Goal: Task Accomplishment & Management: Use online tool/utility

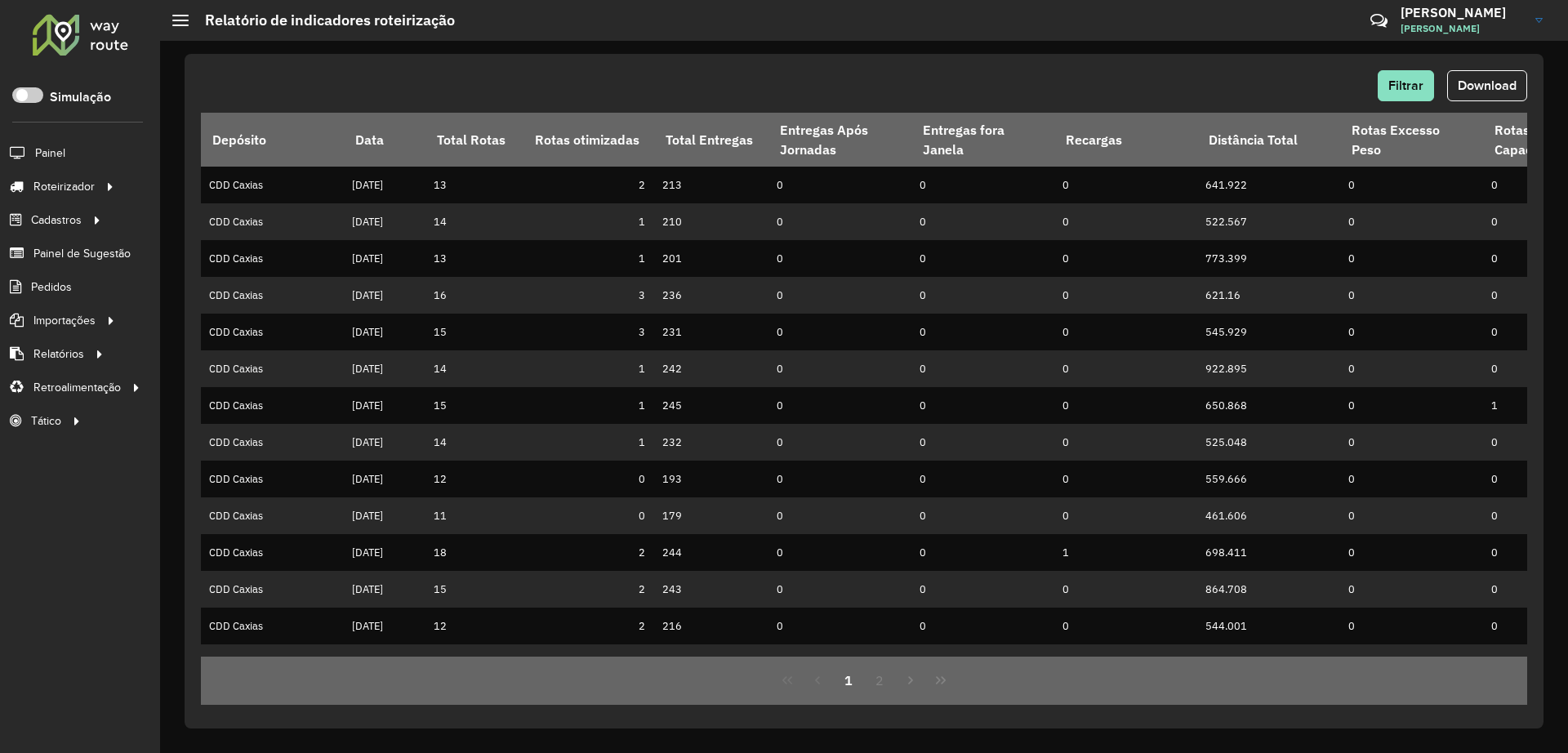
click at [75, 29] on div at bounding box center [80, 34] width 99 height 42
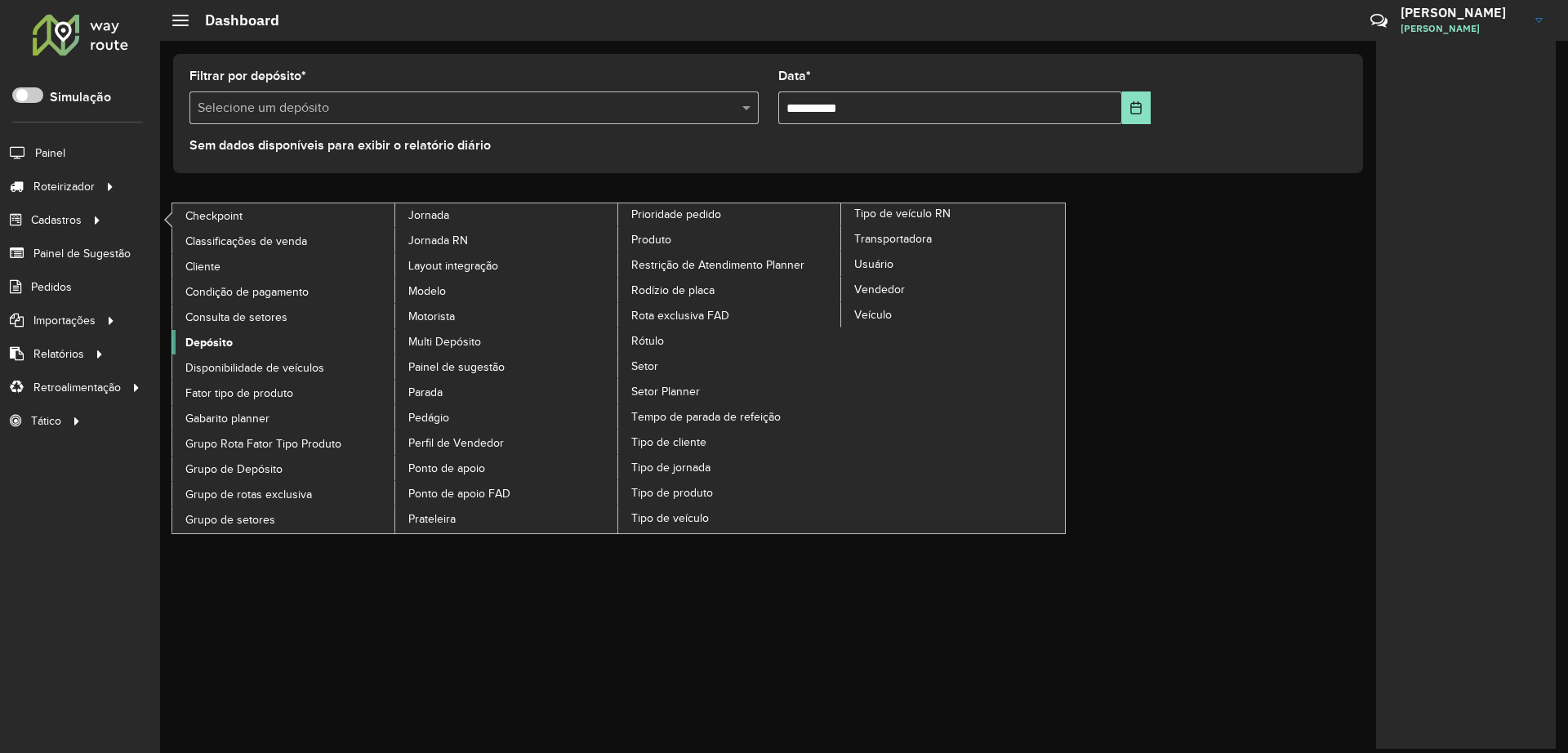
click at [216, 342] on span "Depósito" at bounding box center [209, 342] width 47 height 17
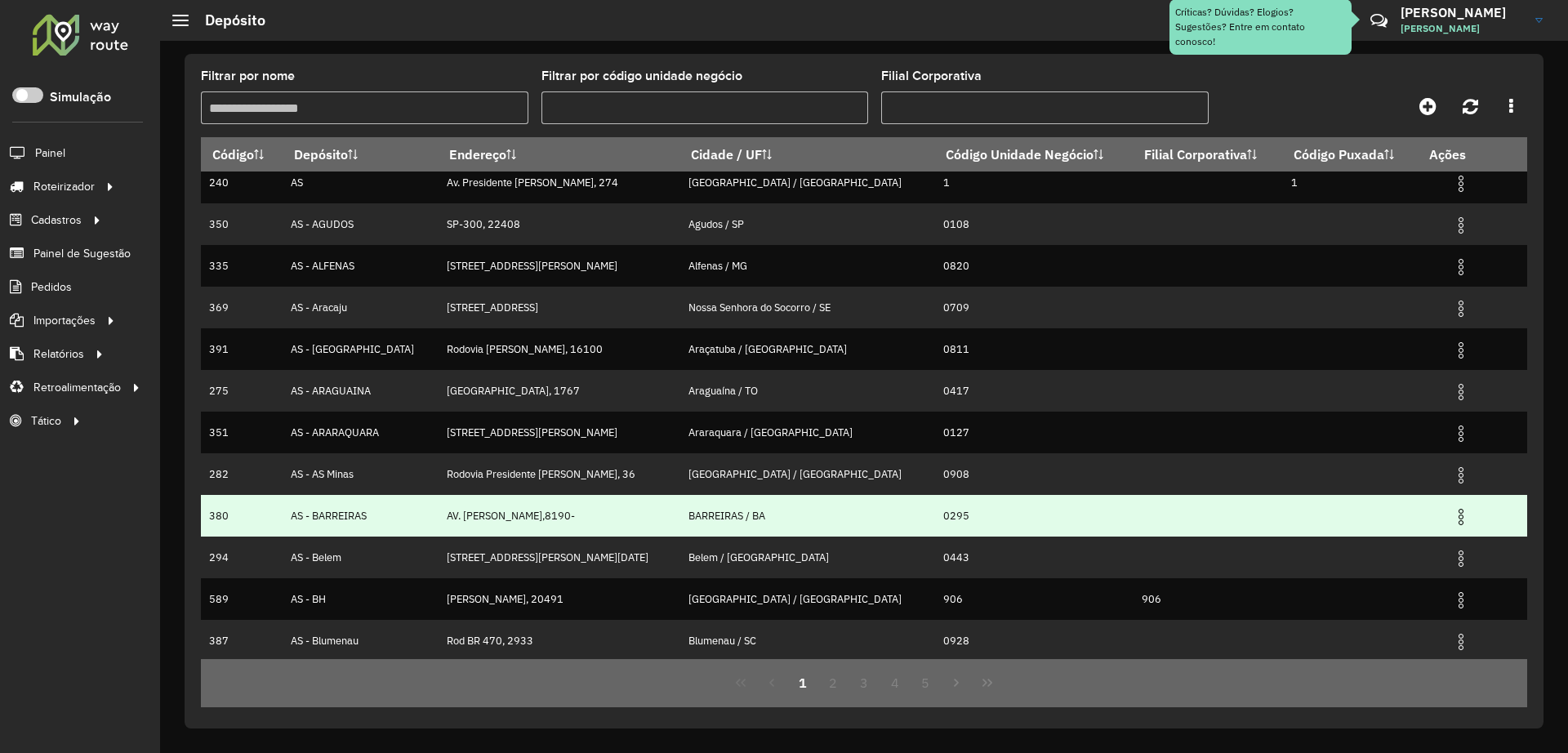
scroll to position [12, 0]
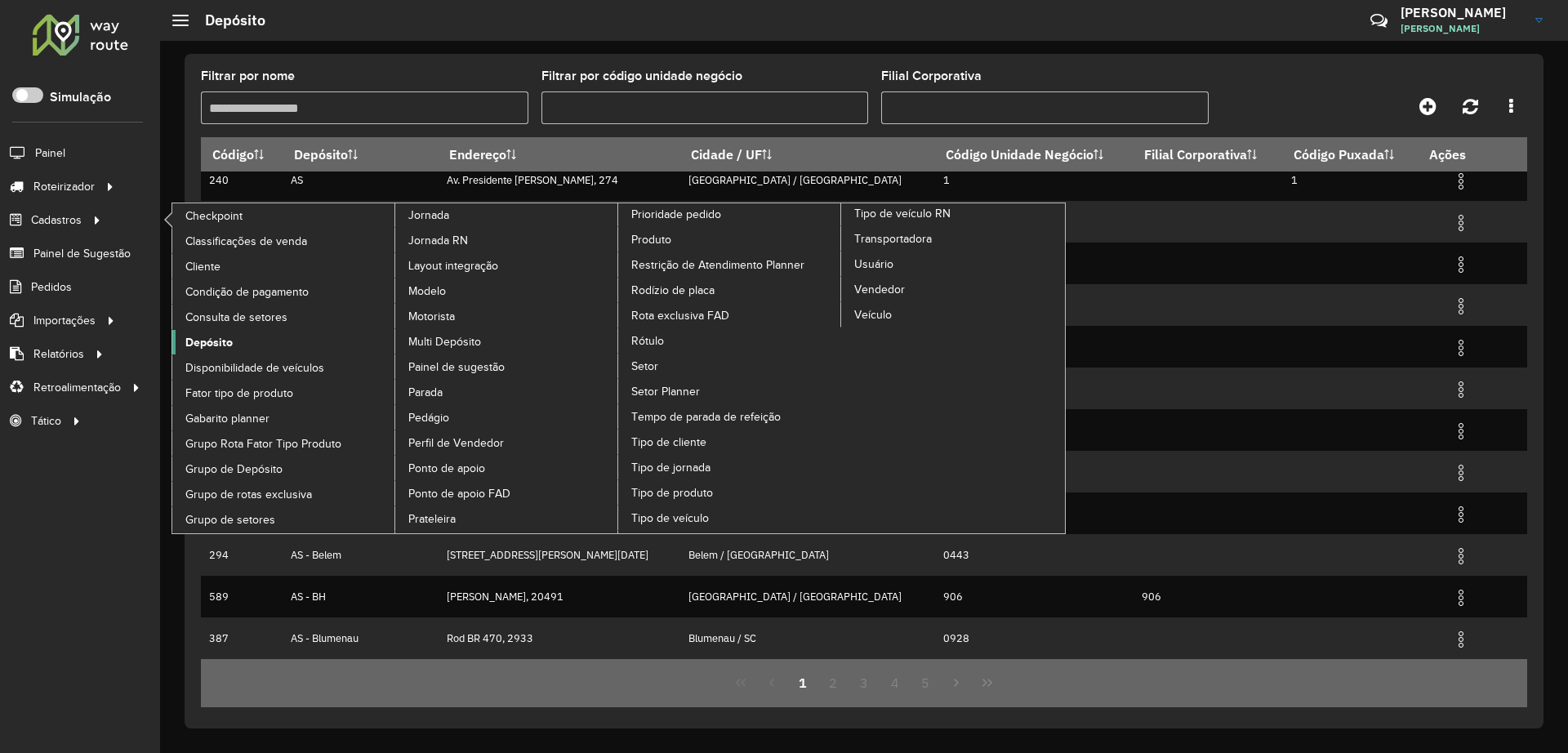
click at [194, 346] on span "Depósito" at bounding box center [209, 342] width 47 height 17
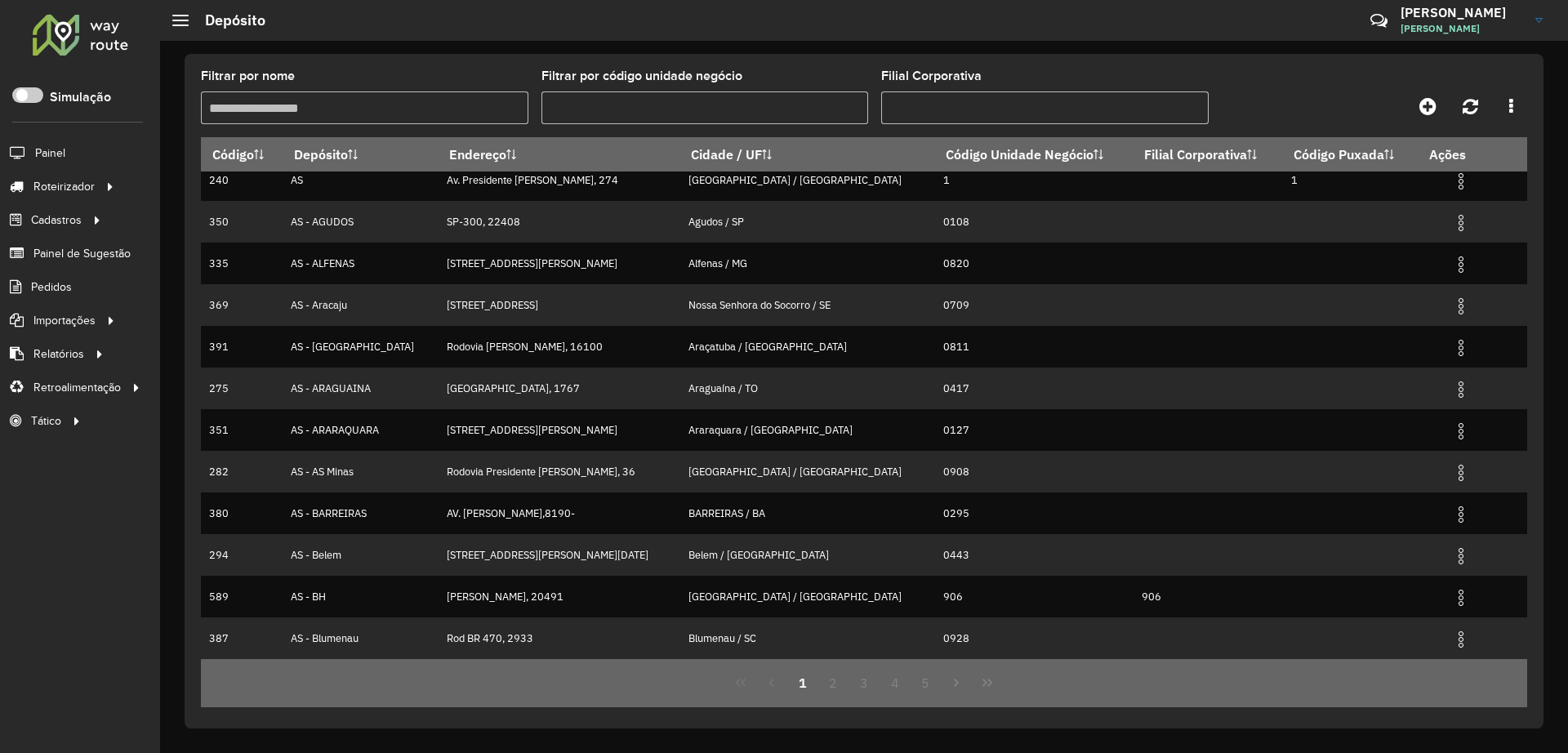
click at [374, 113] on input "Filtrar por nome" at bounding box center [364, 107] width 328 height 32
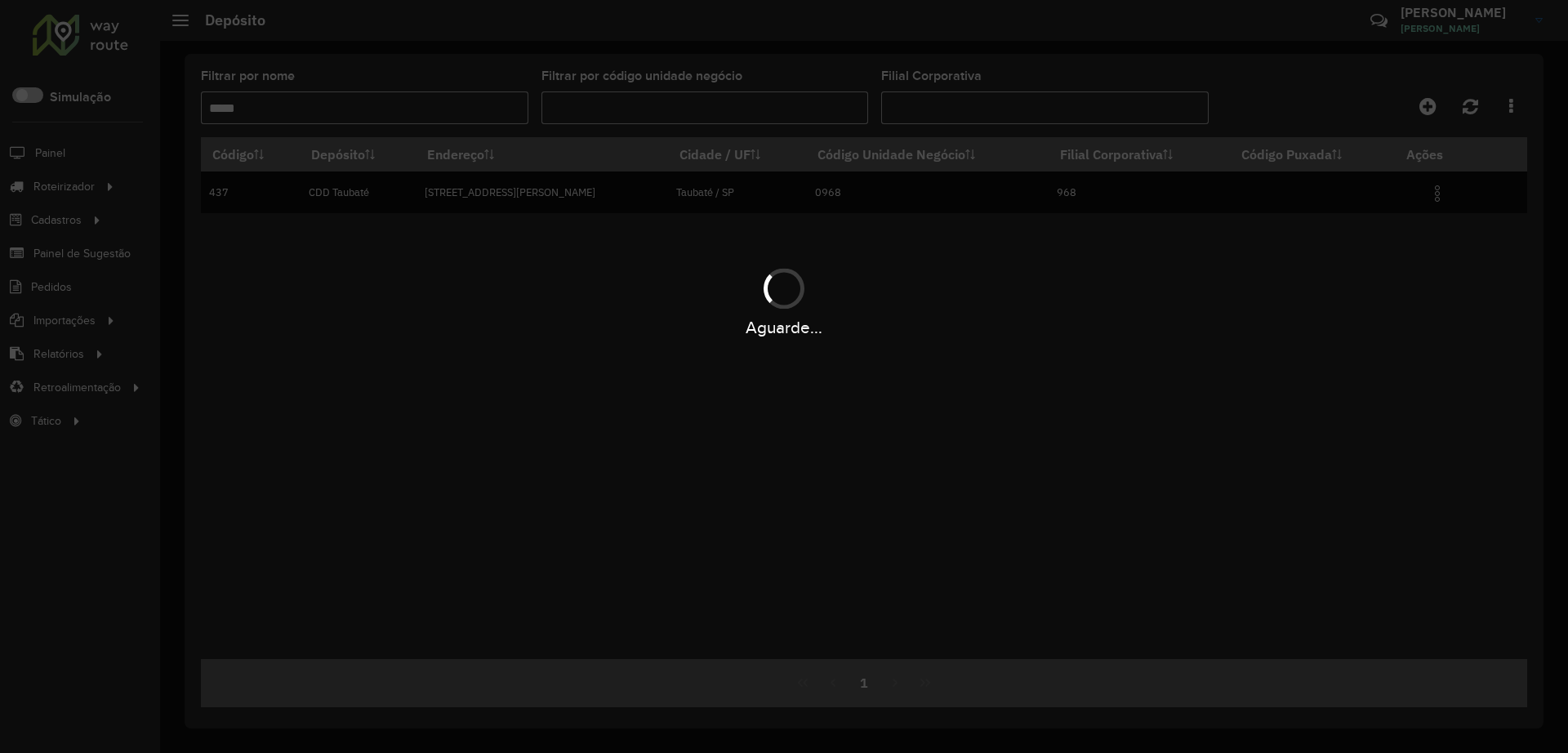
scroll to position [0, 0]
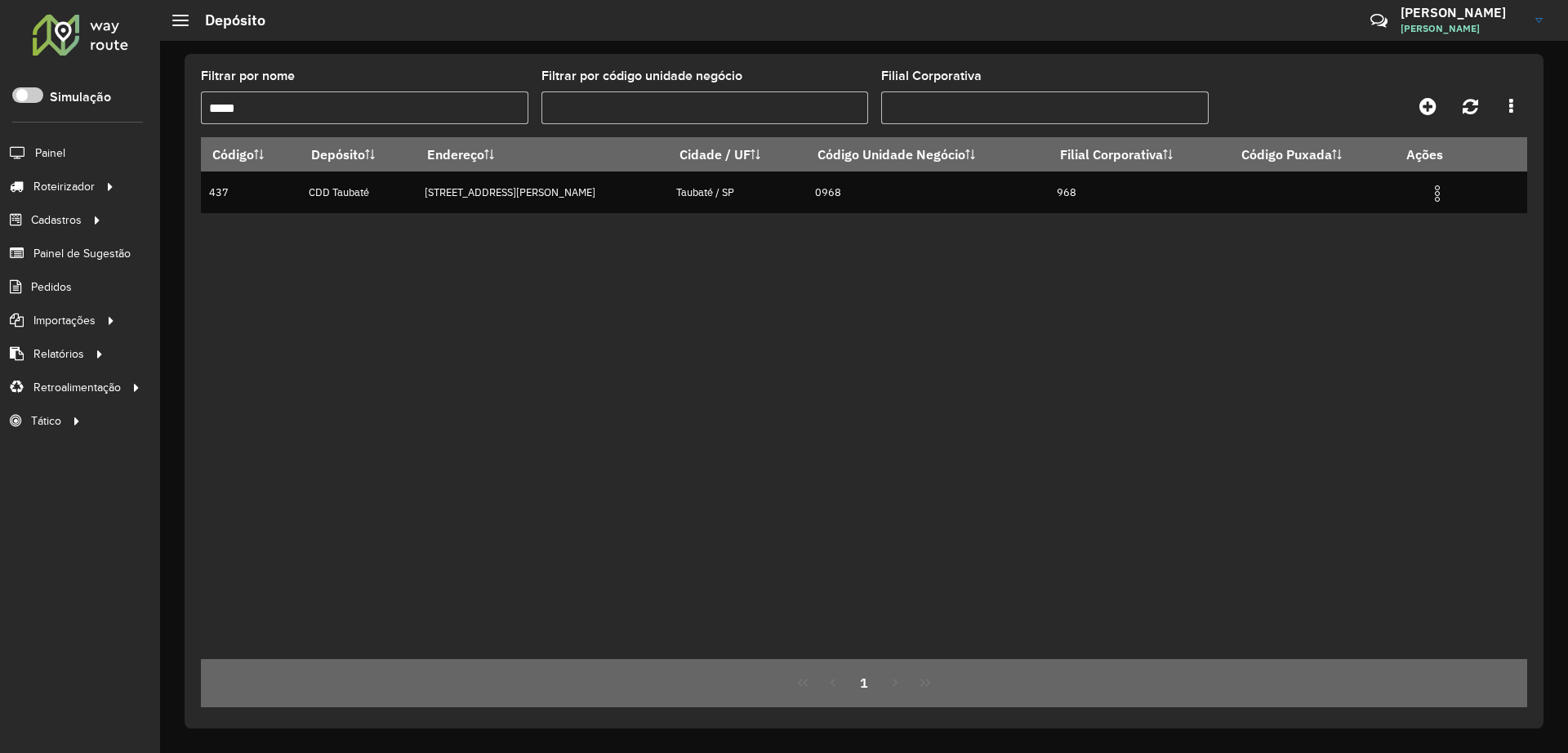
drag, startPoint x: 389, startPoint y: 109, endPoint x: 135, endPoint y: 112, distance: 254.0
click at [135, 112] on div "Roteirizador AmbevTech Simulação Painel Roteirizador Entregas Vendas Cadastros …" at bounding box center [784, 376] width 1568 height 753
drag, startPoint x: 282, startPoint y: 108, endPoint x: 144, endPoint y: 106, distance: 138.0
click at [144, 106] on div "Roteirizador AmbevTech Simulação Painel Roteirizador Entregas Vendas Cadastros …" at bounding box center [784, 376] width 1568 height 753
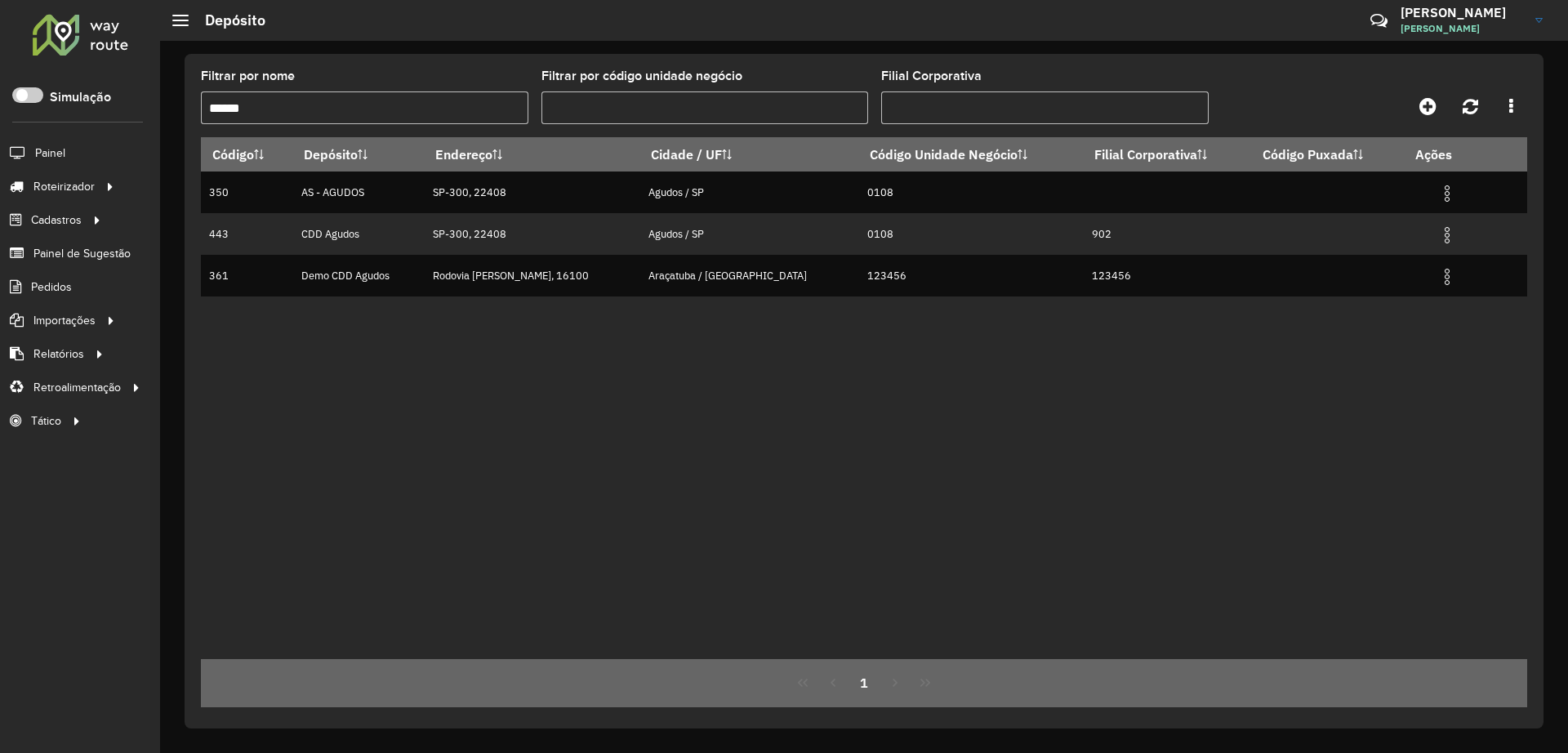
drag, startPoint x: 279, startPoint y: 104, endPoint x: 124, endPoint y: 109, distance: 155.1
click at [126, 109] on div "Roteirizador AmbevTech Simulação Painel Roteirizador Entregas Vendas Cadastros …" at bounding box center [784, 376] width 1568 height 753
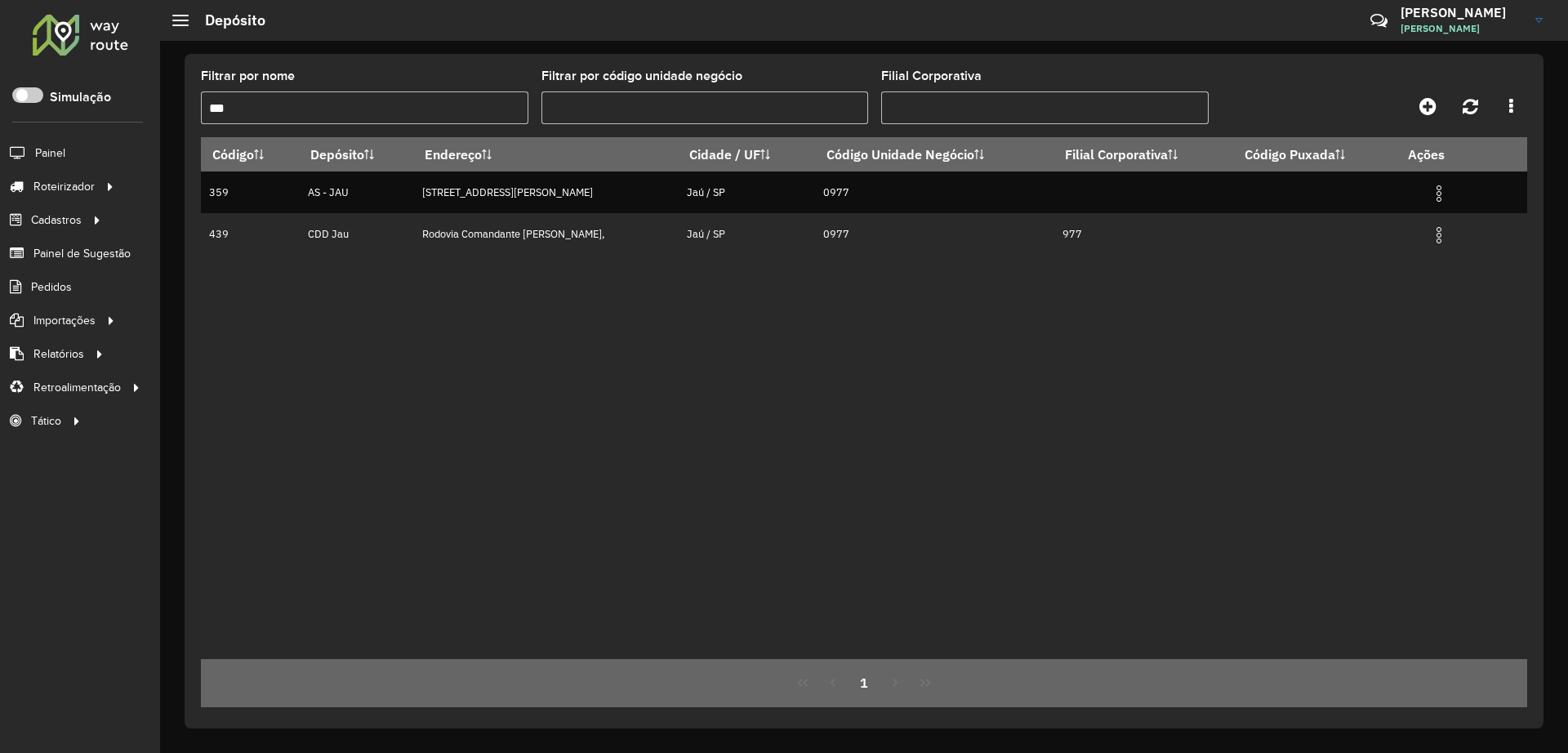
drag, startPoint x: 256, startPoint y: 110, endPoint x: 108, endPoint y: 109, distance: 148.0
click at [107, 109] on div "Roteirizador AmbevTech Simulação Painel Roteirizador Entregas Vendas Cadastros …" at bounding box center [784, 376] width 1568 height 753
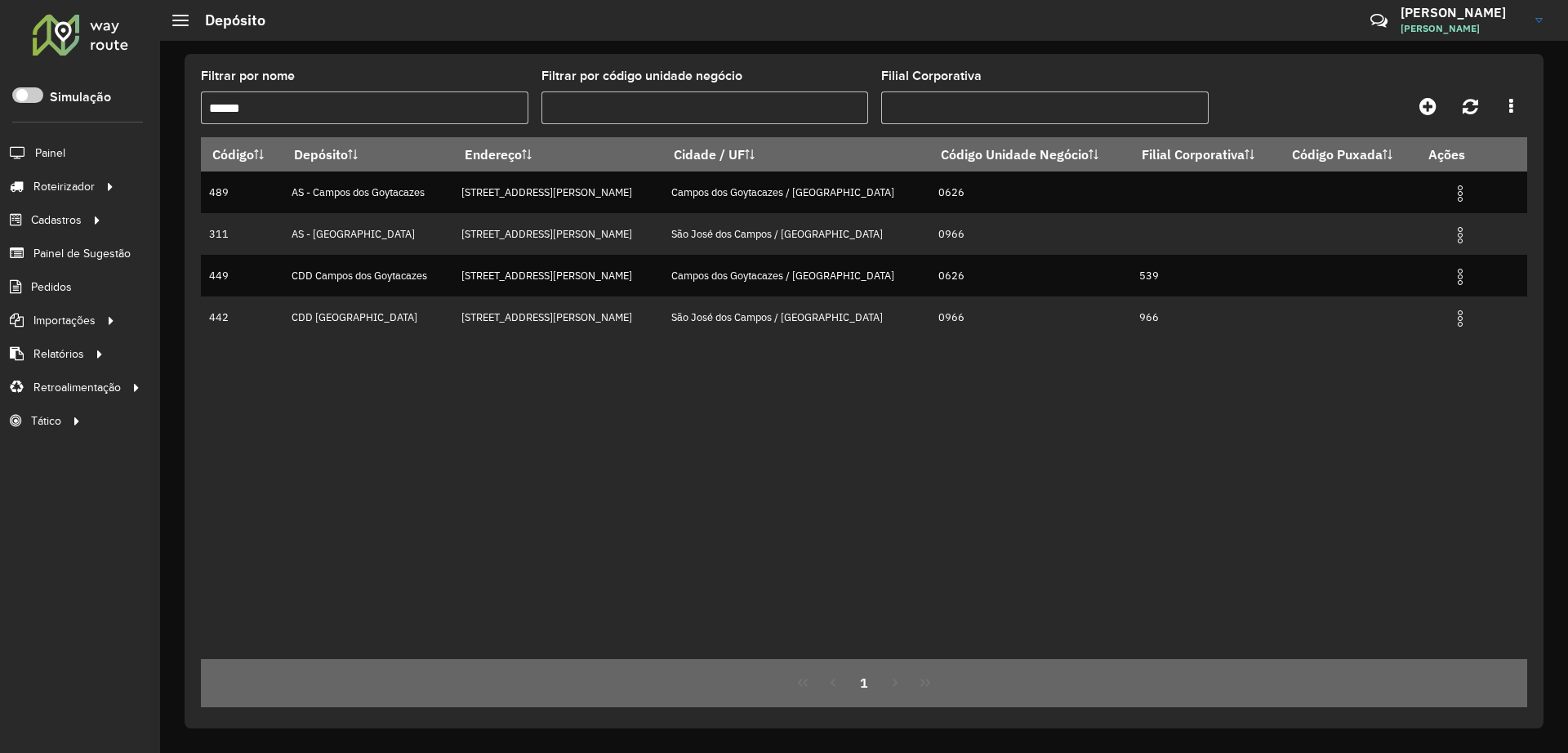
drag, startPoint x: 307, startPoint y: 81, endPoint x: 220, endPoint y: 101, distance: 89.3
click at [216, 100] on div "Filtrar por nome ******" at bounding box center [364, 97] width 328 height 54
drag, startPoint x: 296, startPoint y: 95, endPoint x: 132, endPoint y: 91, distance: 164.0
click at [132, 91] on div "Roteirizador AmbevTech Simulação Painel Roteirizador Entregas Vendas Cadastros …" at bounding box center [784, 376] width 1568 height 753
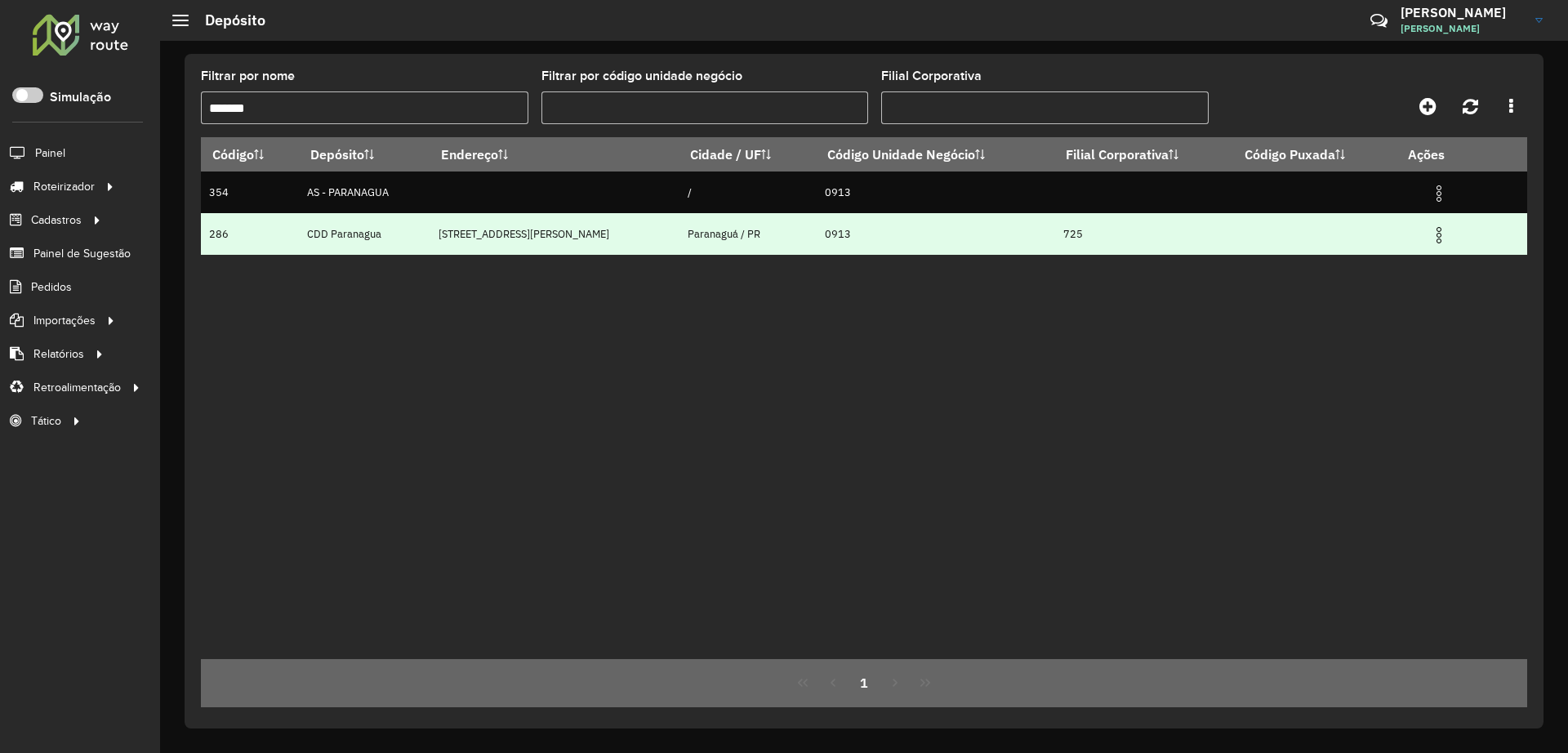
click at [1429, 232] on img at bounding box center [1439, 236] width 20 height 20
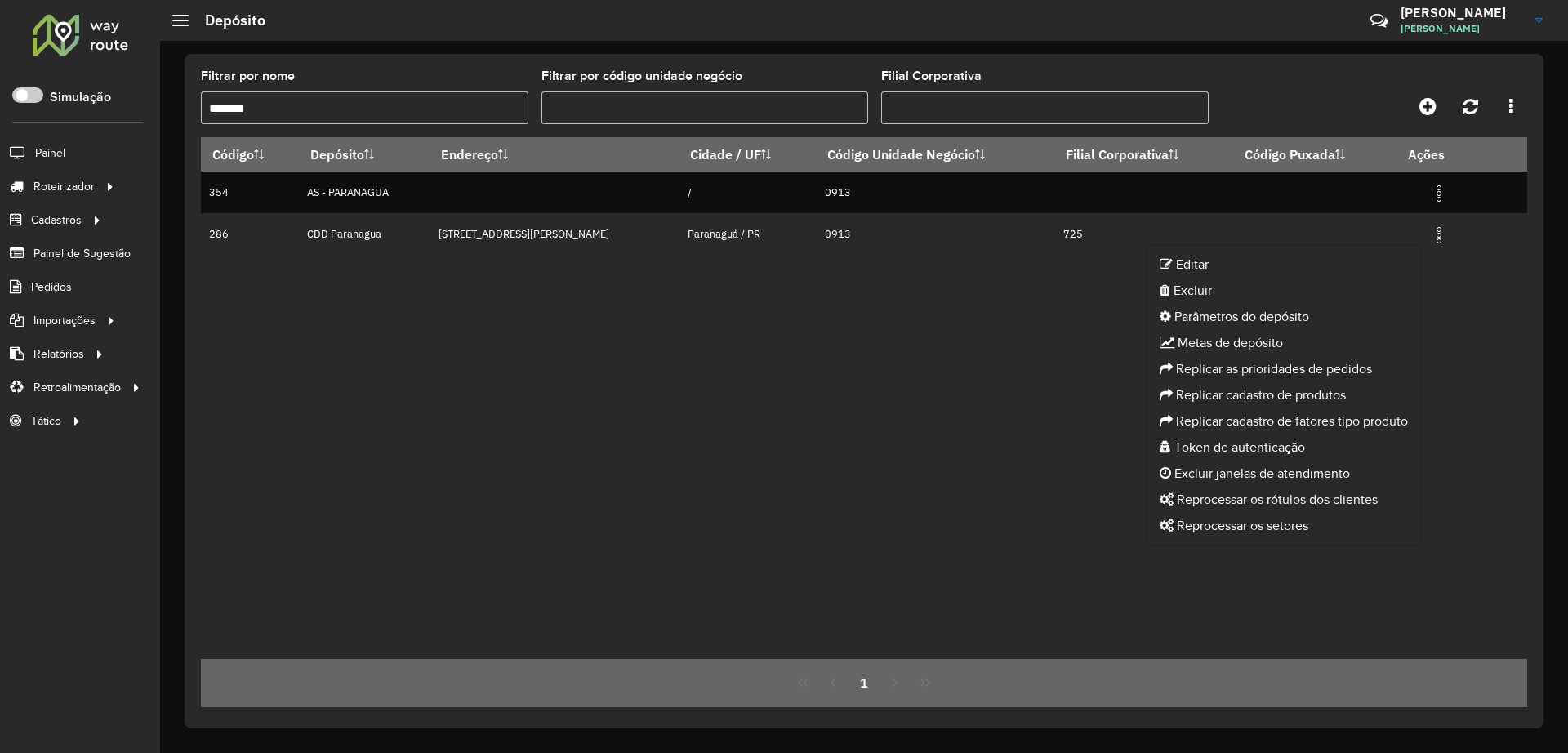
click at [982, 308] on div "Código Depósito Endereço Cidade / UF Código Unidade Negócio Filial Corporativa …" at bounding box center [863, 397] width 1326 height 522
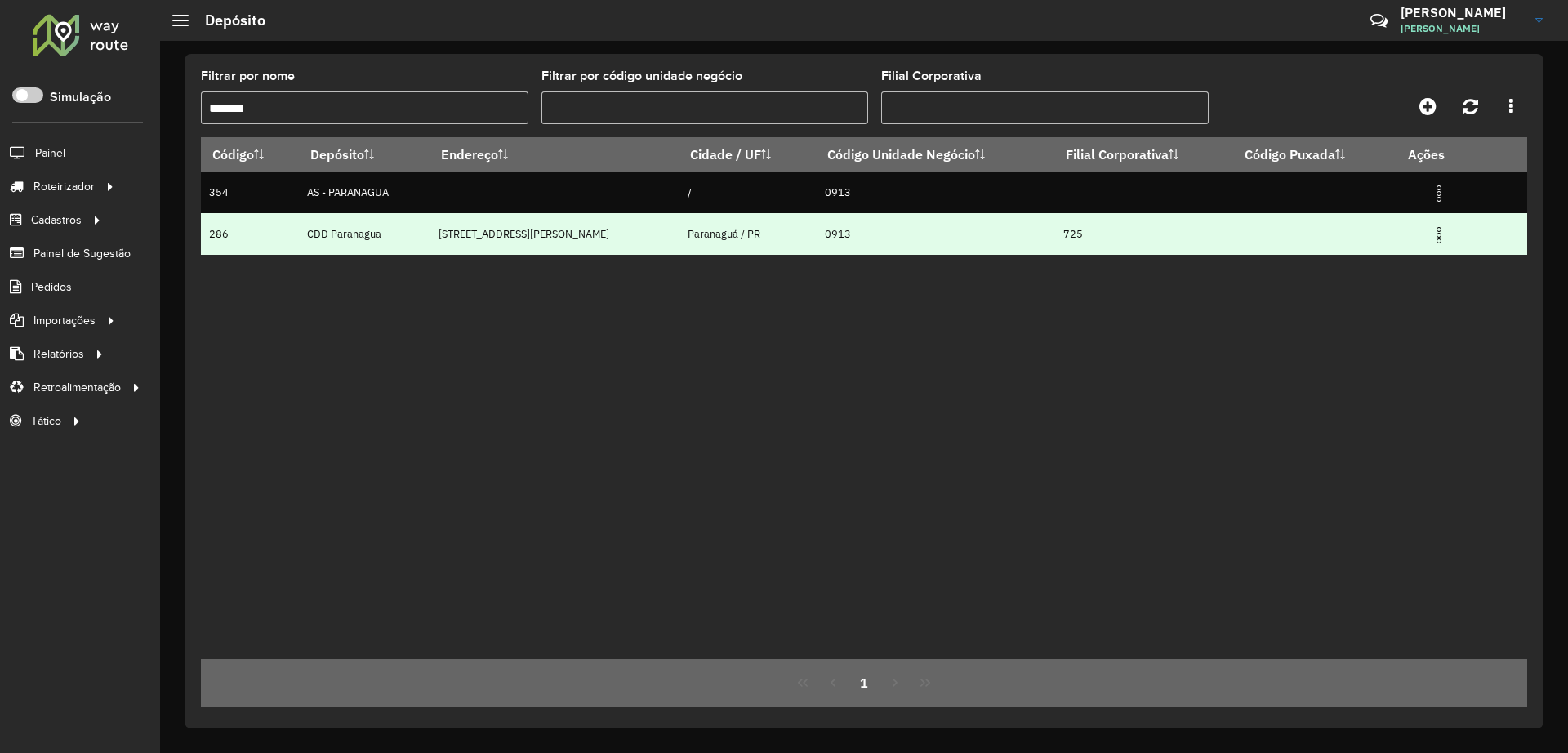
click at [1435, 236] on img at bounding box center [1439, 236] width 20 height 20
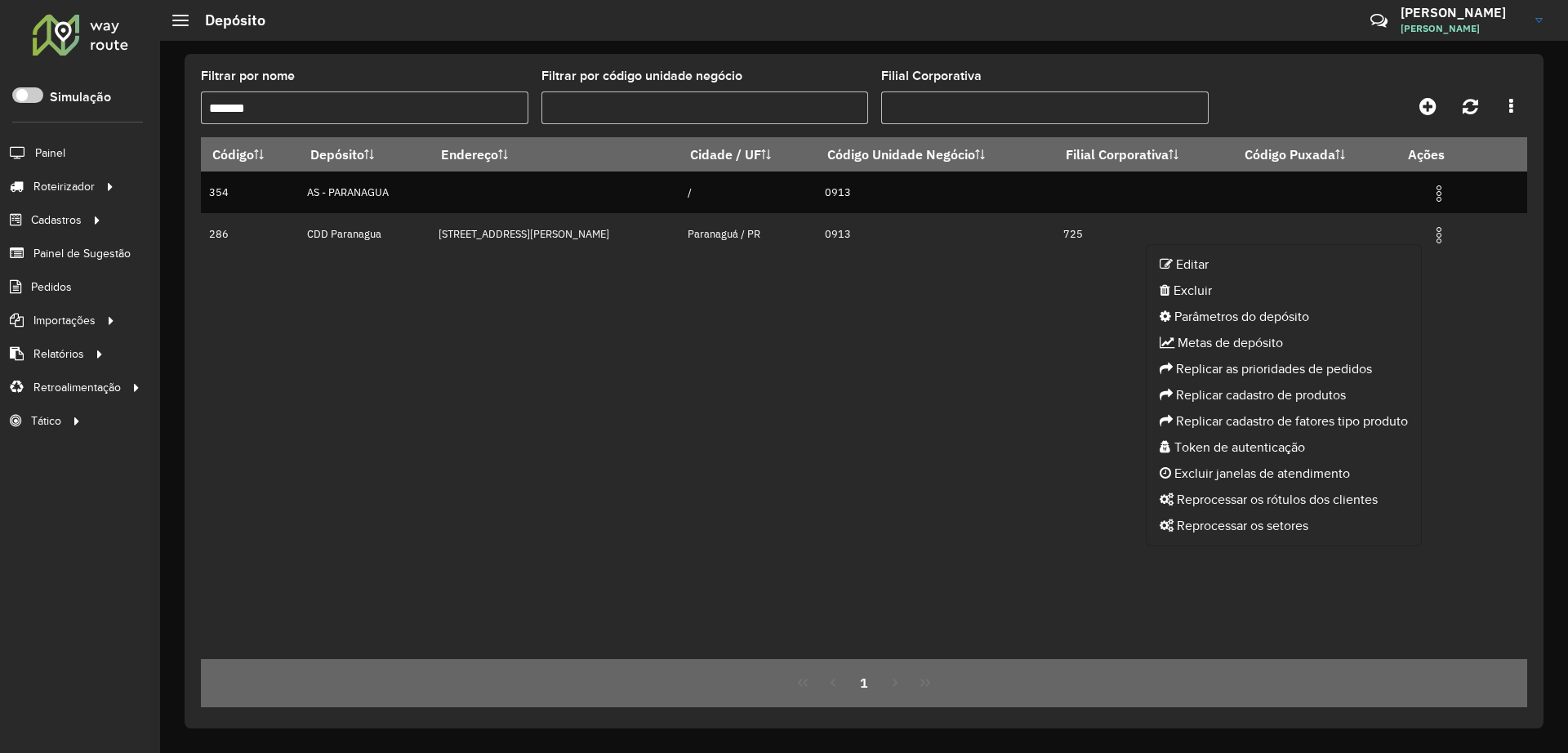
drag, startPoint x: 296, startPoint y: 104, endPoint x: 162, endPoint y: 100, distance: 134.1
click at [163, 100] on div "Filtrar por nome ******* Filtrar por código unidade negócio Filial Corporativa …" at bounding box center [864, 396] width 1408 height 712
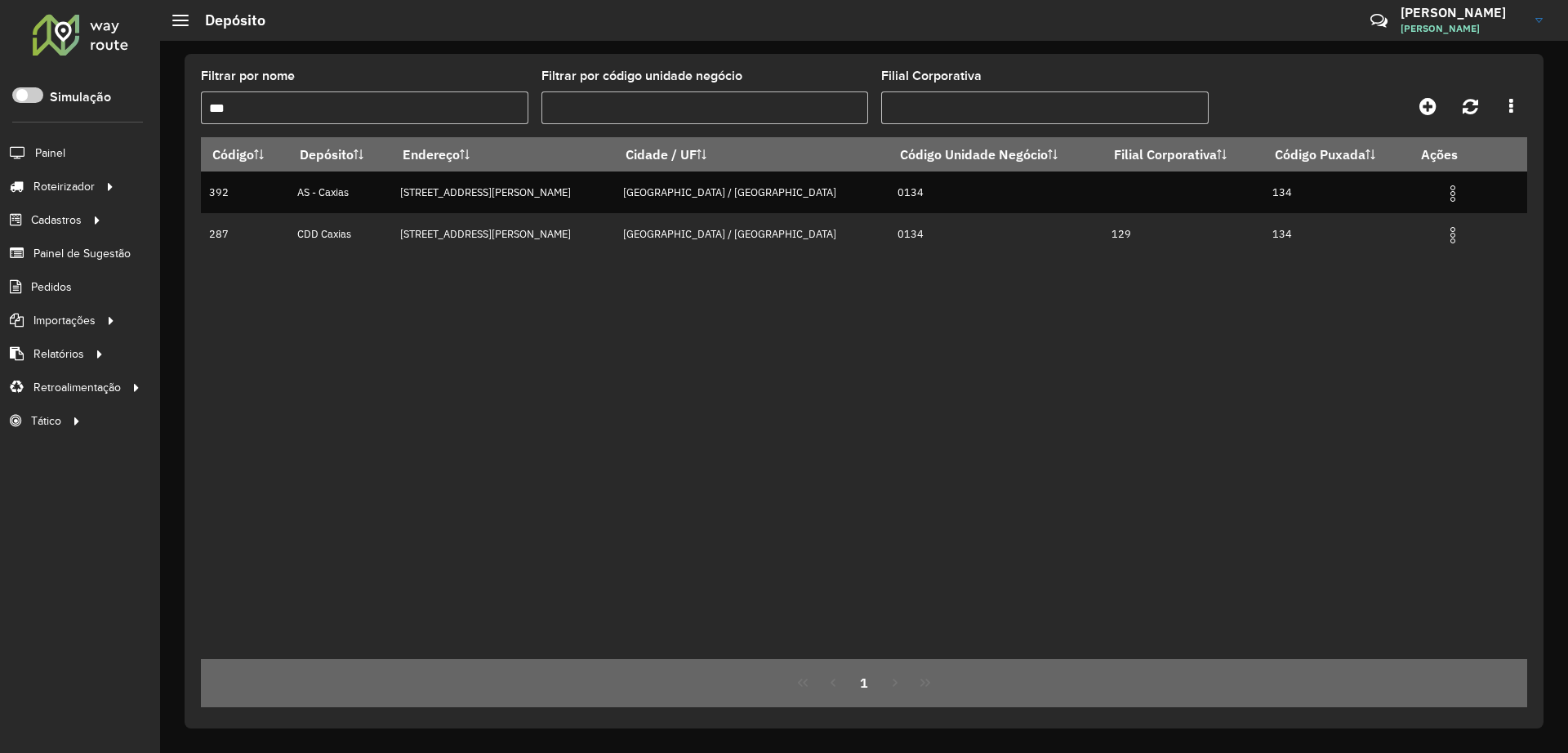
drag, startPoint x: 241, startPoint y: 112, endPoint x: 175, endPoint y: 77, distance: 74.7
click at [157, 100] on div "Roteirizador AmbevTech Simulação Painel Roteirizador Entregas Vendas Cadastros …" at bounding box center [784, 376] width 1568 height 753
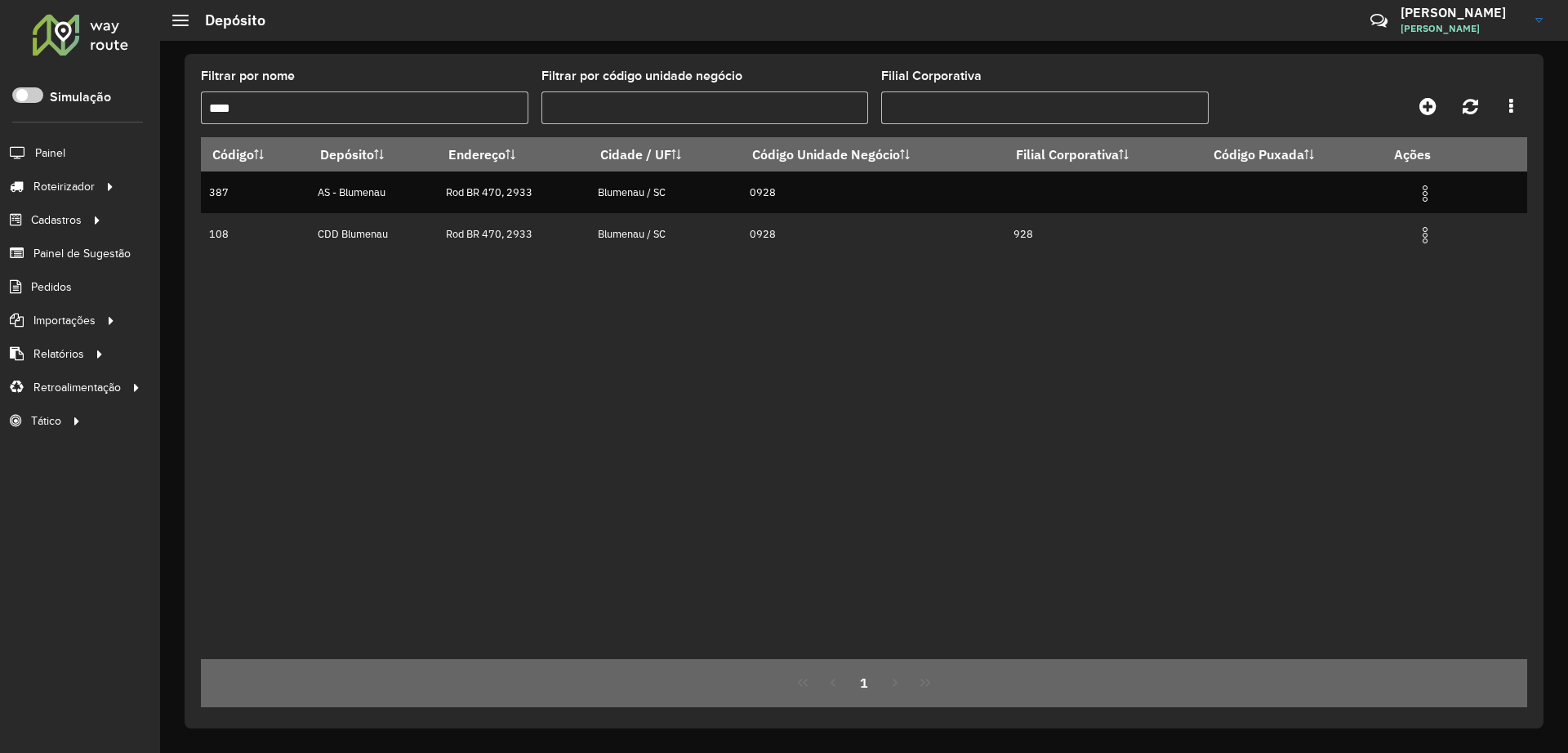
drag, startPoint x: 304, startPoint y: 95, endPoint x: 128, endPoint y: 105, distance: 176.3
click at [128, 105] on div "Roteirizador AmbevTech Simulação Painel Roteirizador Entregas Vendas Cadastros …" at bounding box center [784, 376] width 1568 height 753
drag, startPoint x: 258, startPoint y: 104, endPoint x: 178, endPoint y: 98, distance: 80.2
click at [178, 98] on div "Filtrar por nome *** Filtrar por código unidade negócio Filial Corporativa Códi…" at bounding box center [864, 396] width 1408 height 712
type input "****"
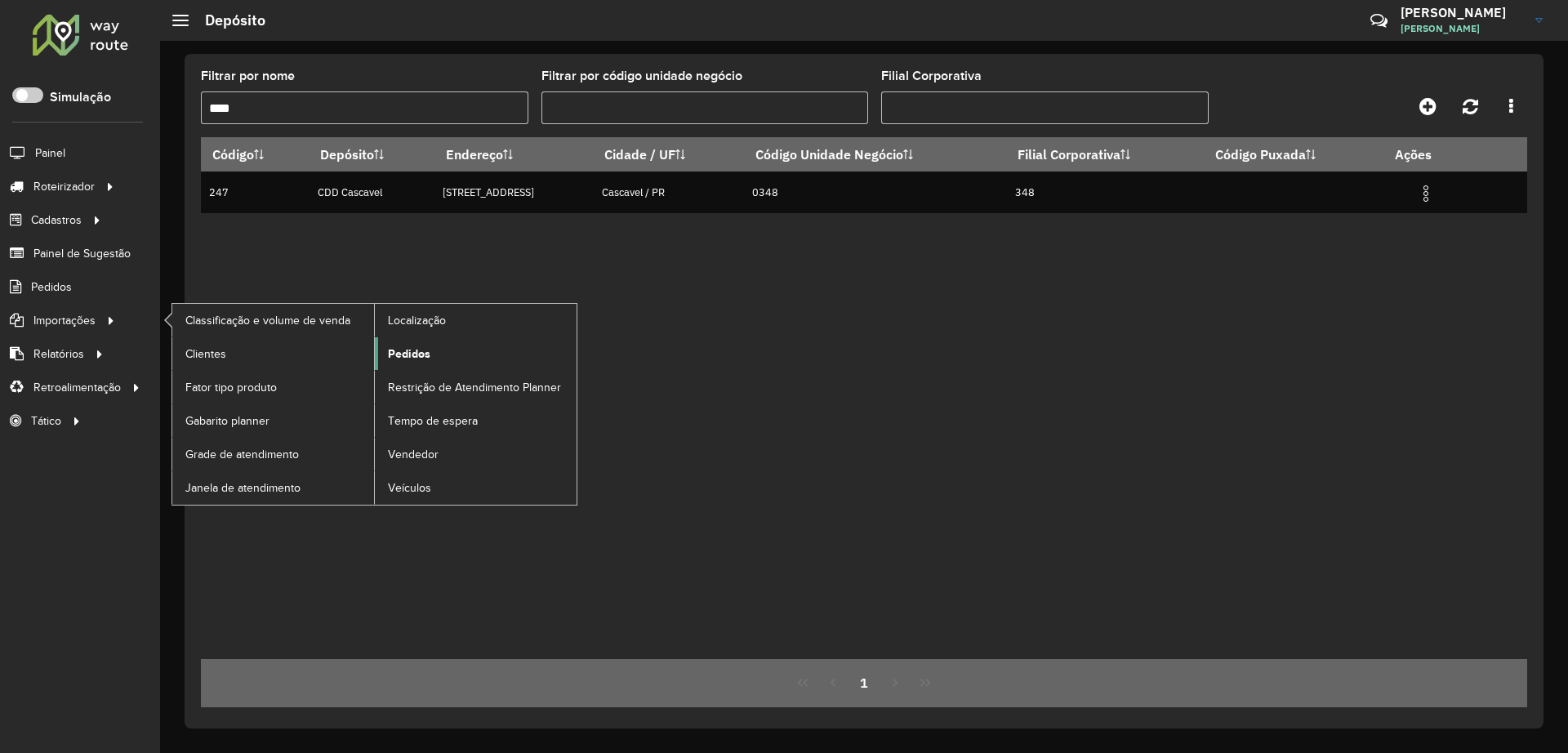
click at [406, 341] on link "Pedidos" at bounding box center [475, 353] width 201 height 32
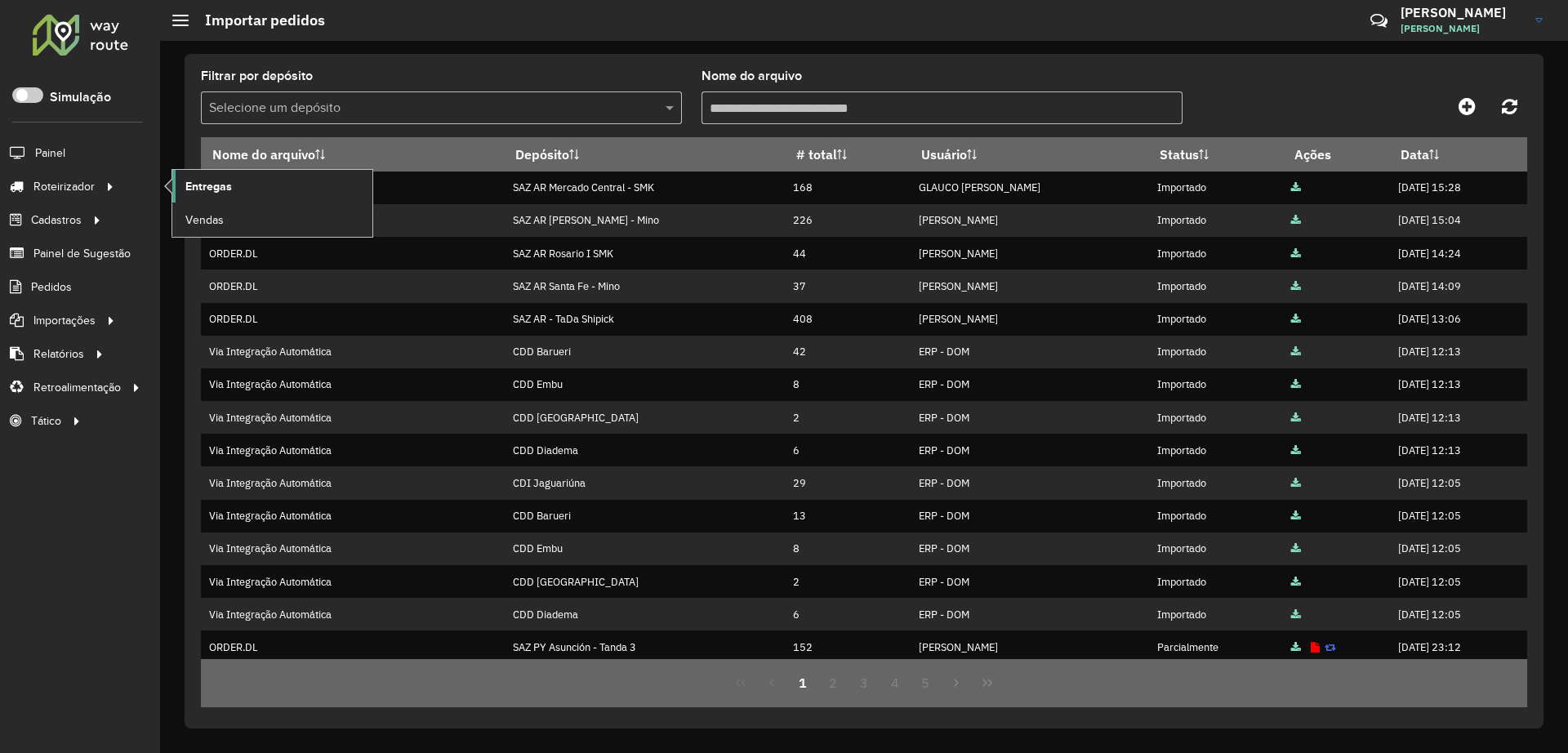
click at [198, 180] on span "Entregas" at bounding box center [209, 187] width 46 height 17
click at [231, 191] on span "Entregas" at bounding box center [209, 187] width 46 height 17
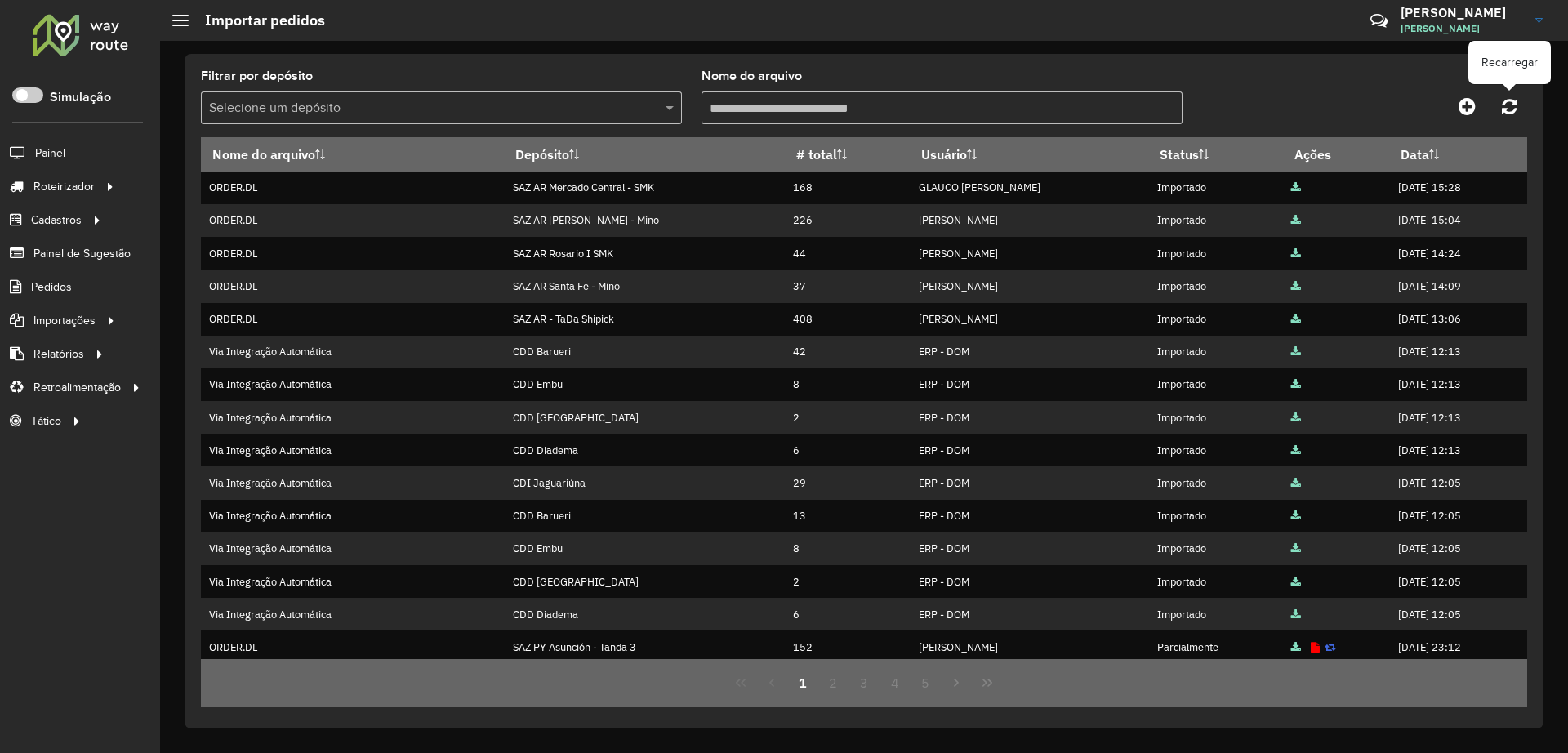
click at [1523, 99] on link at bounding box center [1509, 105] width 35 height 29
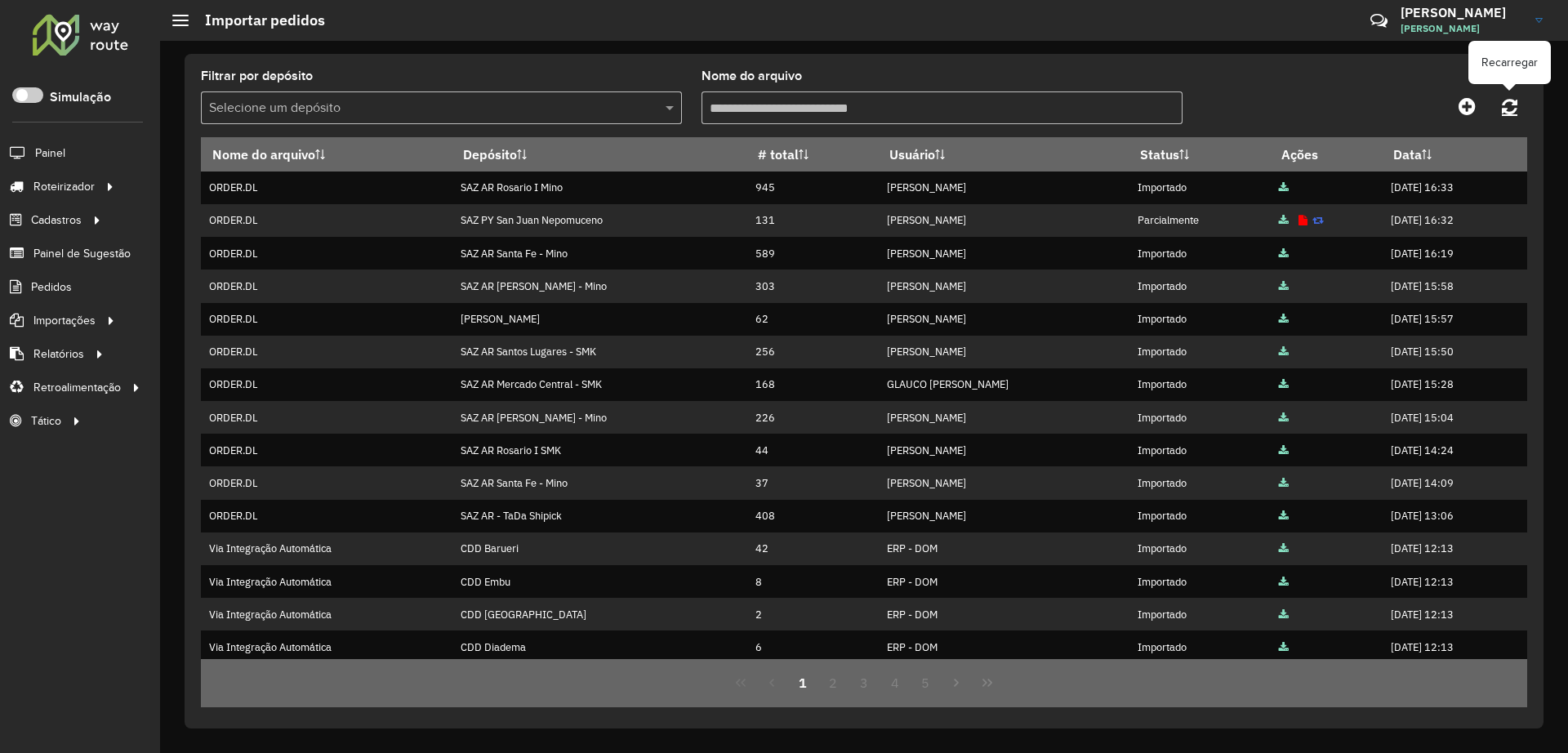
click at [1517, 103] on icon at bounding box center [1509, 106] width 16 height 18
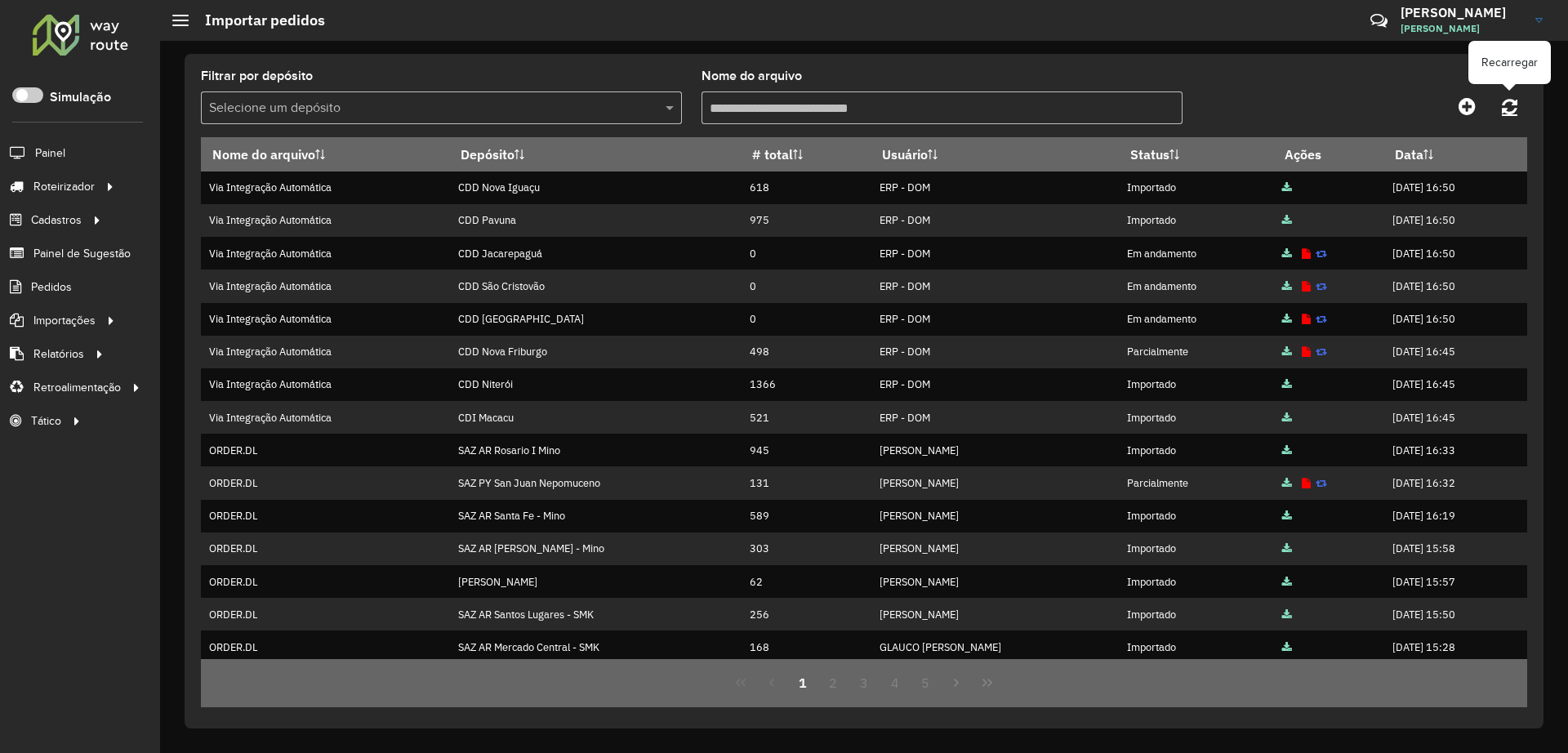
click at [1503, 100] on icon at bounding box center [1509, 106] width 16 height 18
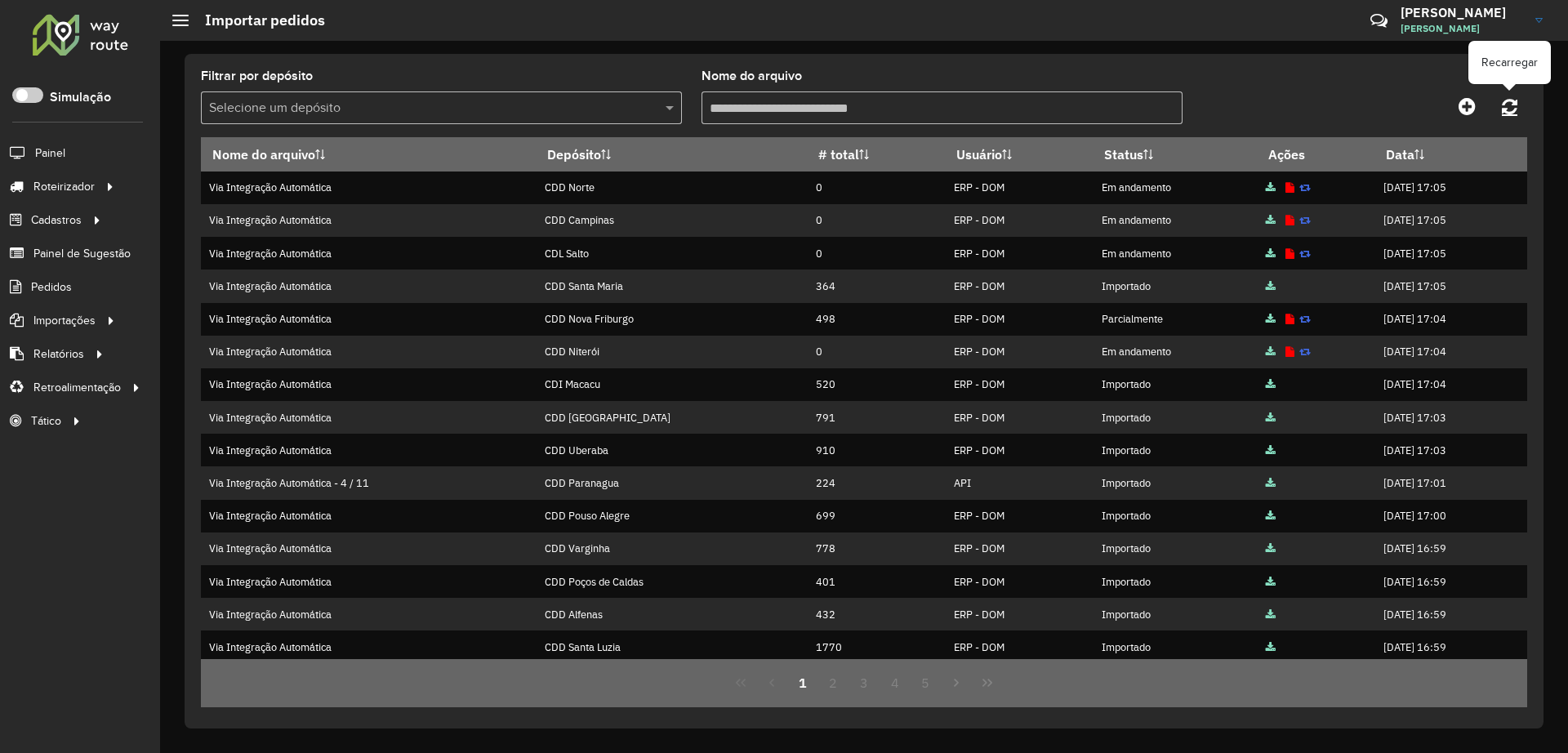
click at [1520, 104] on link at bounding box center [1509, 105] width 35 height 29
click at [1503, 100] on icon at bounding box center [1509, 106] width 16 height 18
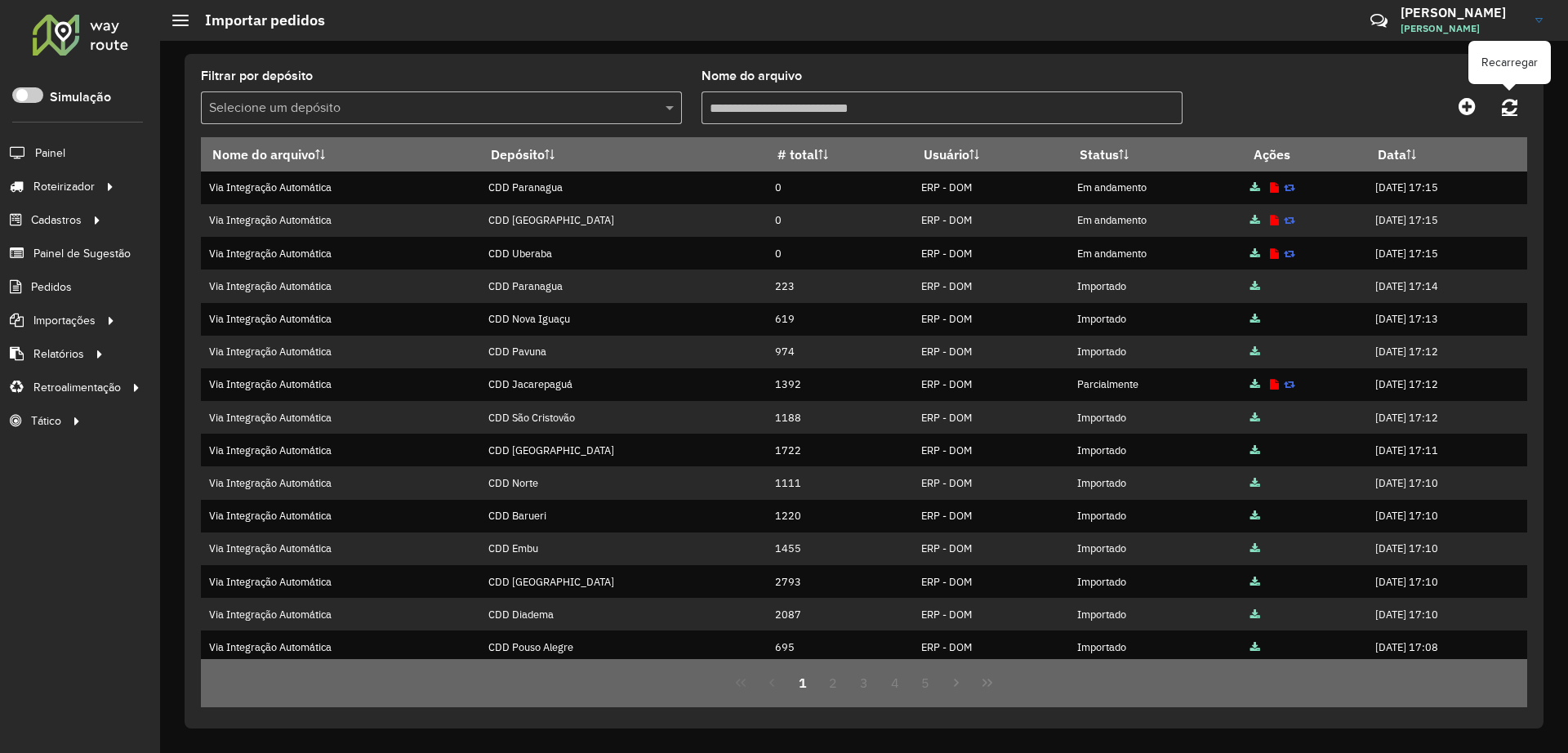
click at [1512, 106] on icon at bounding box center [1509, 106] width 16 height 18
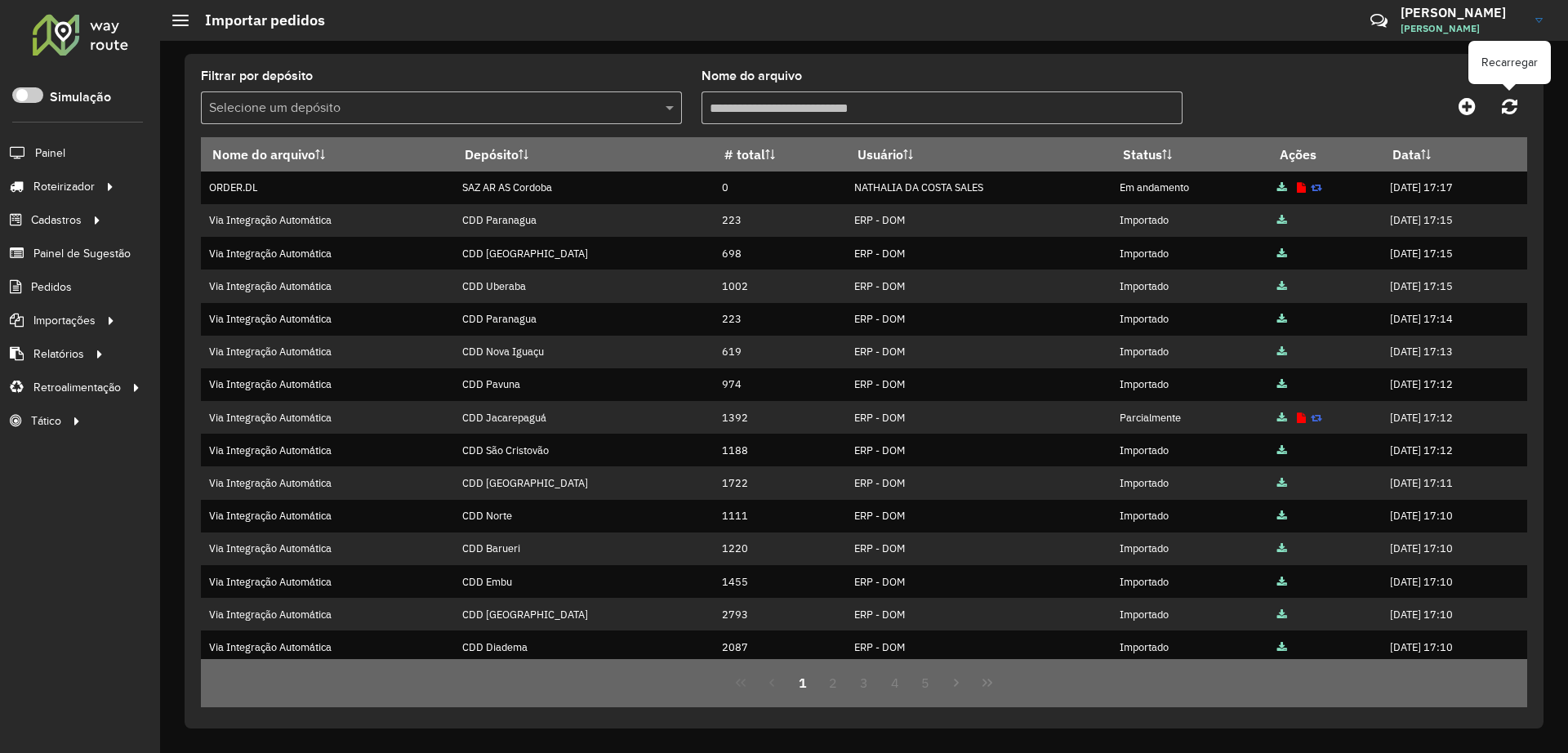
click at [1521, 100] on link at bounding box center [1509, 105] width 35 height 29
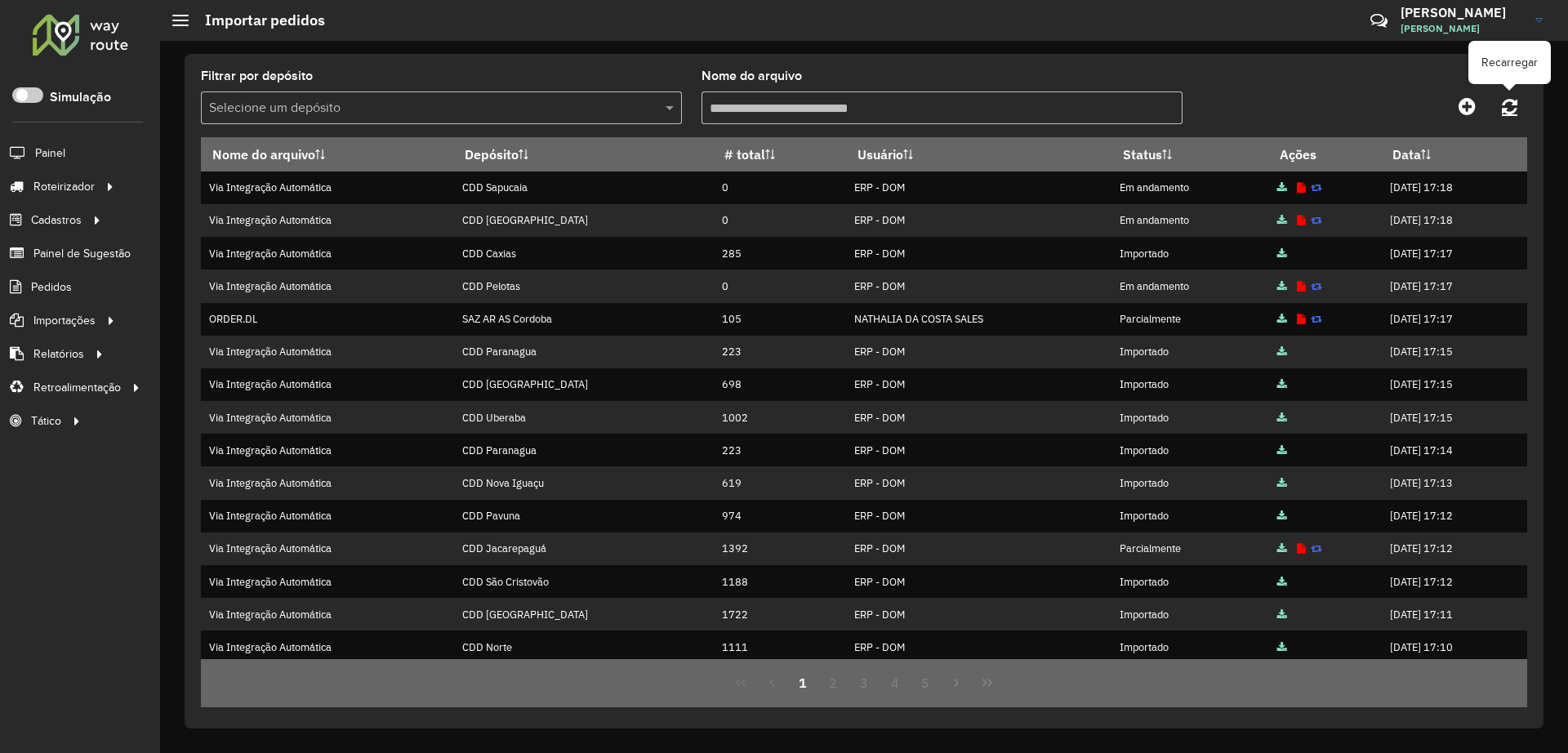
click at [1508, 112] on icon at bounding box center [1509, 106] width 16 height 18
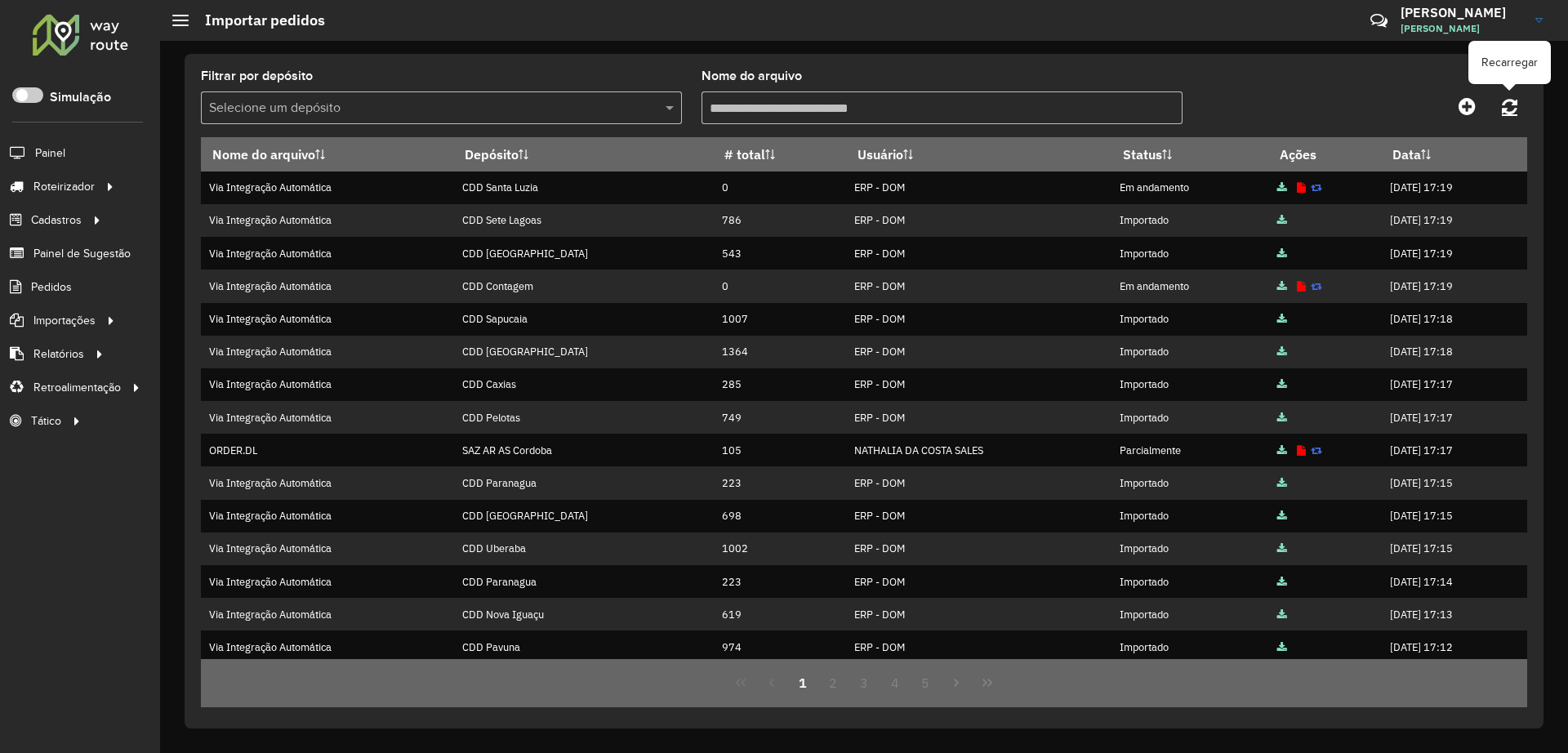
click at [1506, 102] on icon at bounding box center [1509, 106] width 16 height 18
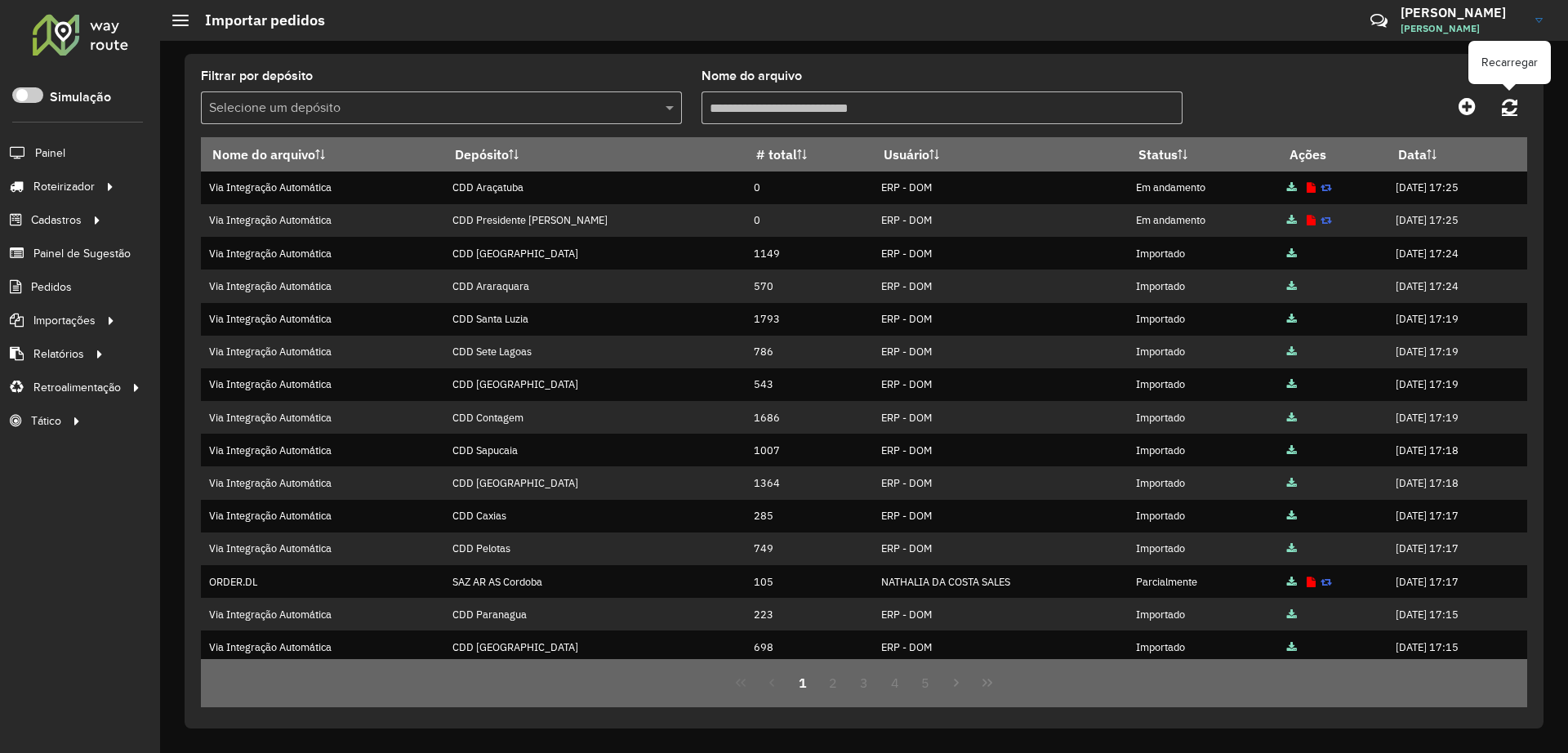
click at [1524, 104] on link at bounding box center [1509, 105] width 35 height 29
click at [1507, 104] on icon at bounding box center [1509, 106] width 16 height 18
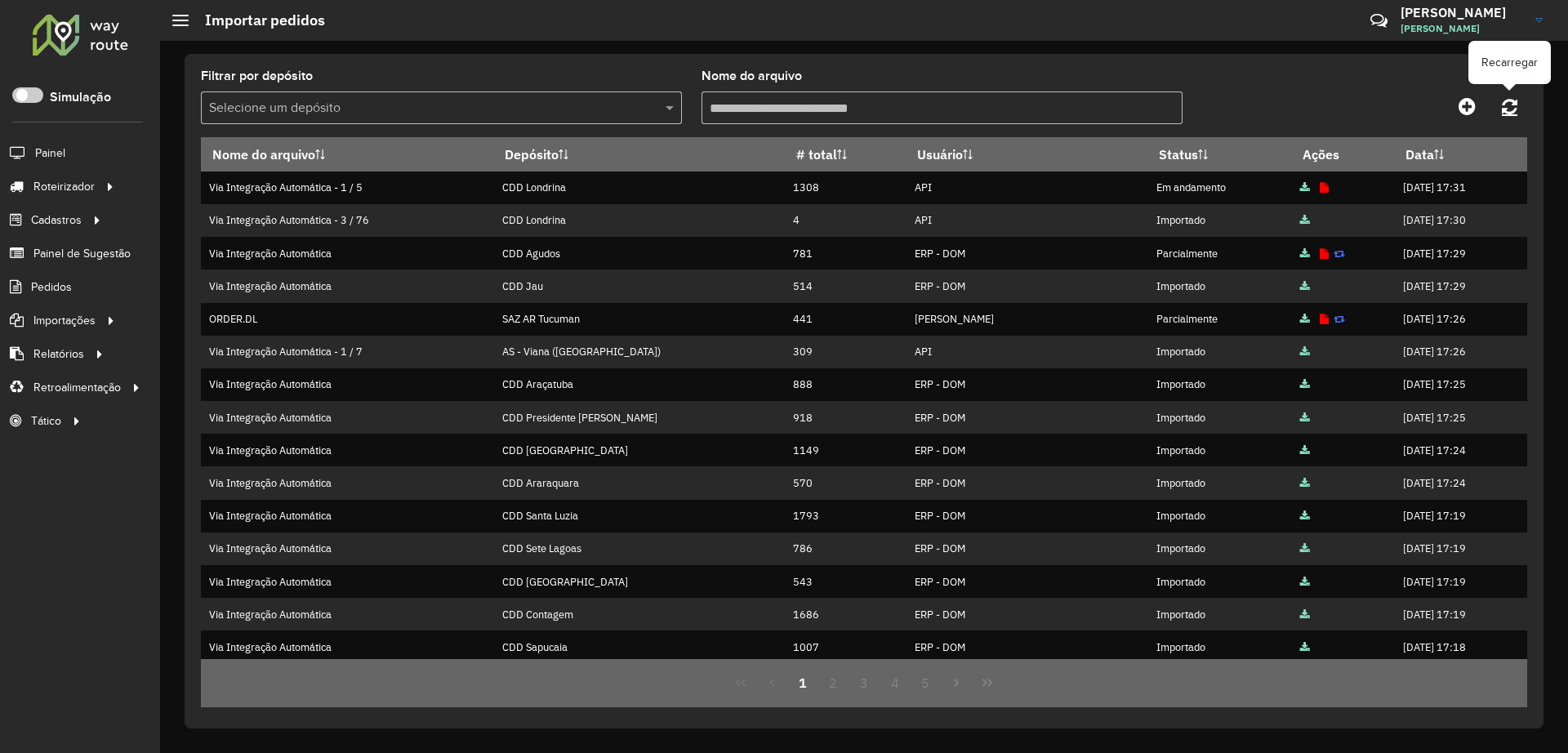
click at [1506, 109] on icon at bounding box center [1509, 106] width 16 height 18
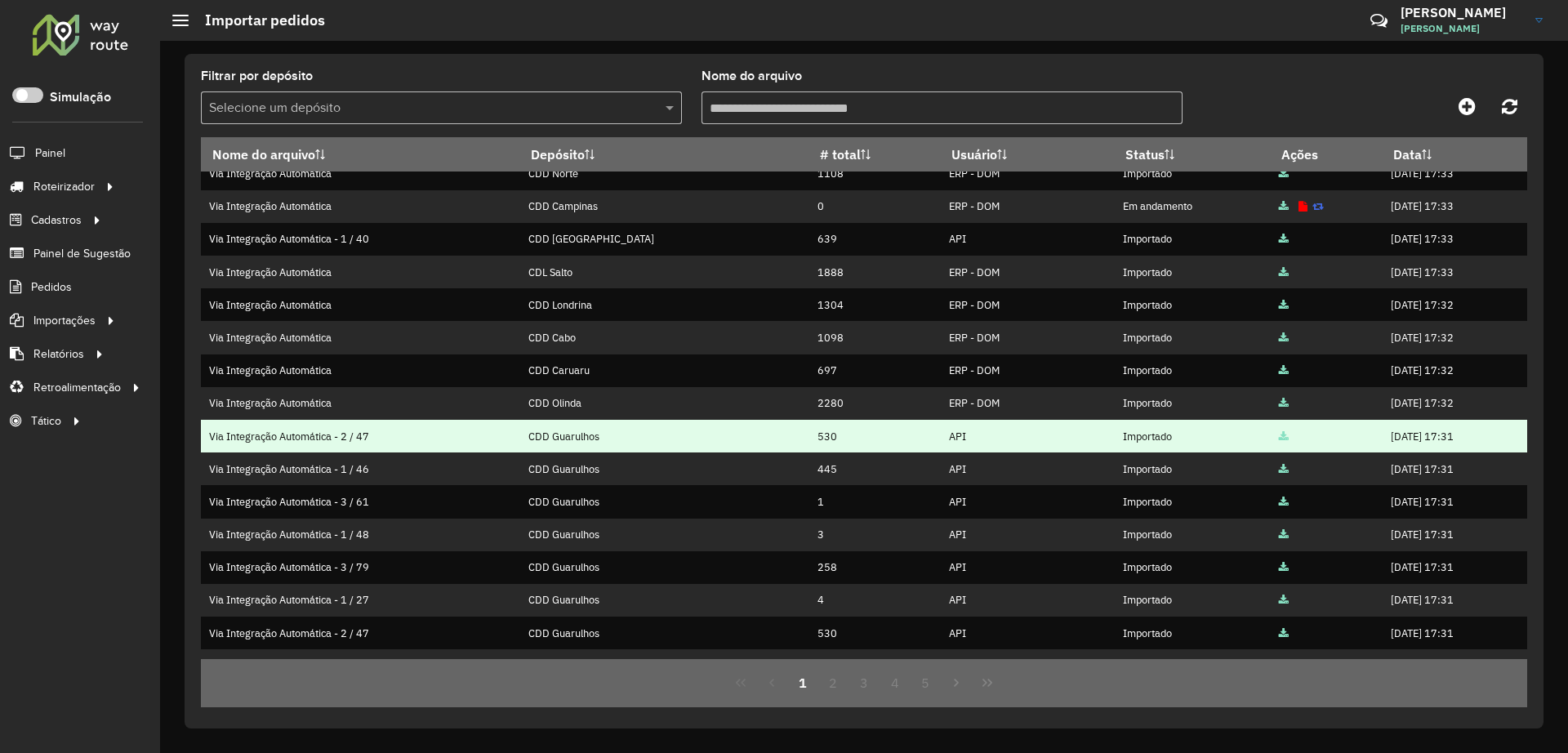
scroll to position [169, 0]
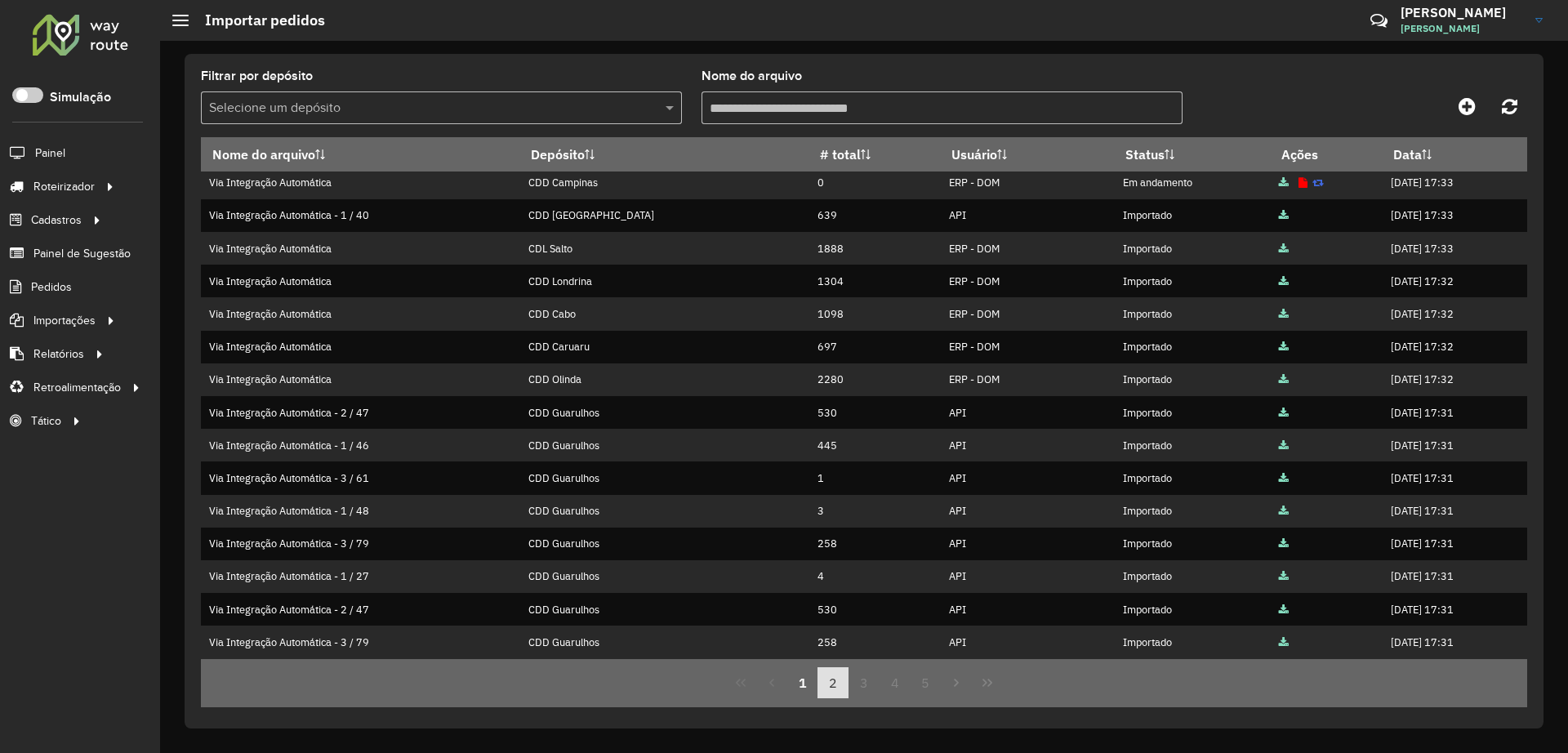
click at [831, 679] on button "2" at bounding box center [833, 683] width 31 height 31
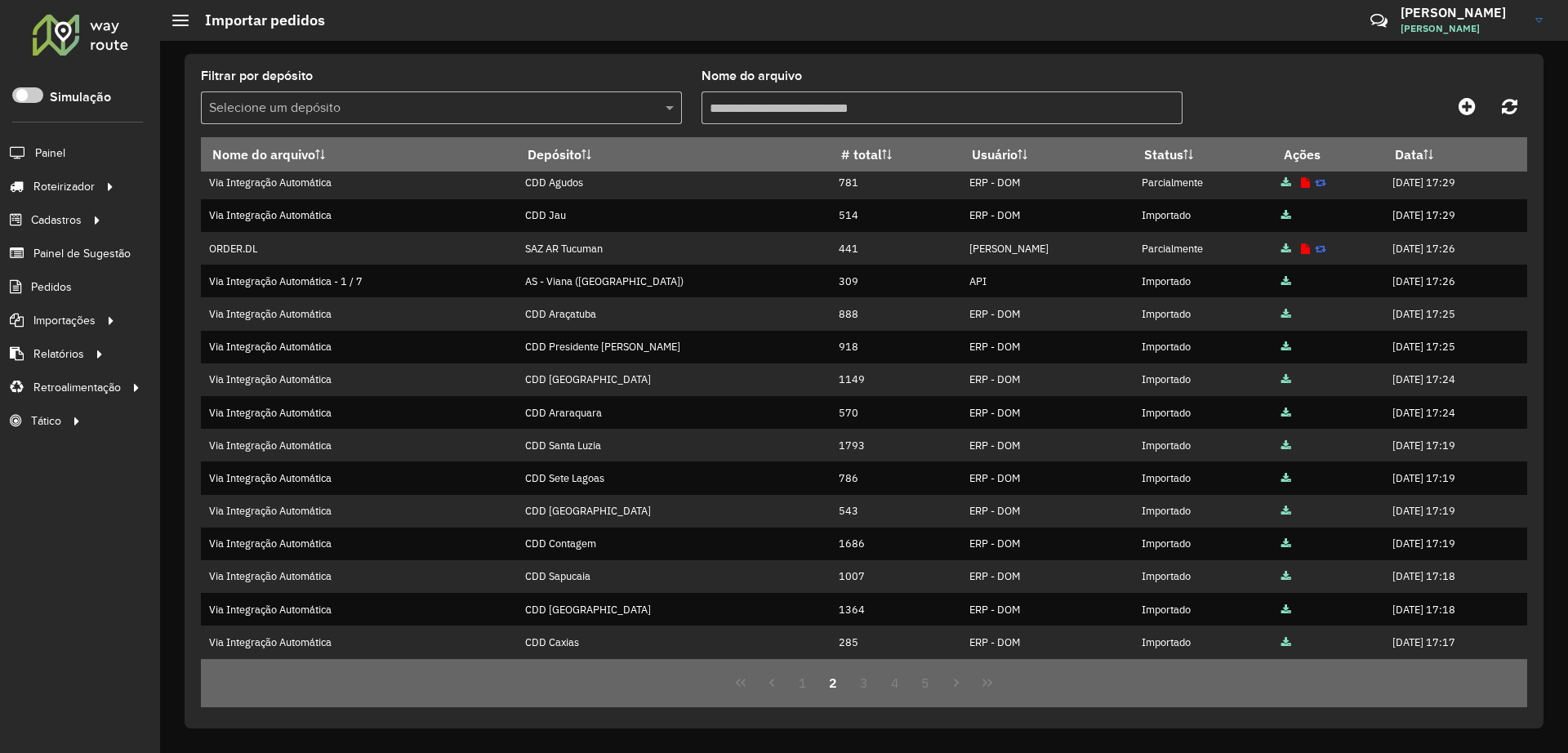
scroll to position [0, 0]
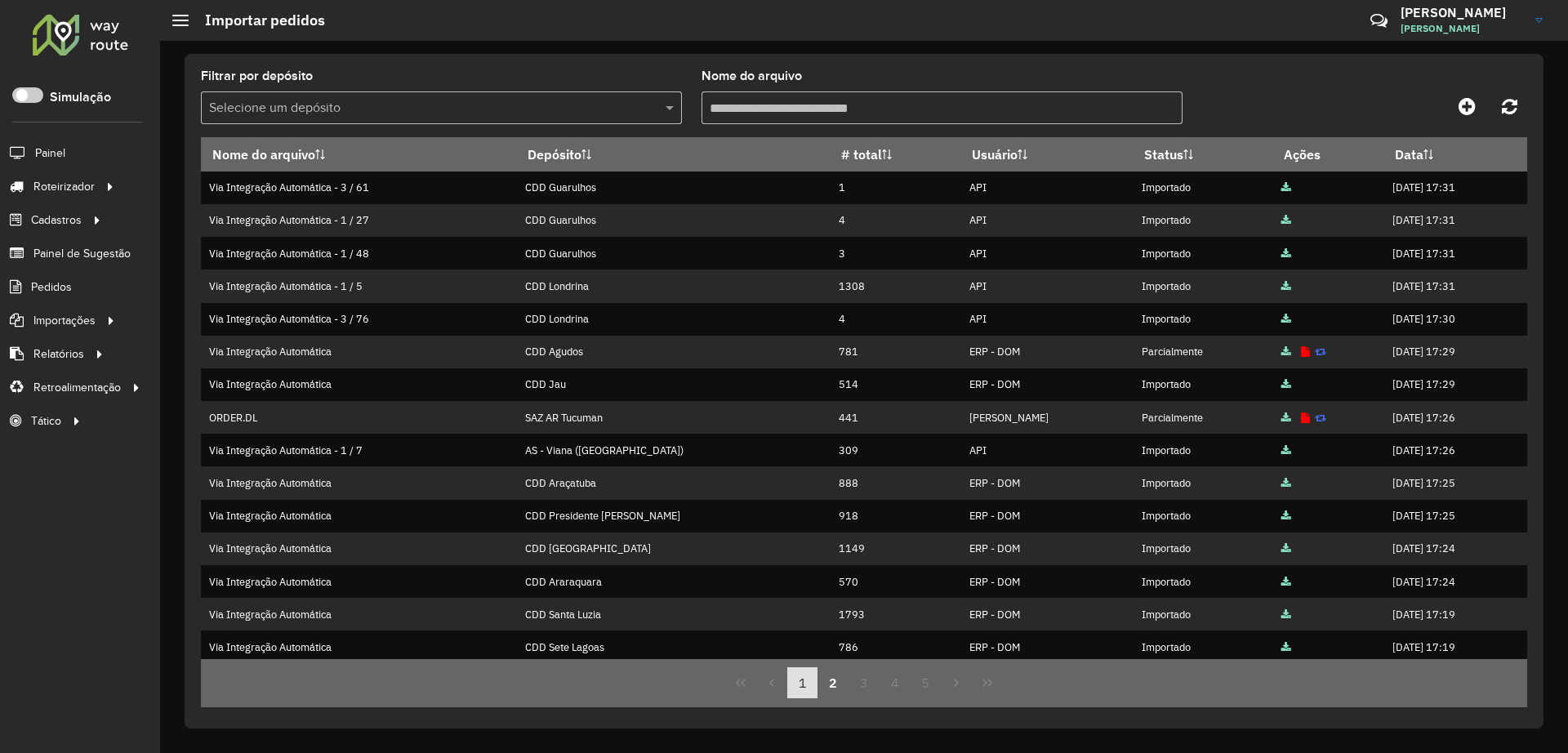
click at [813, 679] on button "1" at bounding box center [802, 683] width 31 height 31
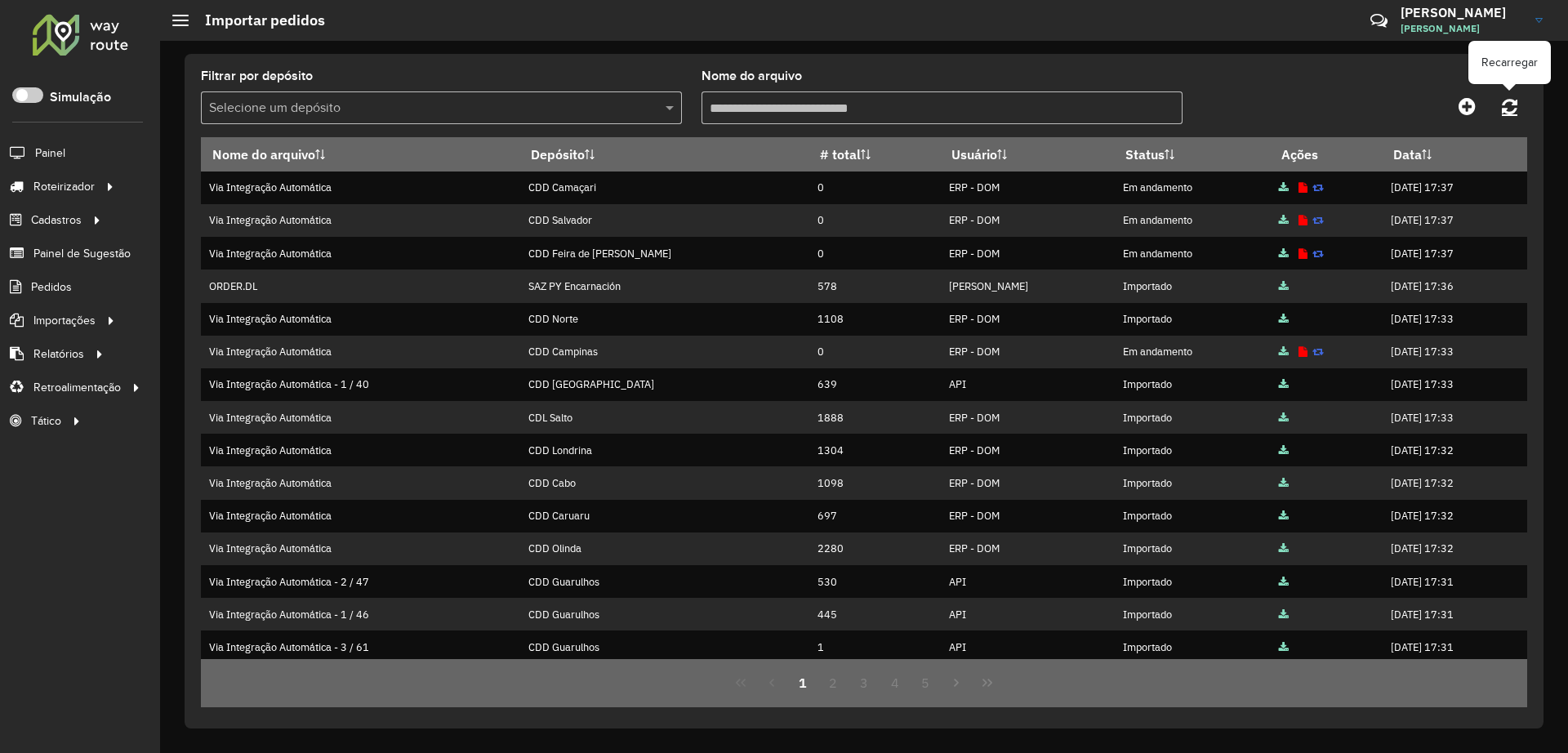
click at [1505, 119] on link at bounding box center [1509, 105] width 35 height 29
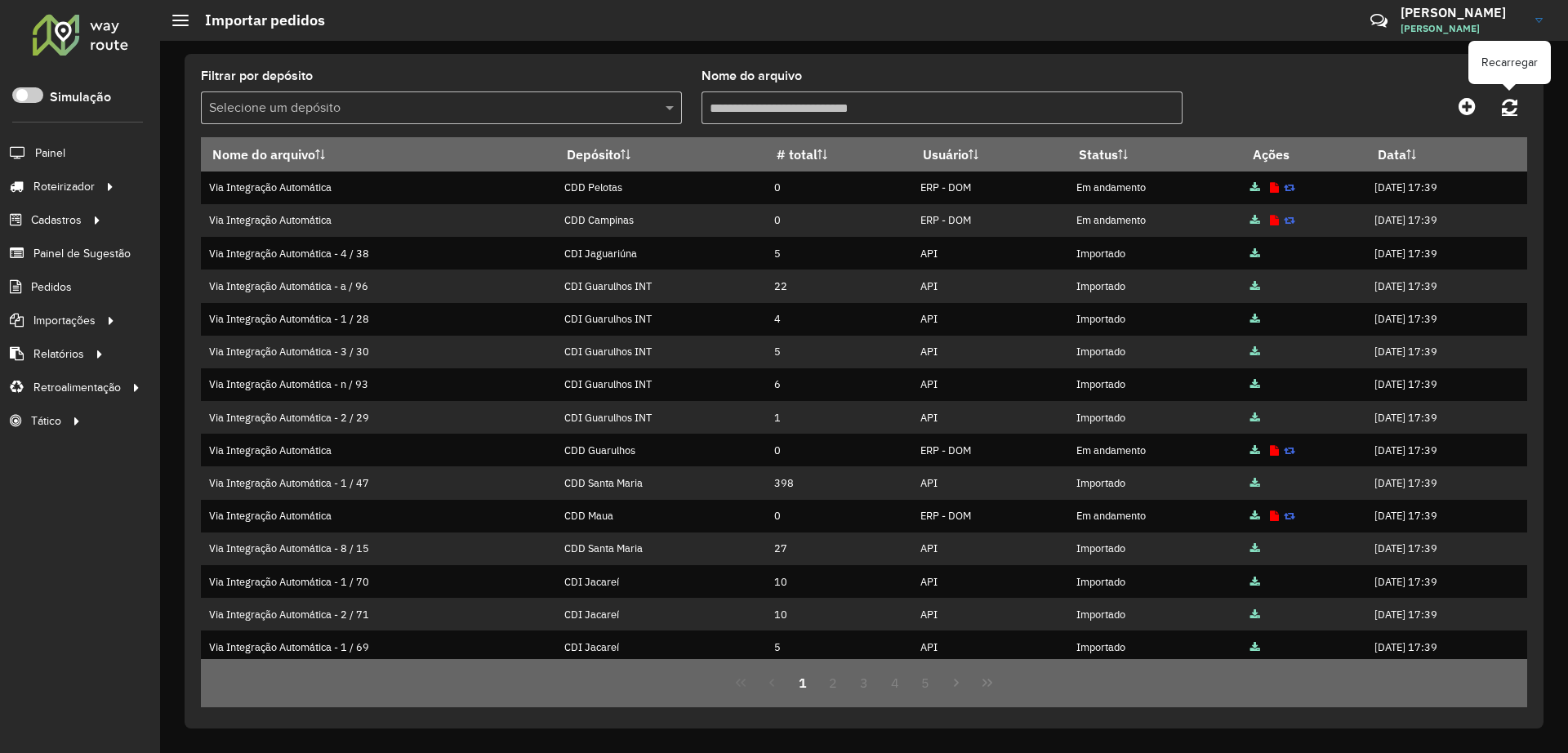
click at [1515, 104] on icon at bounding box center [1509, 106] width 16 height 18
click at [1512, 100] on icon at bounding box center [1509, 106] width 16 height 18
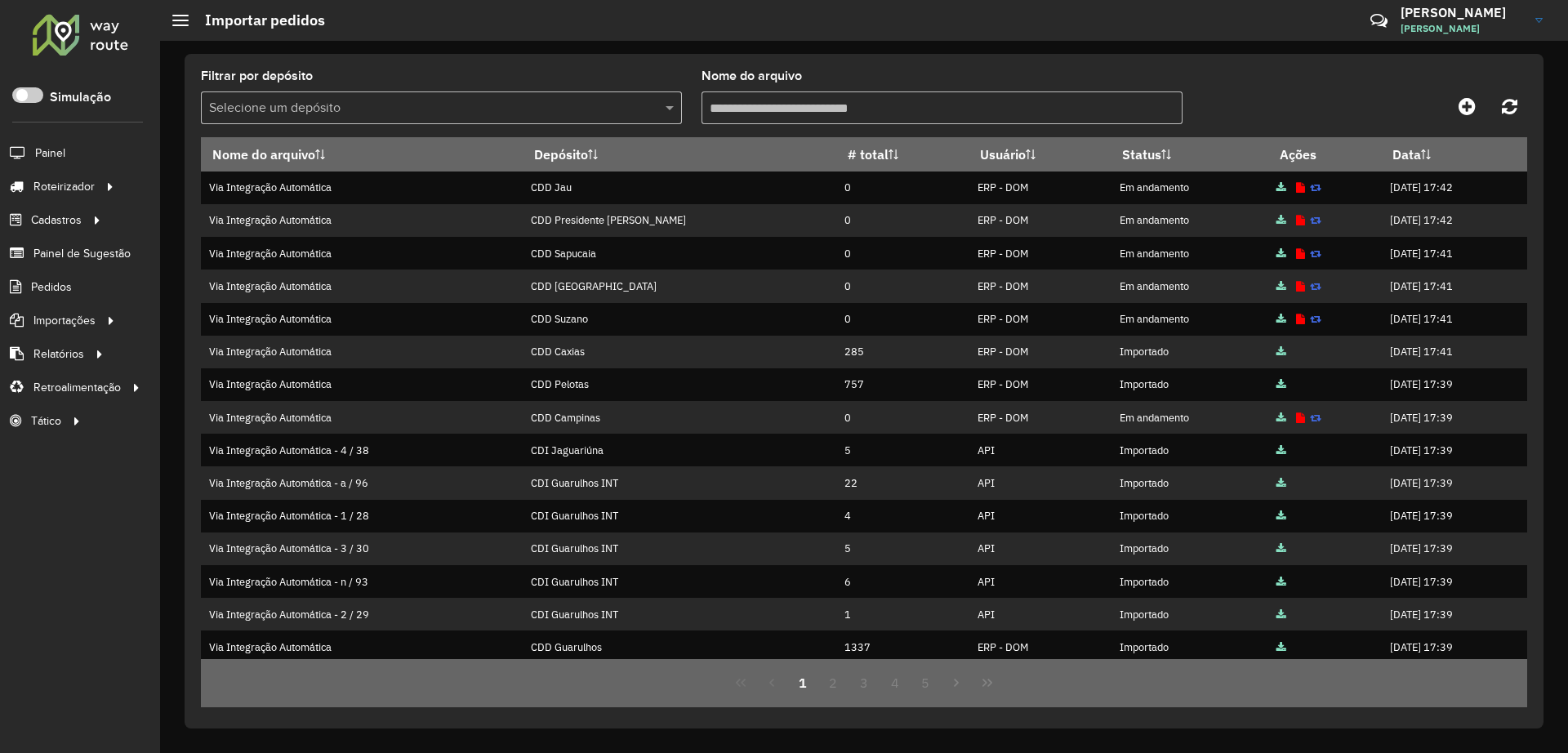
click at [417, 114] on input "text" at bounding box center [425, 109] width 432 height 20
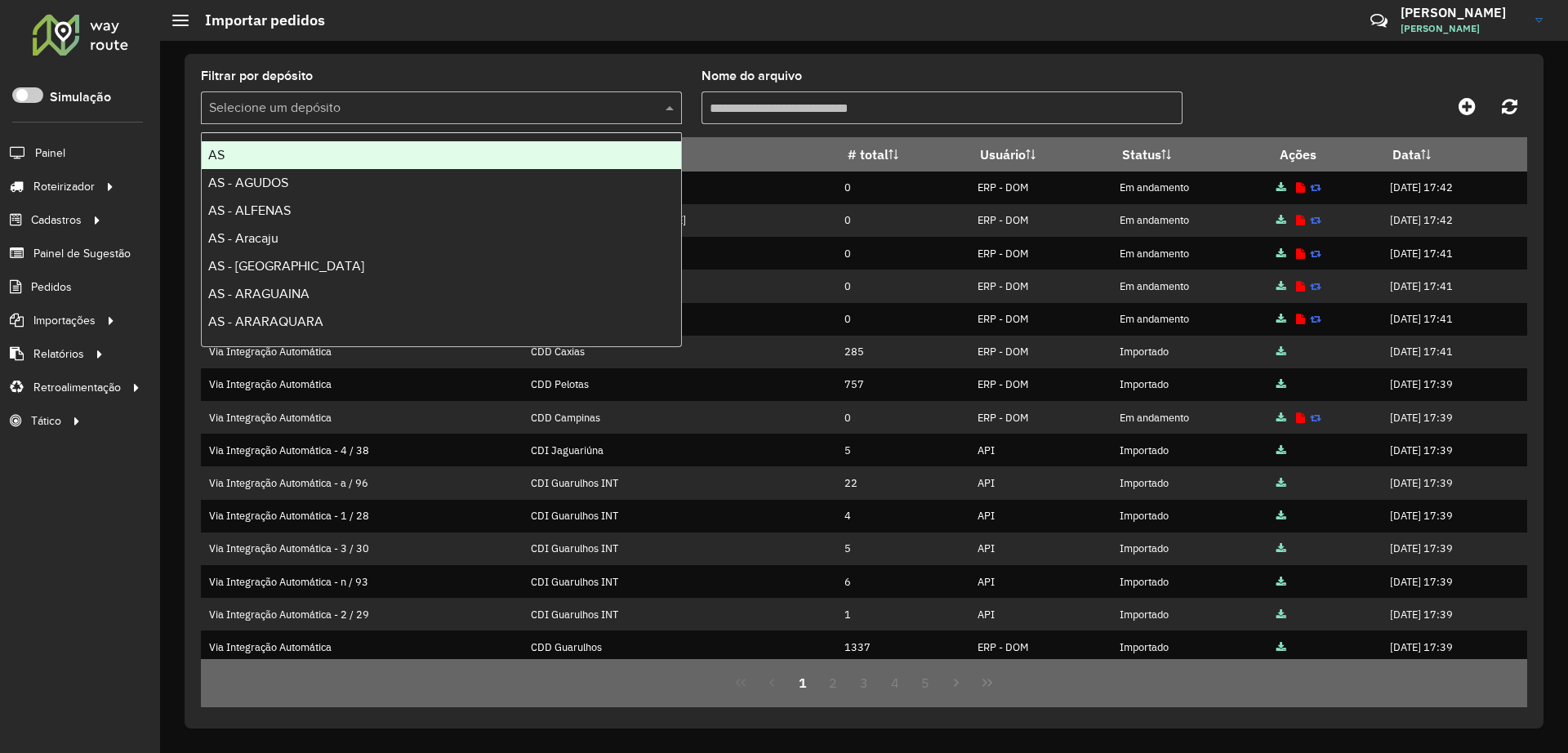
click at [525, 57] on div "Filtrar por depósito Selecione um depósito Nome do arquivo Nome do arquivo Depó…" at bounding box center [864, 391] width 1359 height 674
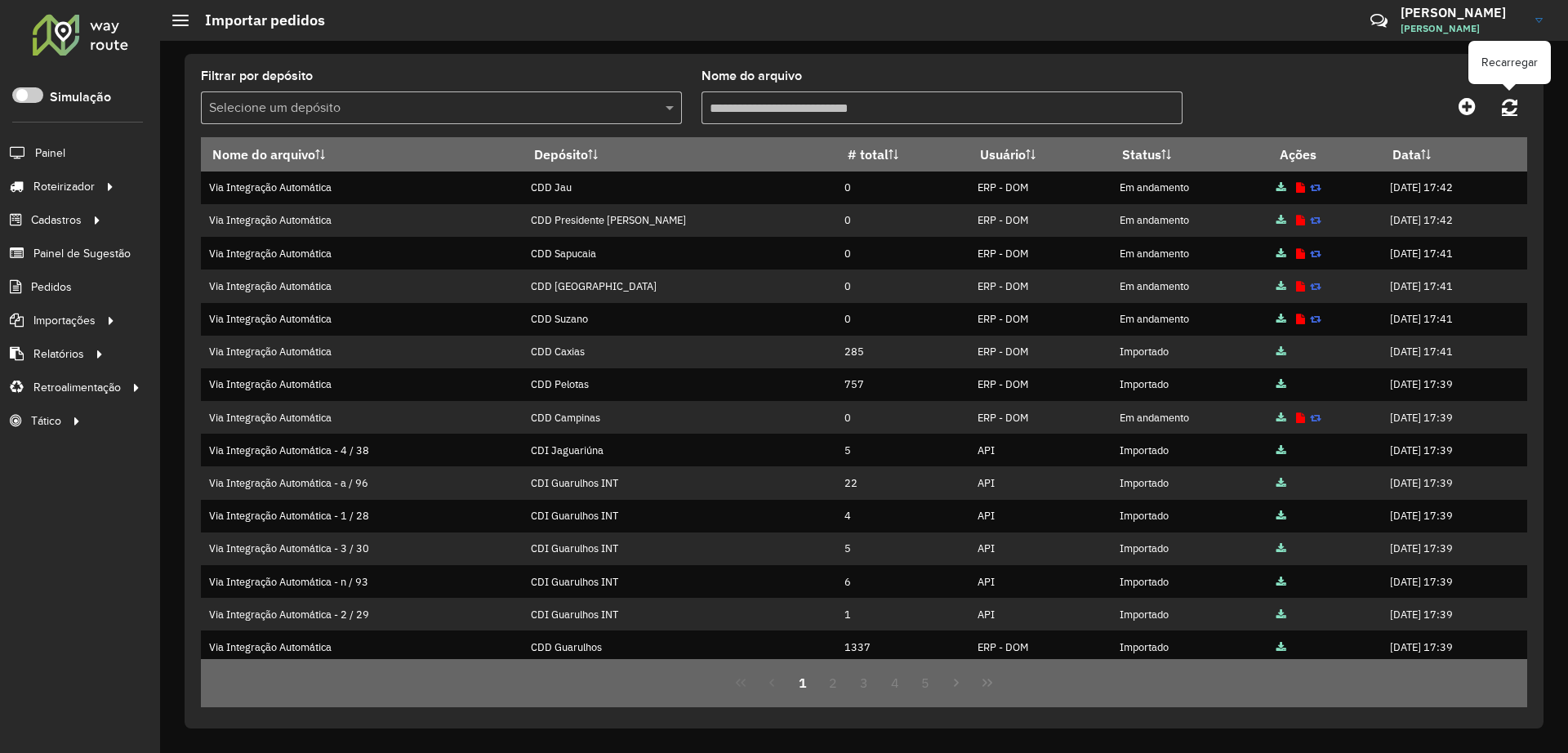
click at [1519, 113] on link at bounding box center [1509, 105] width 35 height 29
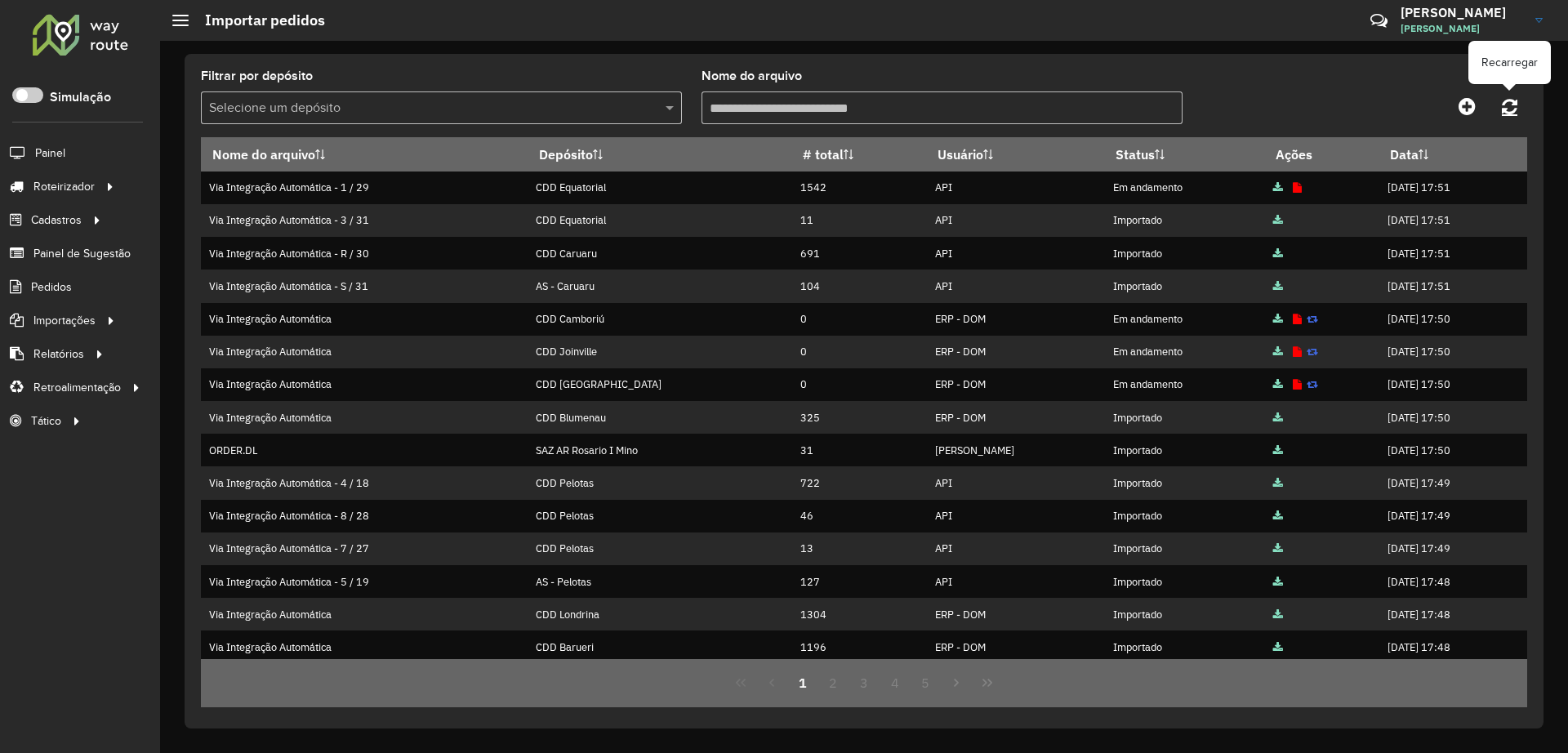
click at [1504, 109] on icon at bounding box center [1509, 106] width 16 height 18
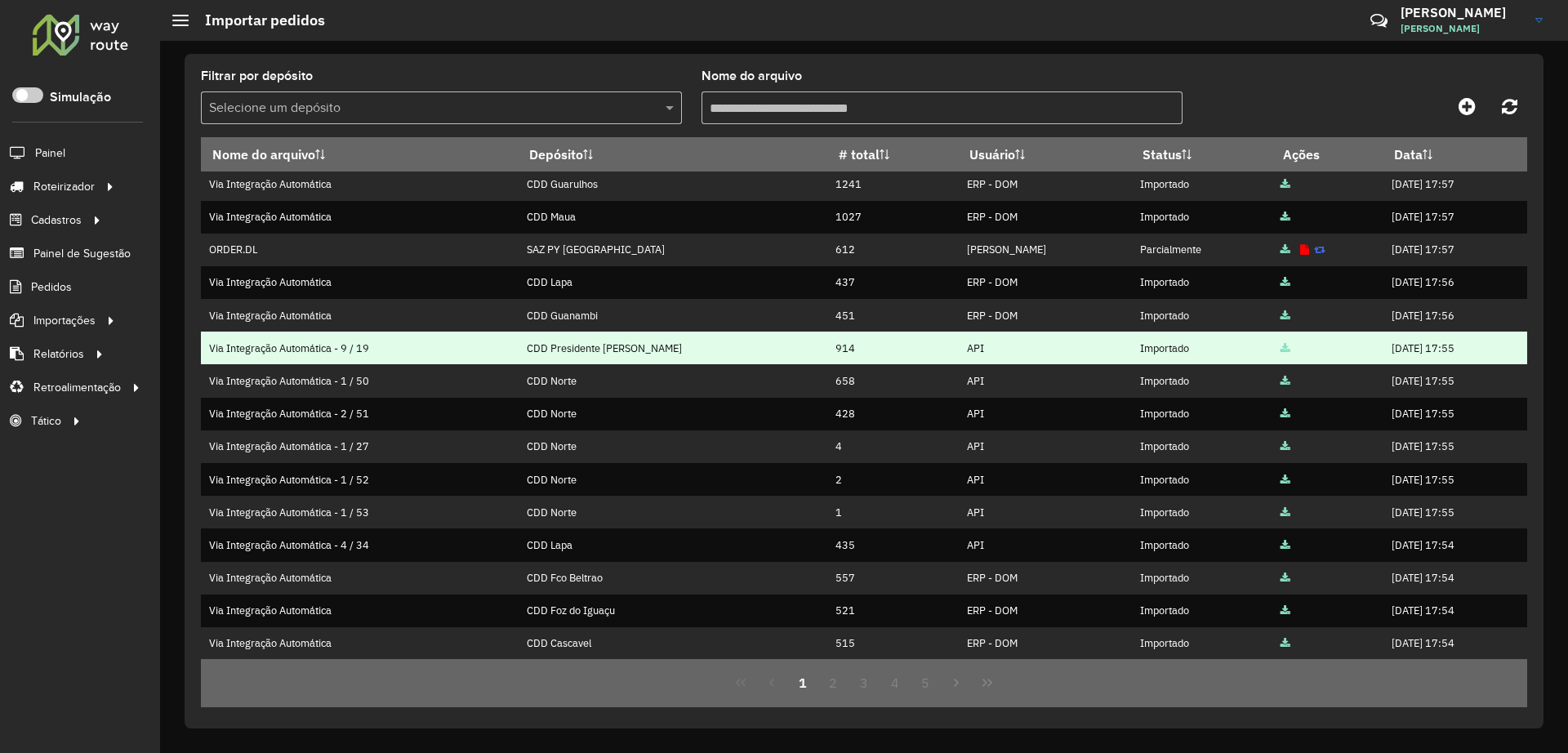
scroll to position [169, 0]
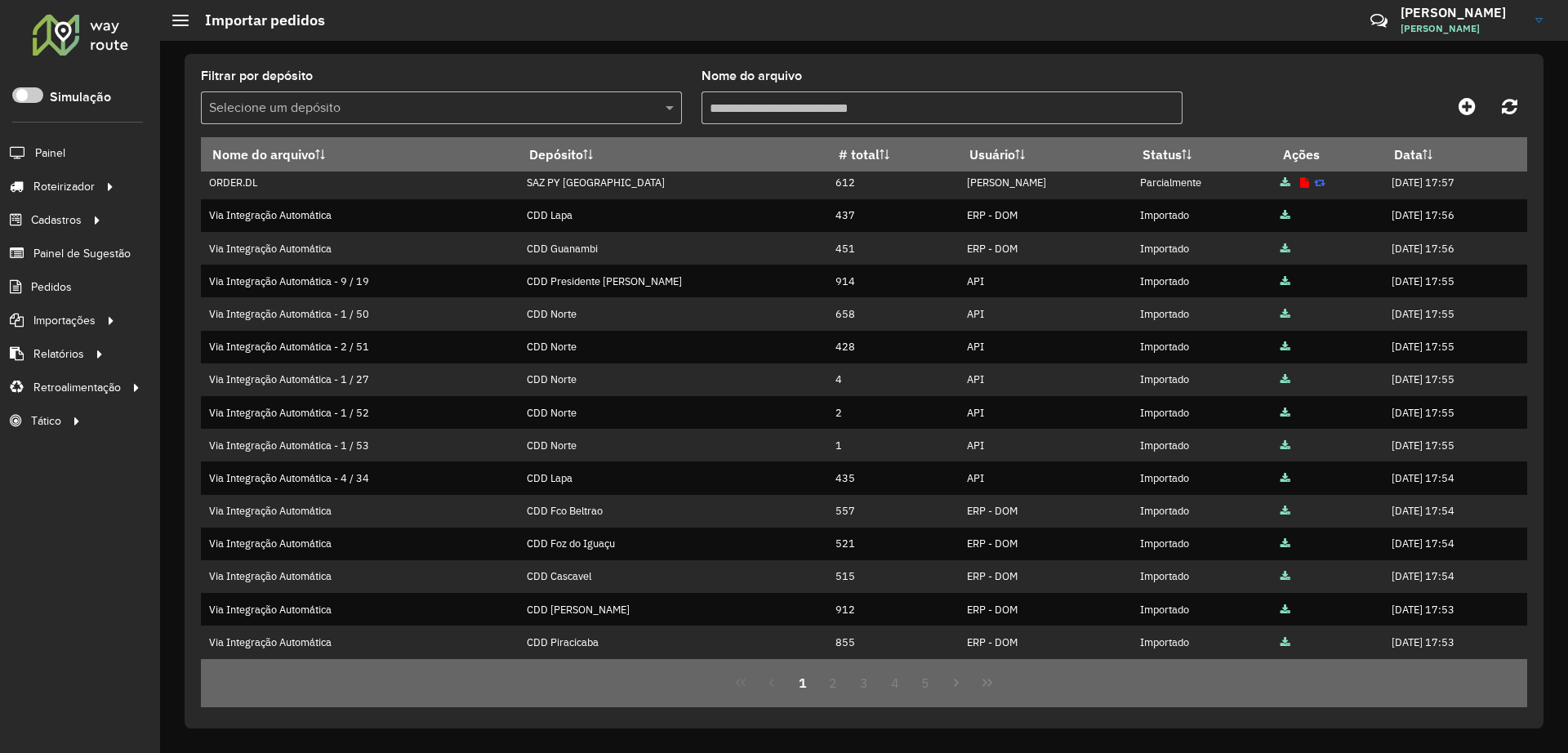
click at [436, 95] on div "Selecione um depósito" at bounding box center [441, 107] width 481 height 32
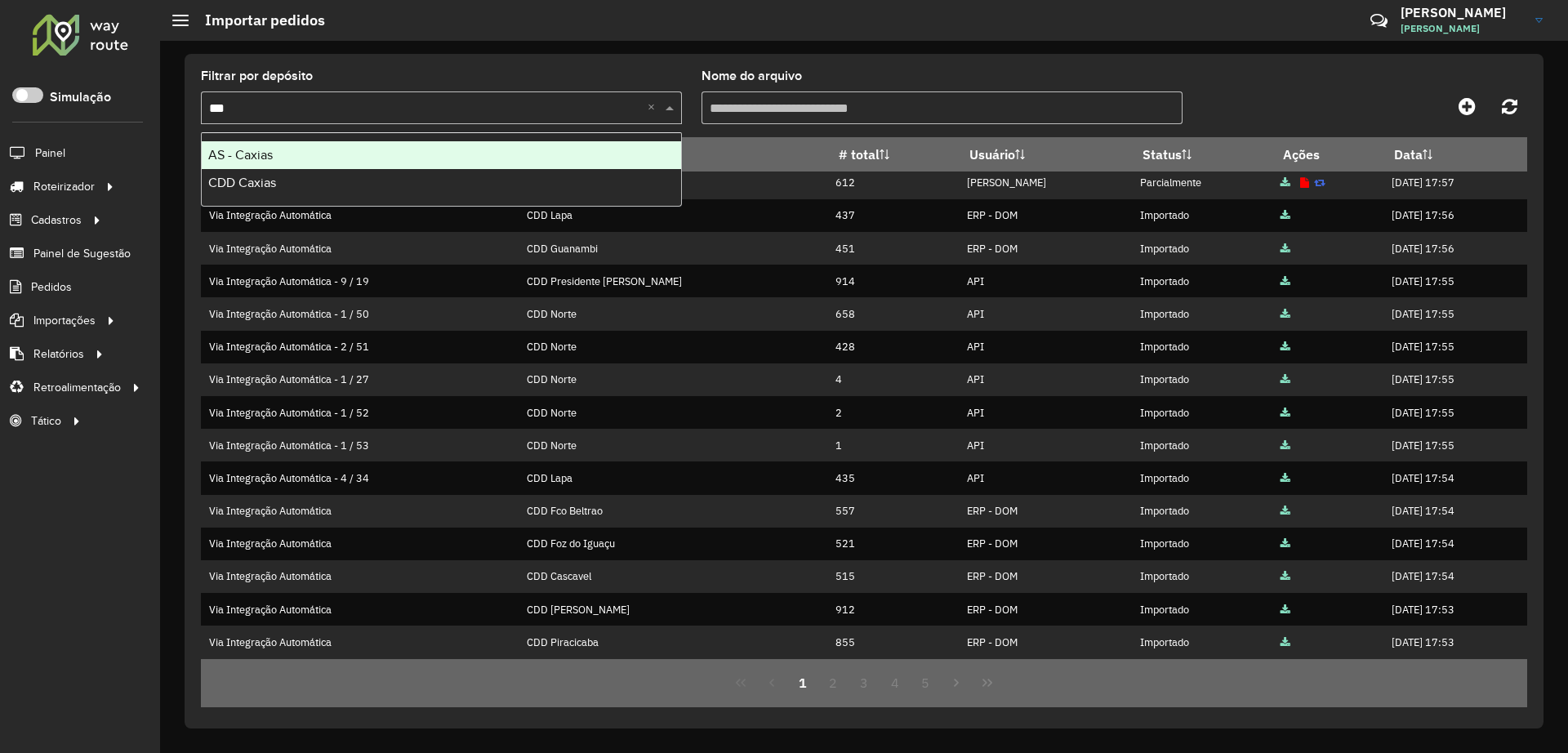
type input "****"
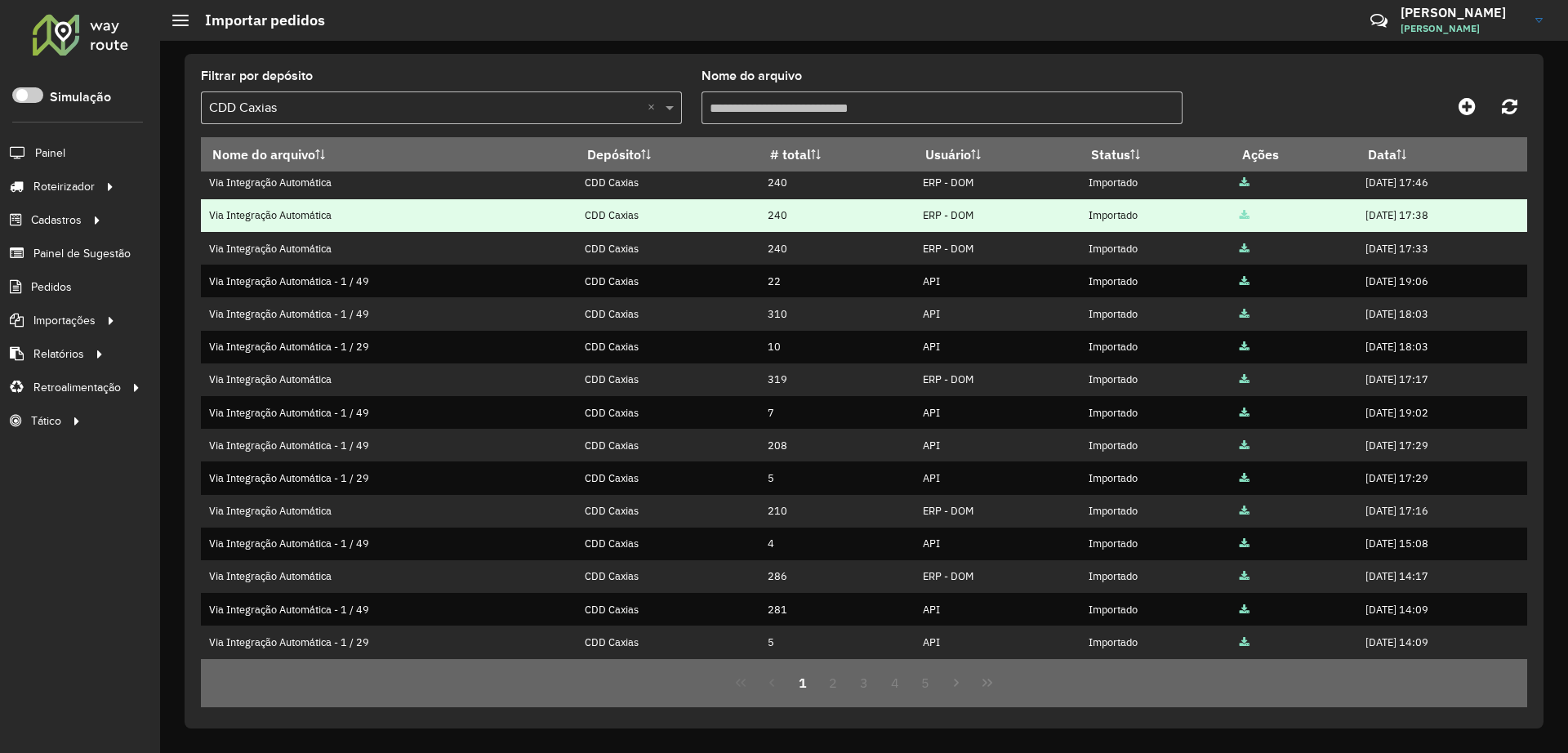
scroll to position [0, 0]
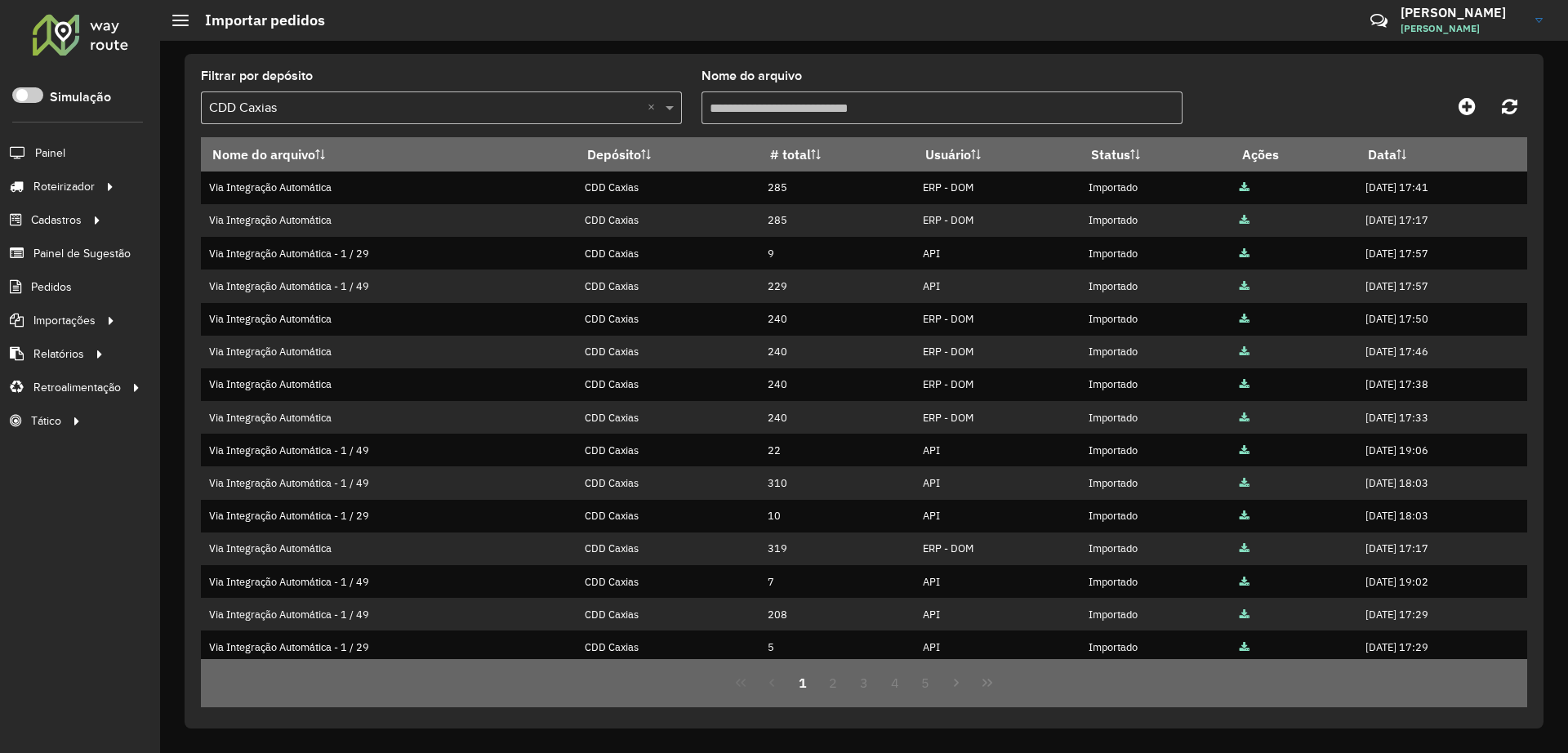
click at [409, 113] on input "text" at bounding box center [425, 109] width 432 height 20
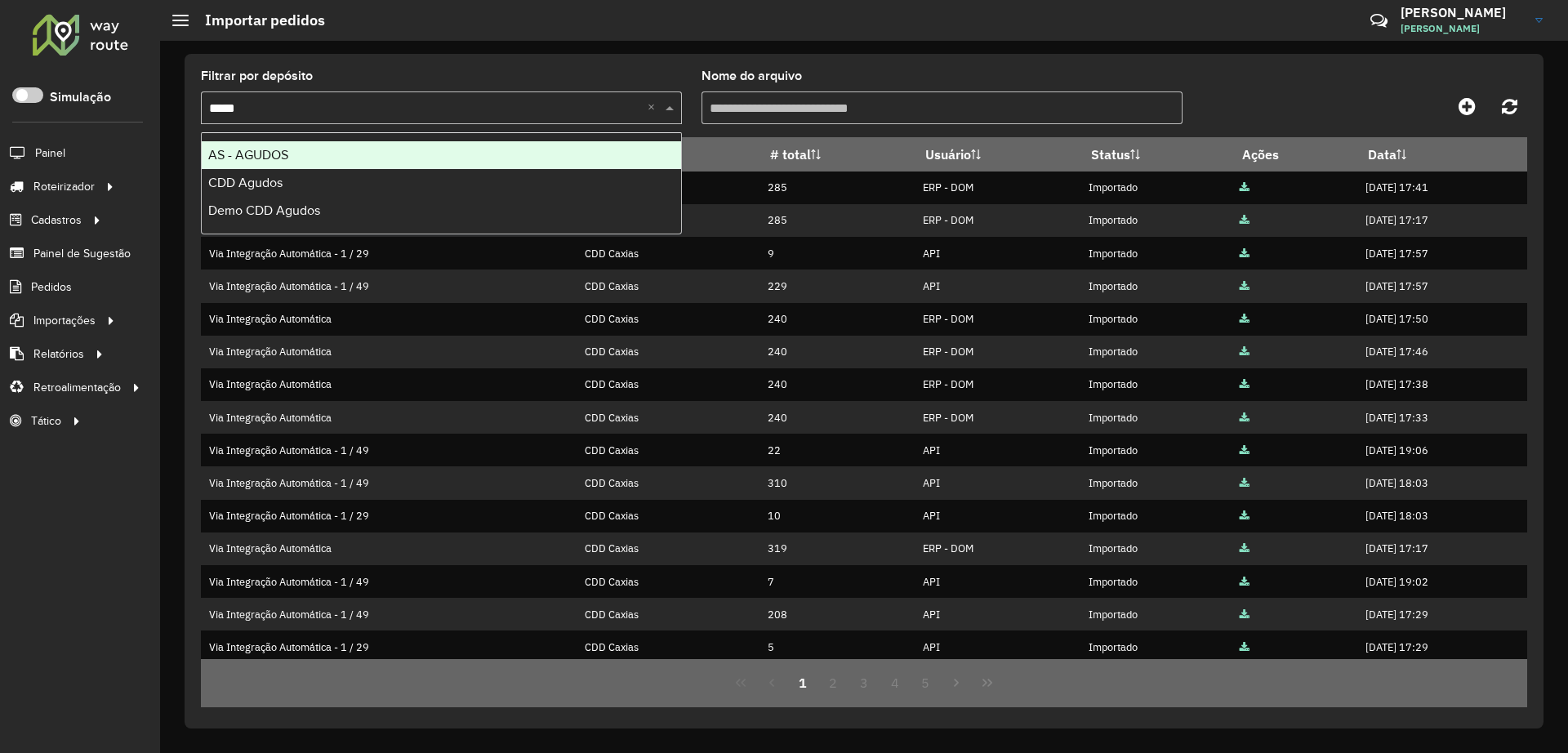
type input "******"
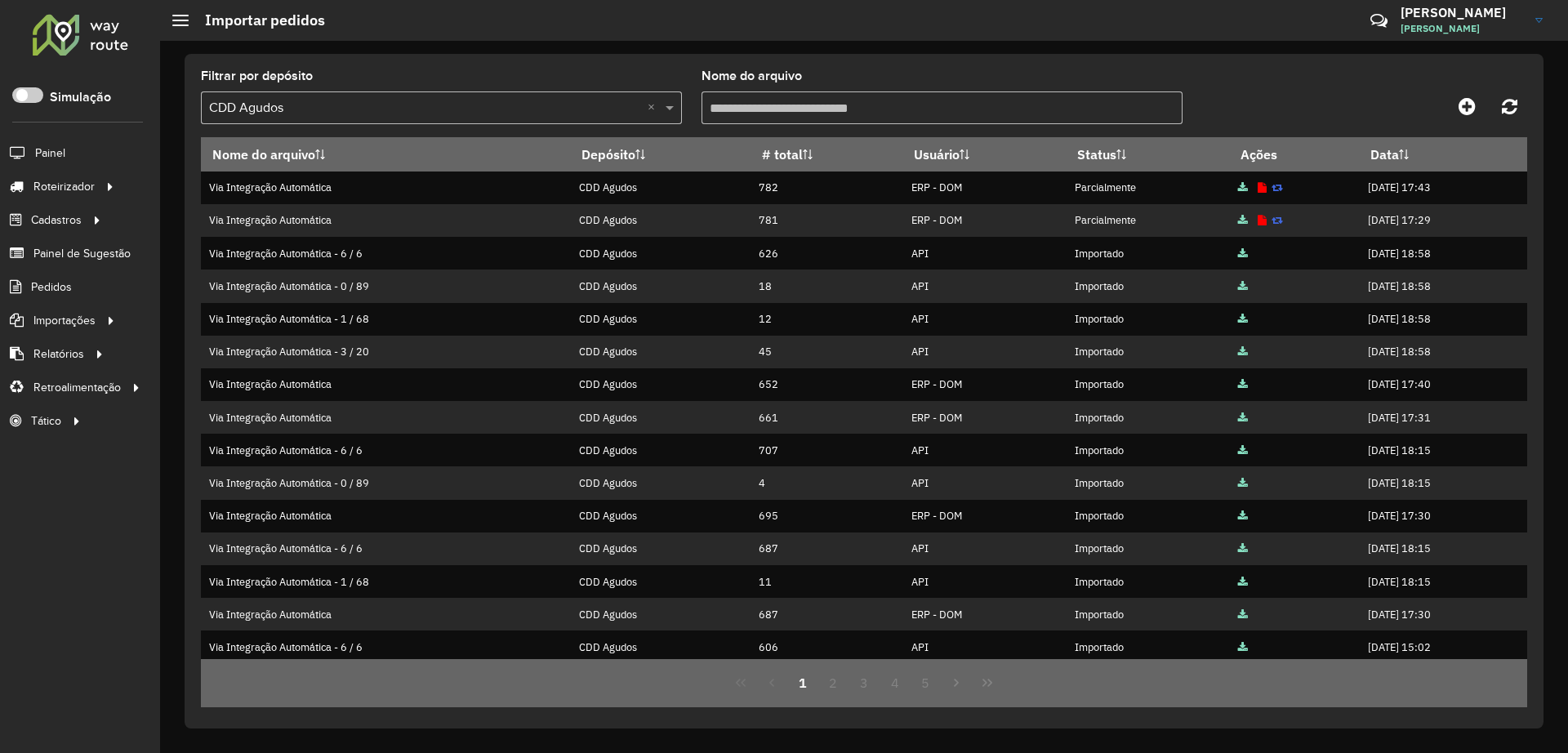
click at [327, 112] on input "text" at bounding box center [425, 109] width 432 height 20
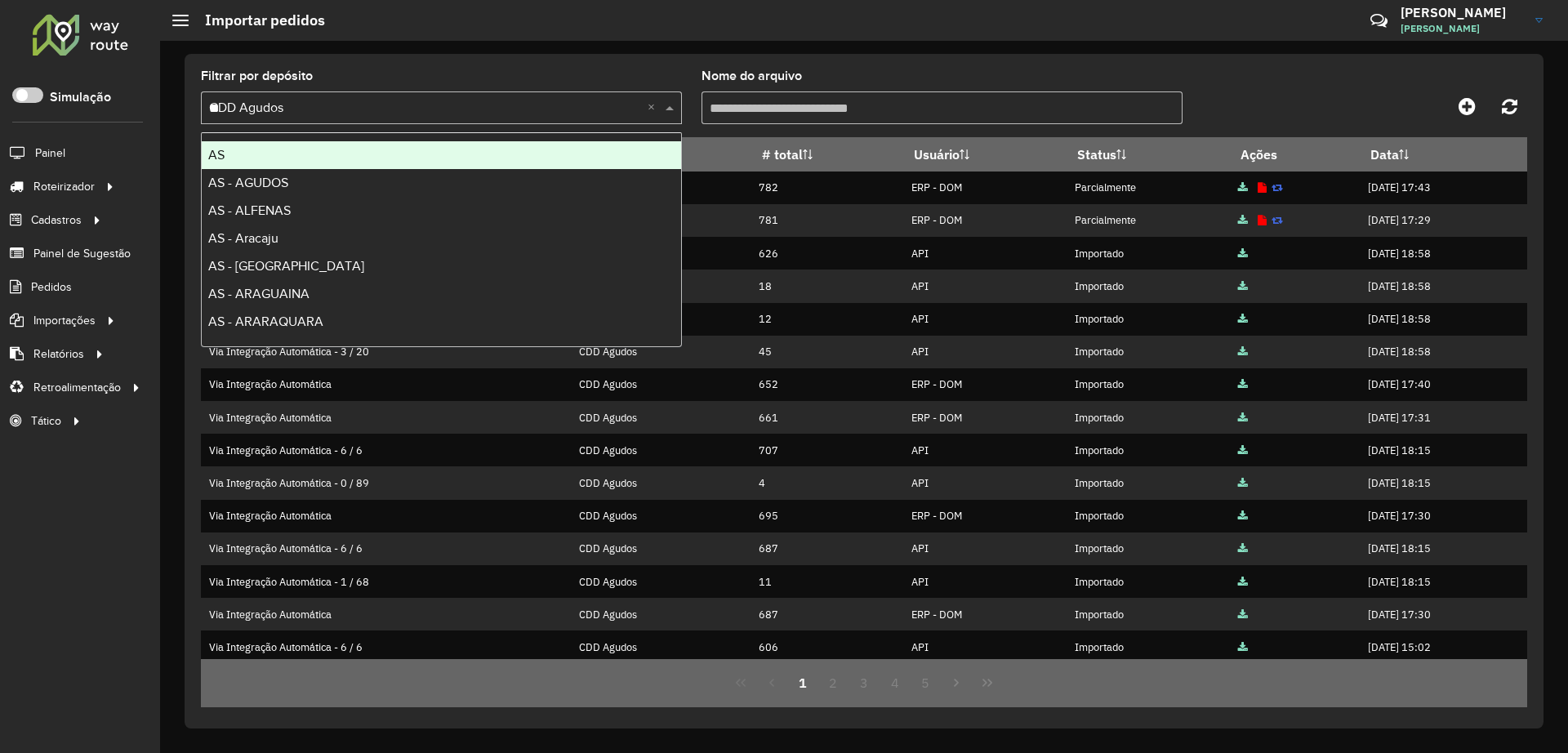
type input "***"
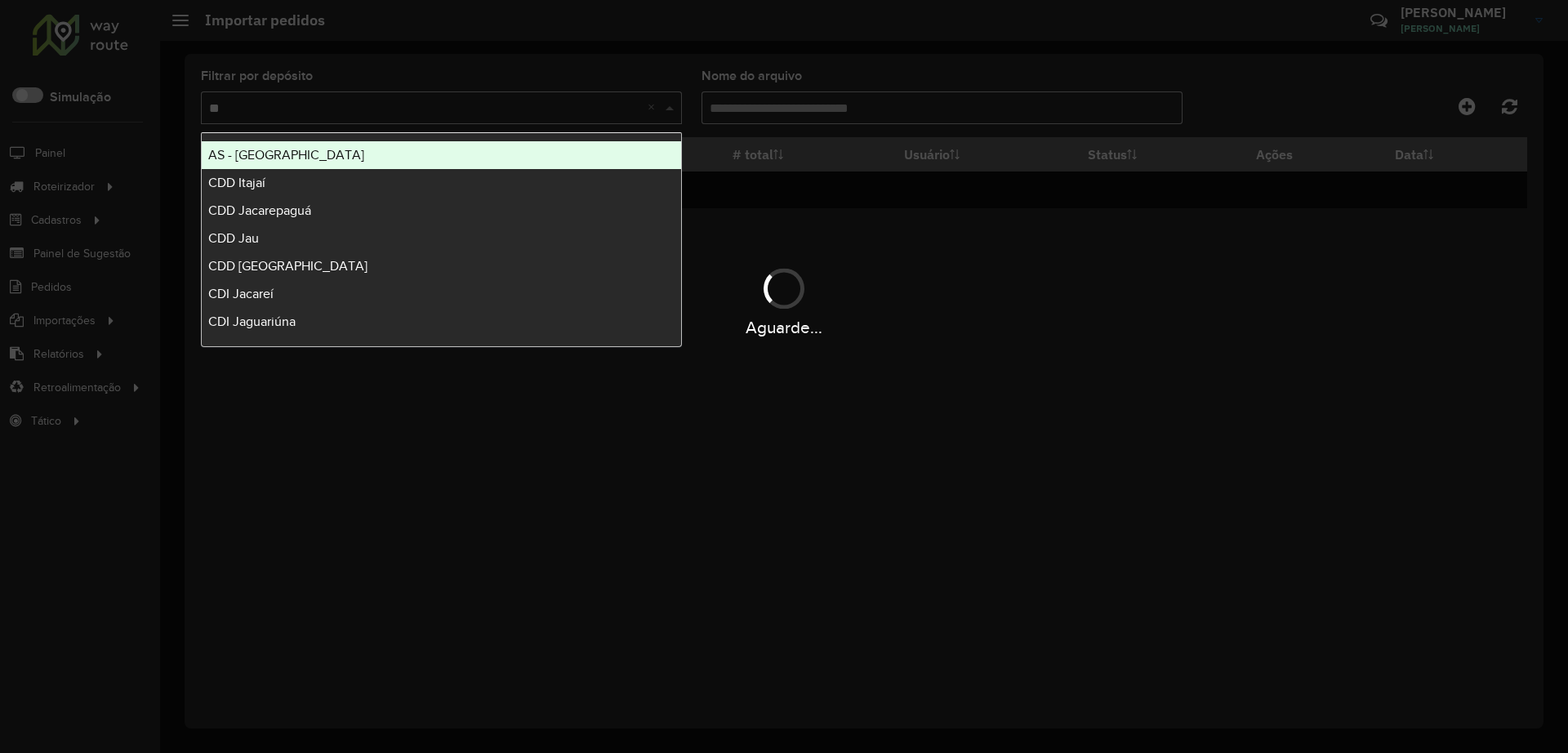
type input "***"
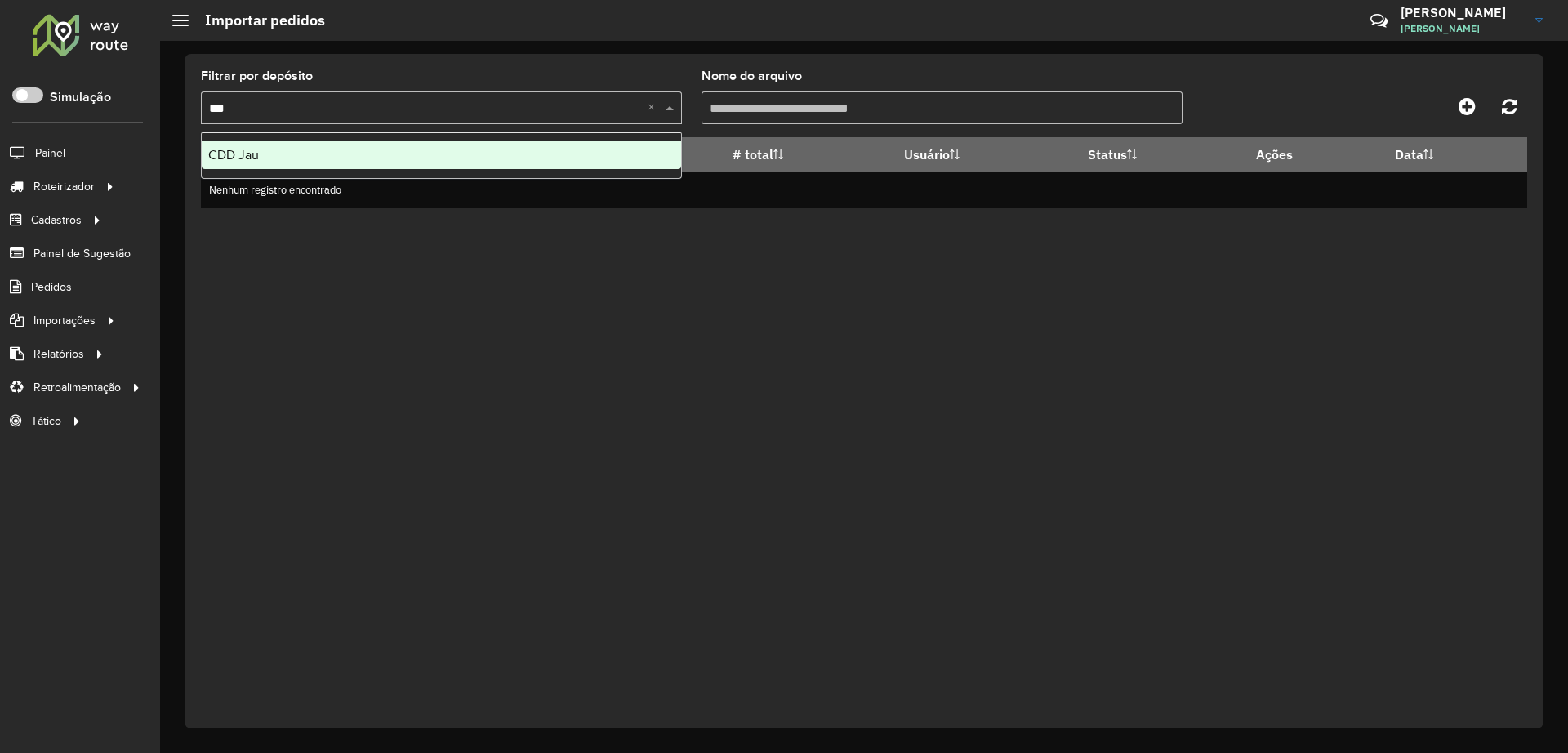
click at [323, 139] on ng-dropdown-panel "CDD Jau" at bounding box center [441, 156] width 481 height 46
click at [327, 150] on div "CDD Jau" at bounding box center [441, 154] width 479 height 27
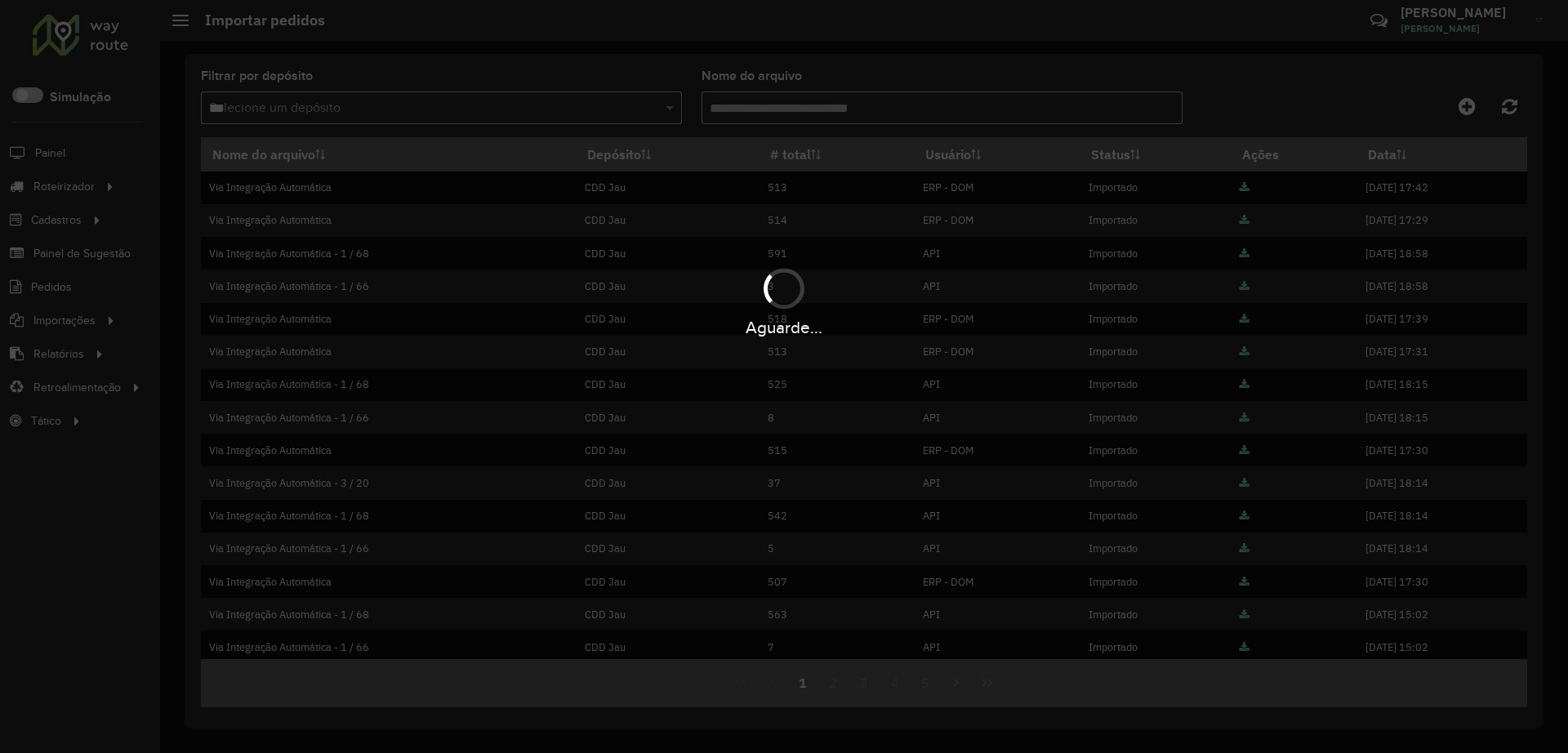
click at [330, 103] on div "Aguarde..." at bounding box center [784, 376] width 1568 height 753
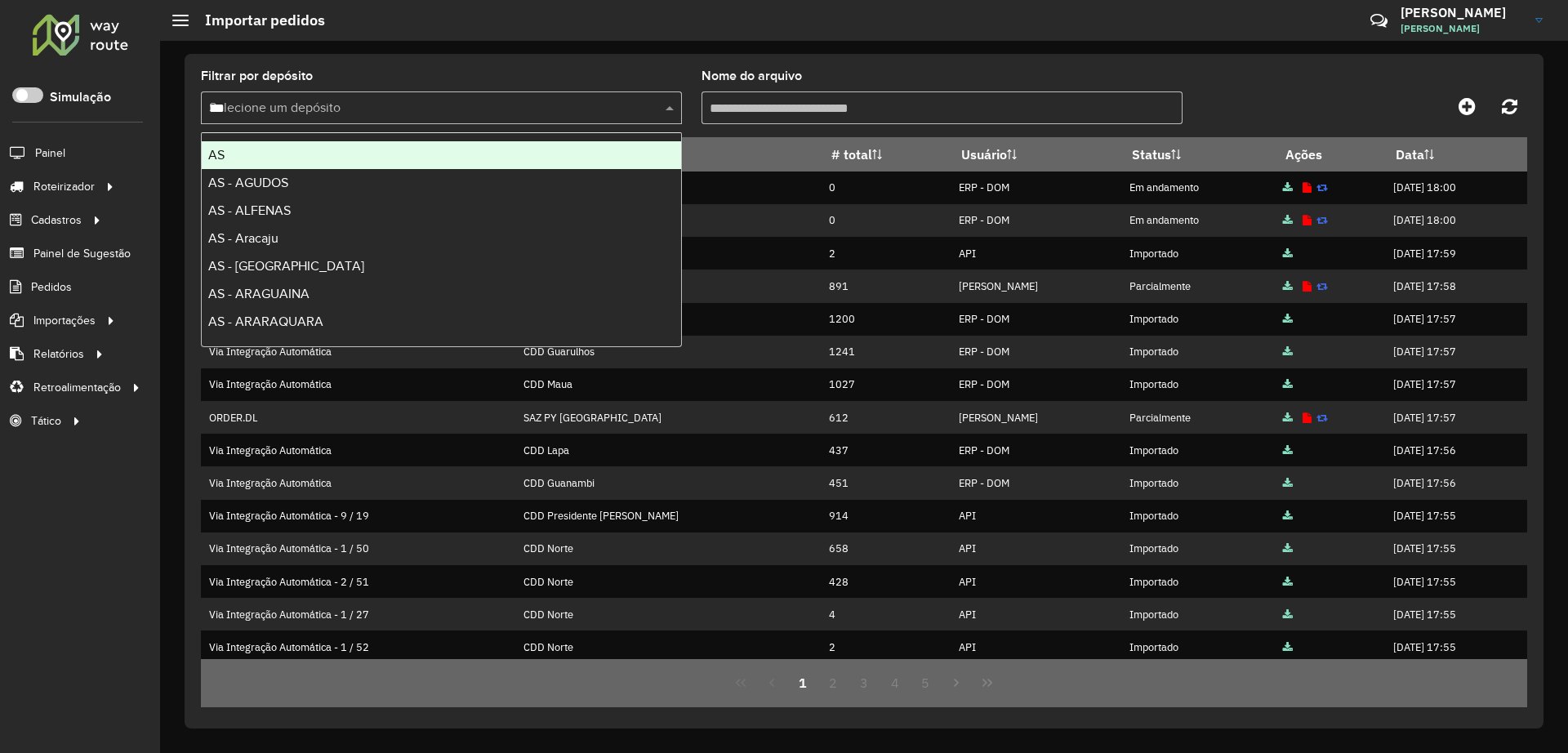
click at [367, 99] on input "***" at bounding box center [425, 109] width 432 height 20
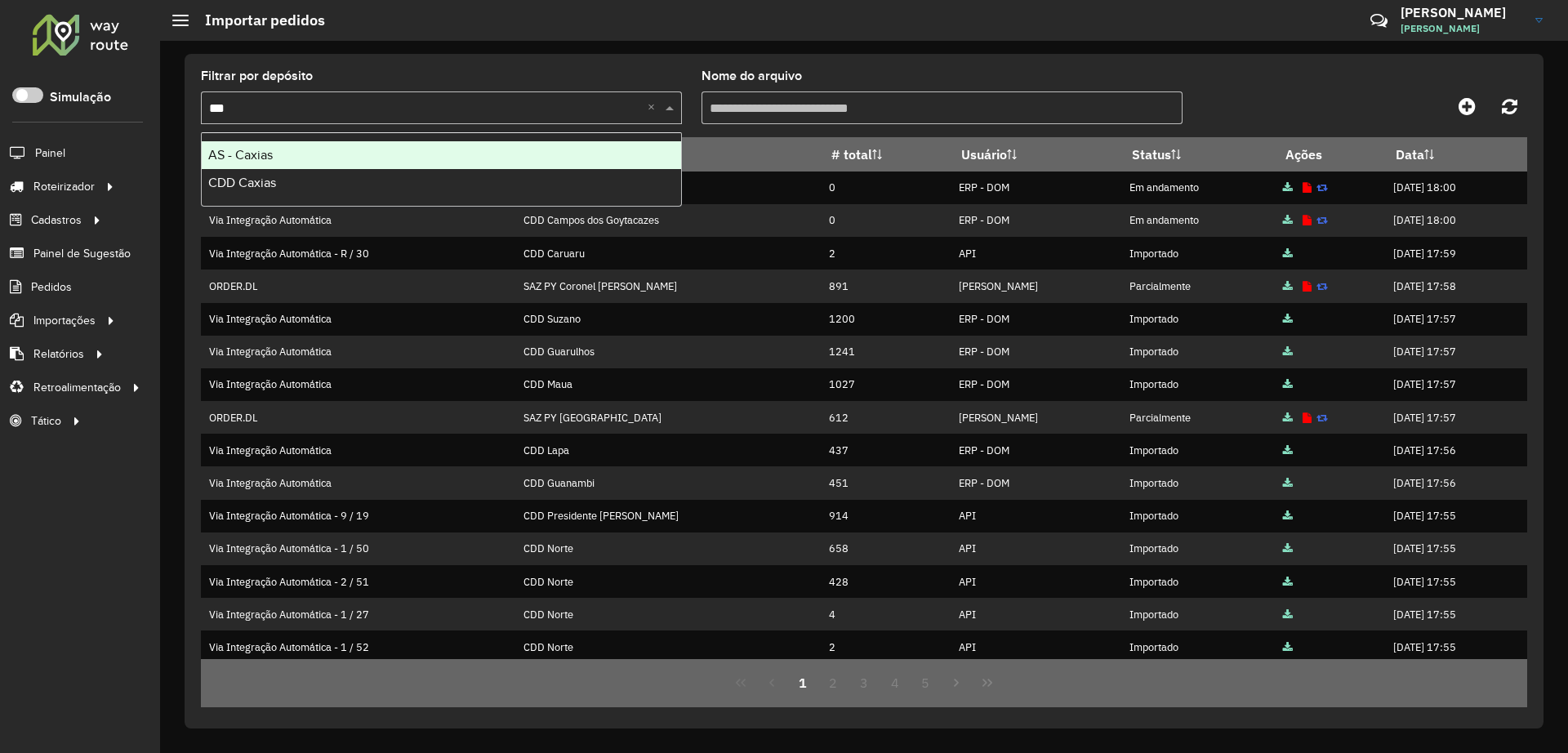
type input "****"
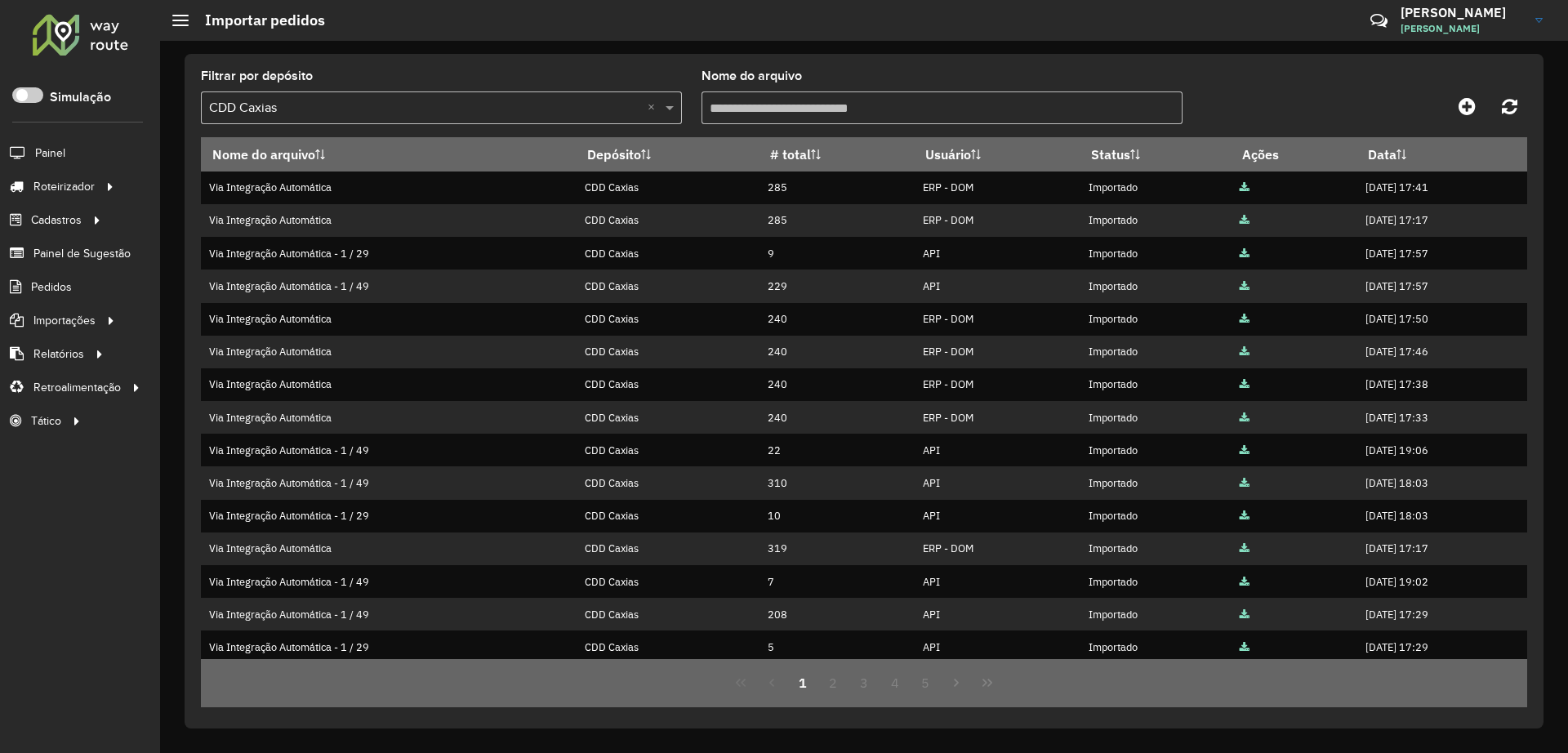
click at [400, 105] on input "text" at bounding box center [425, 109] width 432 height 20
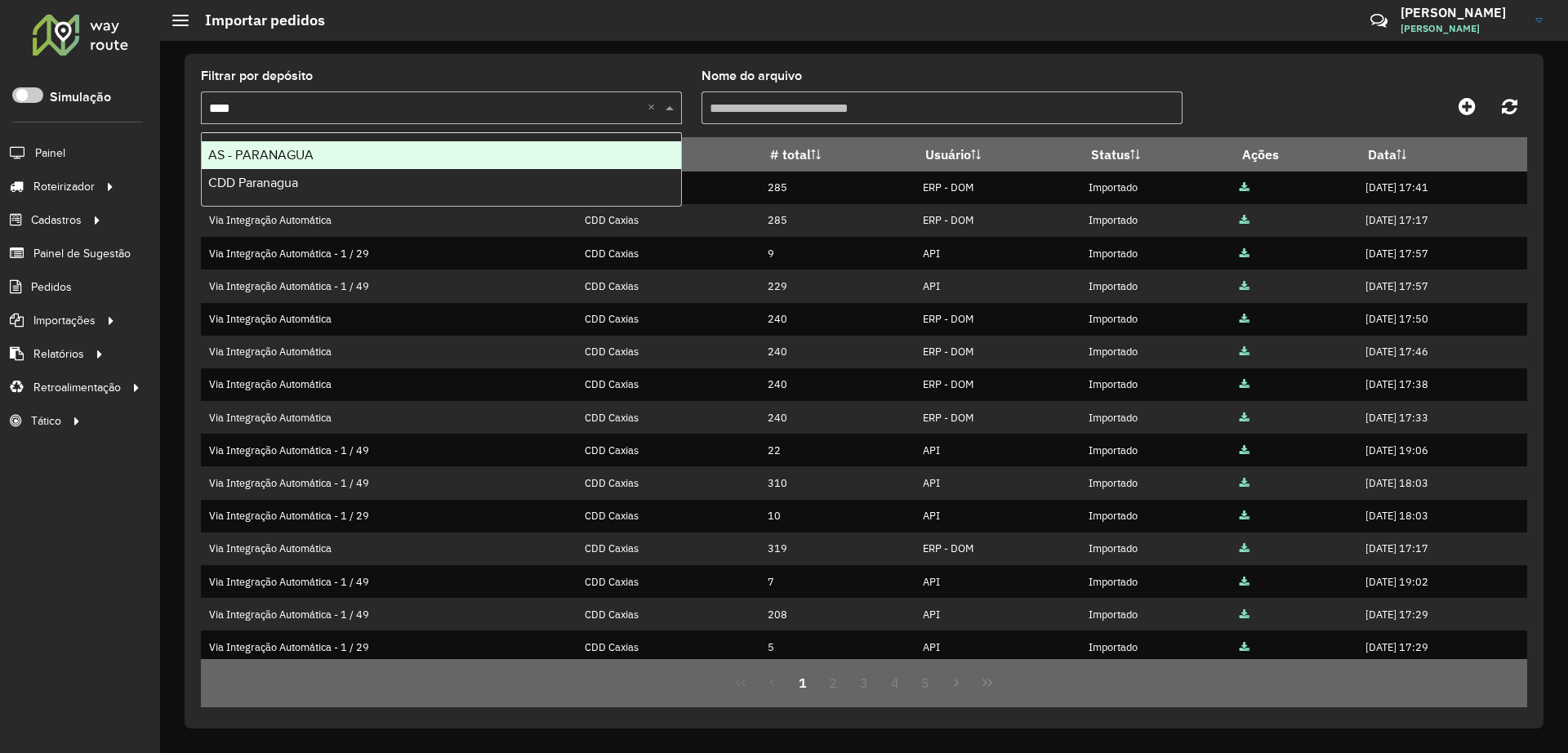
type input "*****"
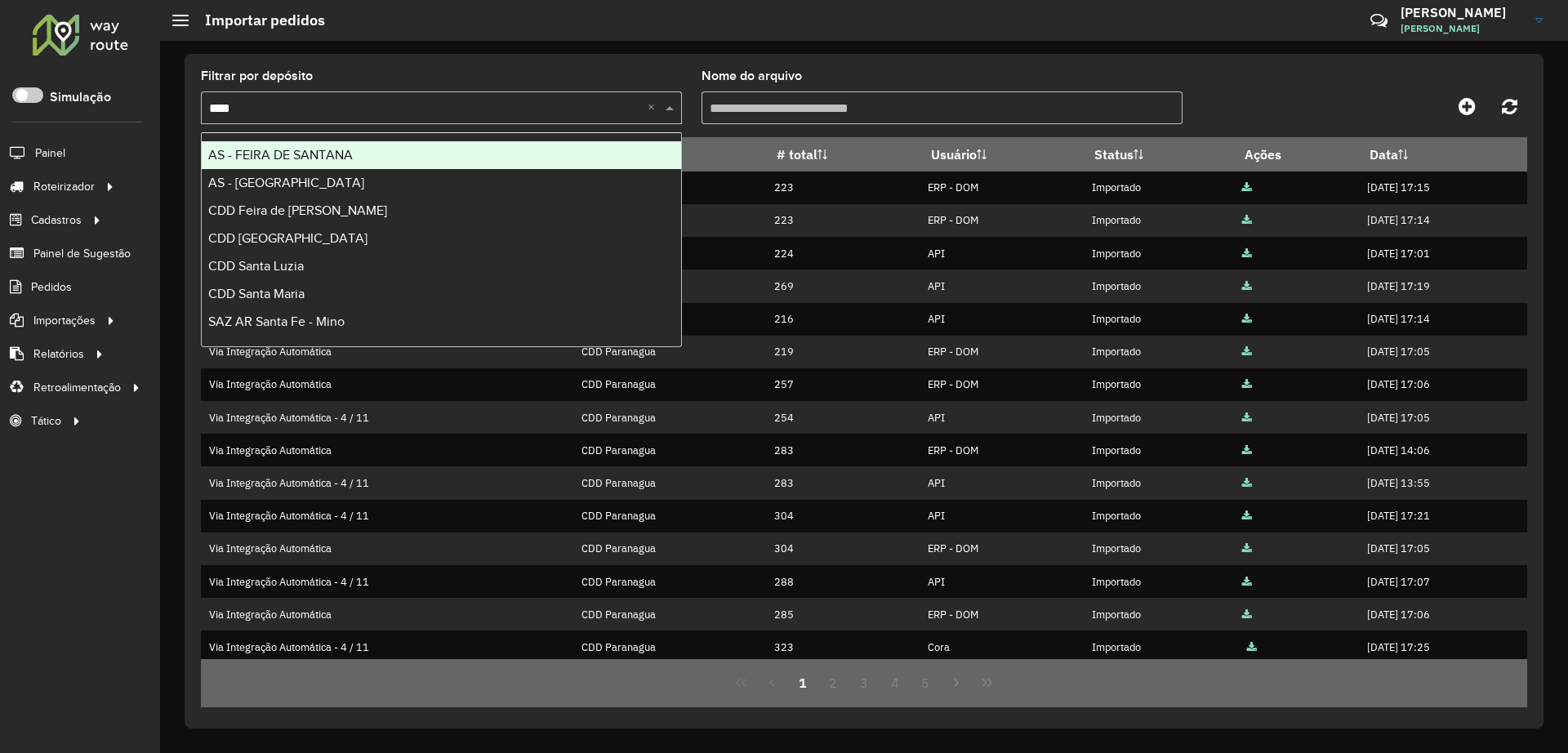
type input "*****"
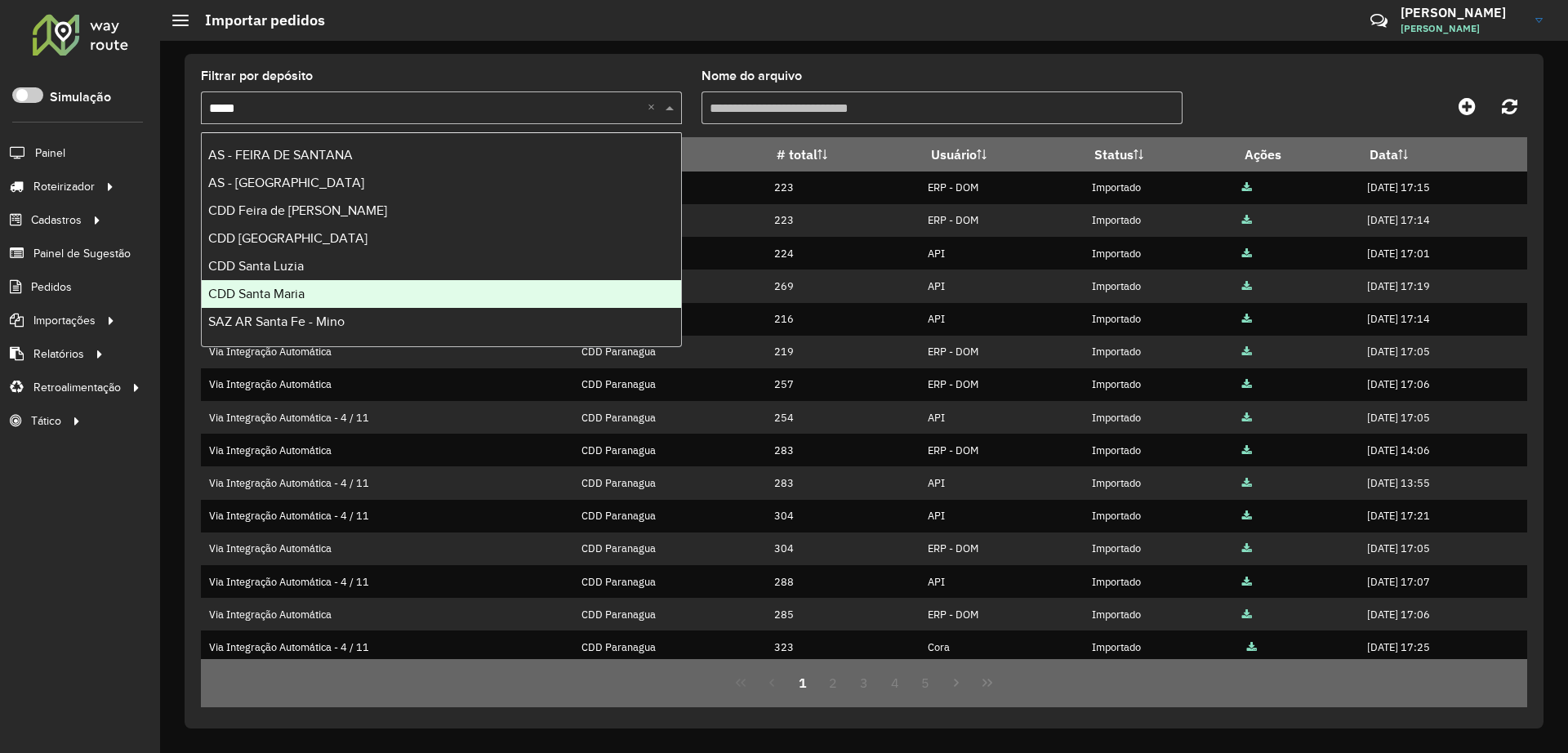
click at [303, 295] on span "CDD Santa Maria" at bounding box center [256, 294] width 96 height 14
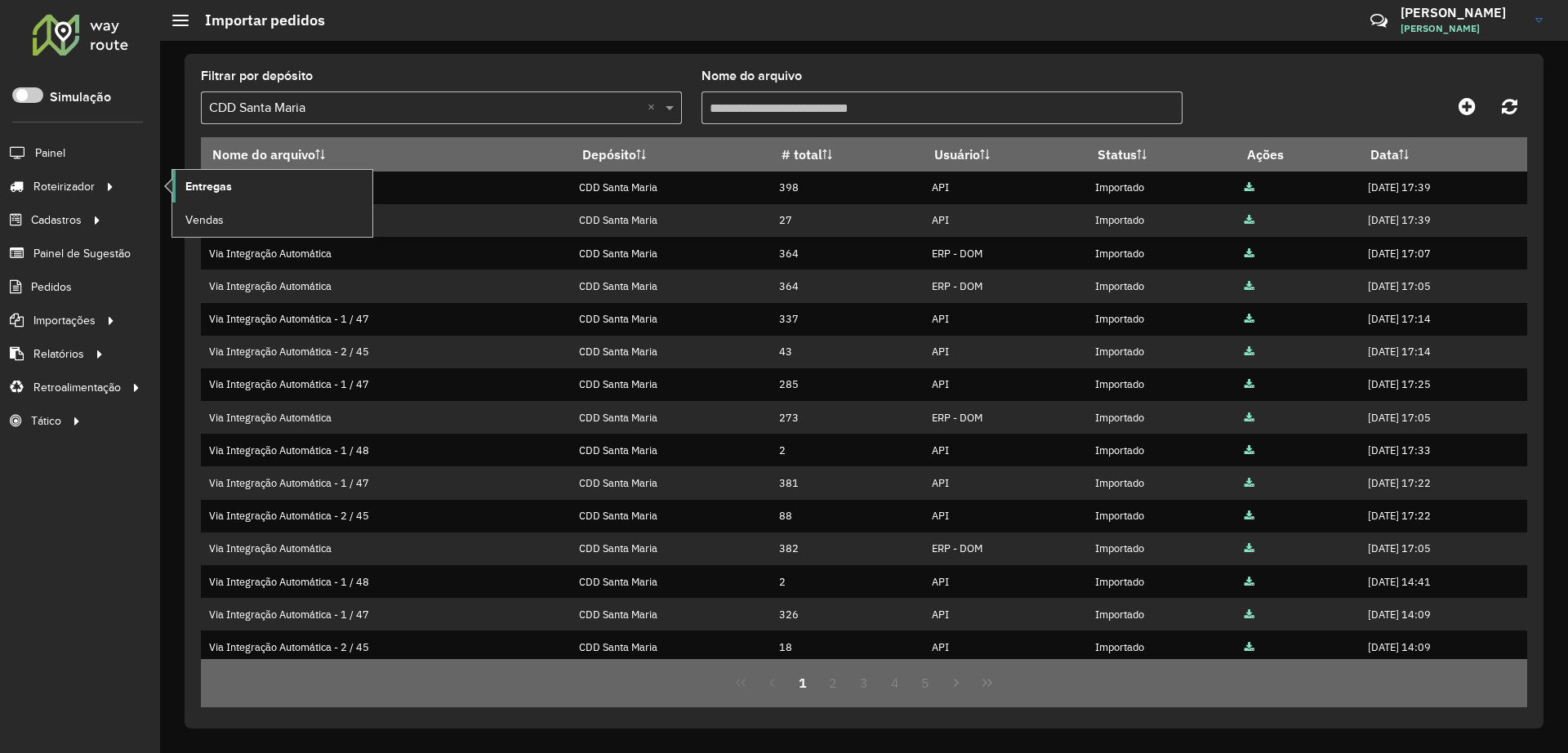
click at [241, 183] on link "Entregas" at bounding box center [272, 186] width 200 height 32
click at [184, 175] on link "Entregas" at bounding box center [272, 186] width 200 height 32
click at [597, 106] on input "text" at bounding box center [425, 109] width 432 height 20
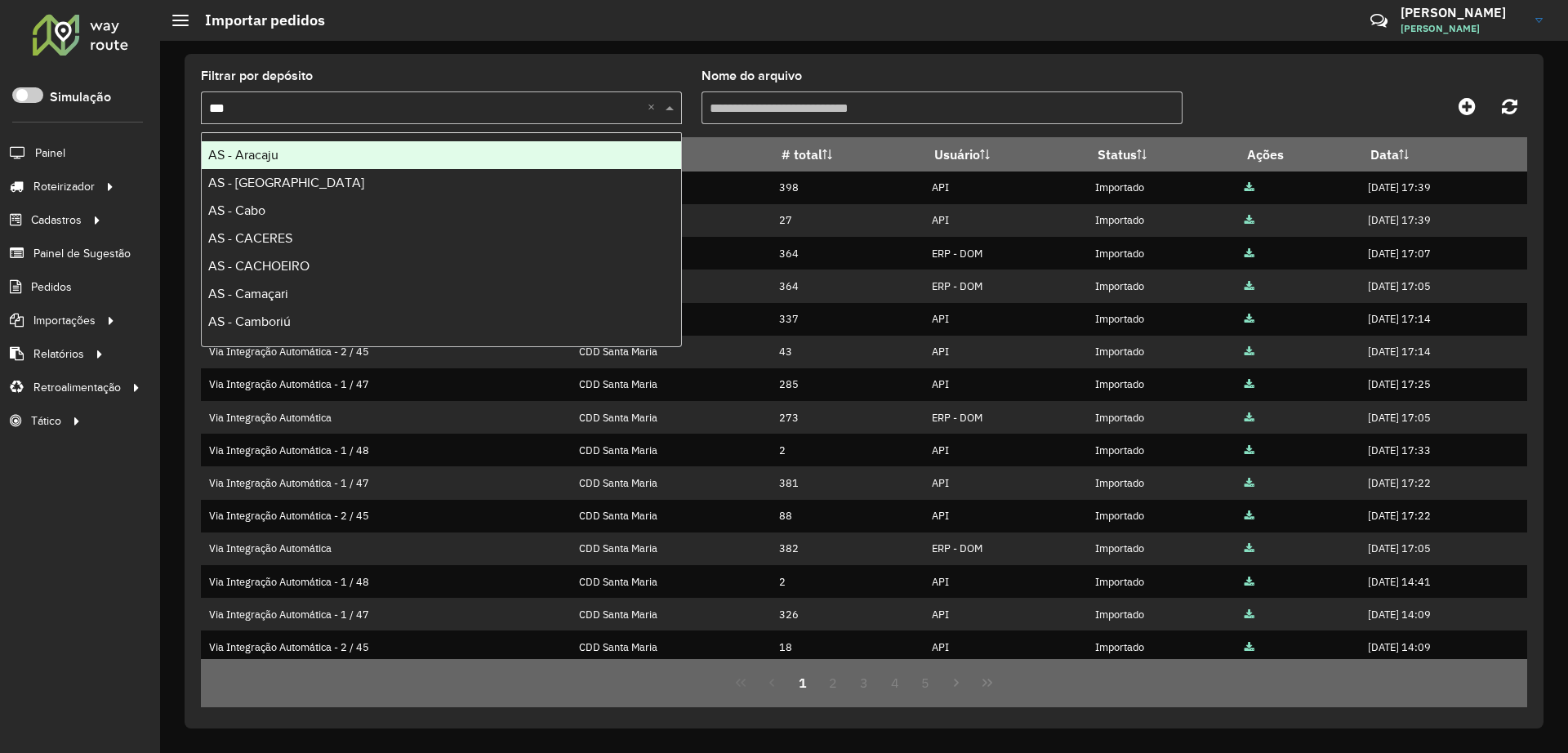
type input "****"
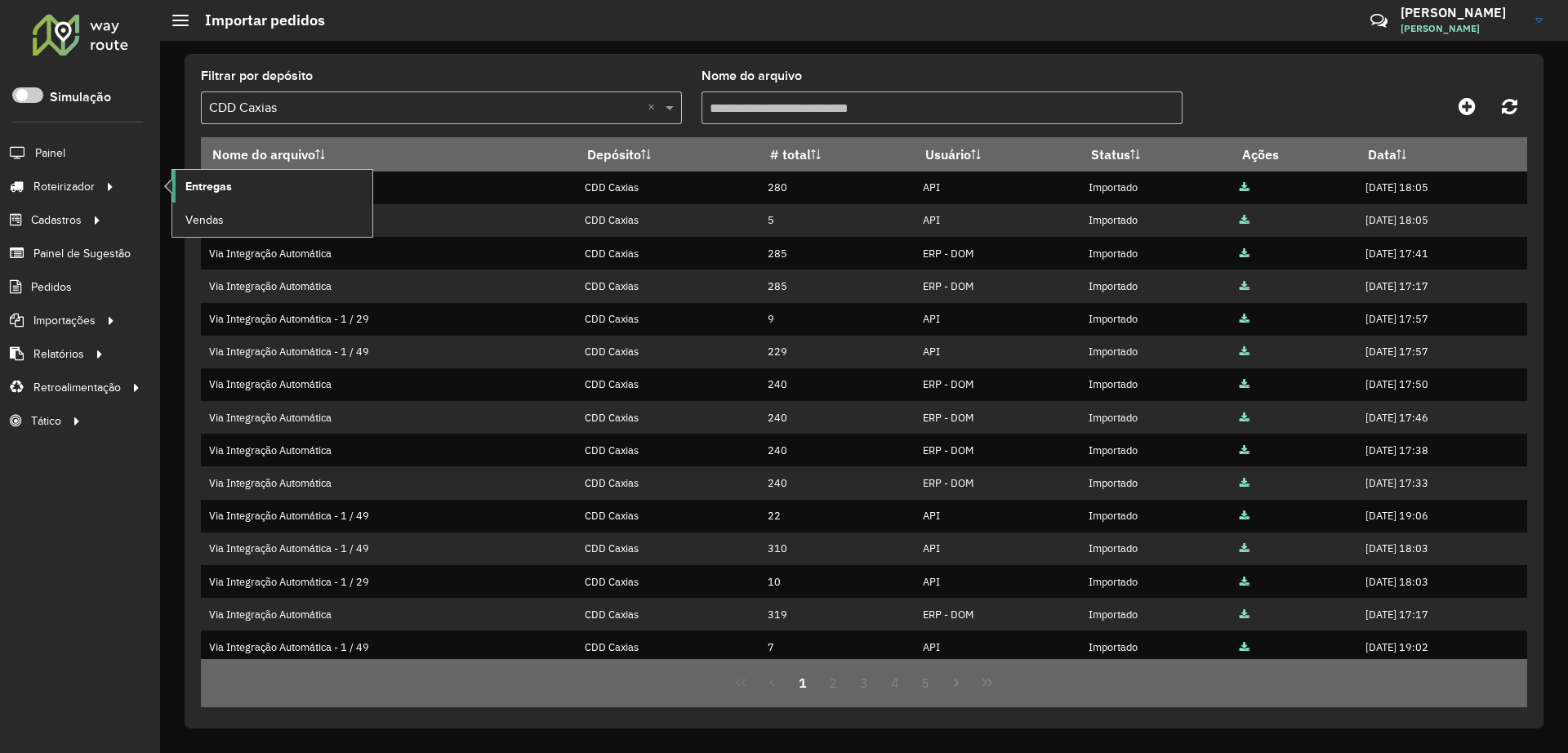
click at [221, 189] on span "Entregas" at bounding box center [209, 187] width 46 height 17
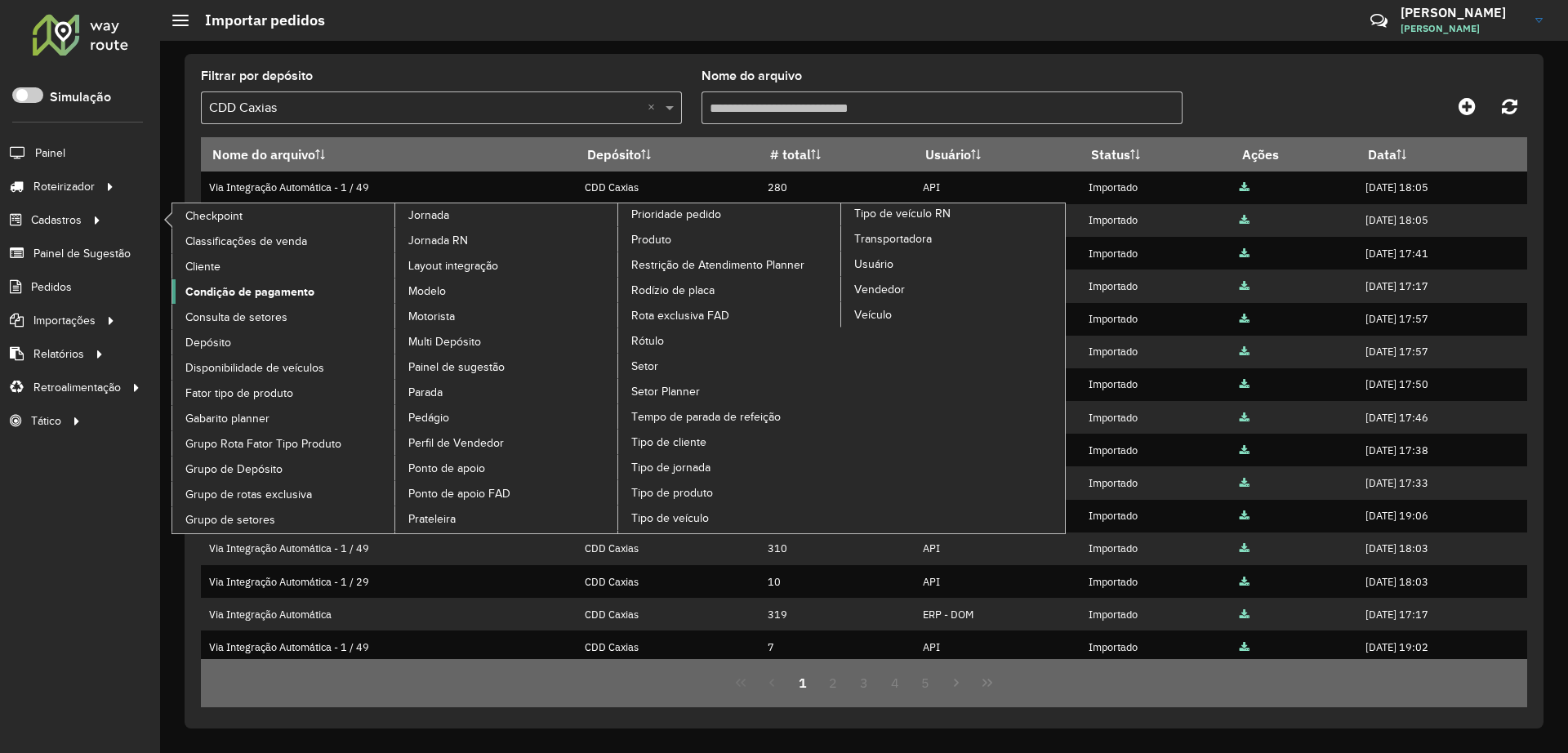
click at [294, 294] on span "Condição de pagamento" at bounding box center [250, 292] width 129 height 17
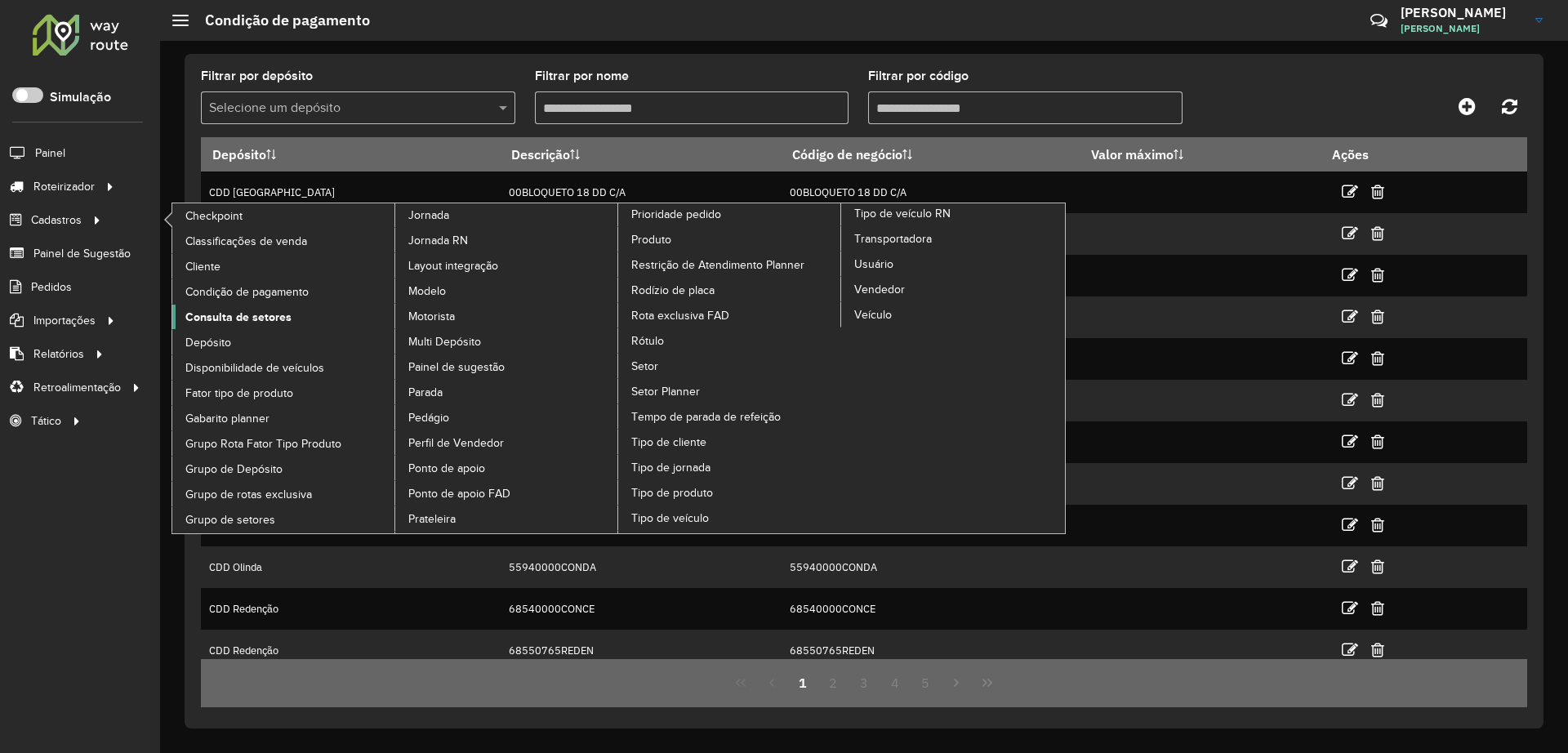
click at [252, 317] on span "Consulta de setores" at bounding box center [239, 317] width 106 height 17
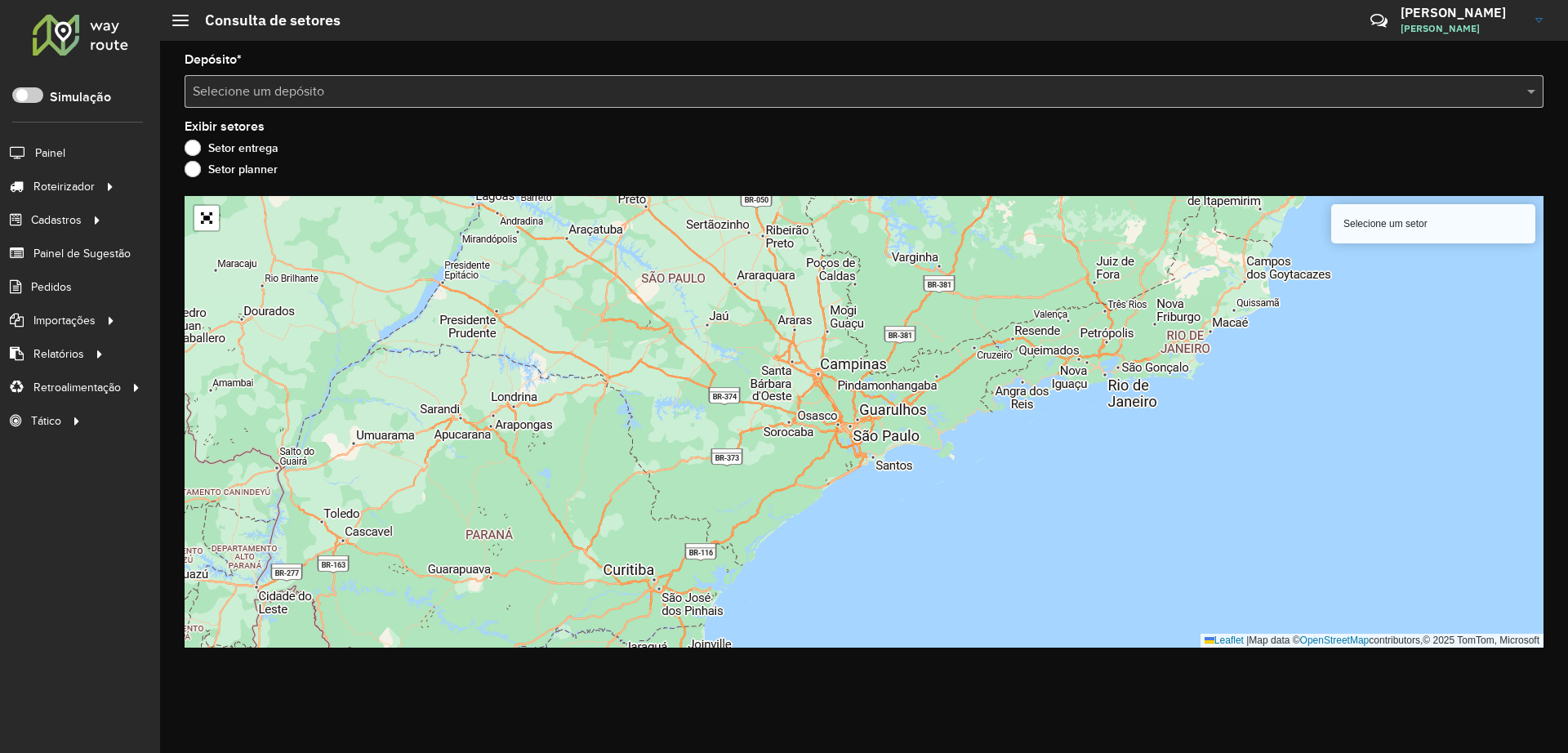
click at [295, 98] on input "text" at bounding box center [847, 92] width 1310 height 20
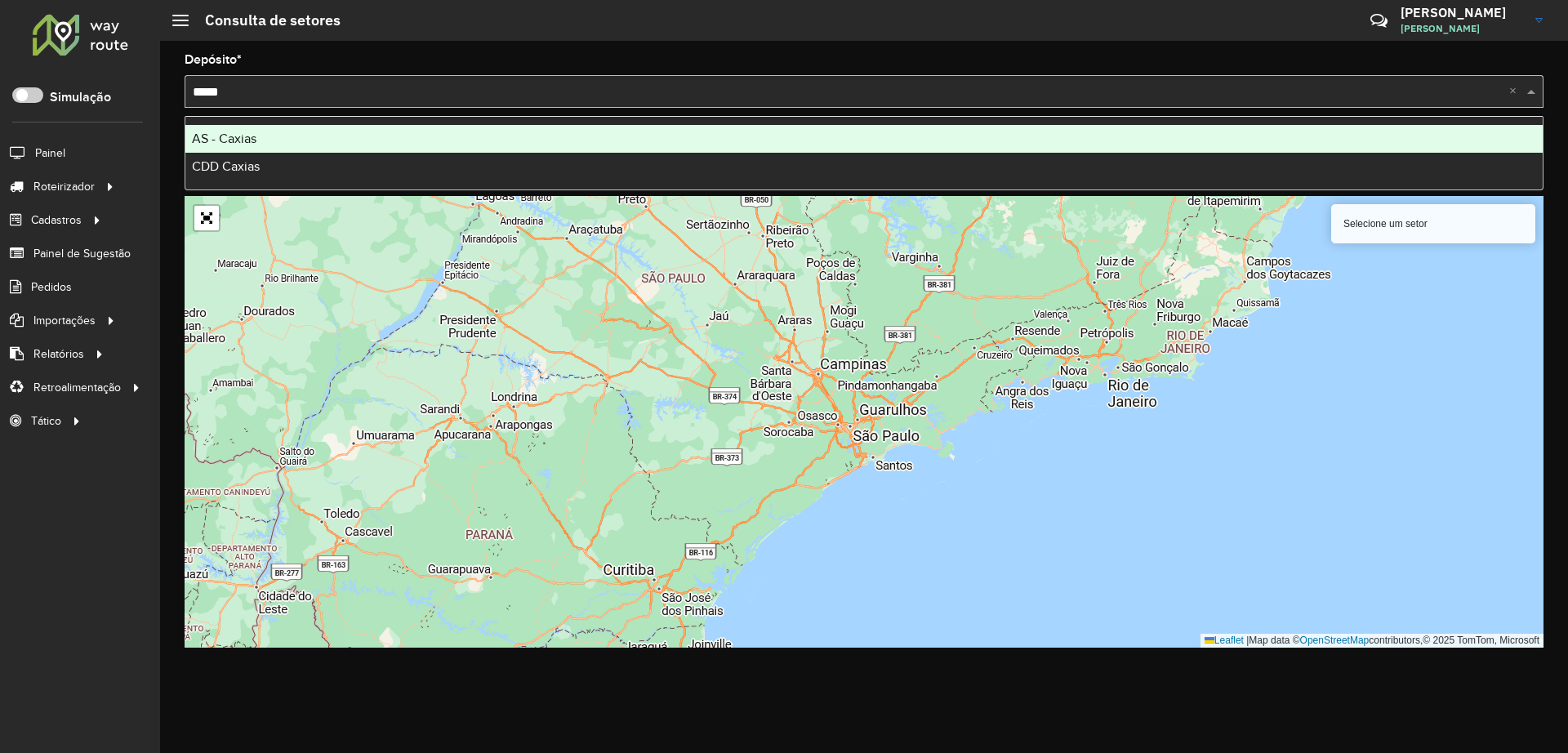
type input "******"
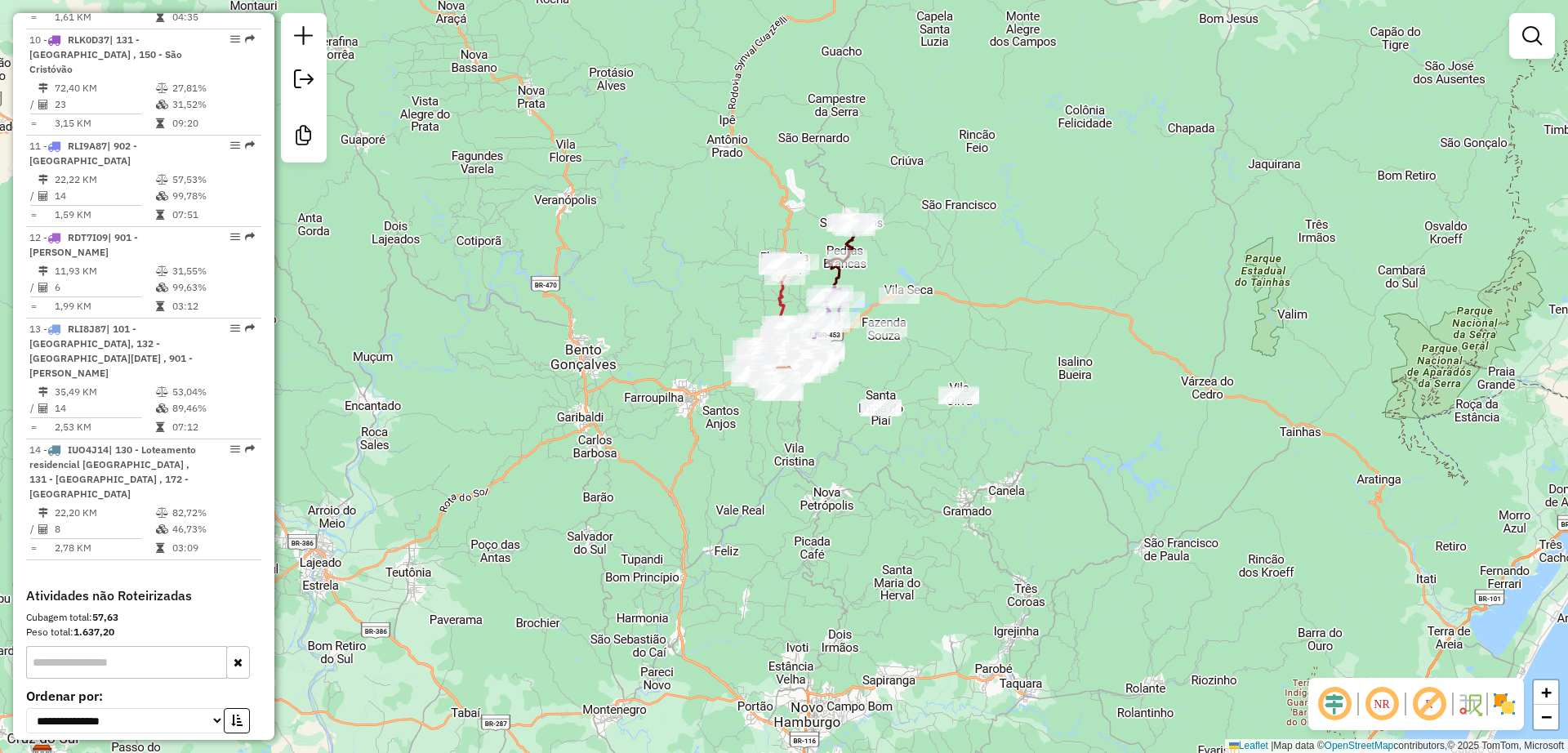
scroll to position [1582, 0]
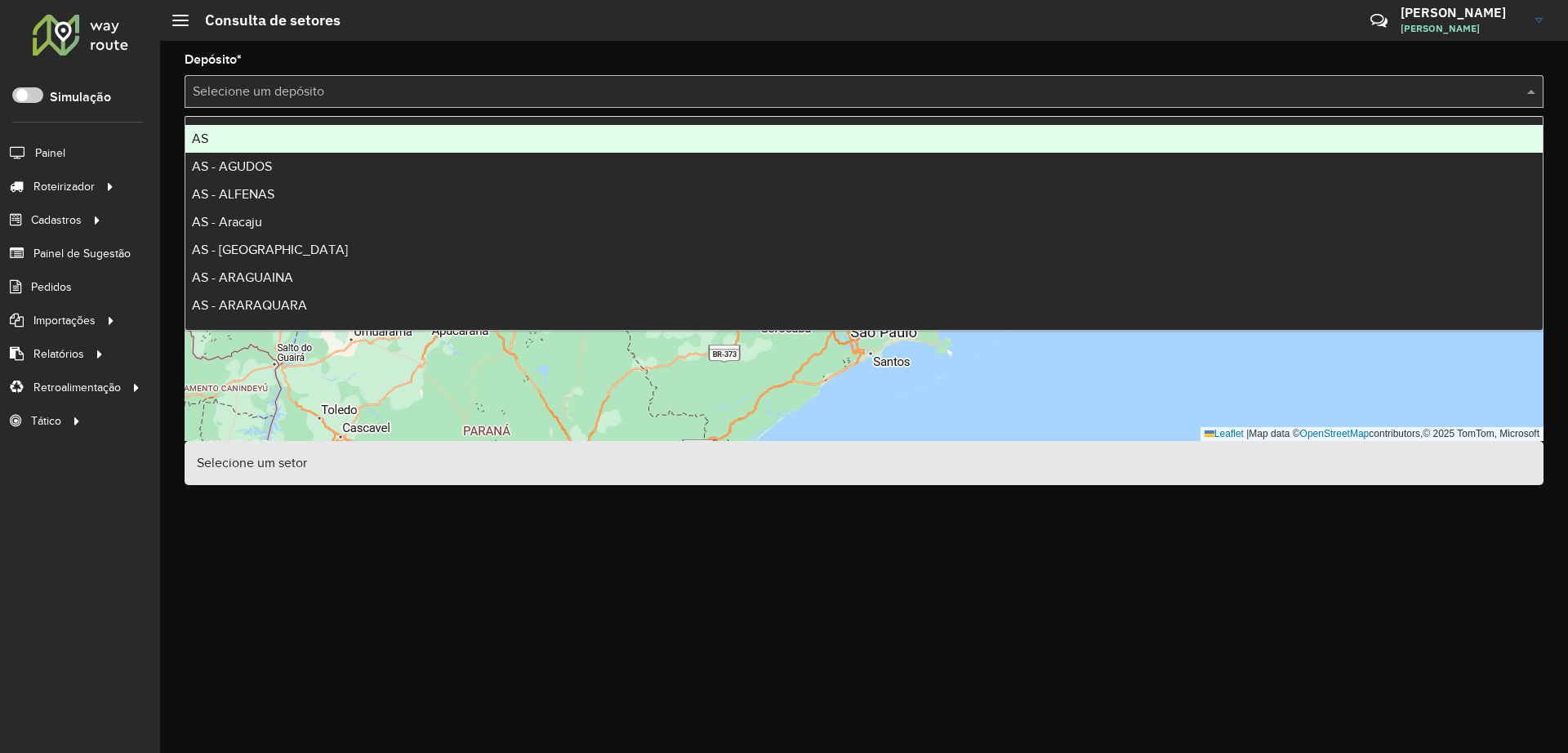
click at [415, 100] on input "text" at bounding box center [847, 92] width 1310 height 20
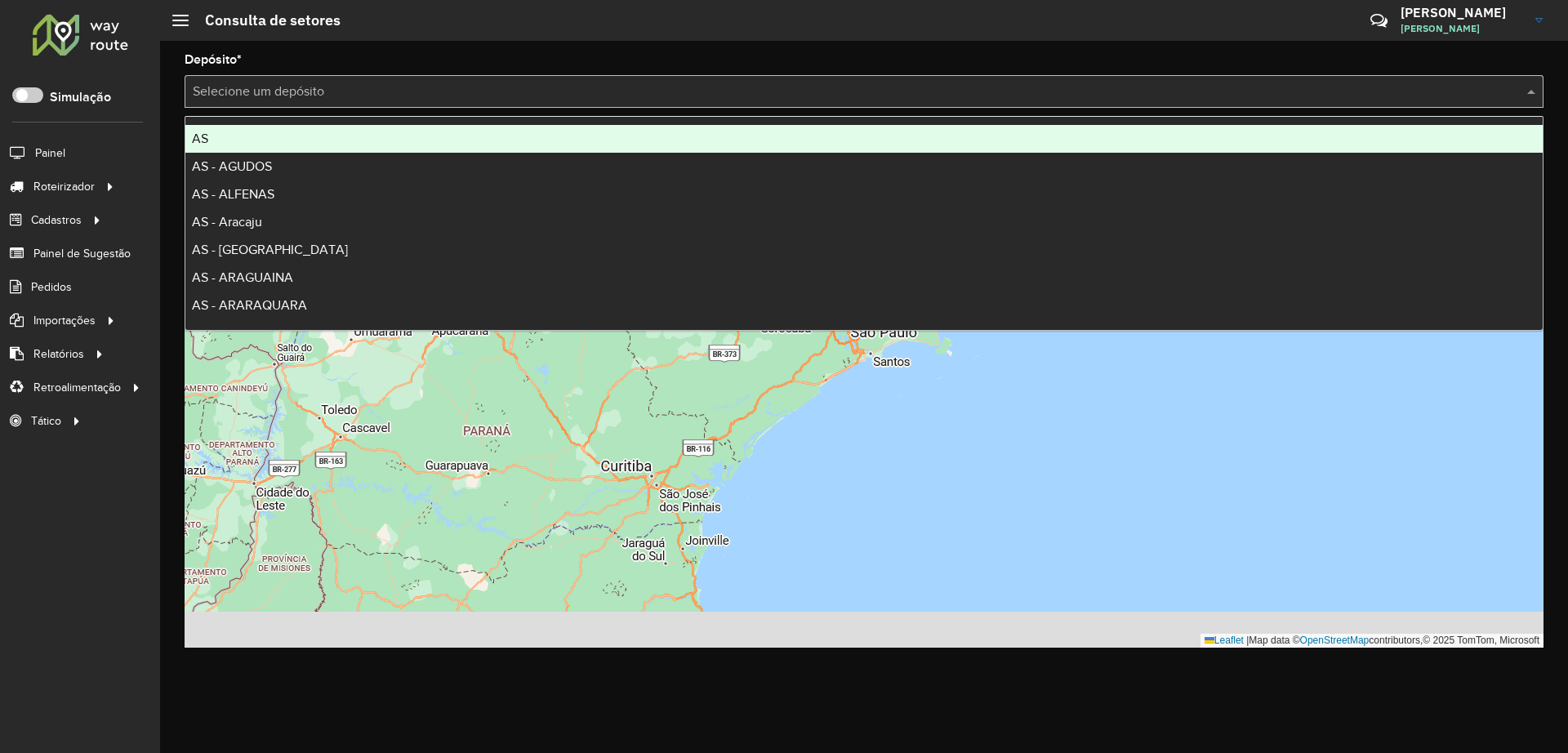
type input "*"
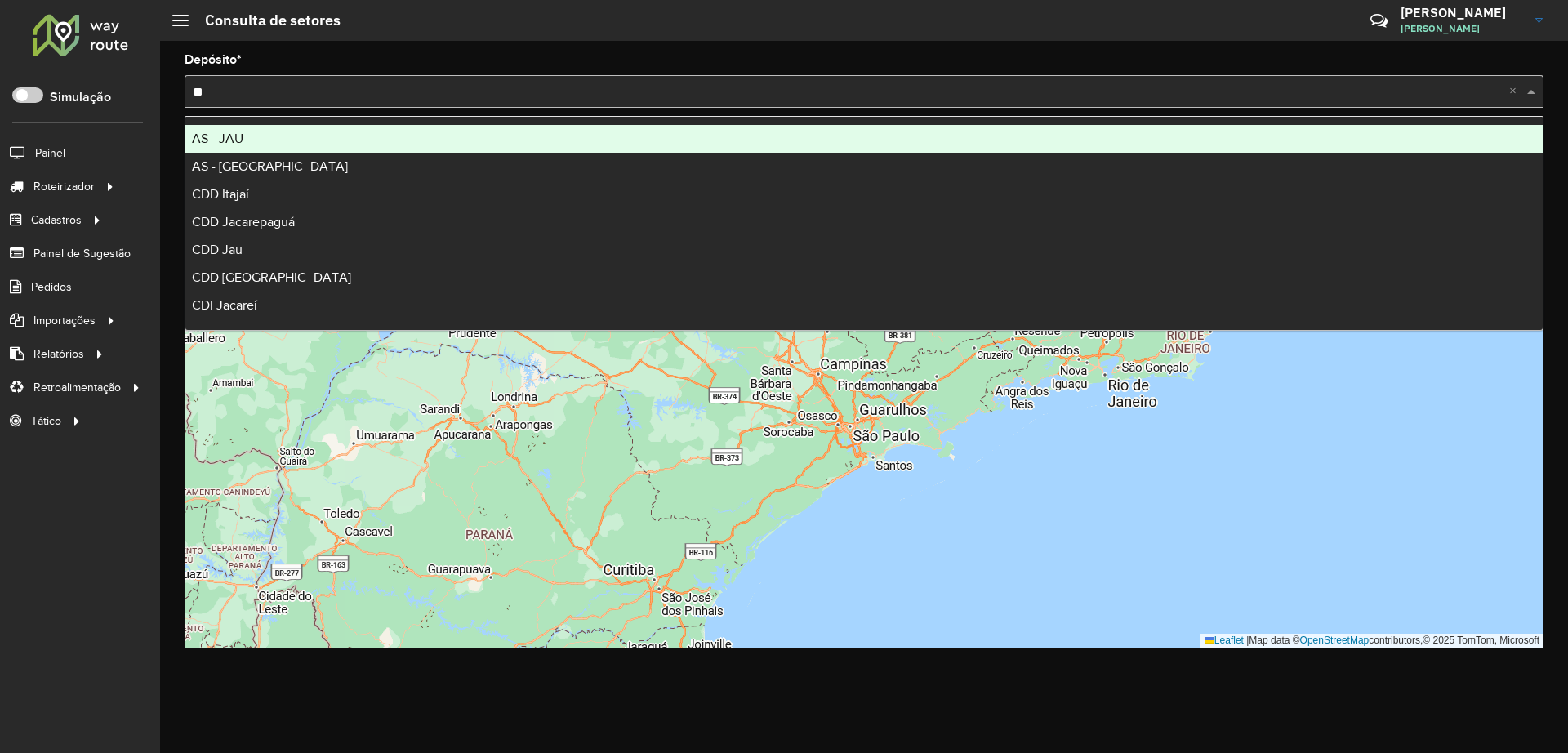
type input "***"
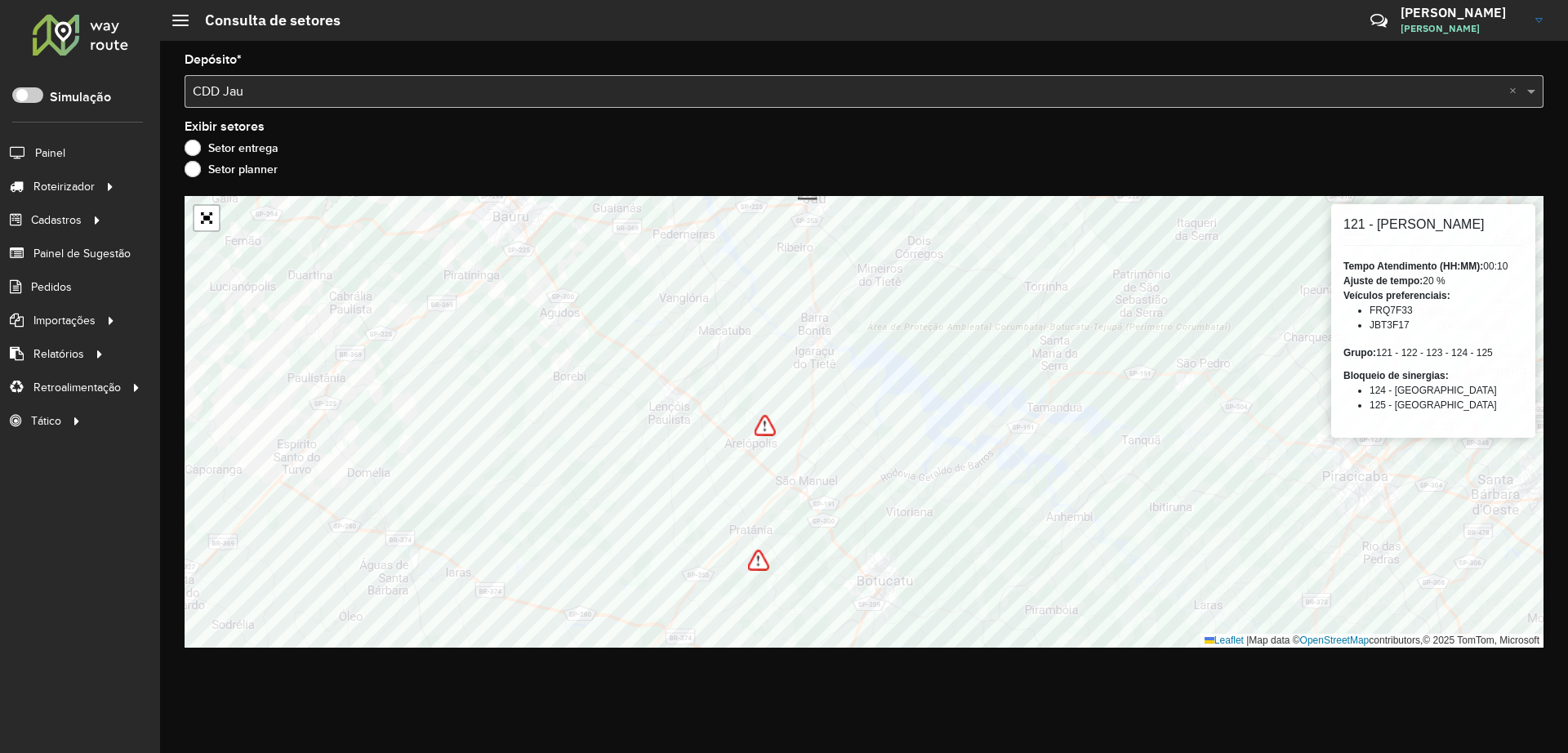
click at [471, 654] on div "Depósito * Selecione um depósito × CDD Jau × Exibir setores Setor entrega Setor…" at bounding box center [864, 396] width 1408 height 712
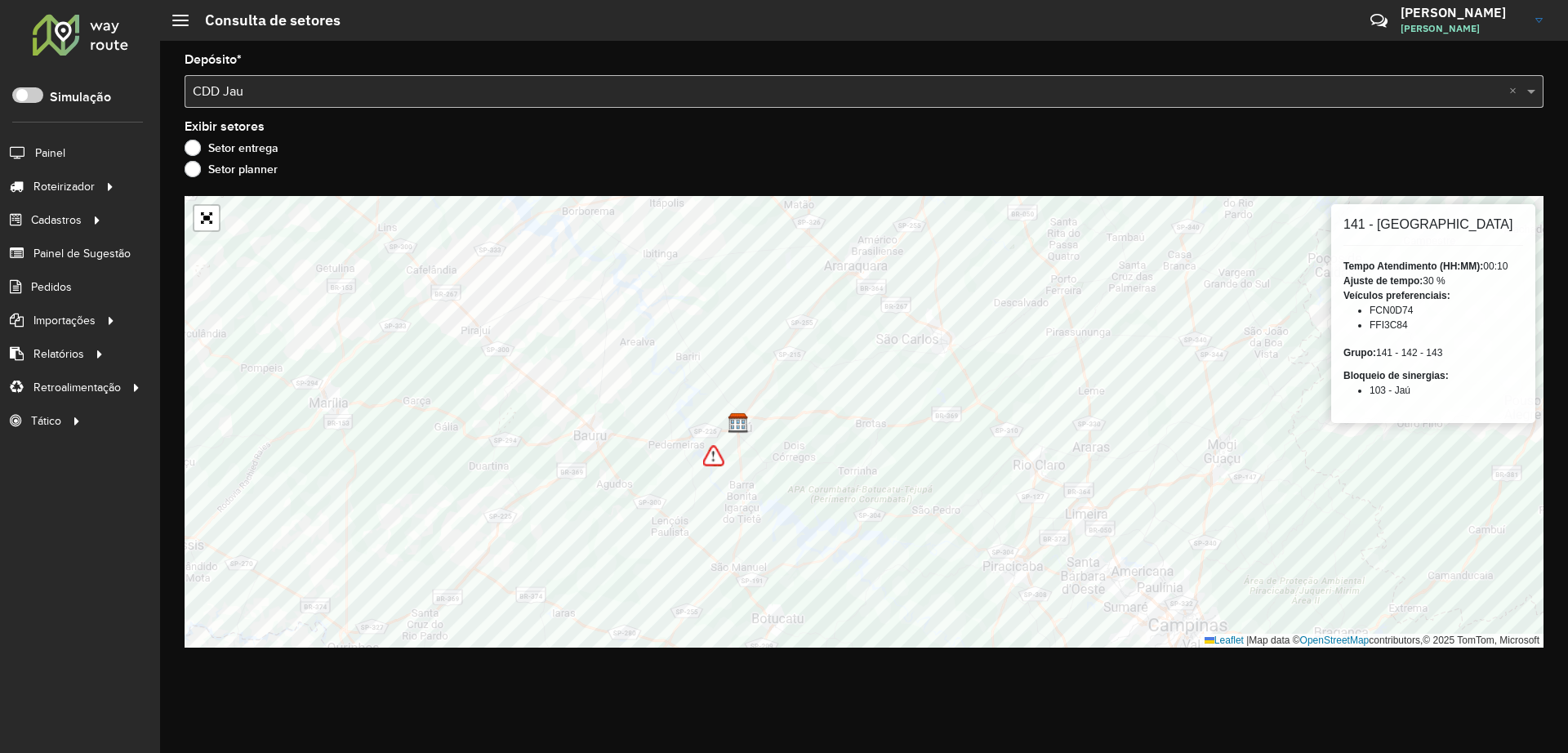
click at [711, 460] on img at bounding box center [714, 456] width 22 height 22
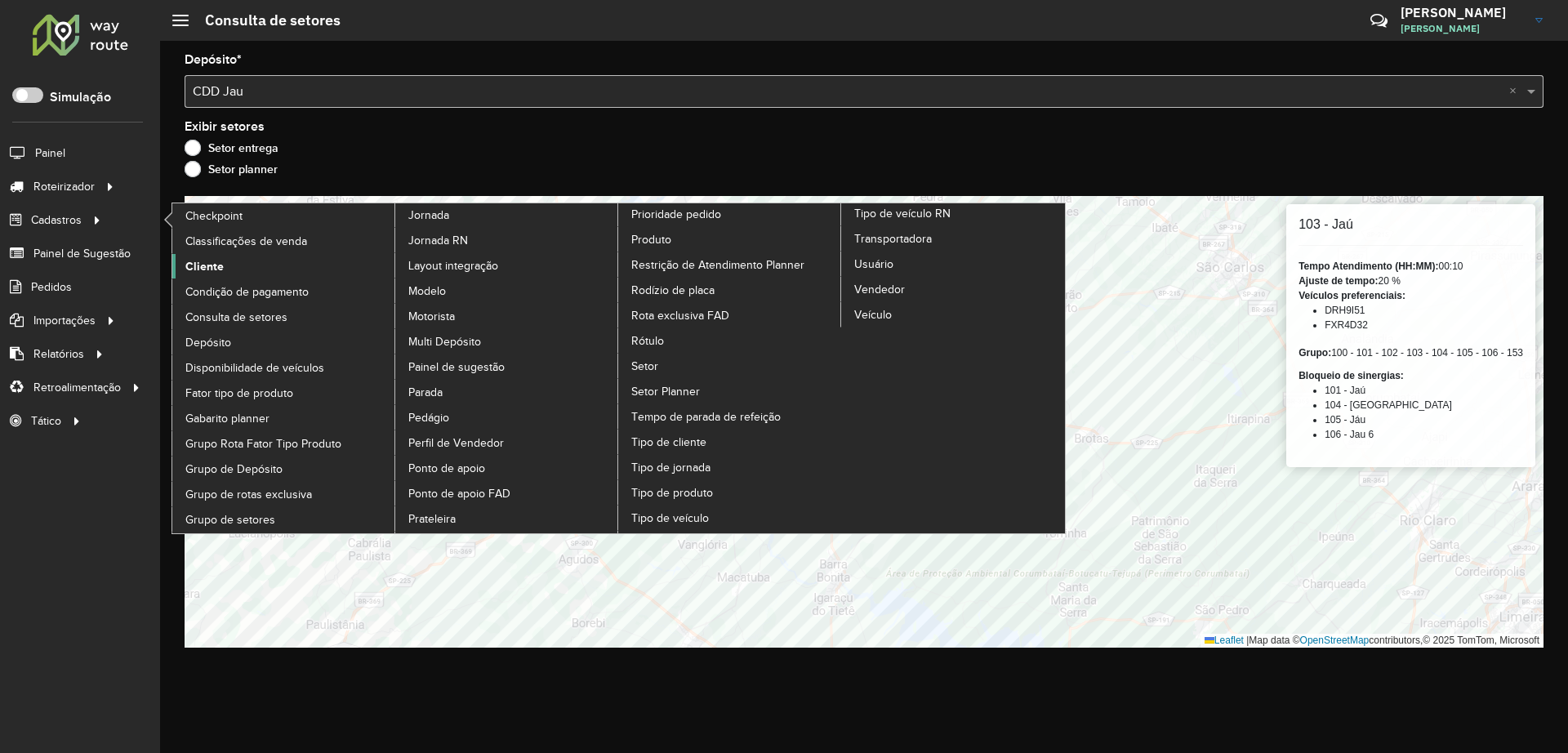
click at [240, 260] on link "Cliente" at bounding box center [284, 266] width 224 height 25
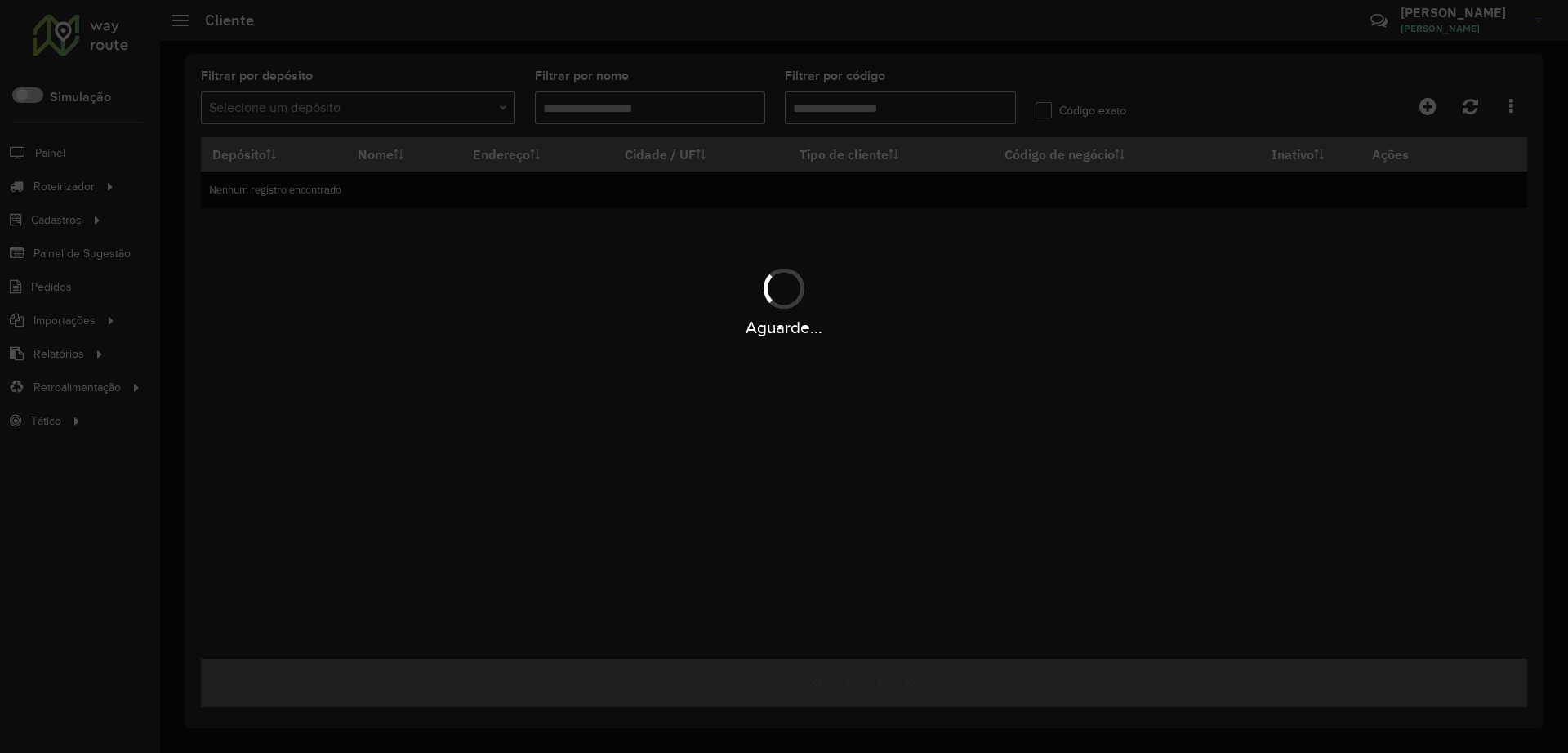
click at [321, 117] on div "Aguarde..." at bounding box center [784, 376] width 1568 height 753
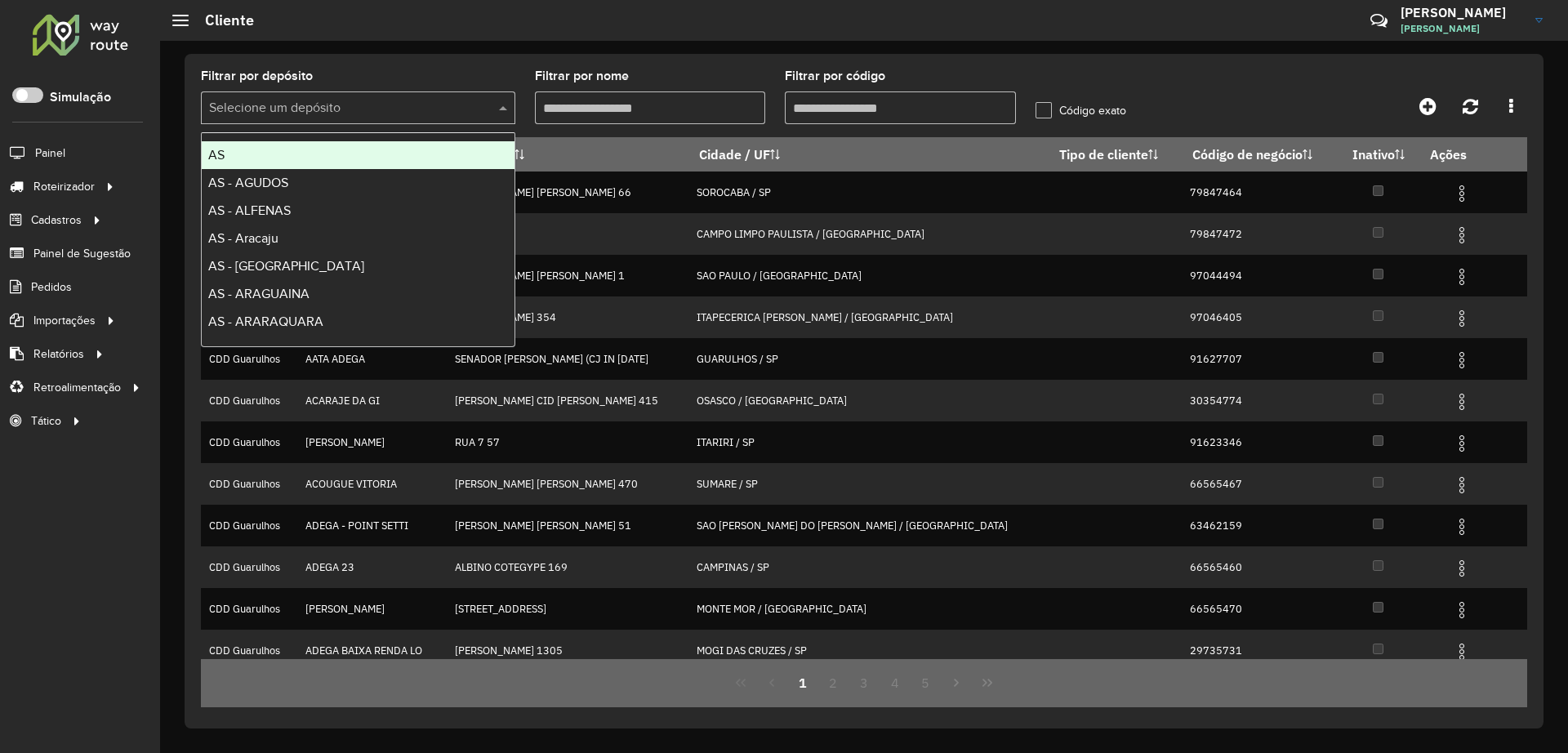
click at [319, 111] on input "text" at bounding box center [342, 109] width 265 height 20
type input "***"
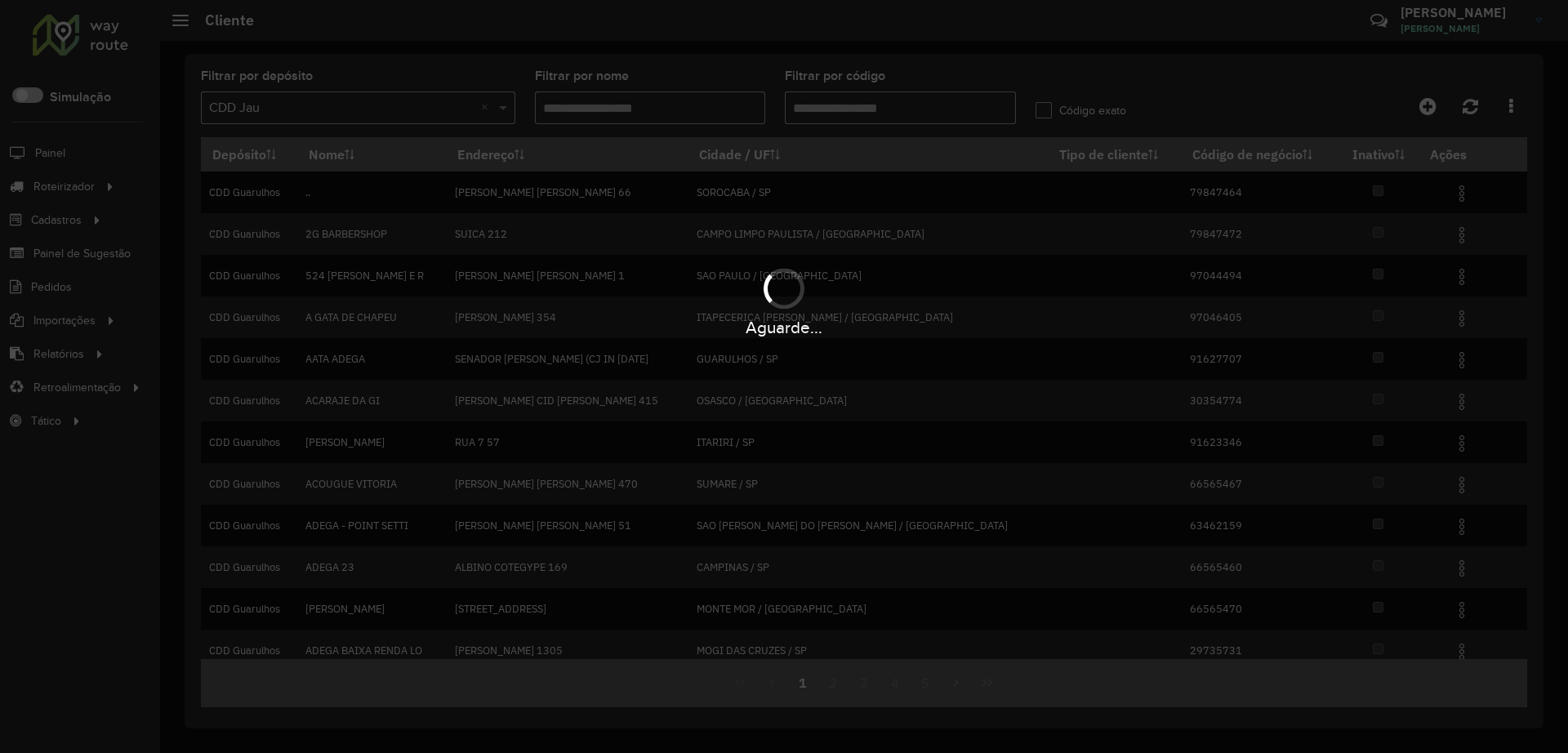
click at [634, 102] on div "Aguarde..." at bounding box center [784, 376] width 1568 height 753
click at [630, 104] on hb-app "Aguarde... Pop-up bloqueado! Seu navegador bloqueou automáticamente a abertura …" at bounding box center [784, 376] width 1568 height 753
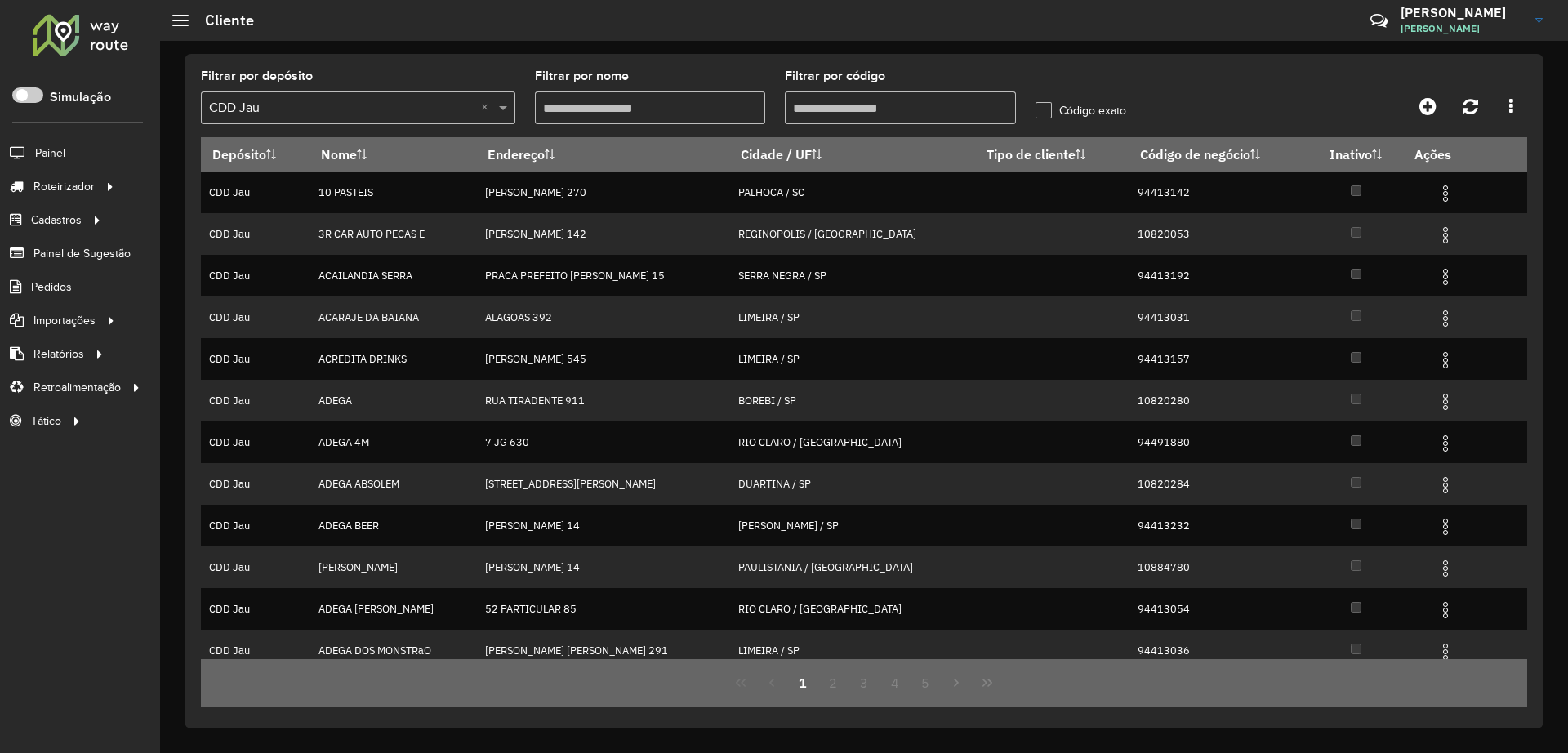
drag, startPoint x: 630, startPoint y: 104, endPoint x: 743, endPoint y: 28, distance: 136.2
click at [681, 72] on div "Filtrar por nome" at bounding box center [650, 97] width 231 height 54
type input "****"
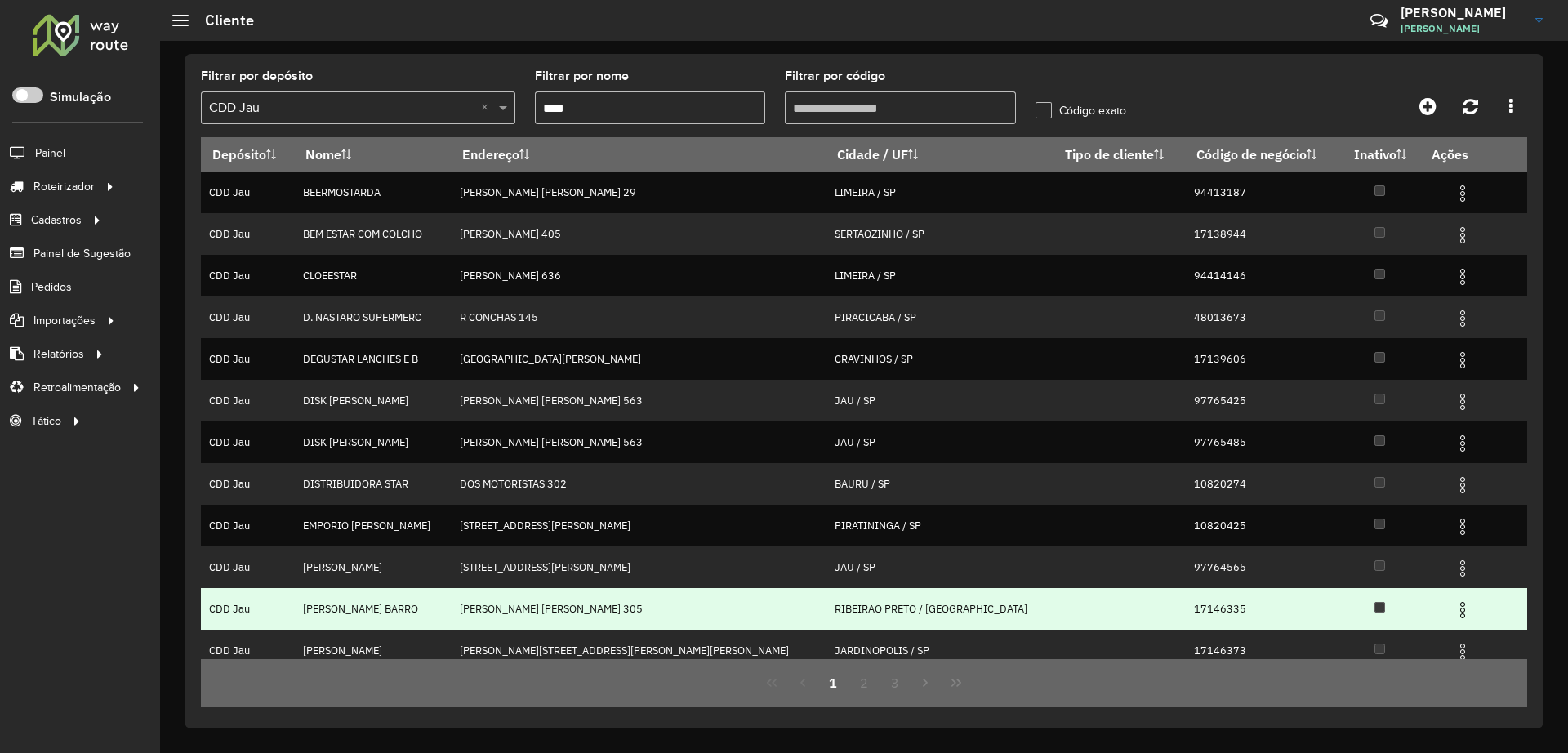
scroll to position [12, 0]
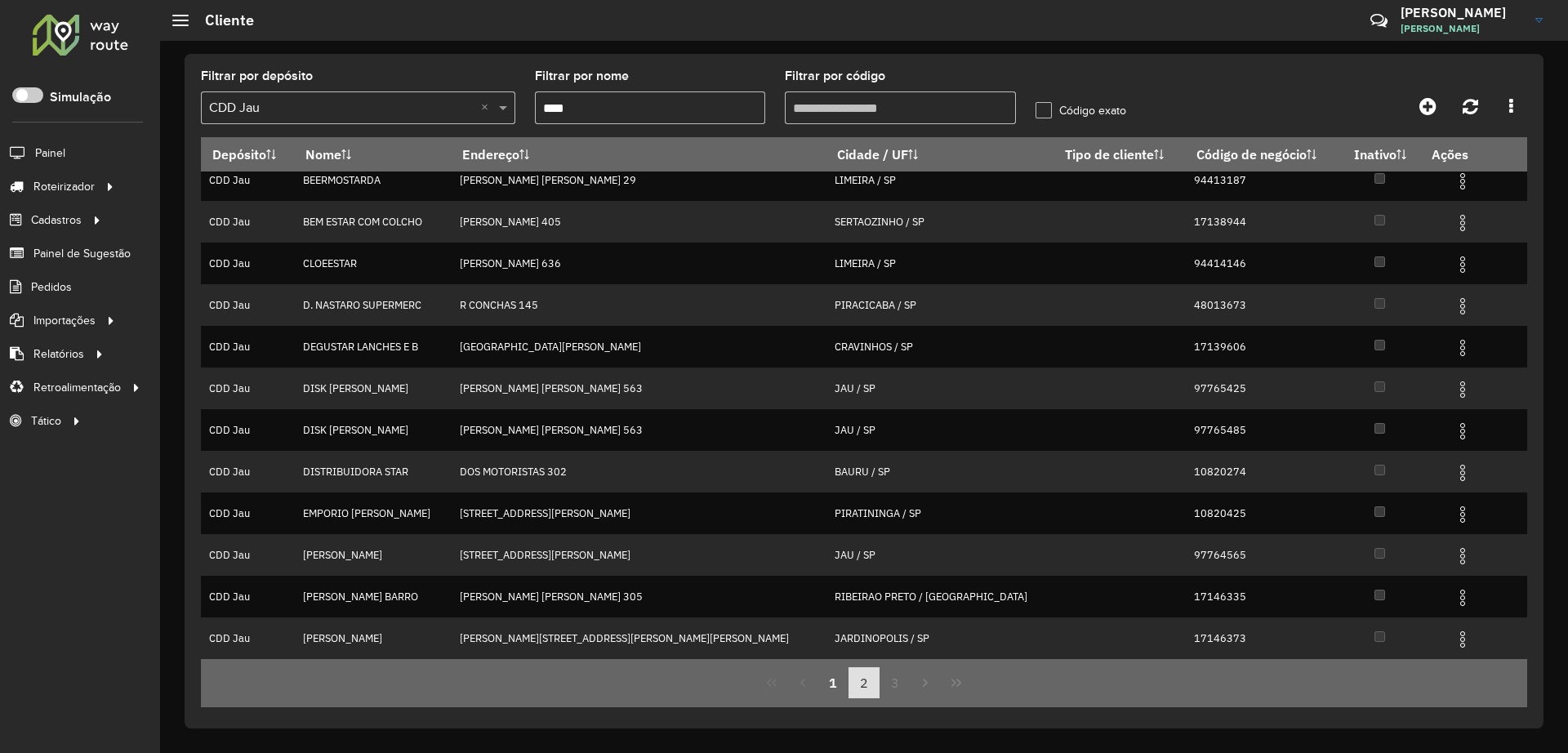
click at [862, 689] on button "2" at bounding box center [863, 683] width 31 height 31
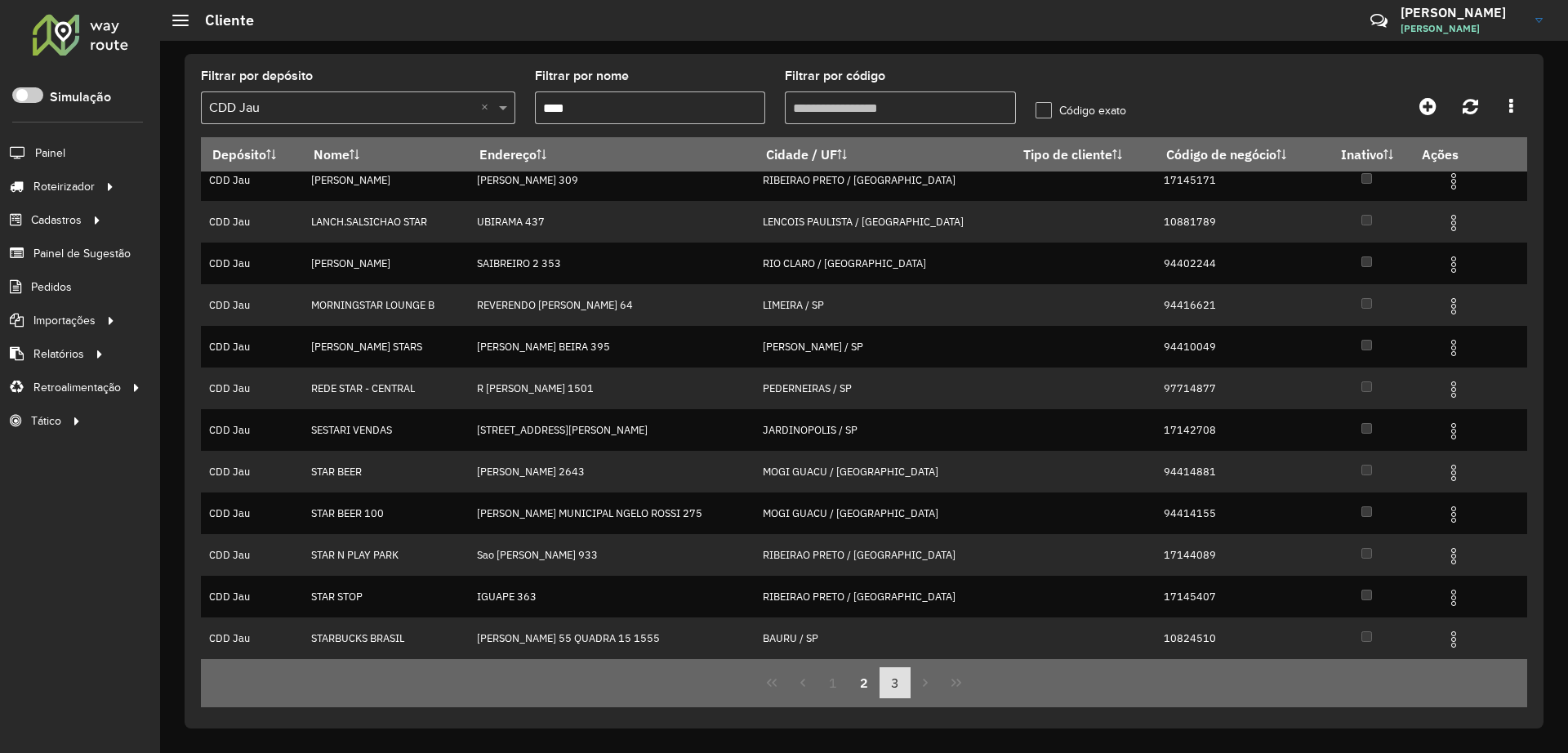
click at [890, 677] on button "3" at bounding box center [895, 683] width 31 height 31
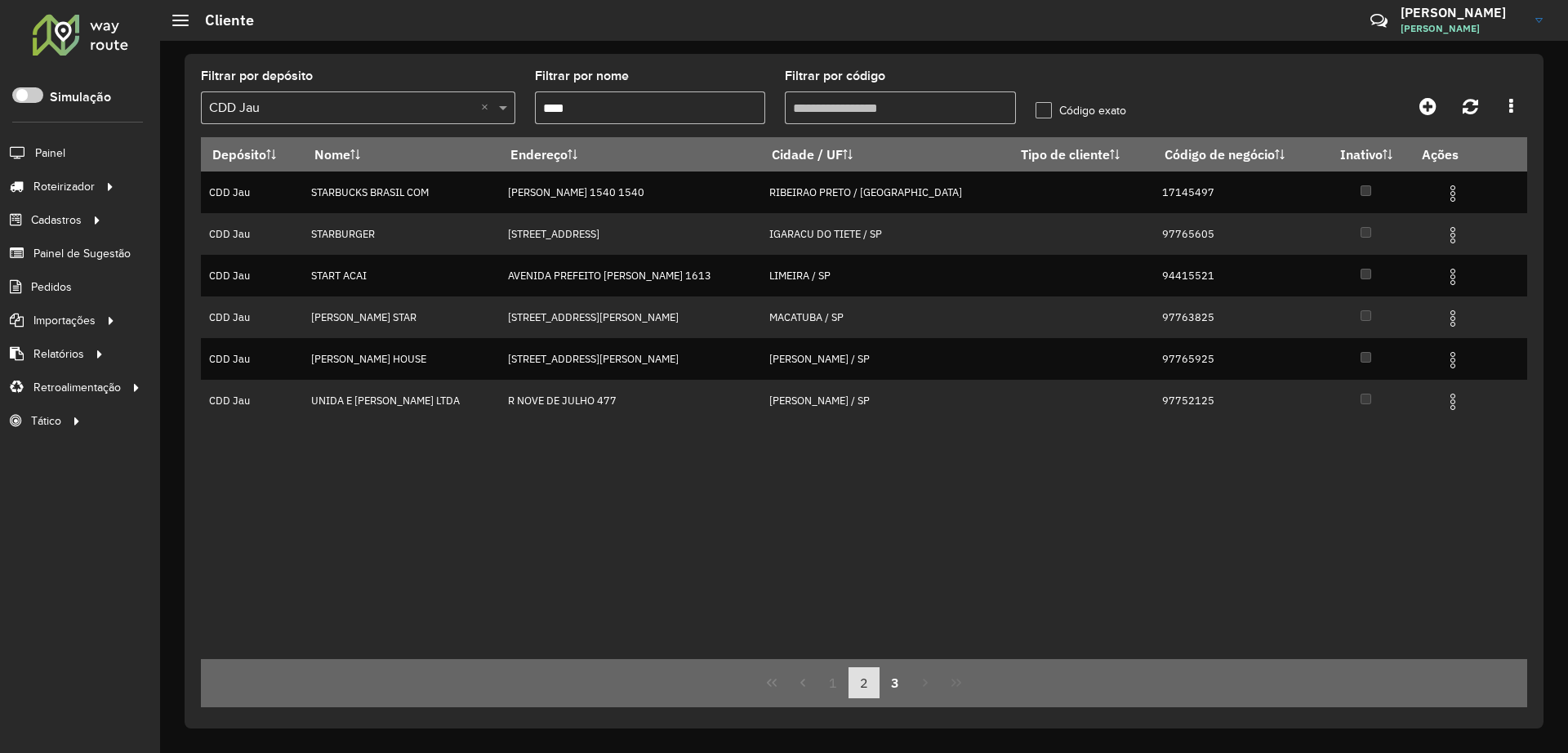
click at [857, 691] on button "2" at bounding box center [863, 683] width 31 height 31
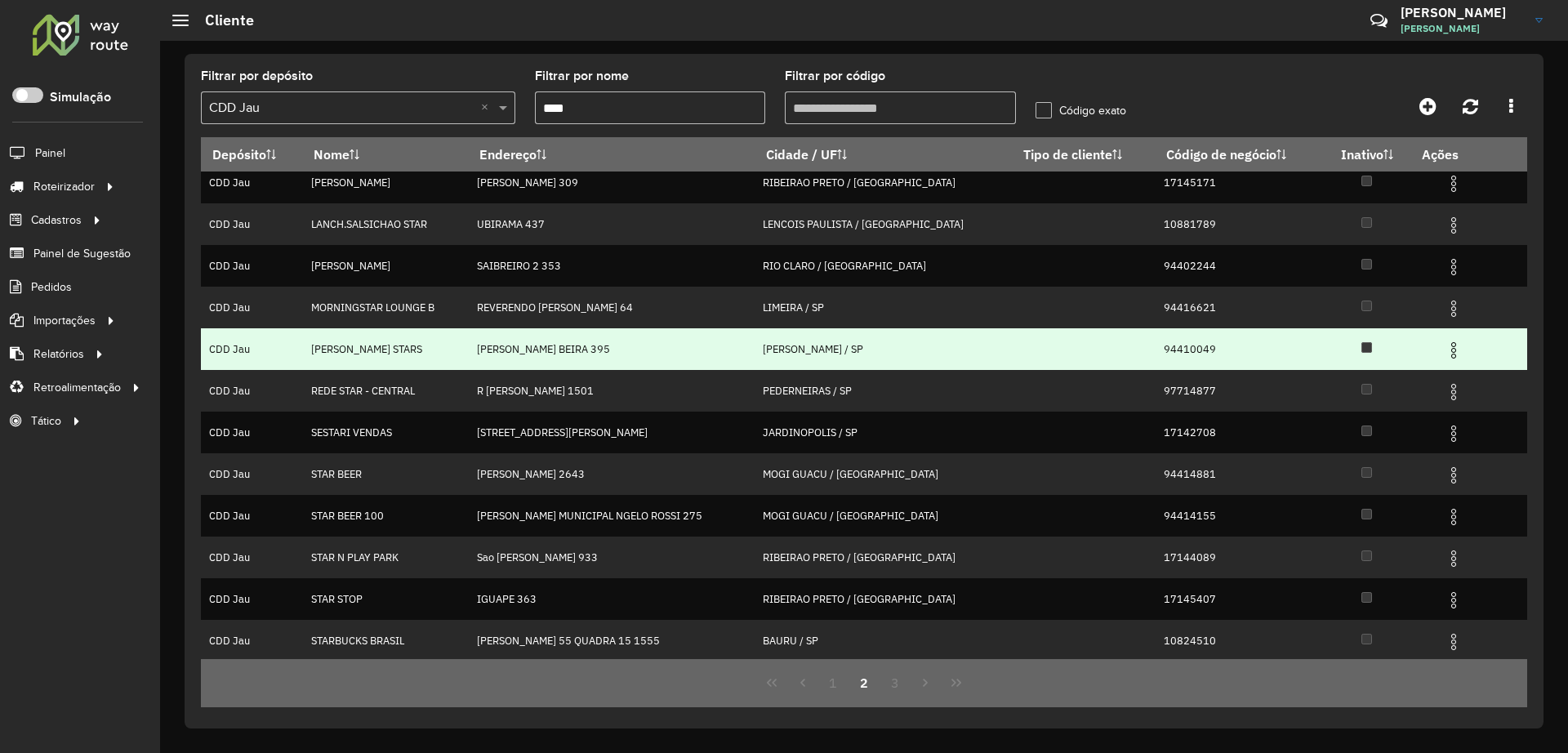
scroll to position [12, 0]
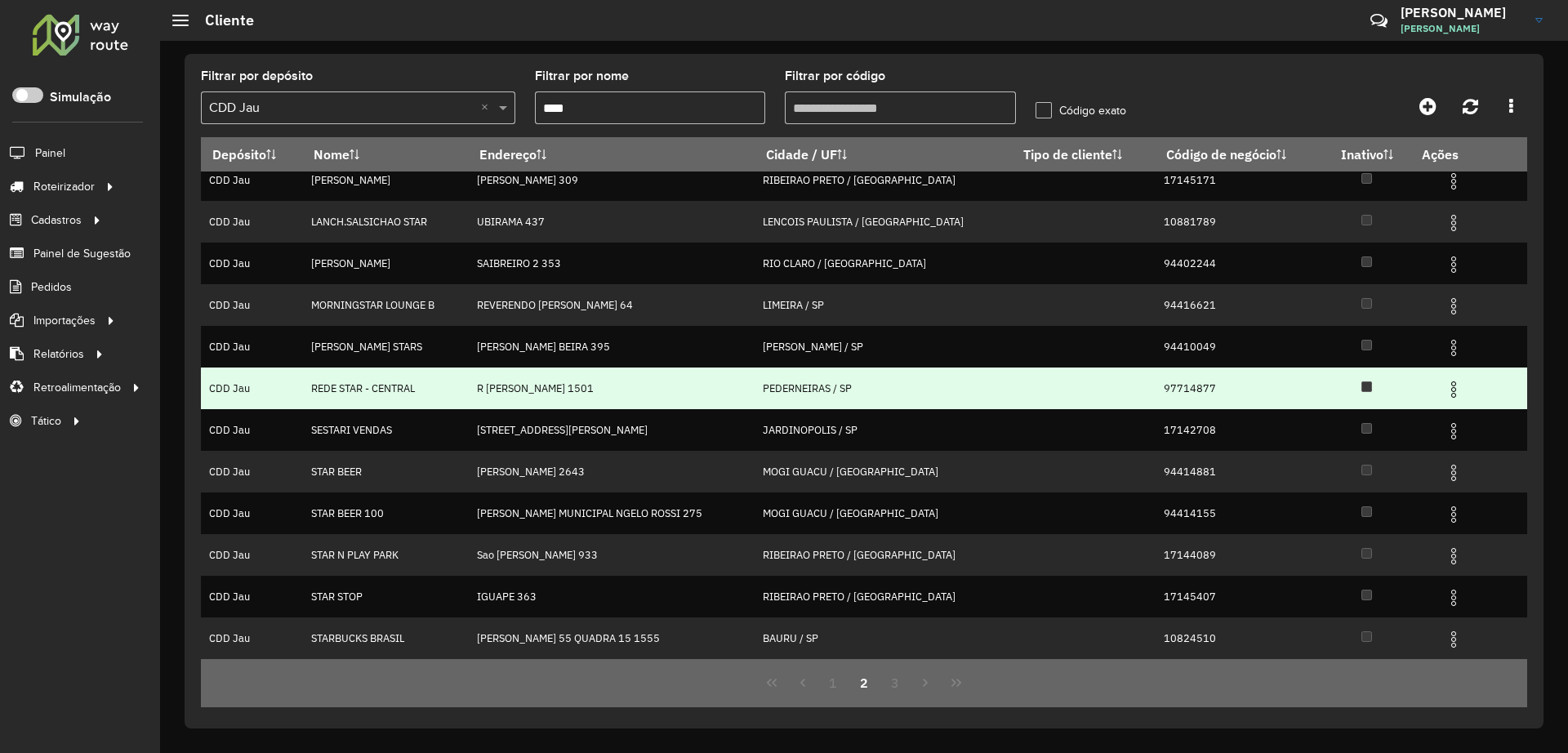
drag, startPoint x: 1110, startPoint y: 391, endPoint x: 1175, endPoint y: 377, distance: 66.5
click at [1175, 377] on td "97714877" at bounding box center [1238, 388] width 168 height 41
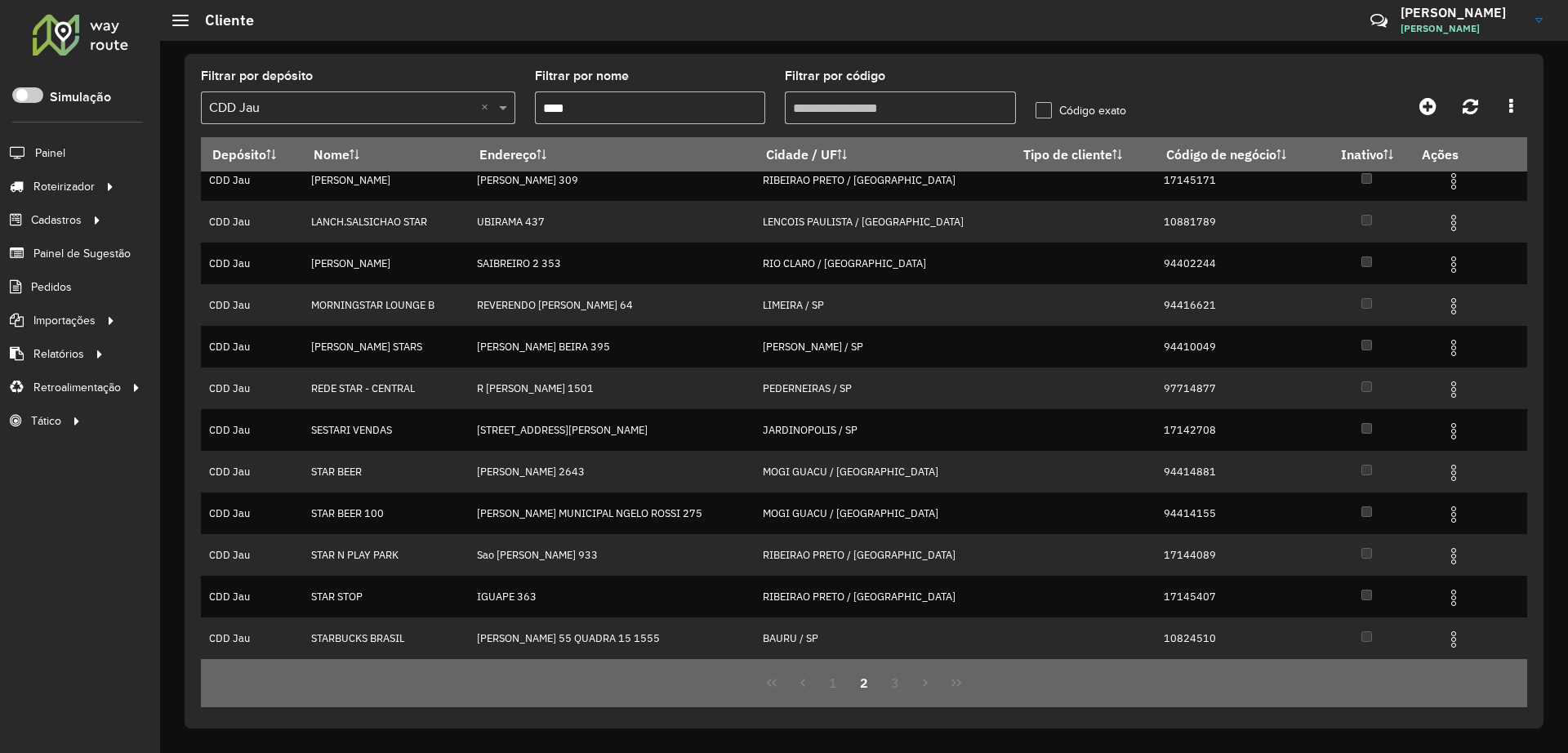
copy td "97714877"
click at [1289, 98] on div at bounding box center [1362, 105] width 332 height 29
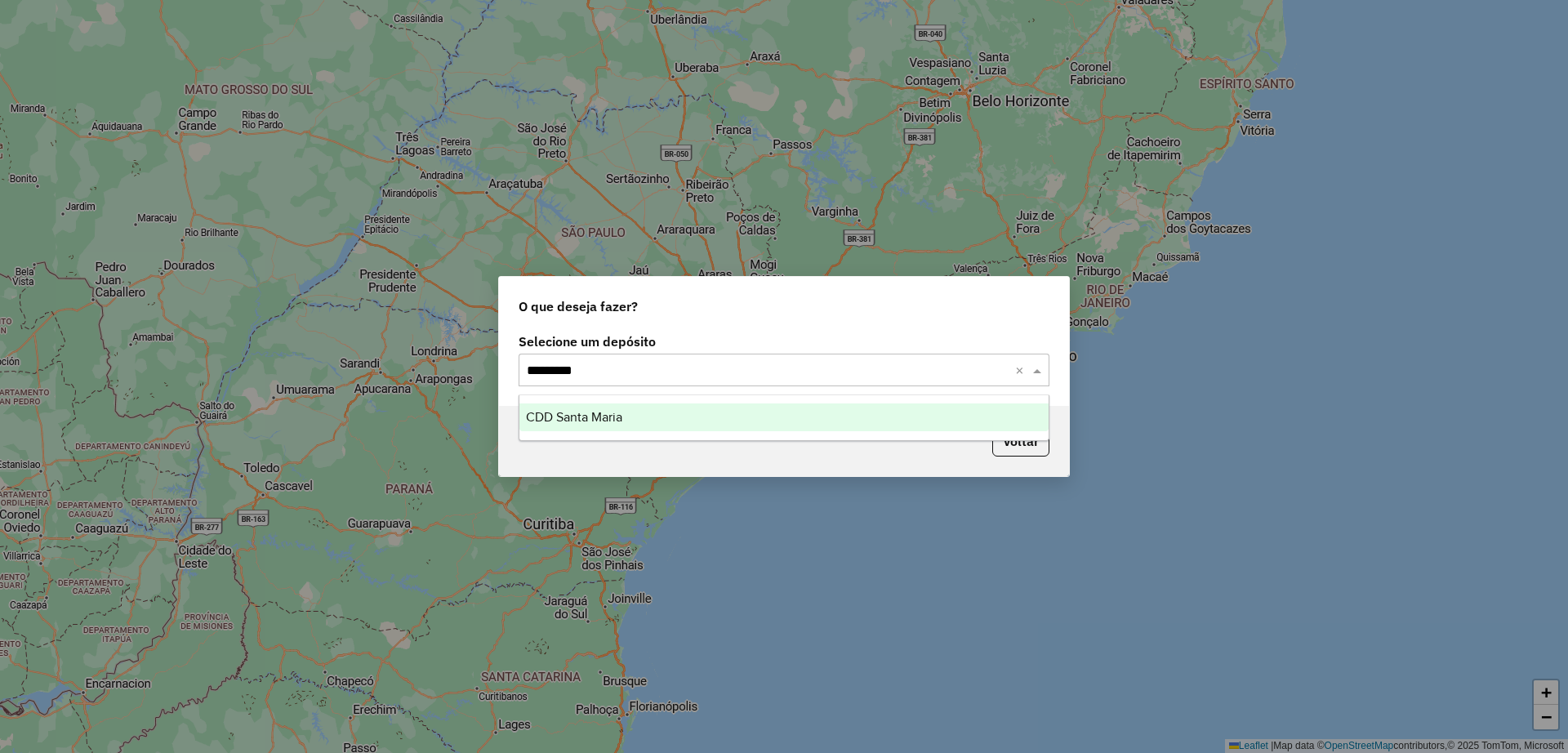
type input "**********"
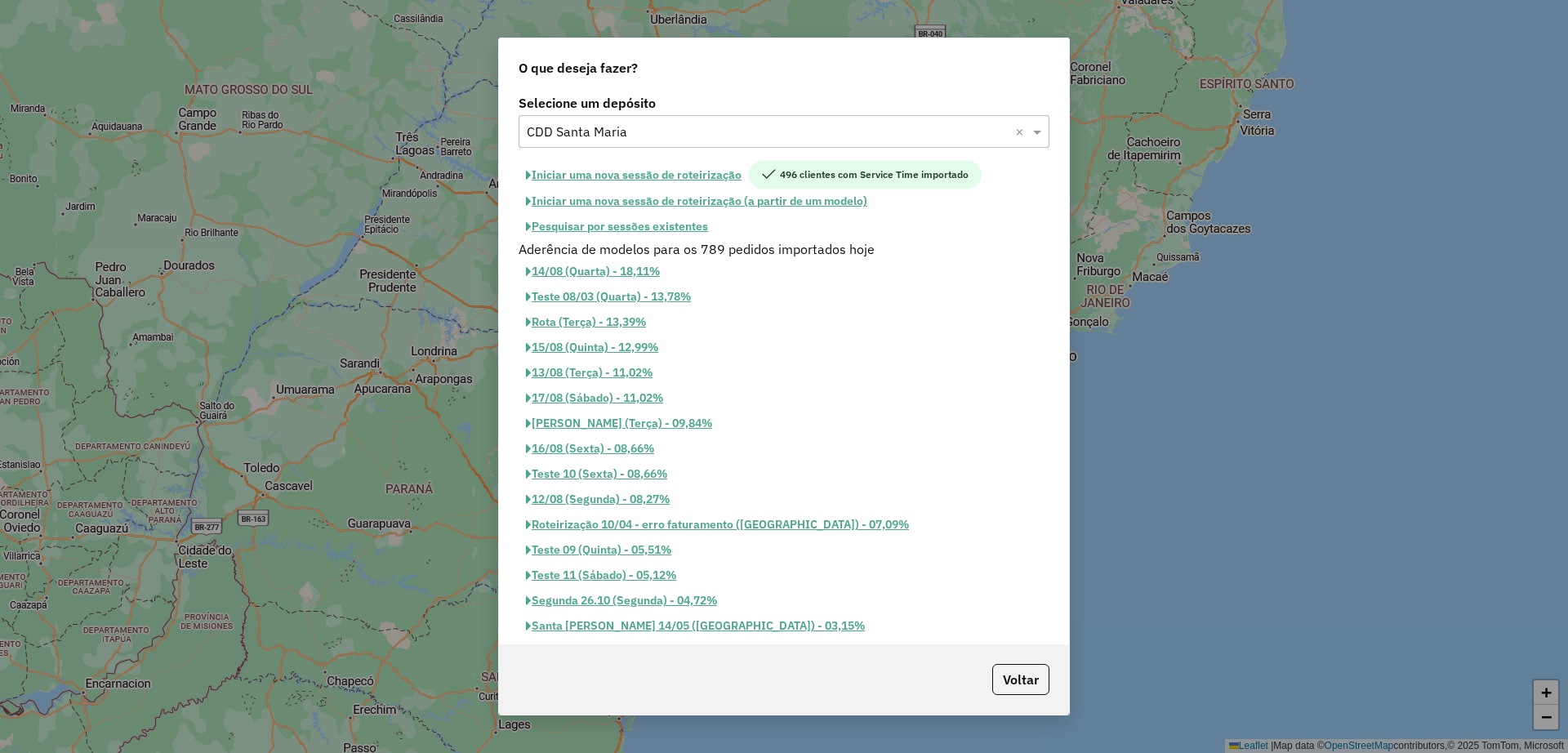
click at [667, 222] on button "Pesquisar por sessões existentes" at bounding box center [616, 226] width 197 height 26
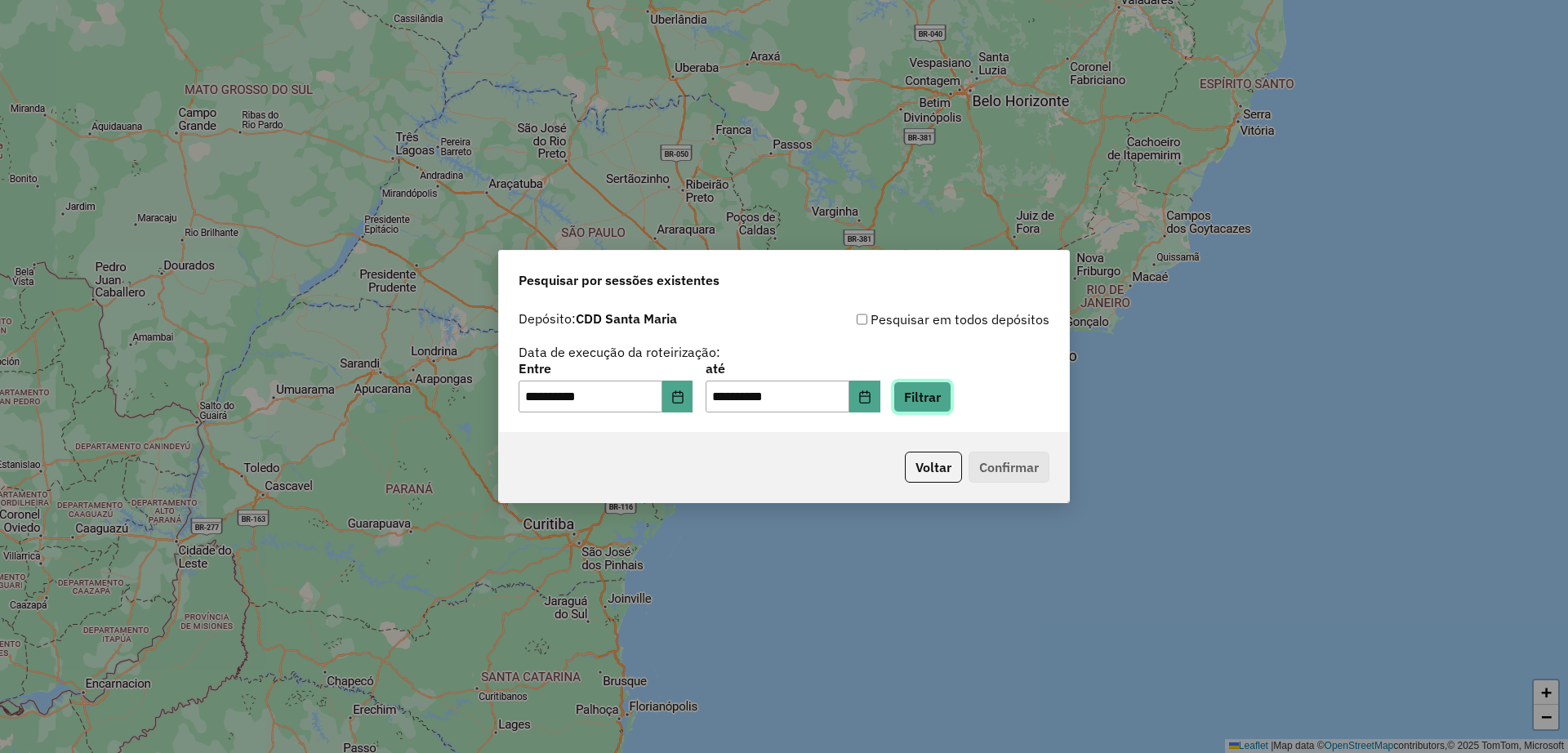
click at [951, 396] on button "Filtrar" at bounding box center [922, 396] width 58 height 31
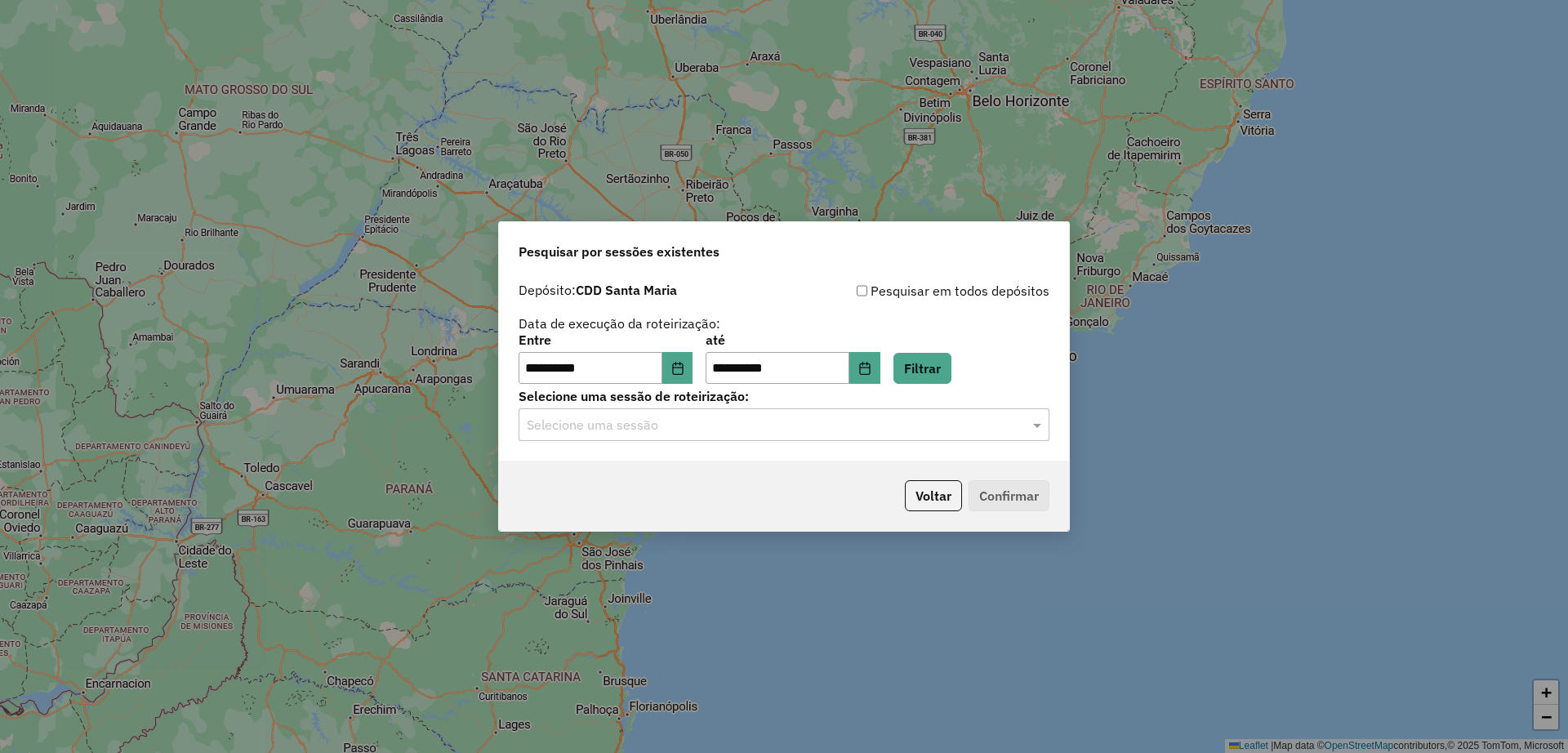
click at [766, 422] on input "text" at bounding box center [767, 425] width 482 height 20
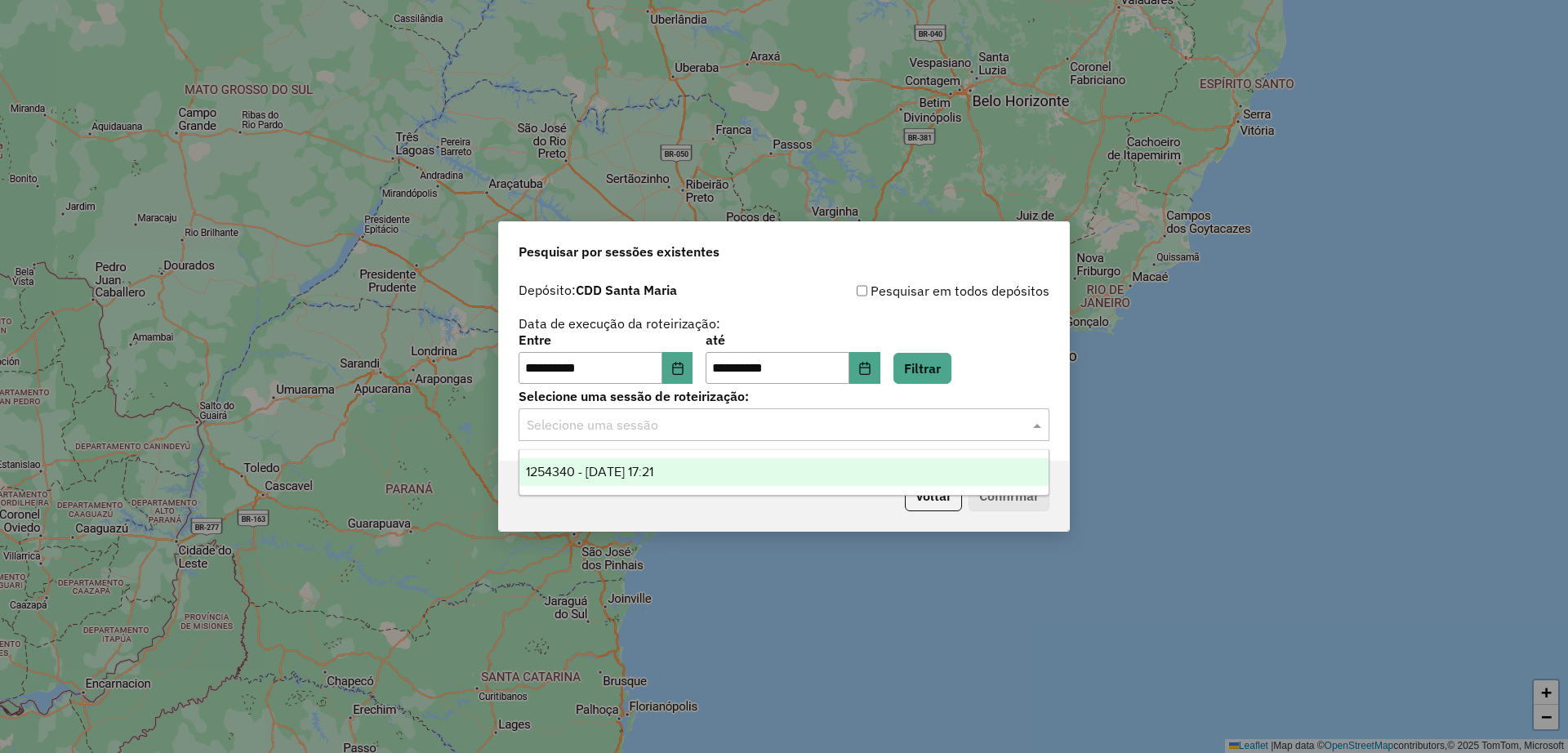
click at [734, 465] on div "1254340 - 28/08/2025 17:21" at bounding box center [784, 471] width 529 height 27
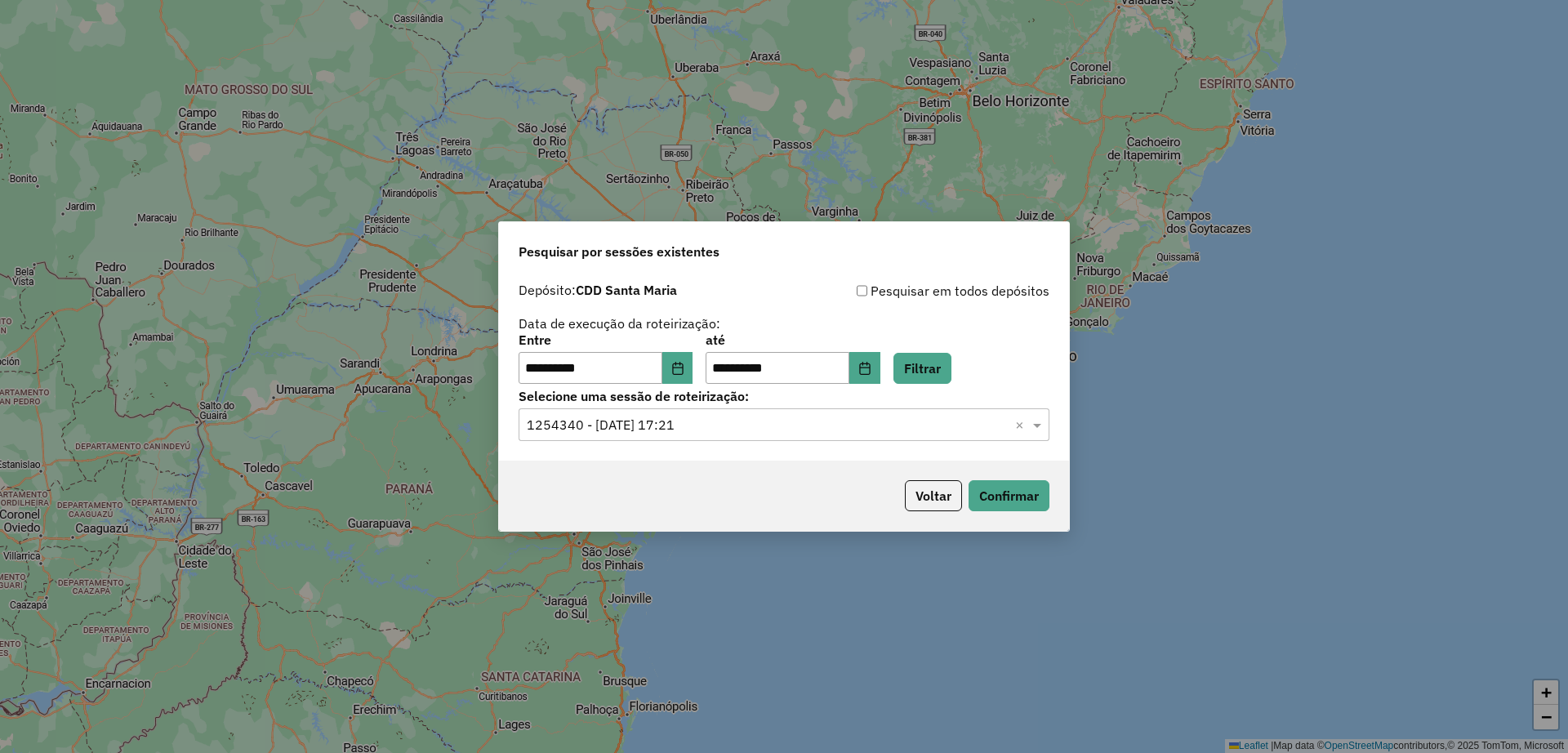
click at [909, 520] on div "Voltar Confirmar" at bounding box center [784, 495] width 570 height 70
click at [906, 507] on button "Voltar" at bounding box center [933, 495] width 57 height 31
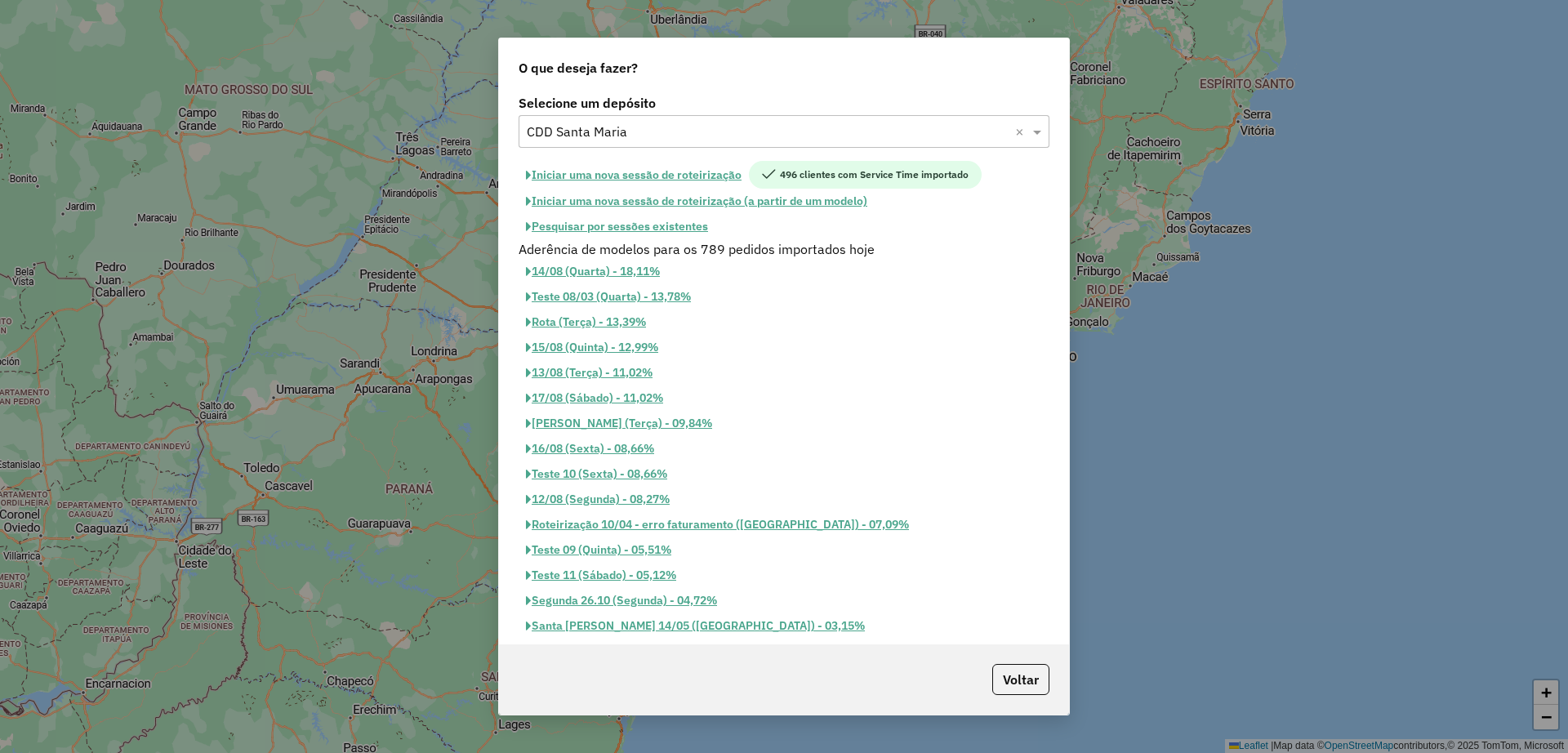
click at [629, 171] on button "Iniciar uma nova sessão de roteirização" at bounding box center [634, 174] width 231 height 27
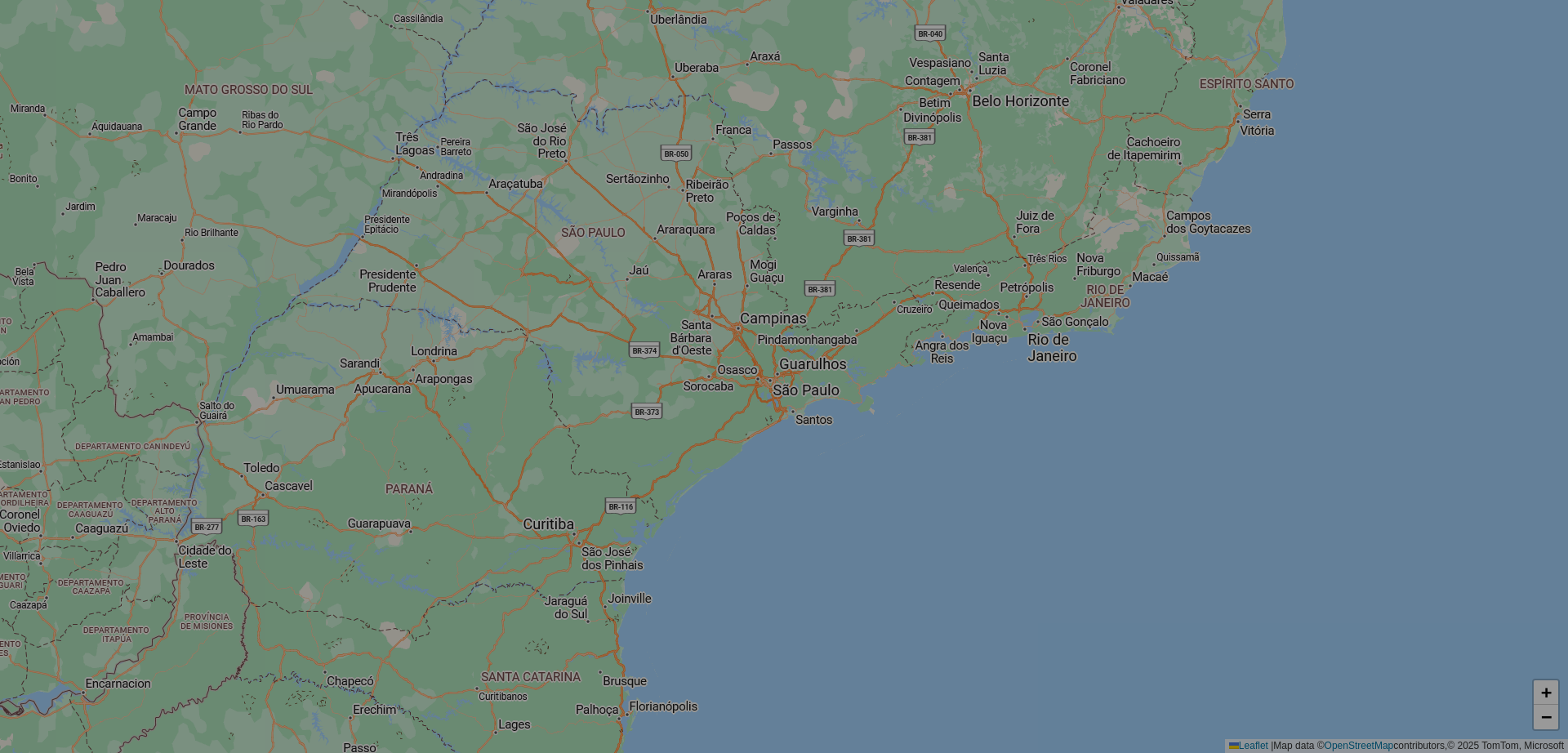
select select "*"
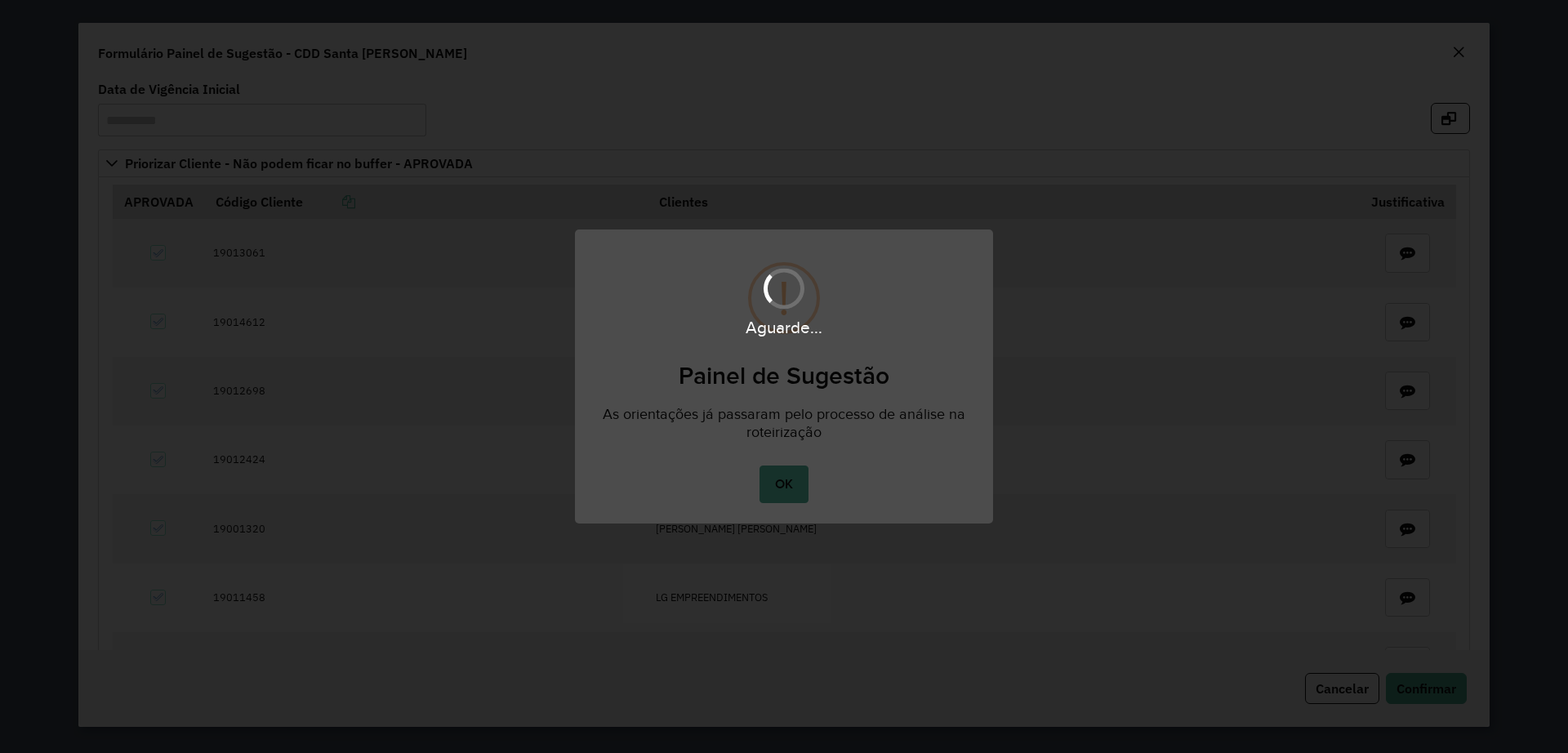
drag, startPoint x: 802, startPoint y: 475, endPoint x: 789, endPoint y: 488, distance: 18.4
click at [799, 477] on div "Aguarde..." at bounding box center [784, 376] width 1568 height 753
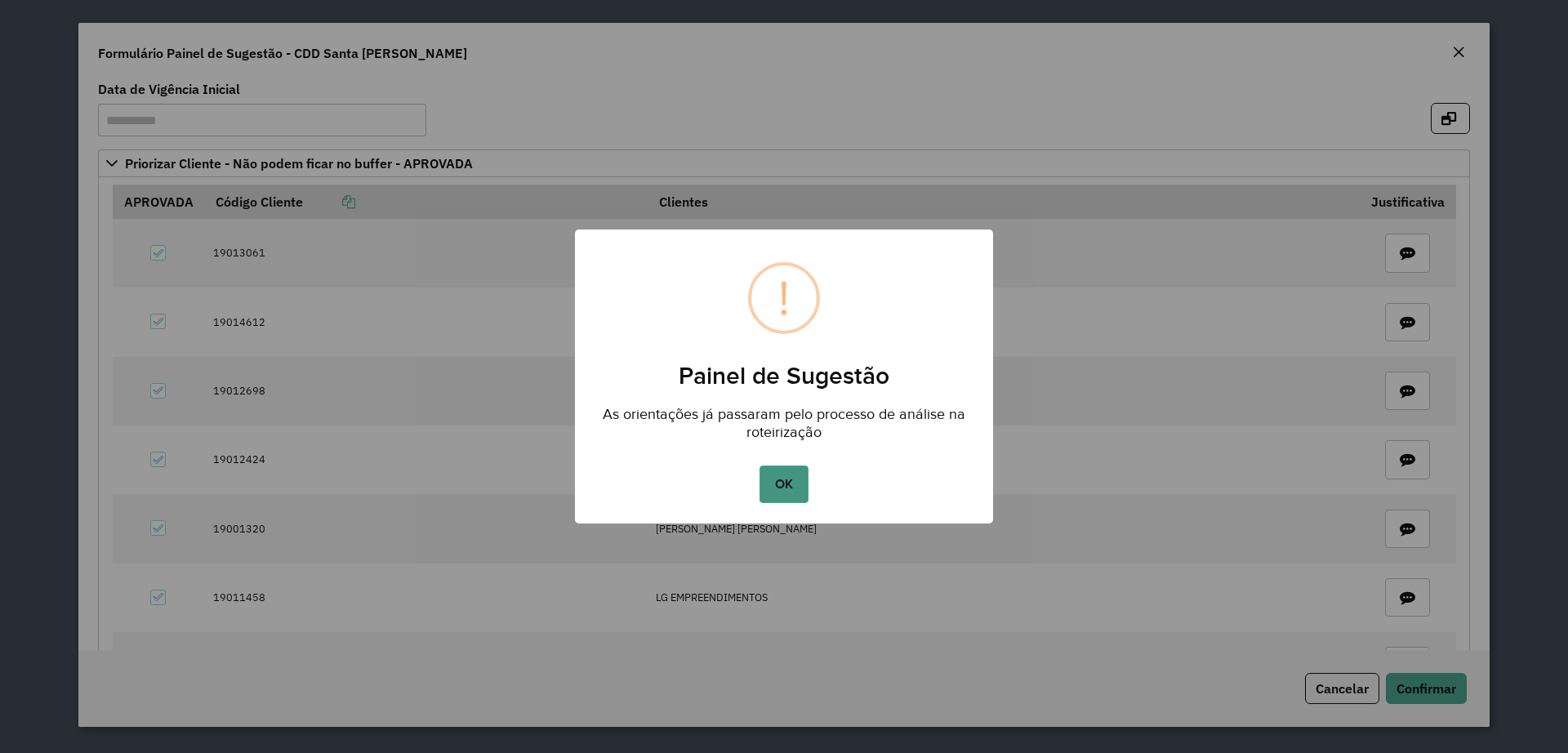
click at [786, 484] on button "OK" at bounding box center [784, 483] width 48 height 37
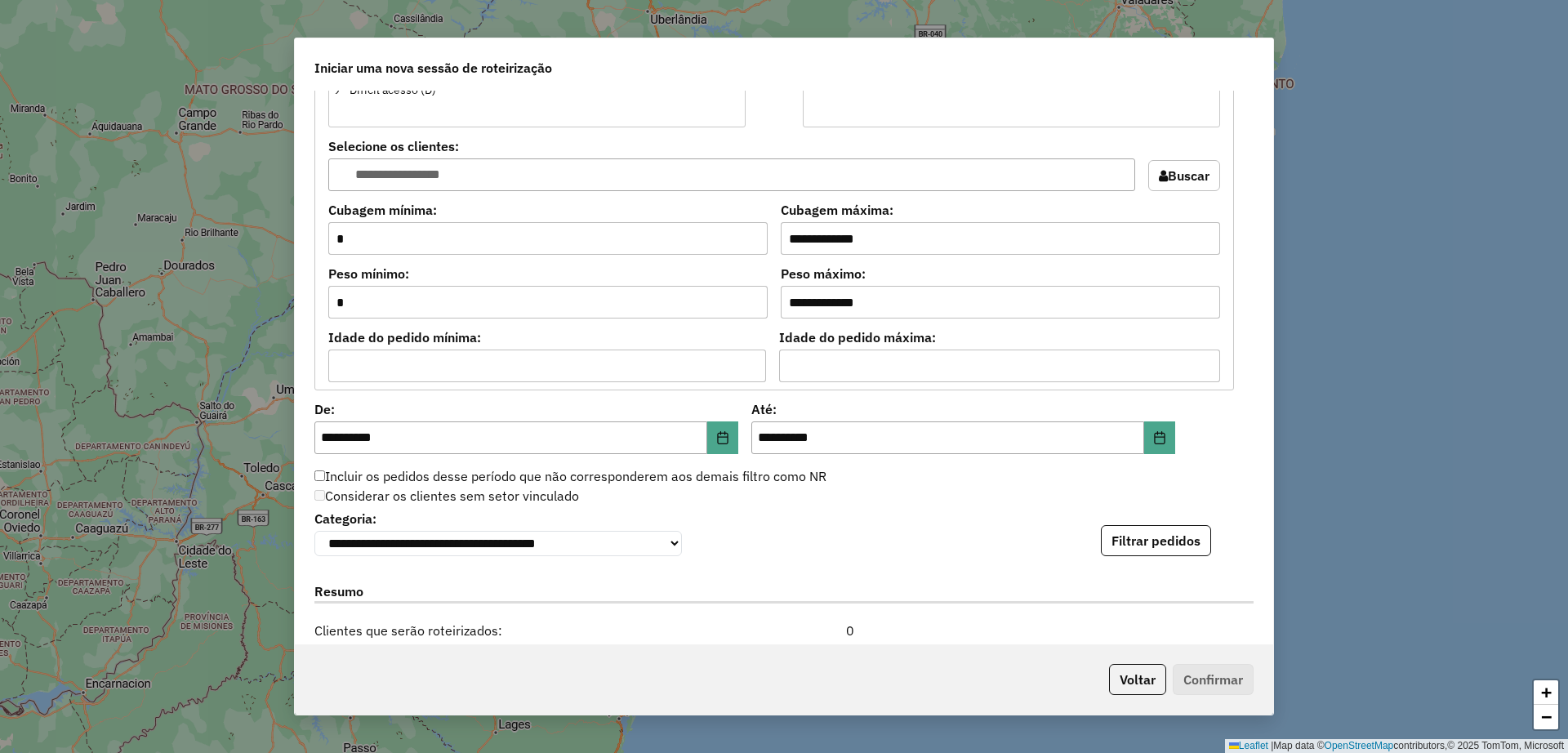
scroll to position [1429, 0]
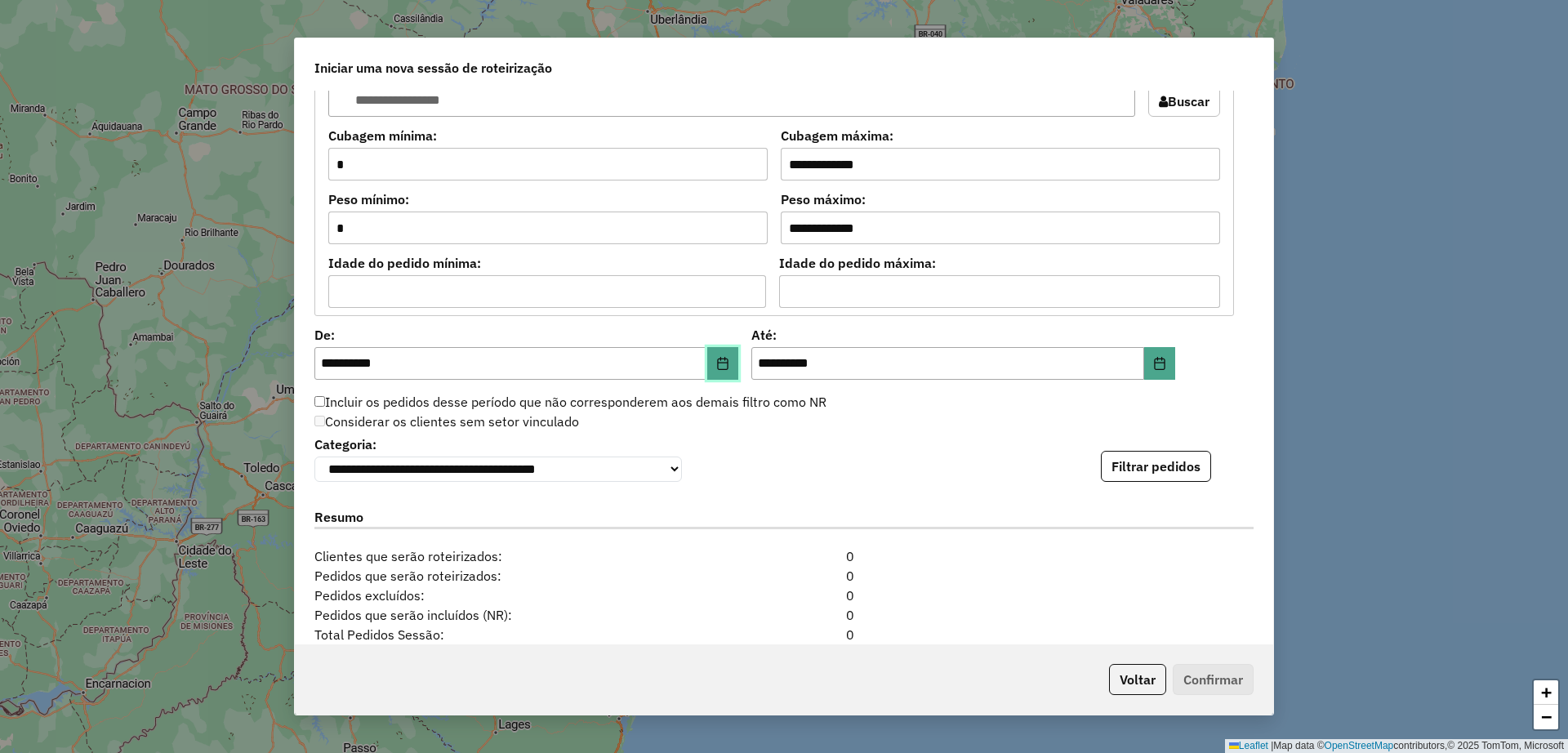
click at [718, 363] on icon "Choose Date" at bounding box center [723, 363] width 13 height 13
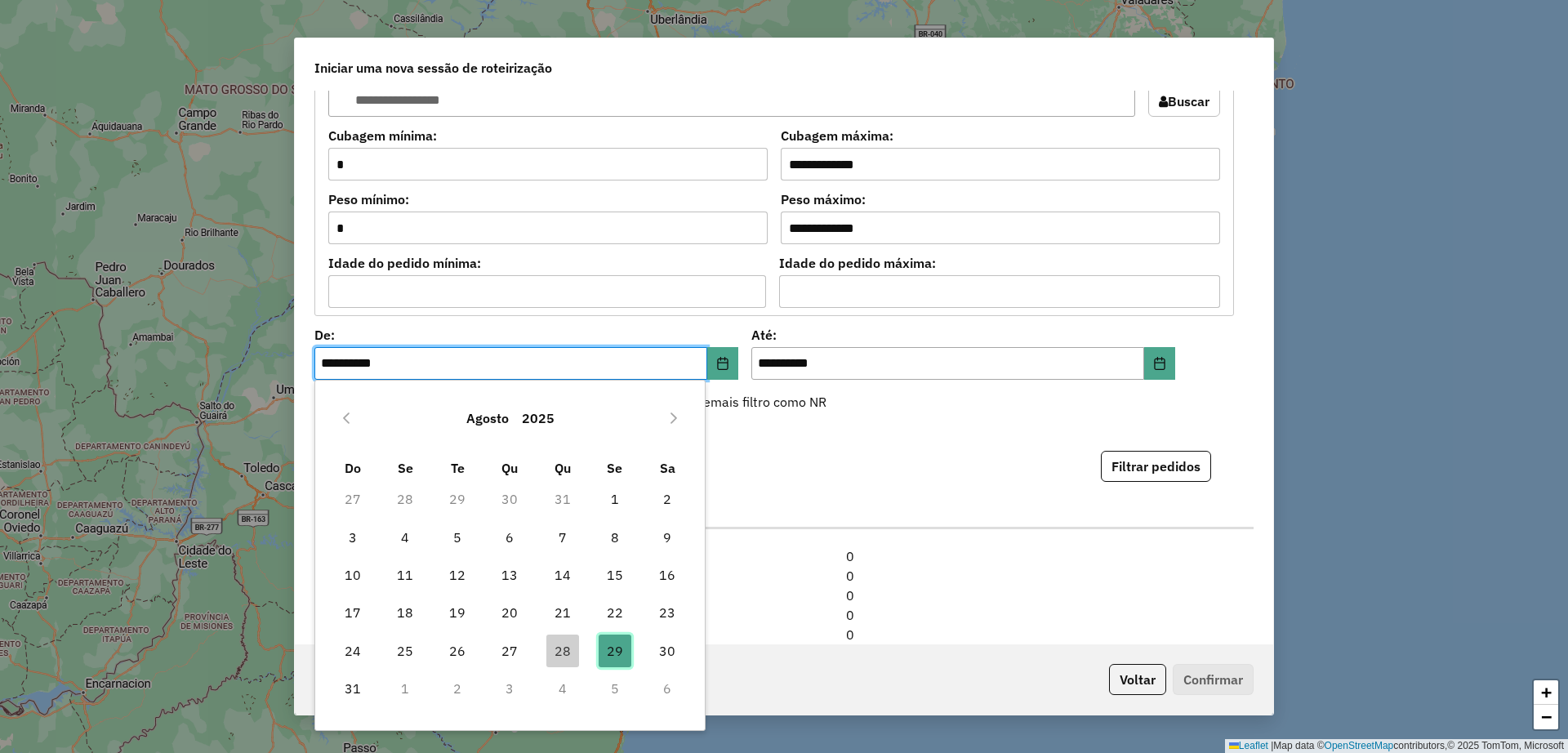
click at [611, 651] on span "29" at bounding box center [614, 650] width 32 height 32
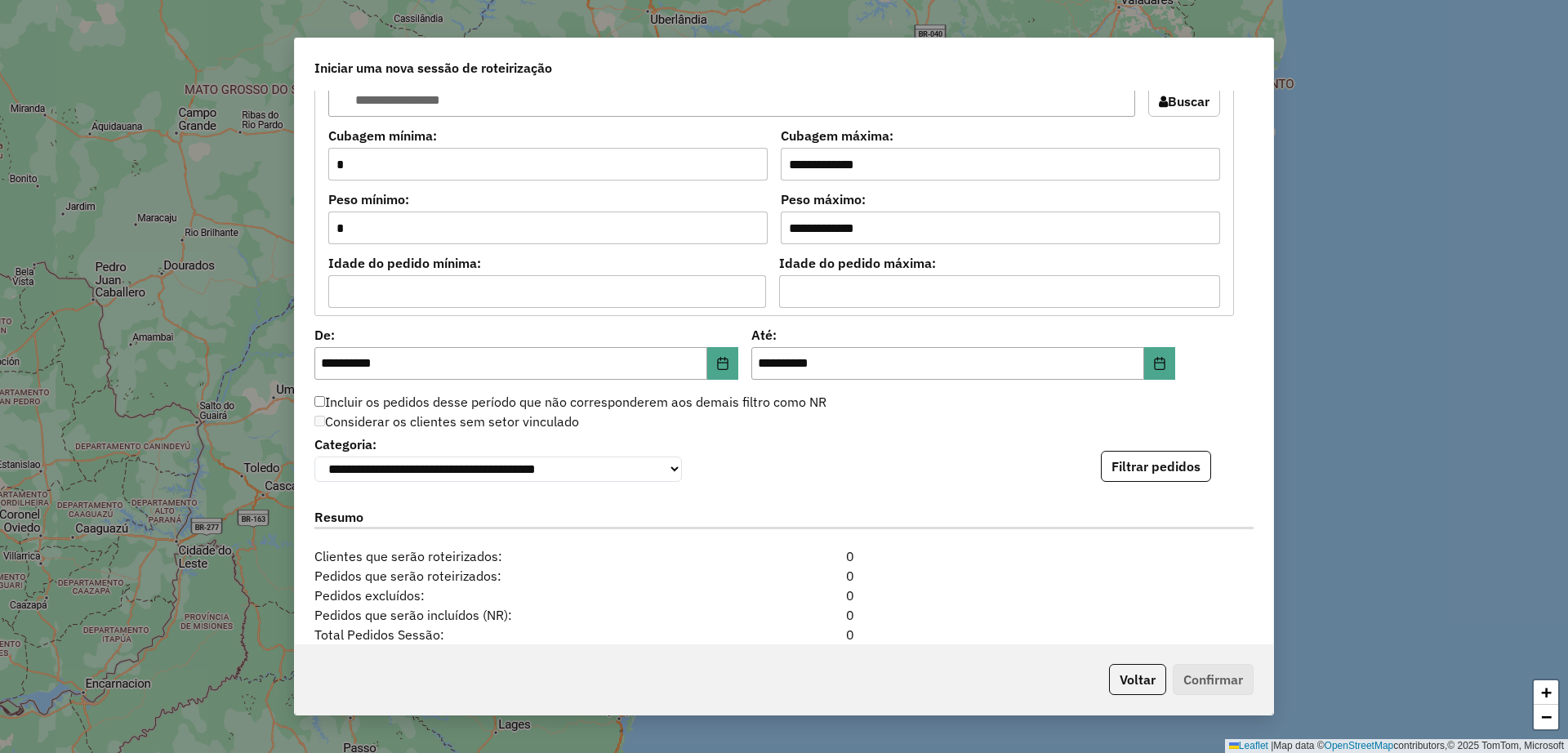
click at [832, 468] on div "**********" at bounding box center [784, 457] width 939 height 50
click at [1112, 466] on button "Filtrar pedidos" at bounding box center [1155, 466] width 110 height 31
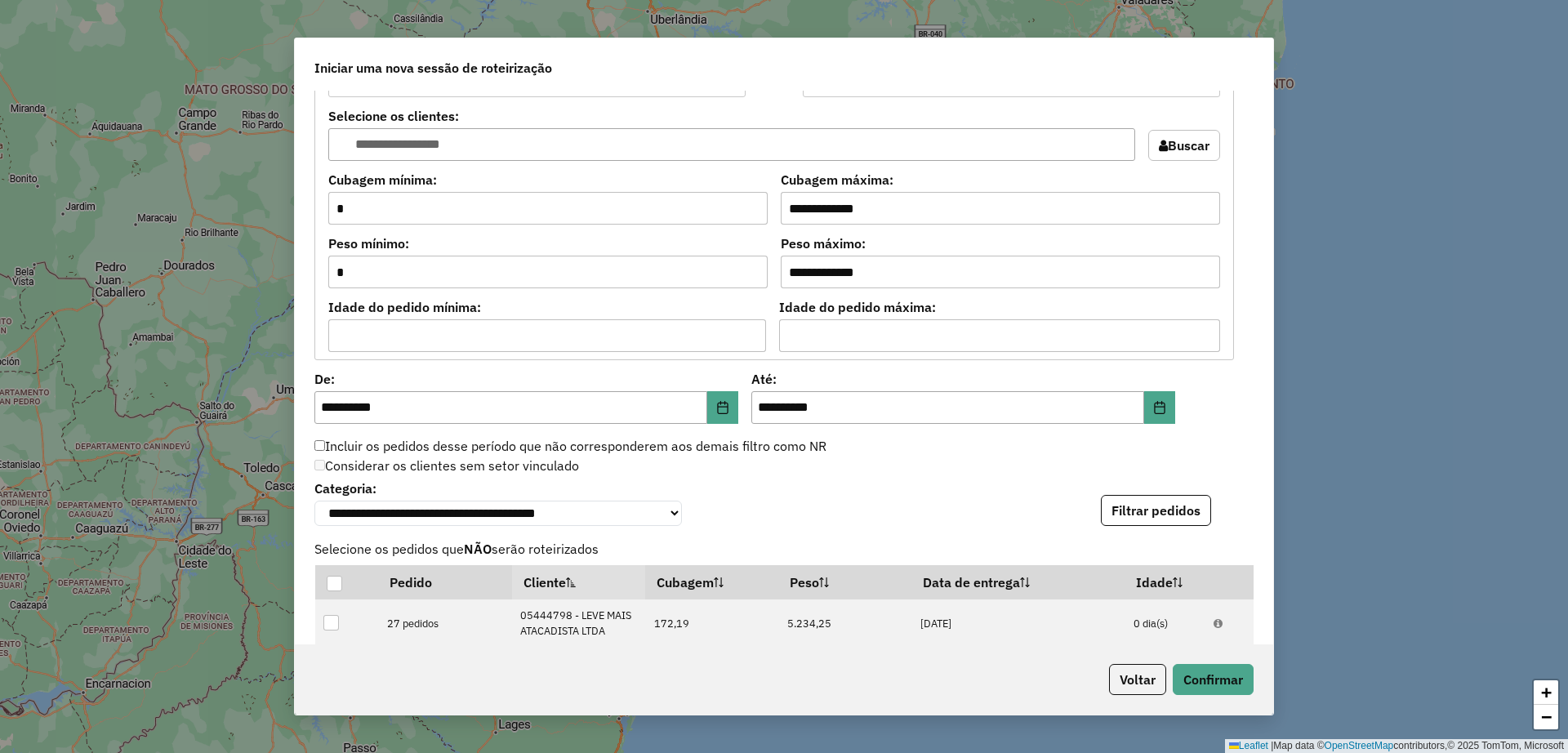
scroll to position [1487, 0]
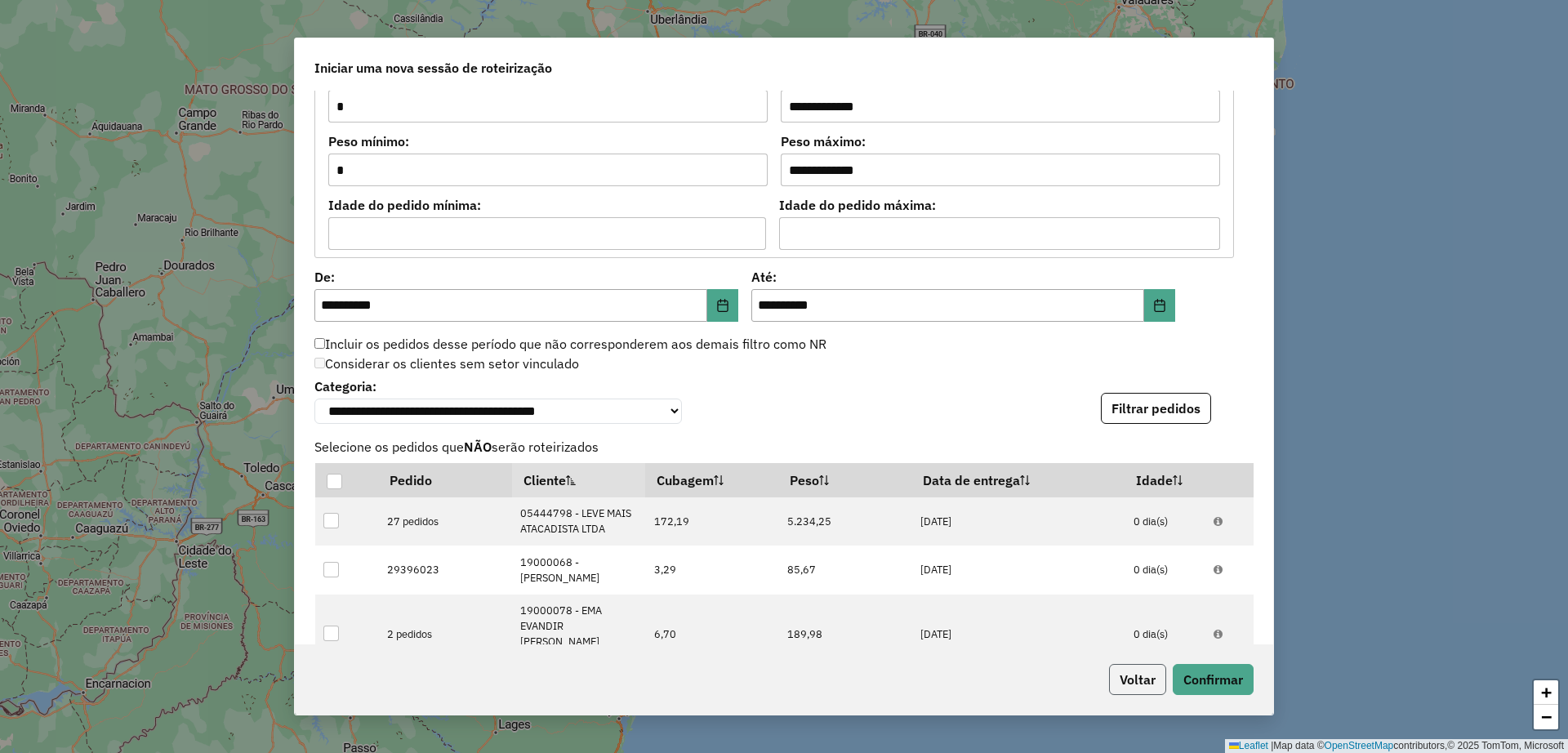
click at [1138, 687] on button "Voltar" at bounding box center [1137, 679] width 57 height 31
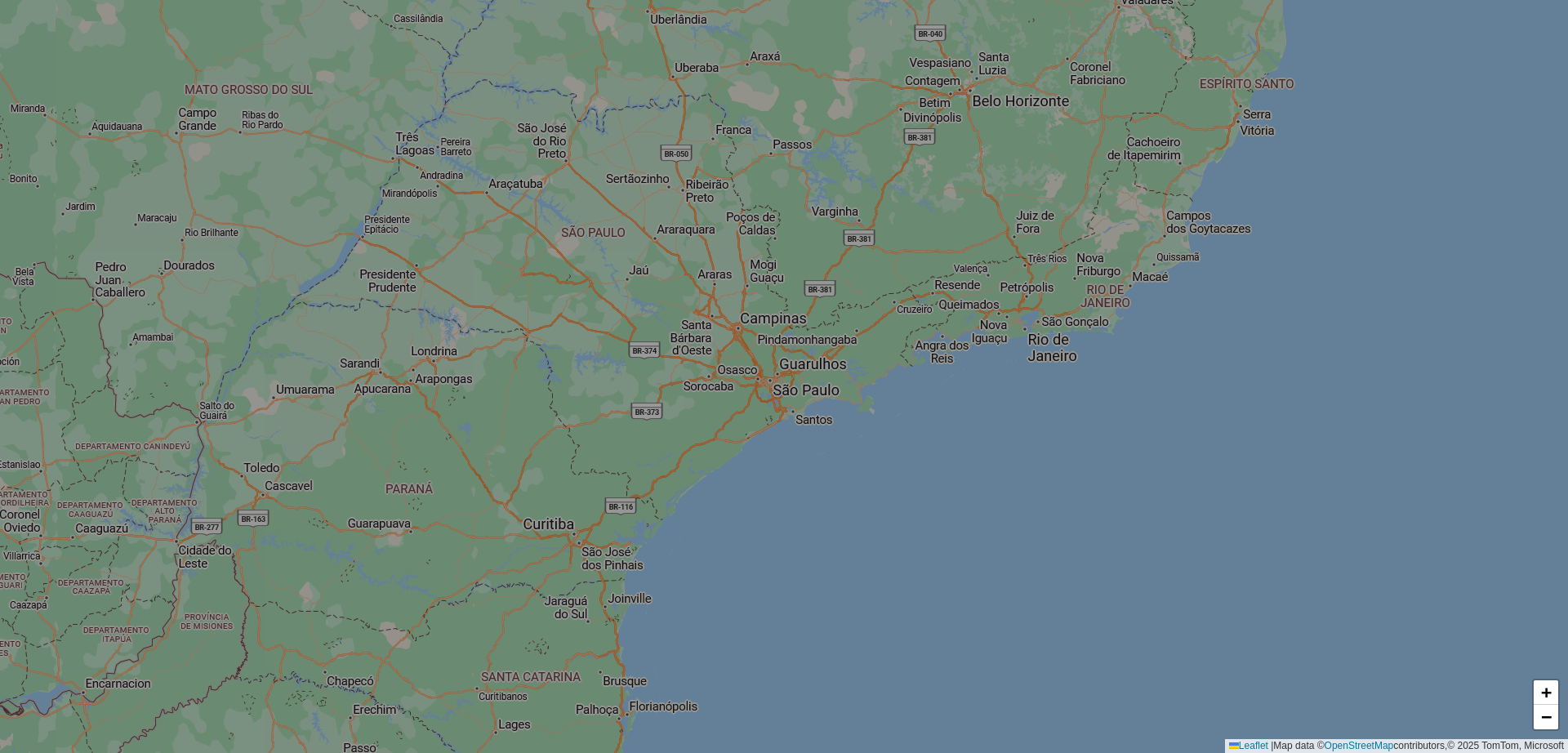
scroll to position [1456, 0]
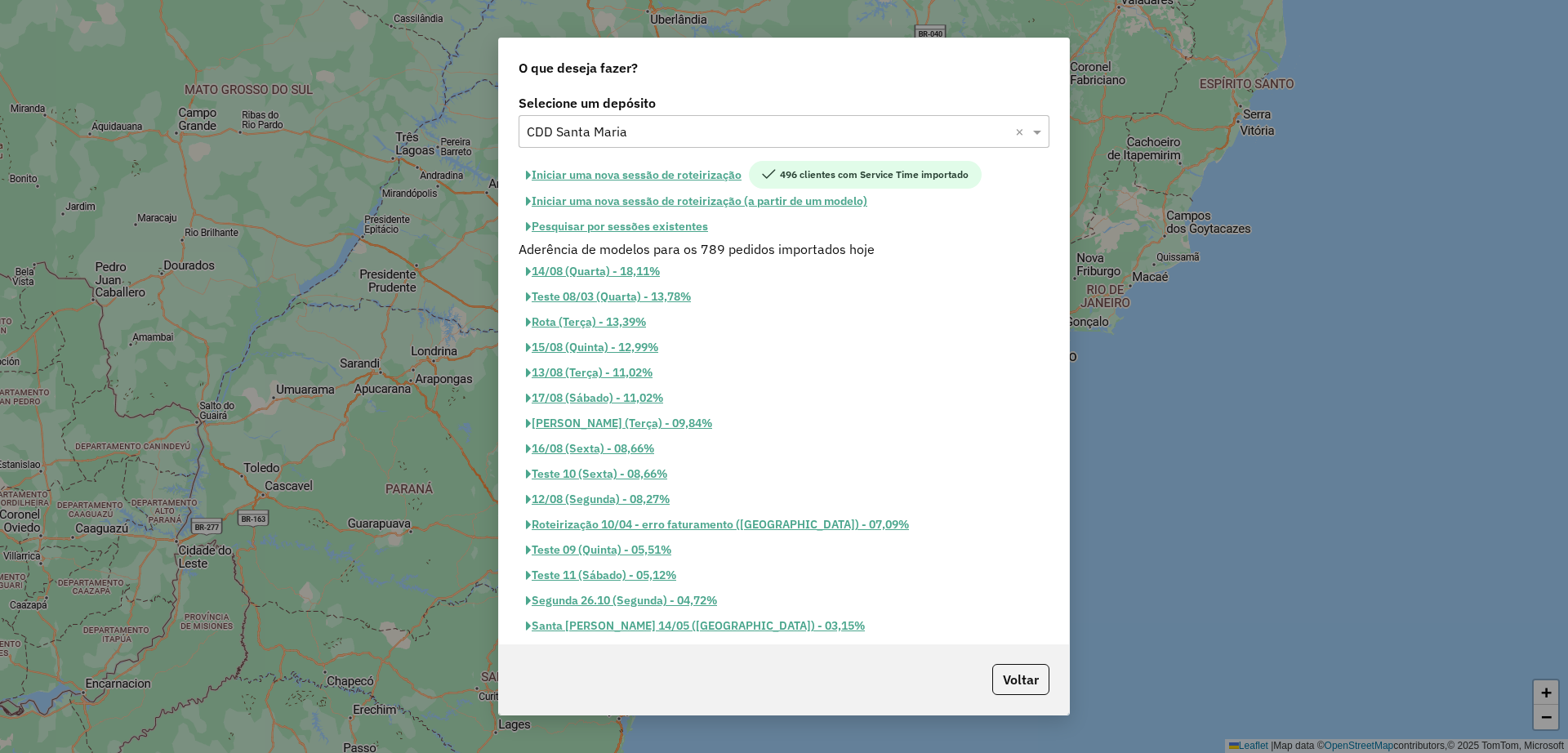
click at [619, 143] on div "Selecione um depósito × CDD Santa Maria ×" at bounding box center [784, 131] width 531 height 32
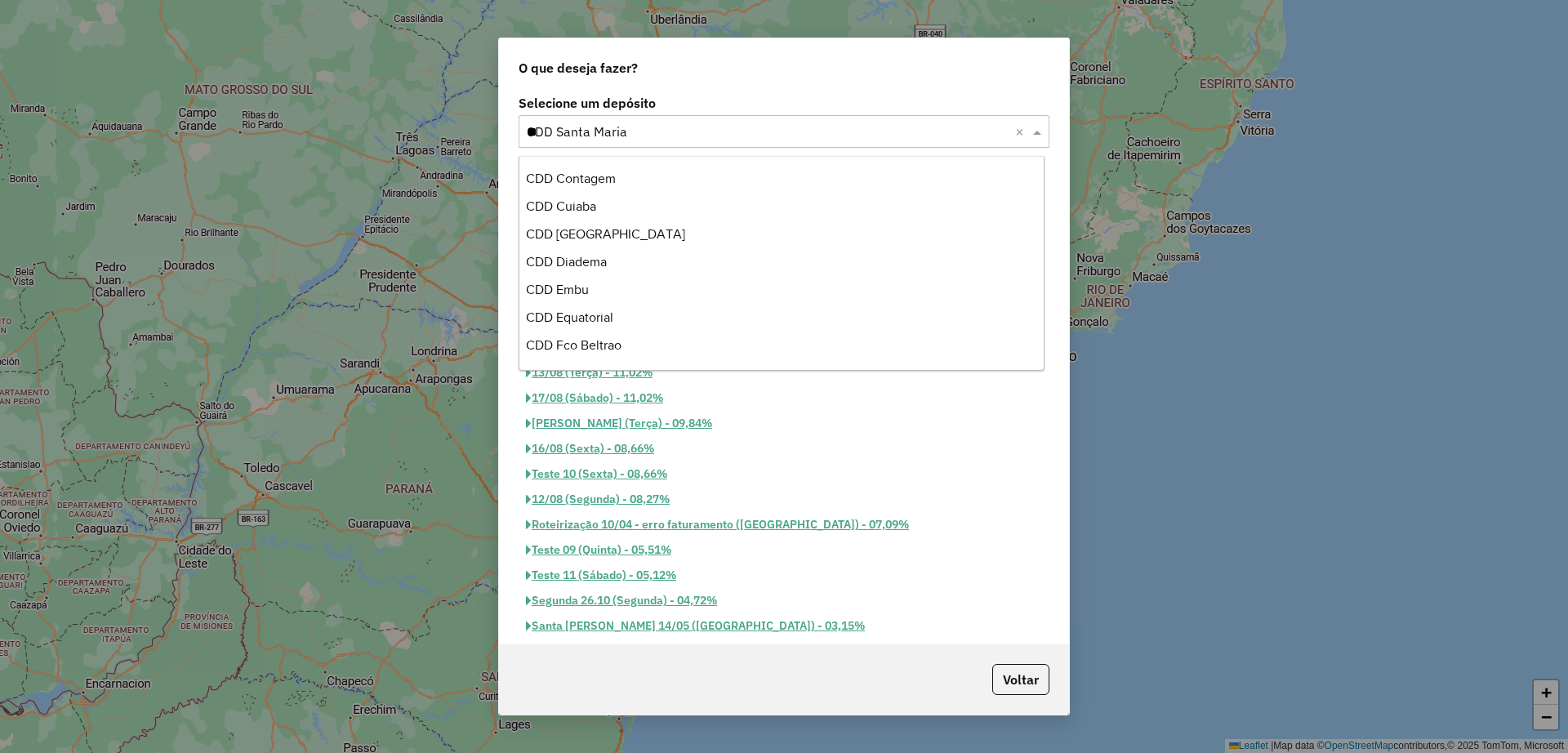
scroll to position [999, 0]
type input "***"
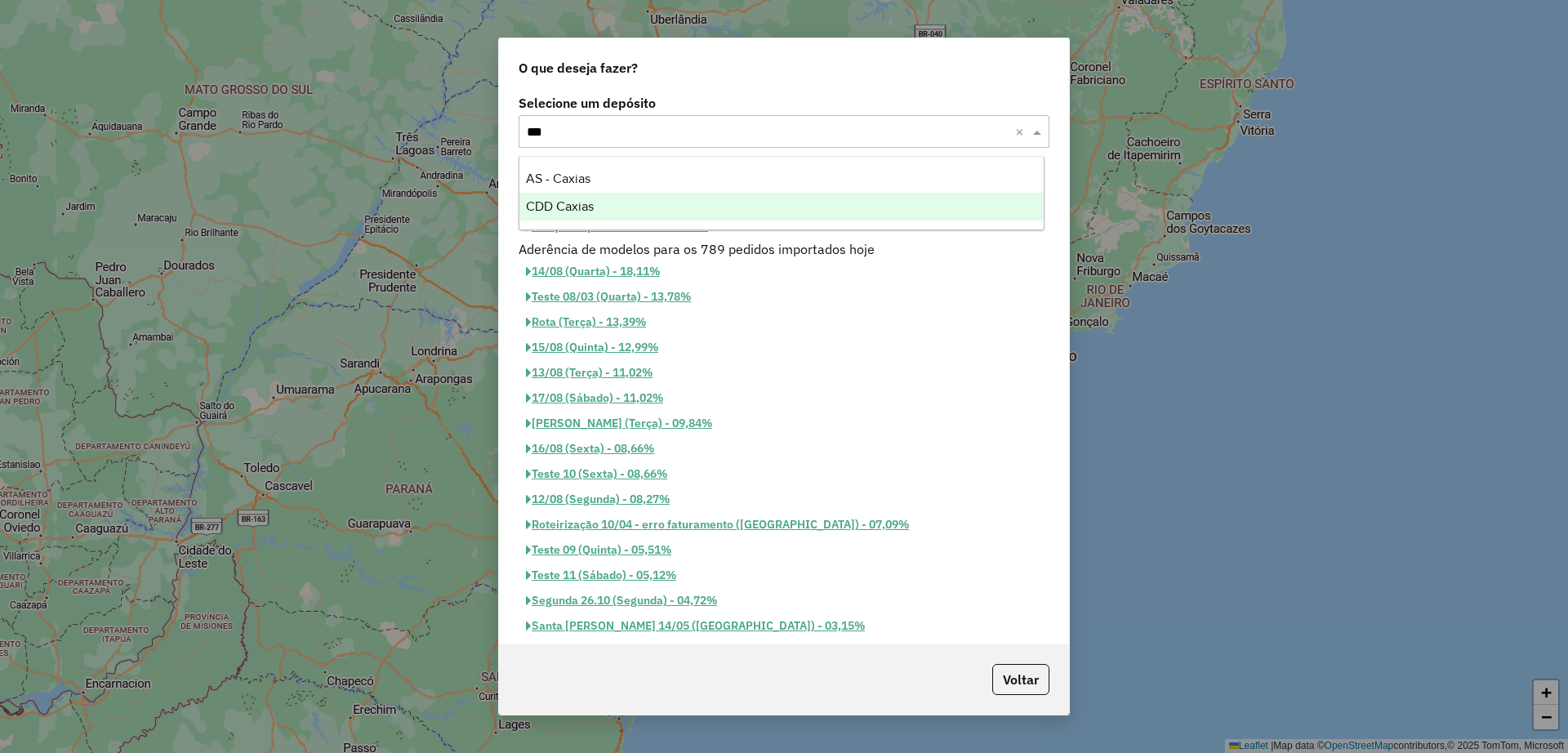
drag, startPoint x: 599, startPoint y: 202, endPoint x: 906, endPoint y: 576, distance: 483.9
click at [599, 203] on div "CDD Caxias" at bounding box center [781, 206] width 524 height 27
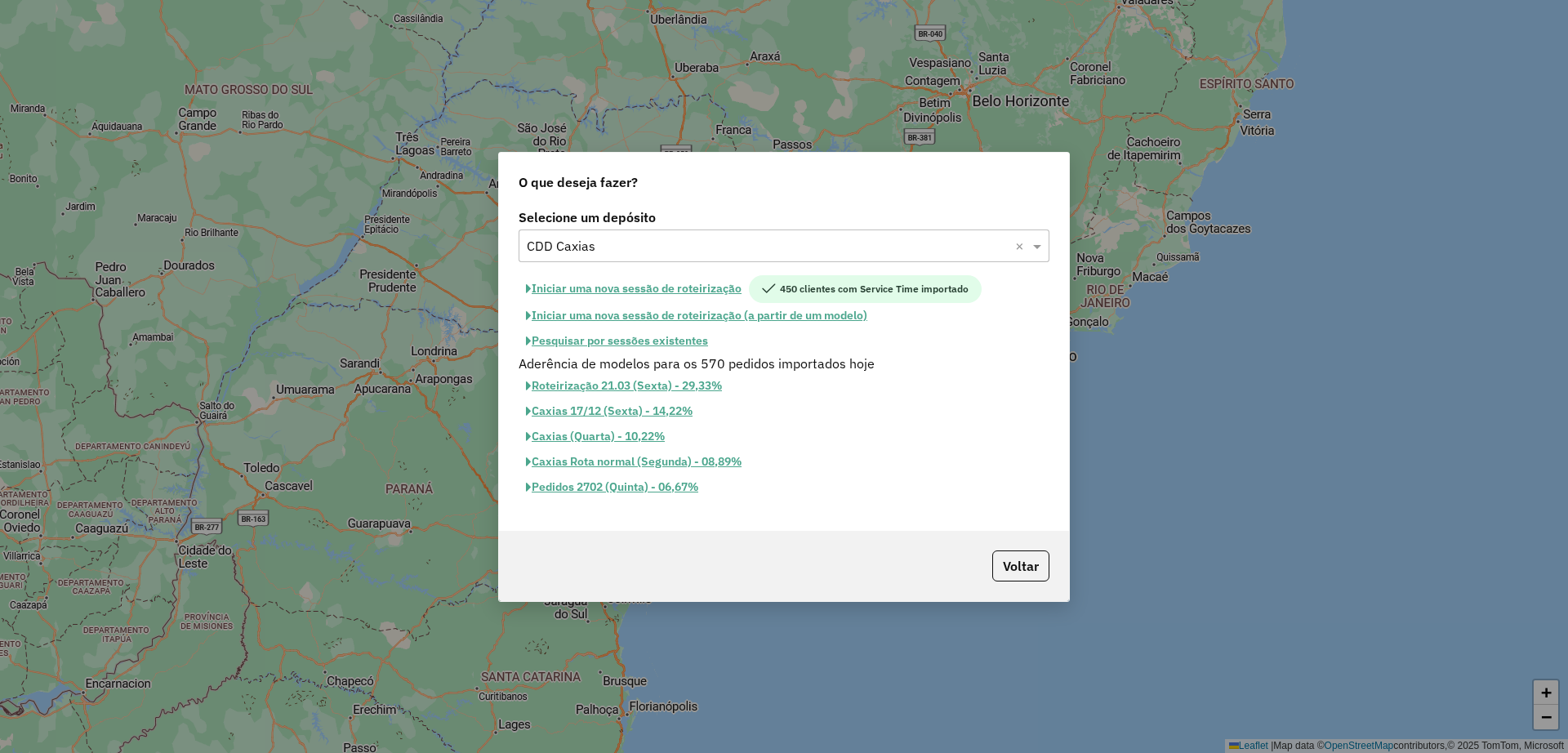
click at [599, 291] on button "Iniciar uma nova sessão de roteirização" at bounding box center [634, 289] width 231 height 27
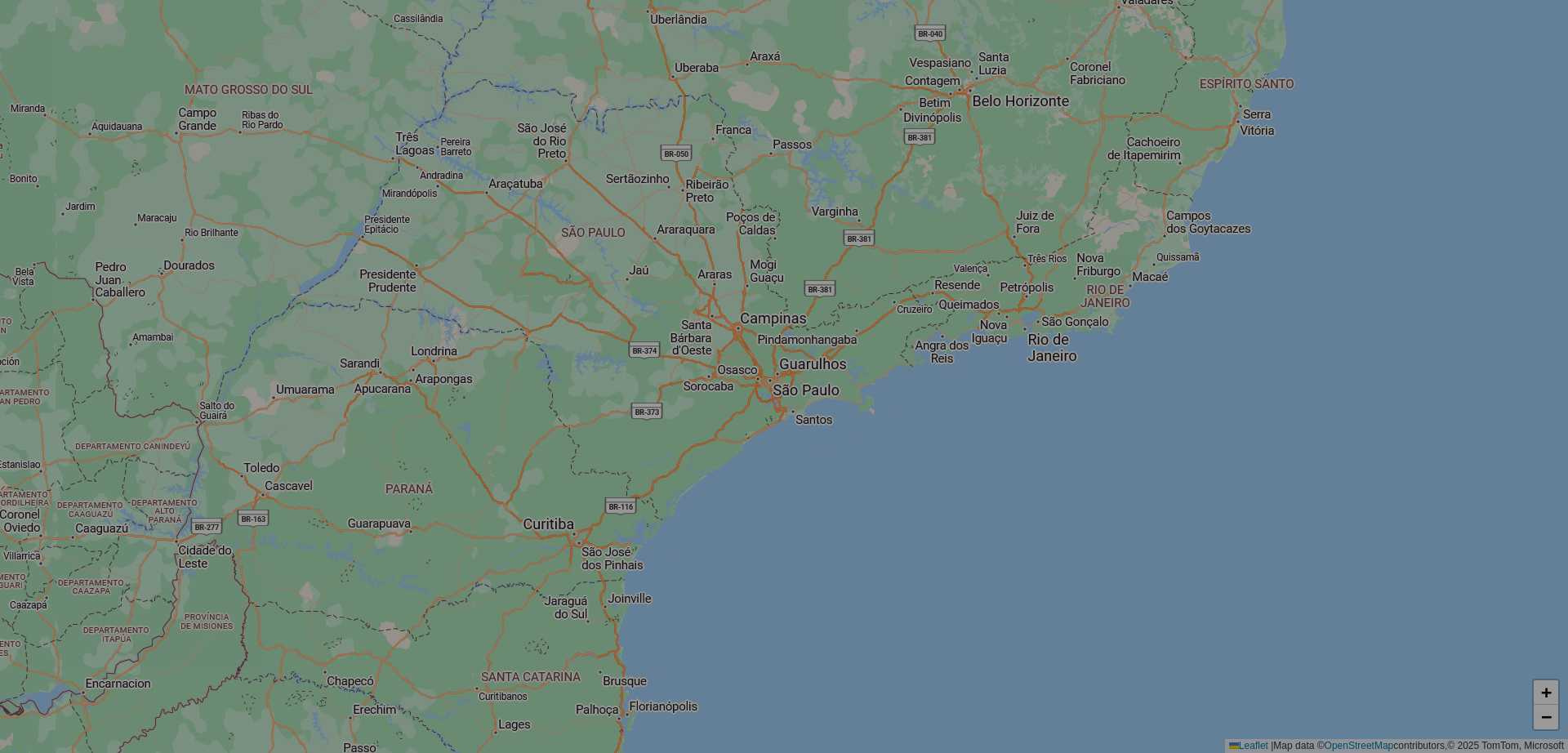
select select "*"
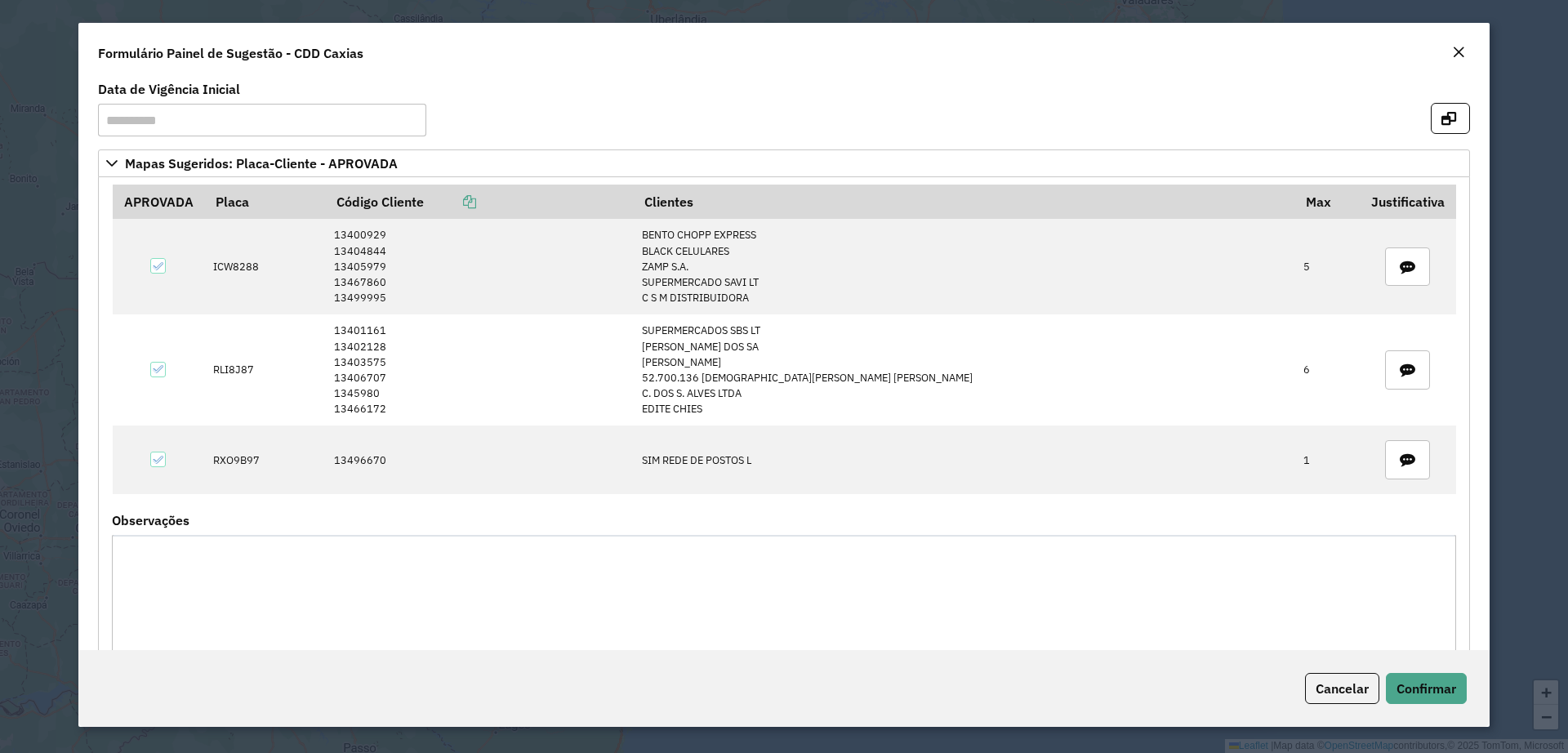
click at [1456, 51] on em "Close" at bounding box center [1459, 52] width 13 height 13
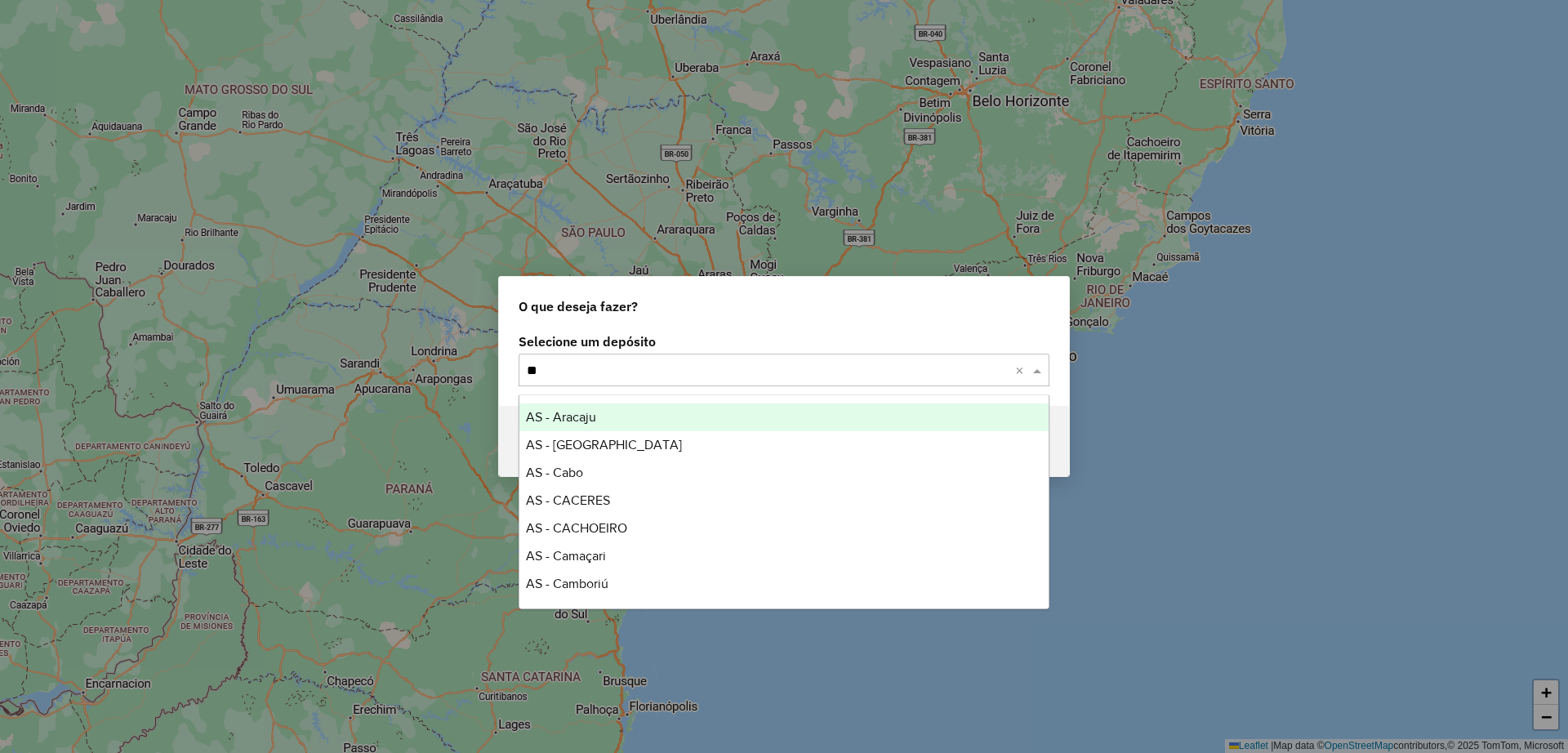
type input "***"
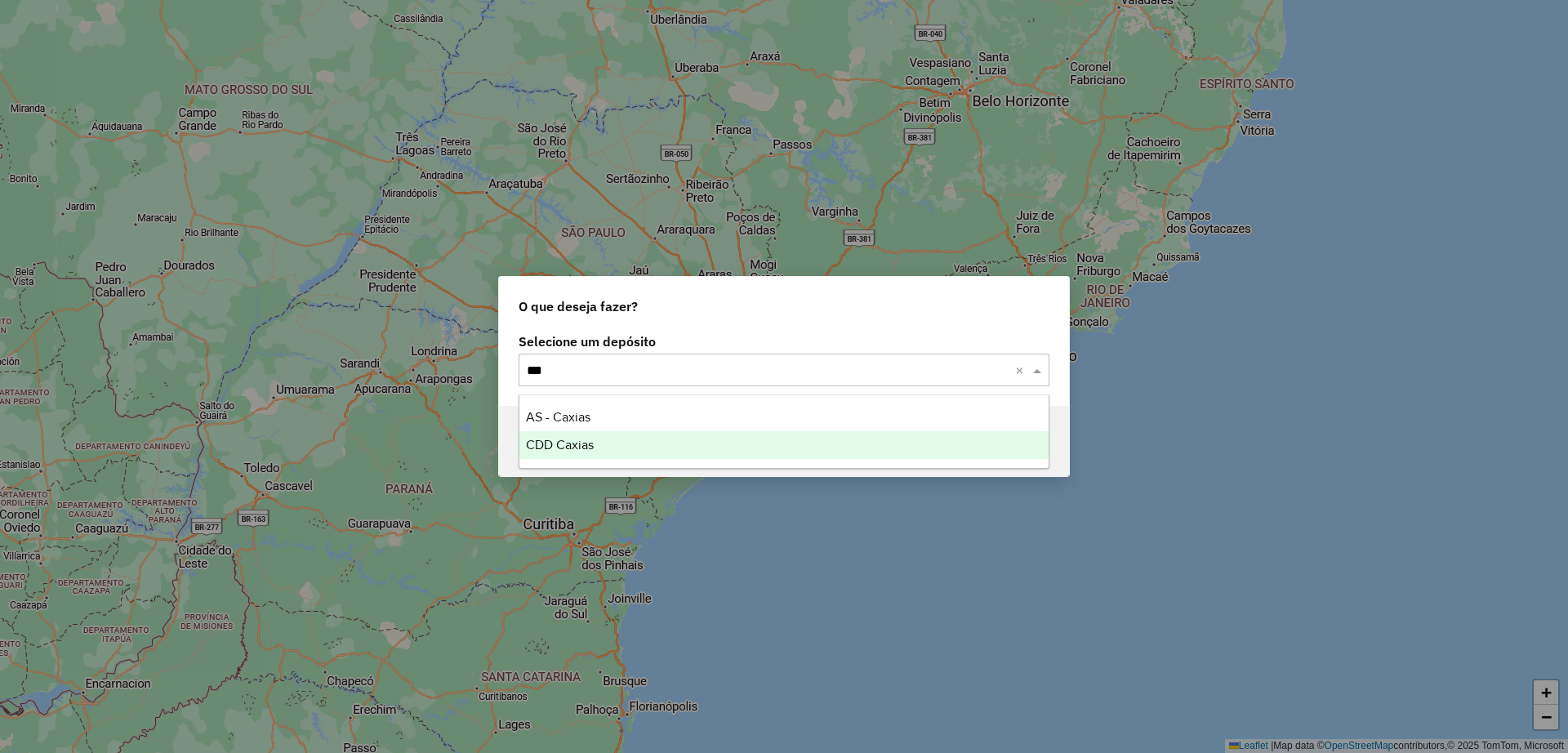
drag, startPoint x: 590, startPoint y: 440, endPoint x: 633, endPoint y: 445, distance: 43.3
click at [590, 440] on span "CDD Caxias" at bounding box center [560, 445] width 68 height 14
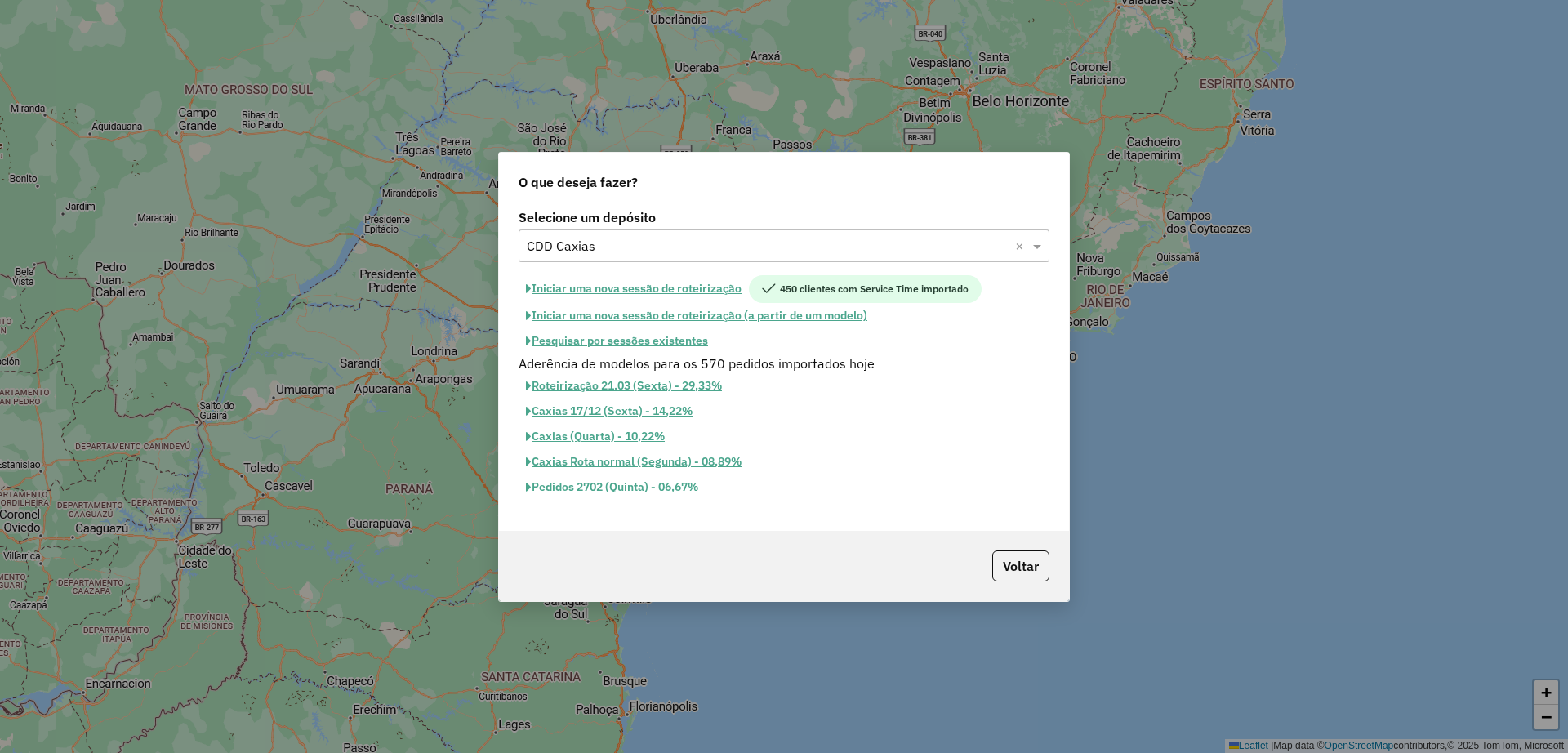
click at [649, 290] on button "Iniciar uma nova sessão de roteirização" at bounding box center [634, 289] width 231 height 27
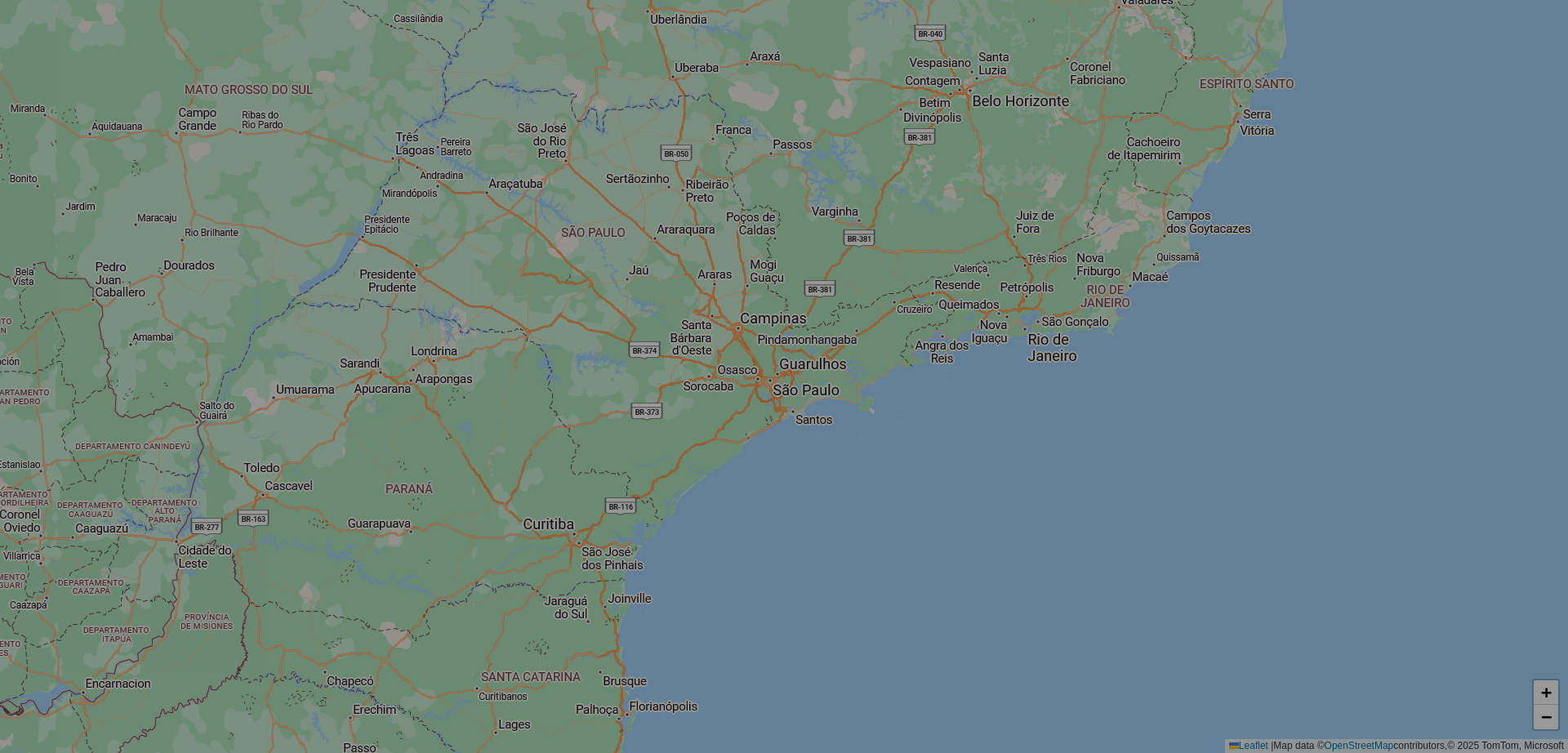
select select "*"
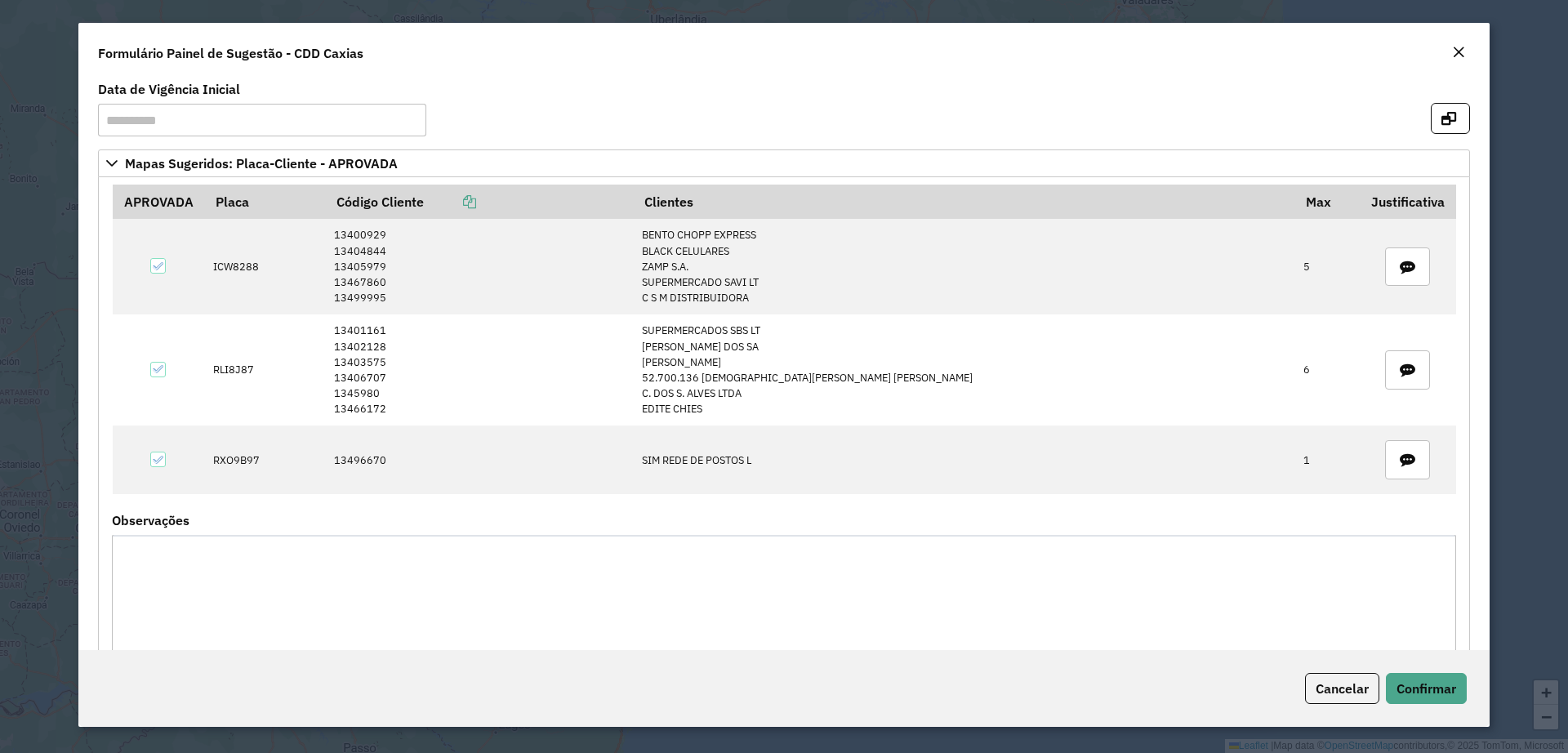
click at [1461, 54] on em "Close" at bounding box center [1459, 52] width 13 height 13
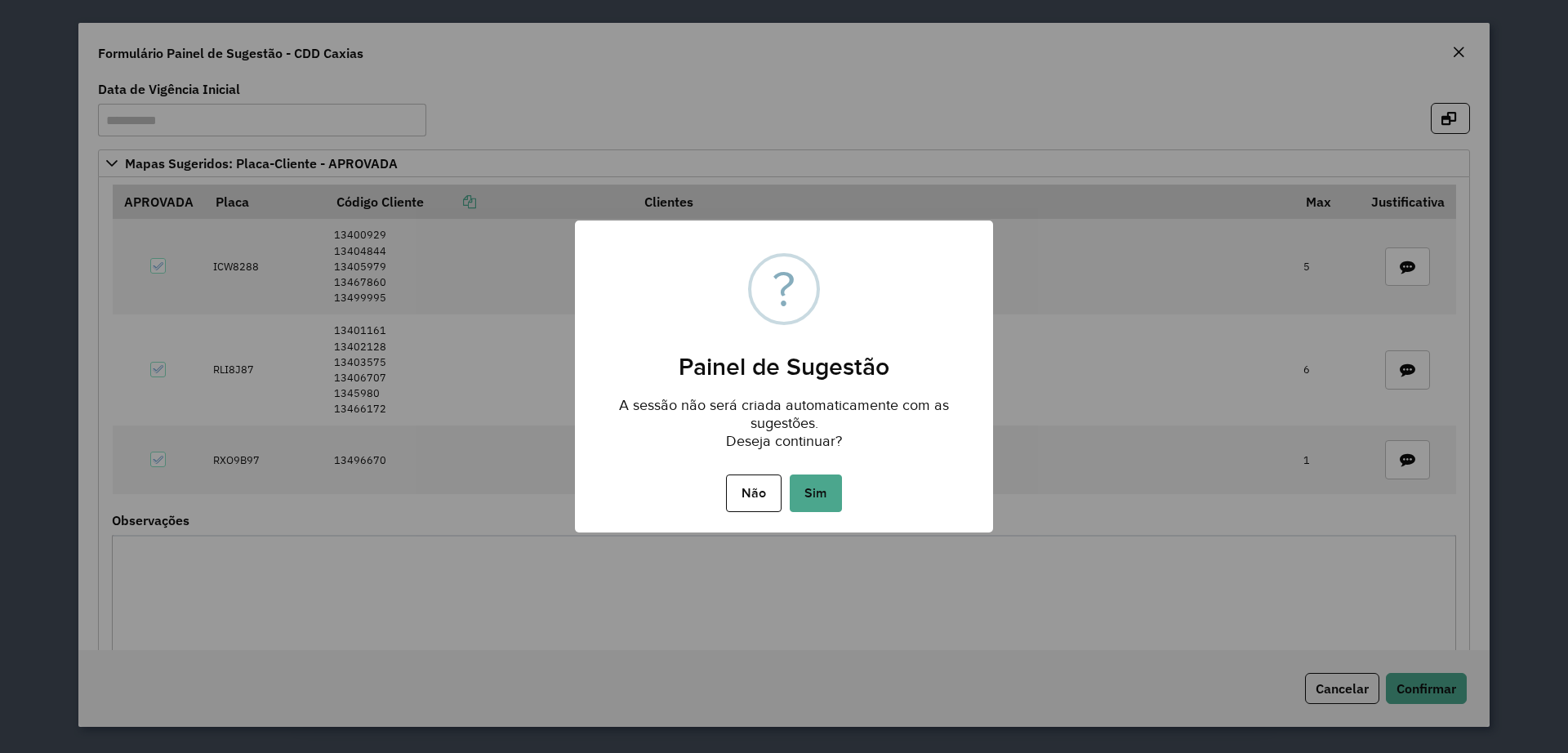
click at [799, 512] on div "Não No Sim" at bounding box center [784, 493] width 418 height 46
click at [802, 516] on div "Não No Sim" at bounding box center [784, 493] width 418 height 46
click at [801, 506] on button "Sim" at bounding box center [815, 493] width 52 height 37
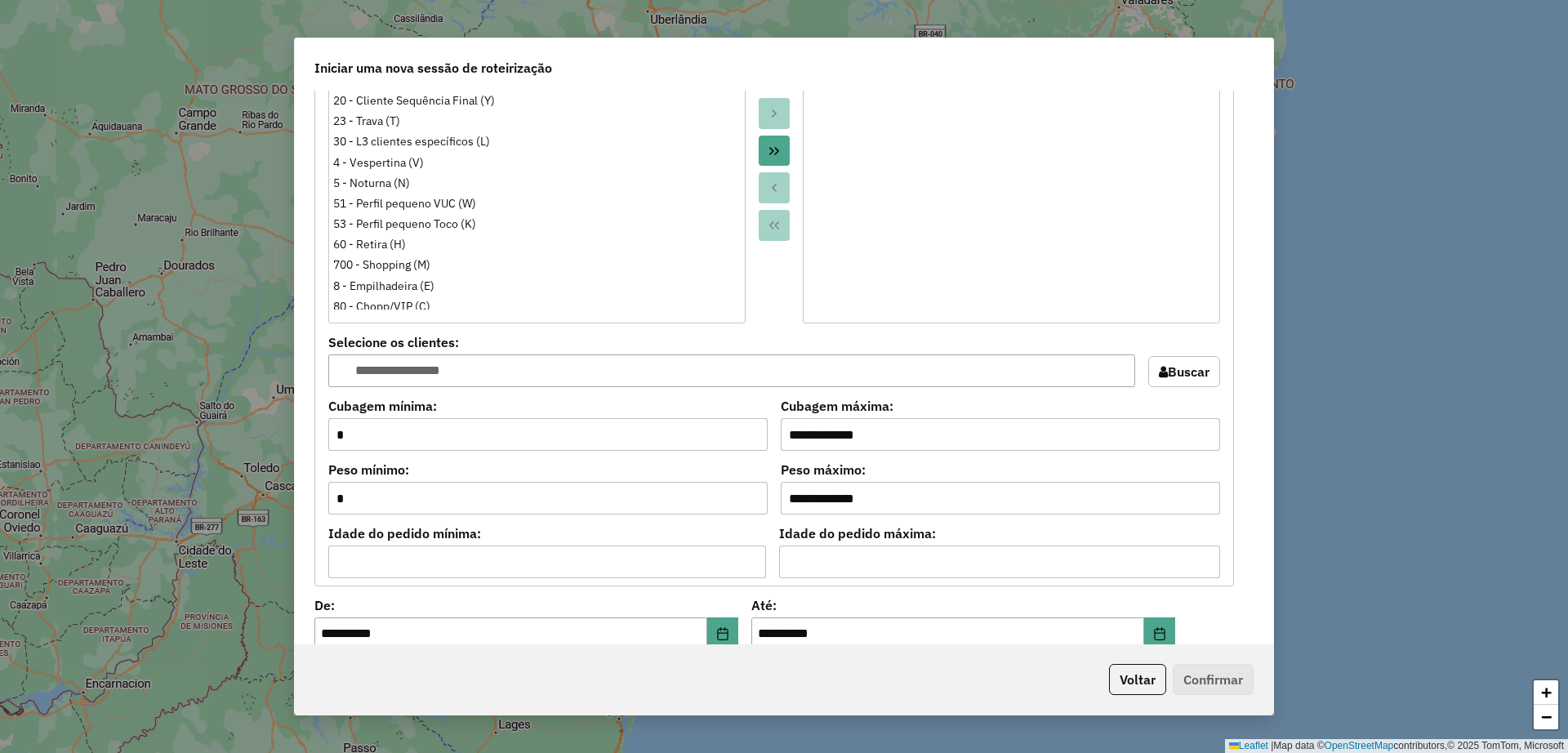
scroll to position [1640, 0]
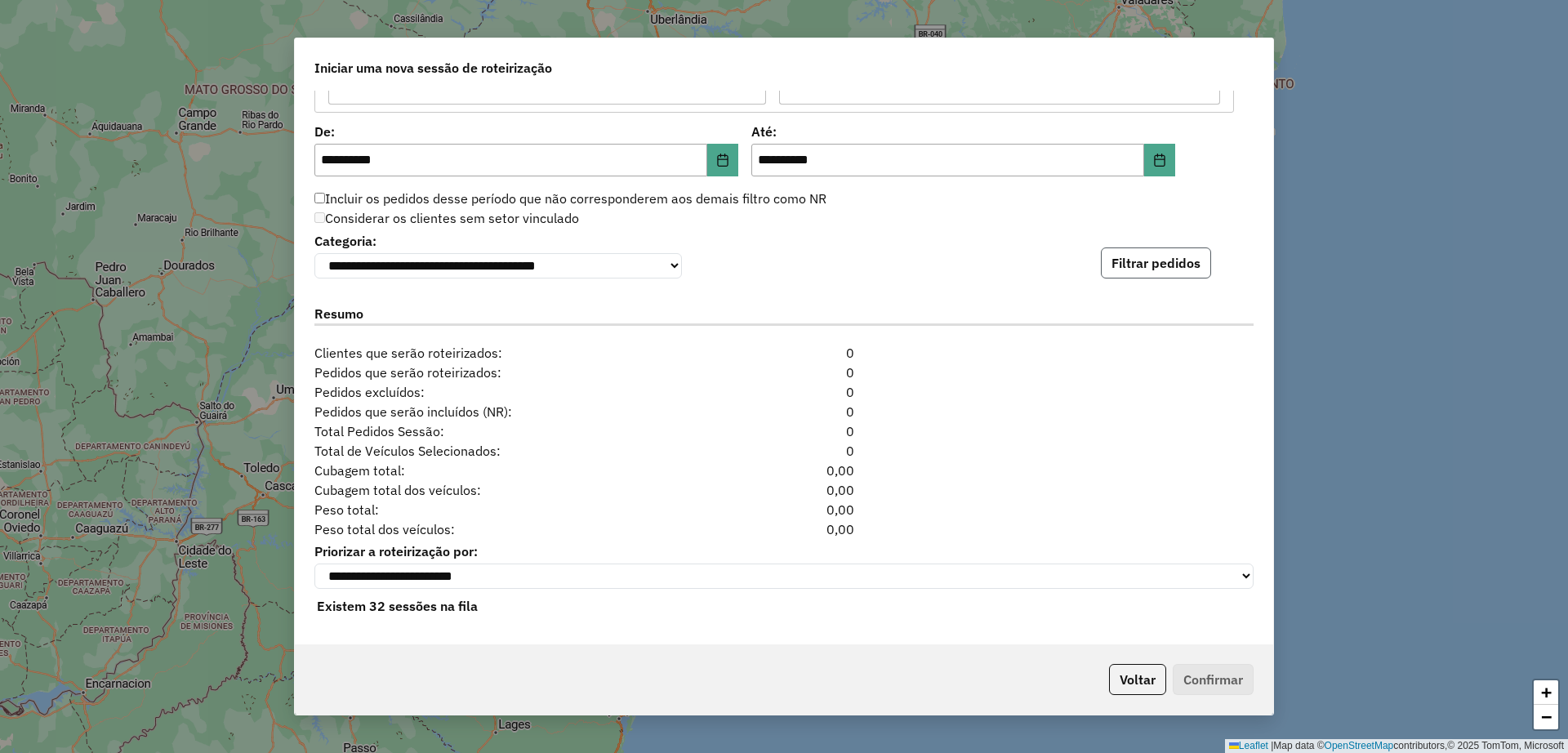
click at [1139, 252] on button "Filtrar pedidos" at bounding box center [1155, 262] width 110 height 31
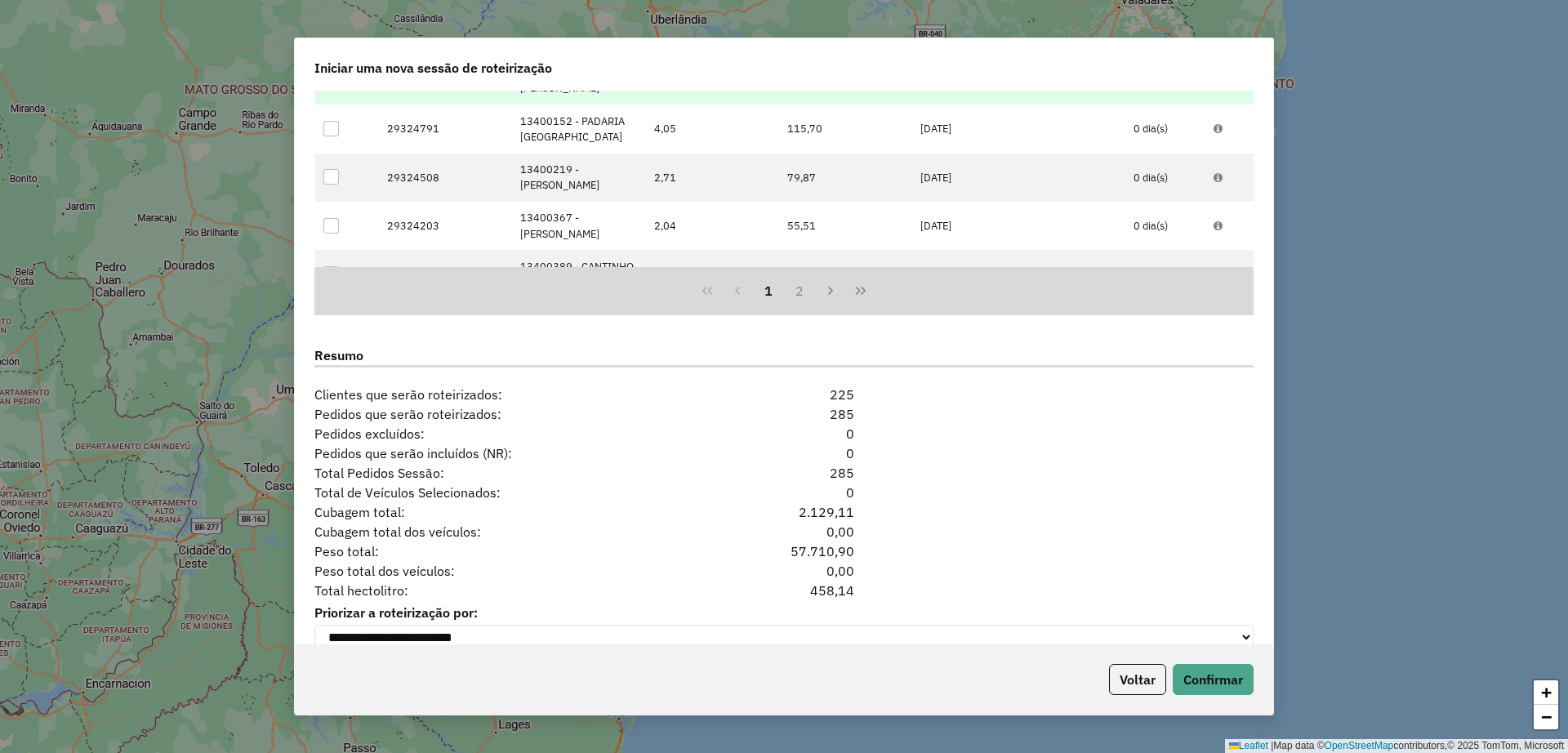
scroll to position [1998, 0]
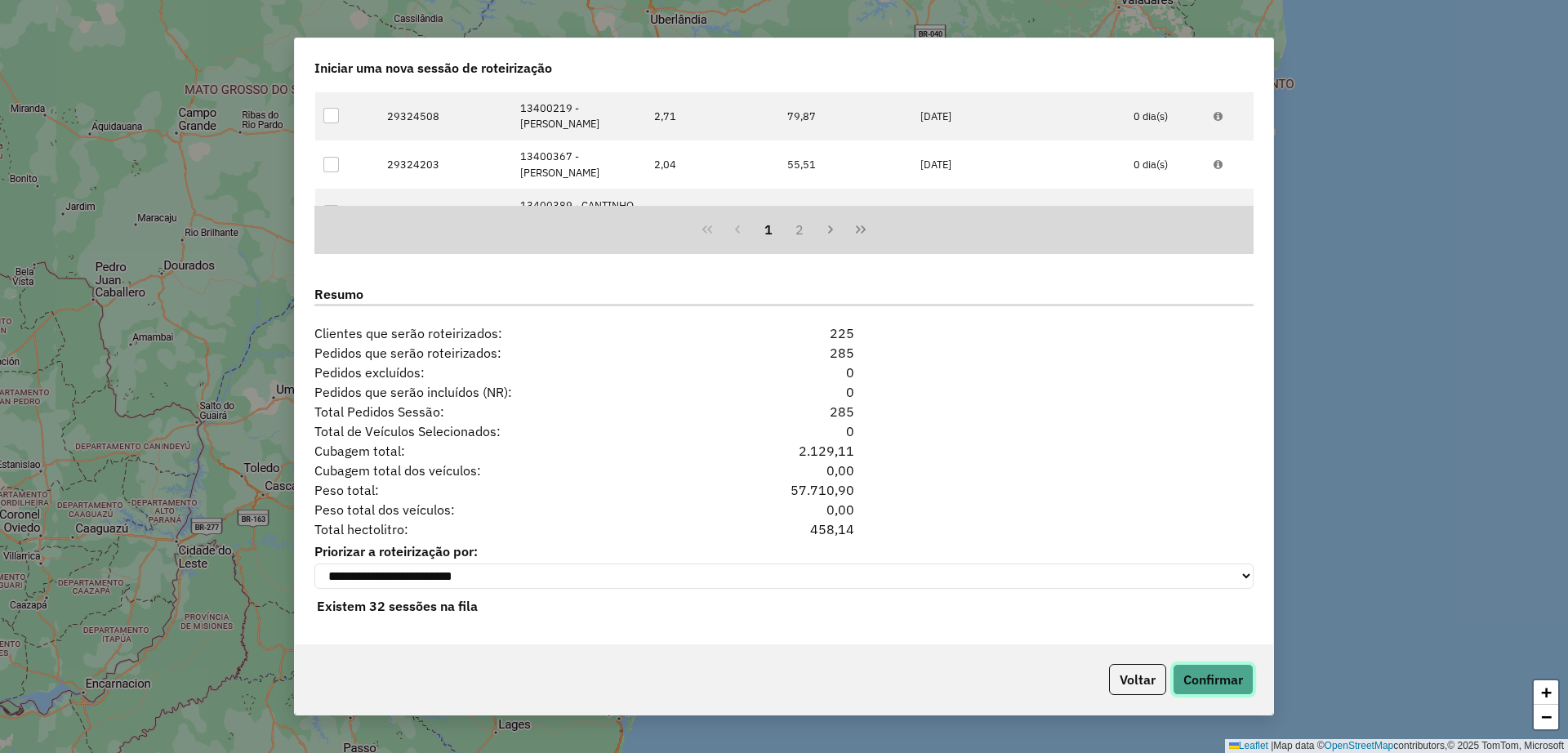
click at [1196, 679] on button "Confirmar" at bounding box center [1212, 679] width 80 height 31
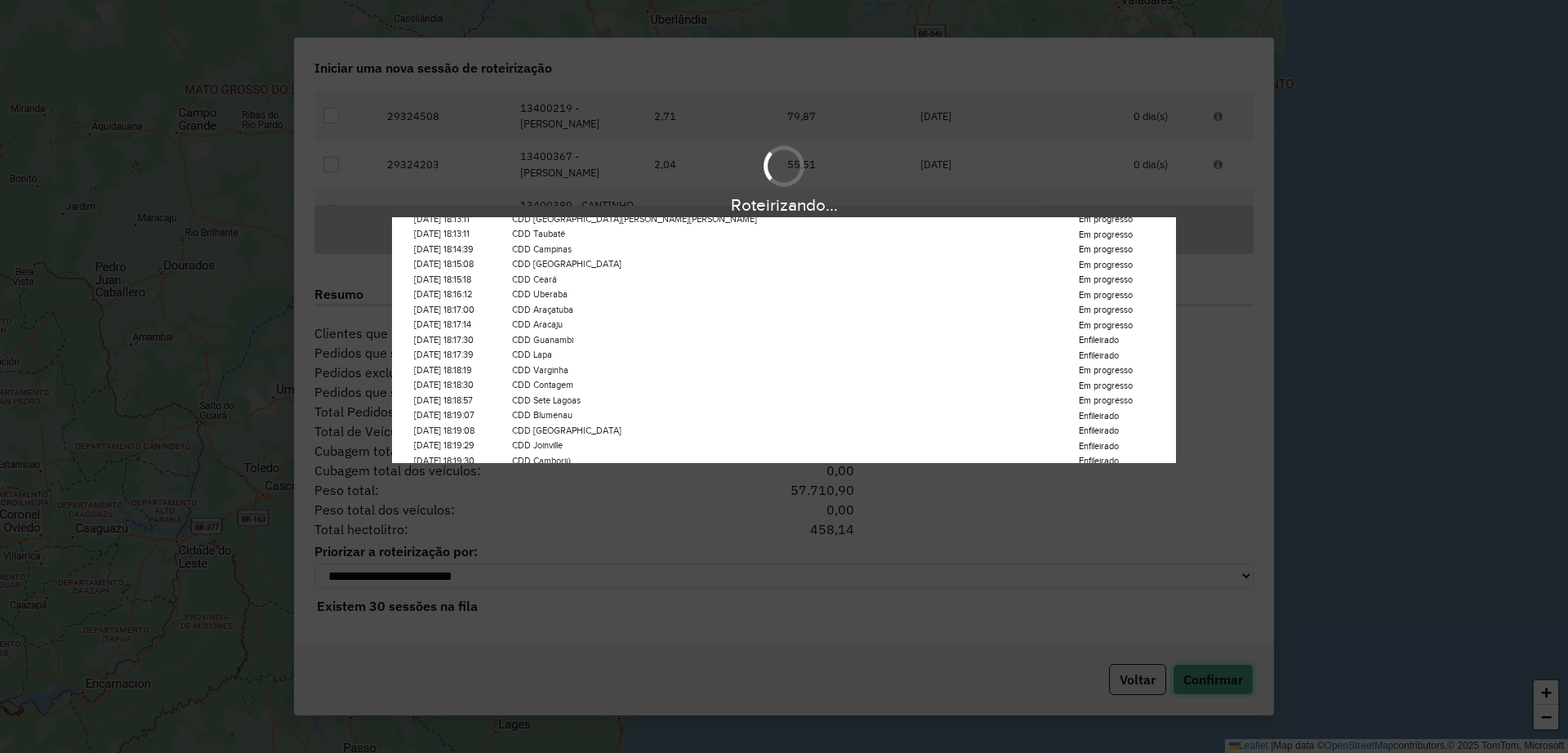
scroll to position [228, 0]
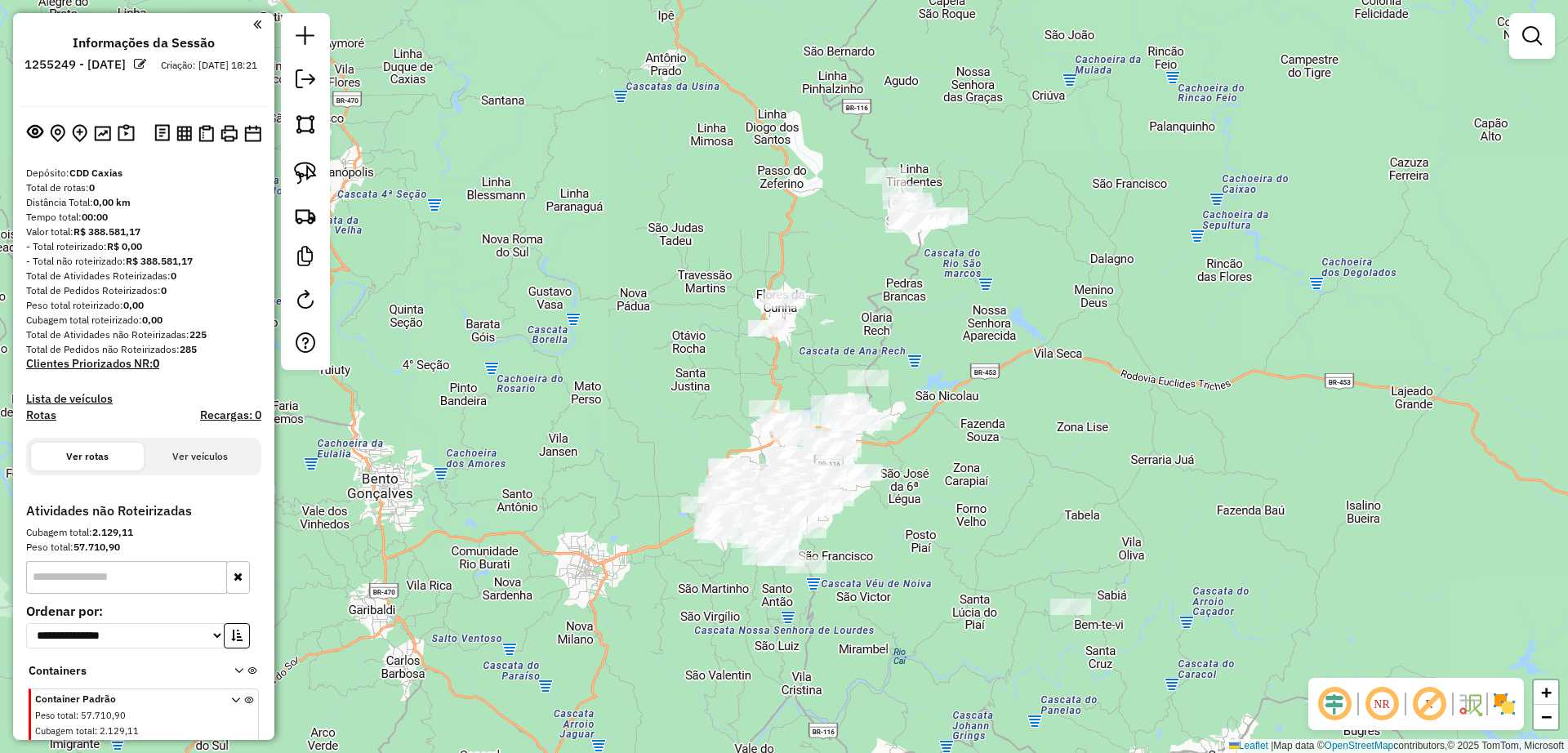
click at [896, 338] on div "Janela de atendimento Grade de atendimento Capacidade Transportadoras Veículos …" at bounding box center [784, 376] width 1568 height 753
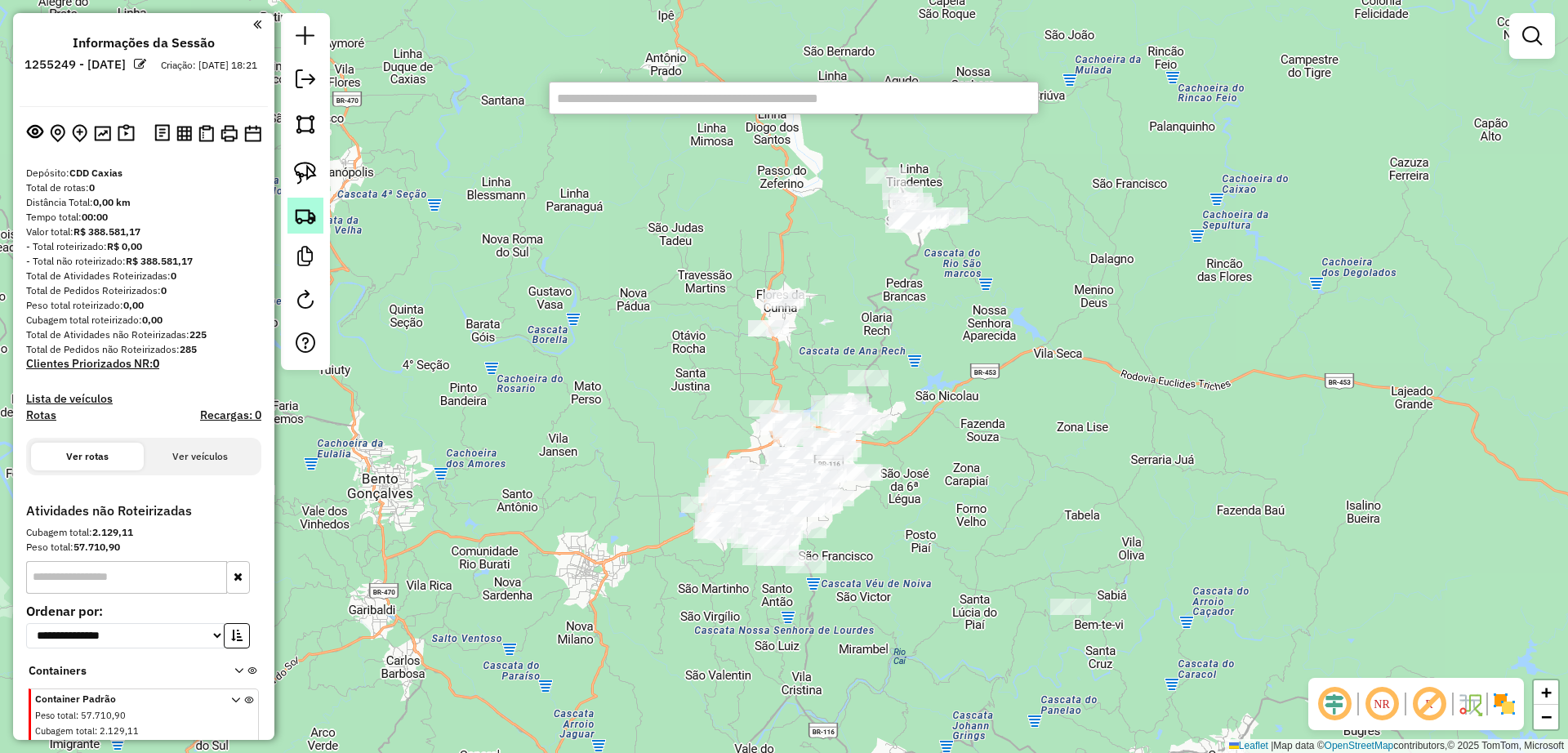
click at [297, 206] on img at bounding box center [306, 216] width 23 height 23
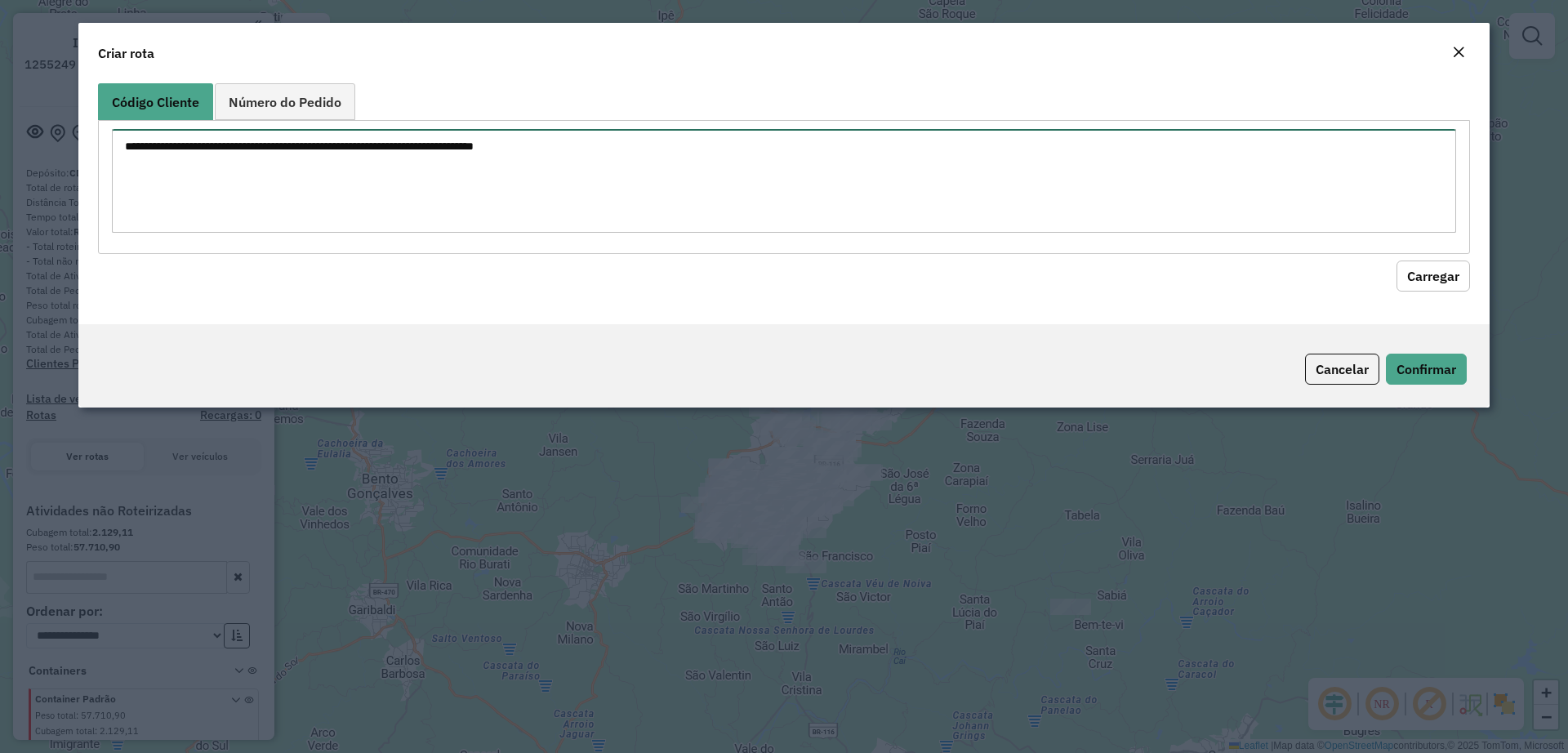
click at [490, 211] on textarea at bounding box center [784, 181] width 1344 height 104
paste textarea "******** ******** ******** ******** ******** ******** ******** ******** *******…"
type textarea "******** ******** ******** ******** ******** ******** ******** ******** *******…"
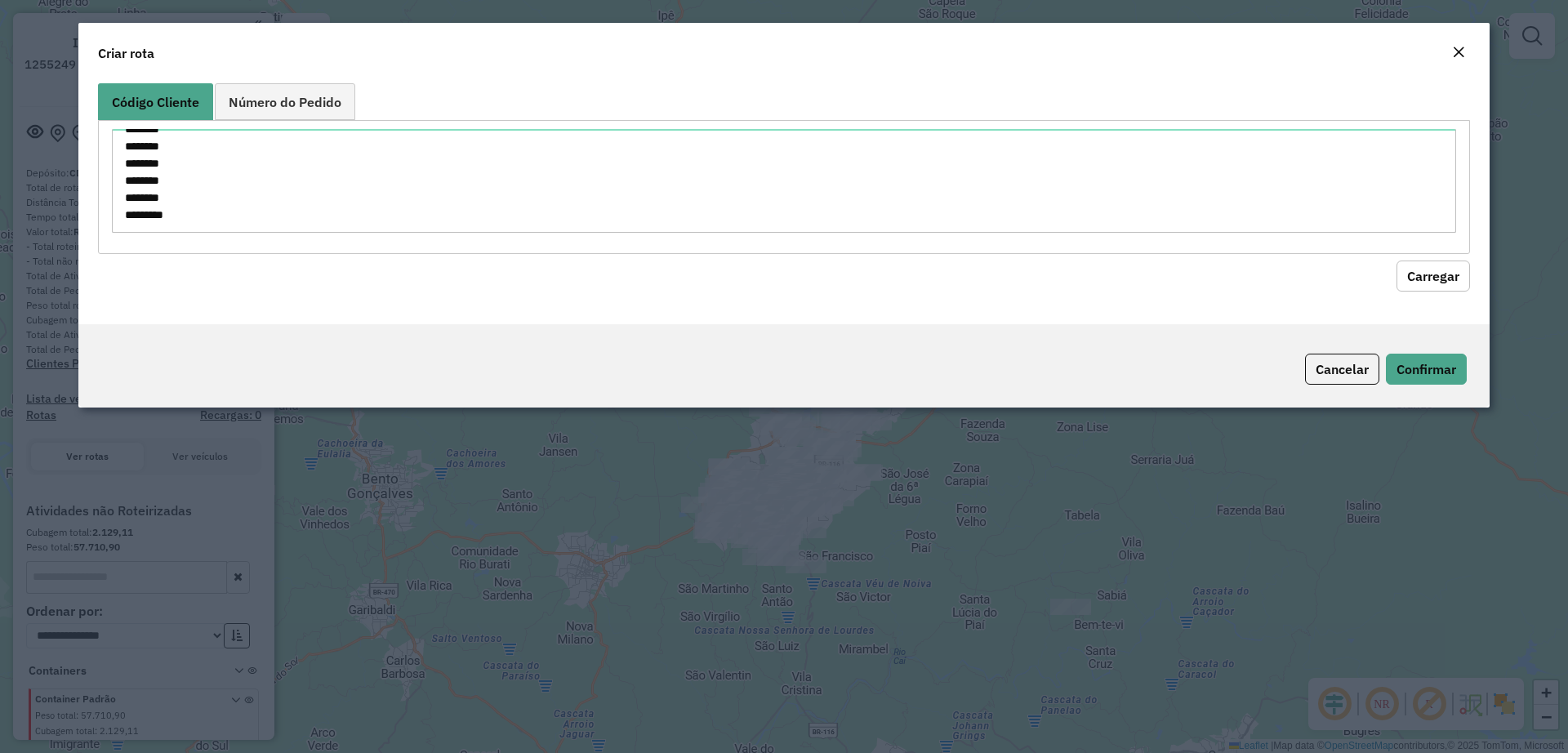
click at [1437, 269] on button "Carregar" at bounding box center [1433, 275] width 74 height 31
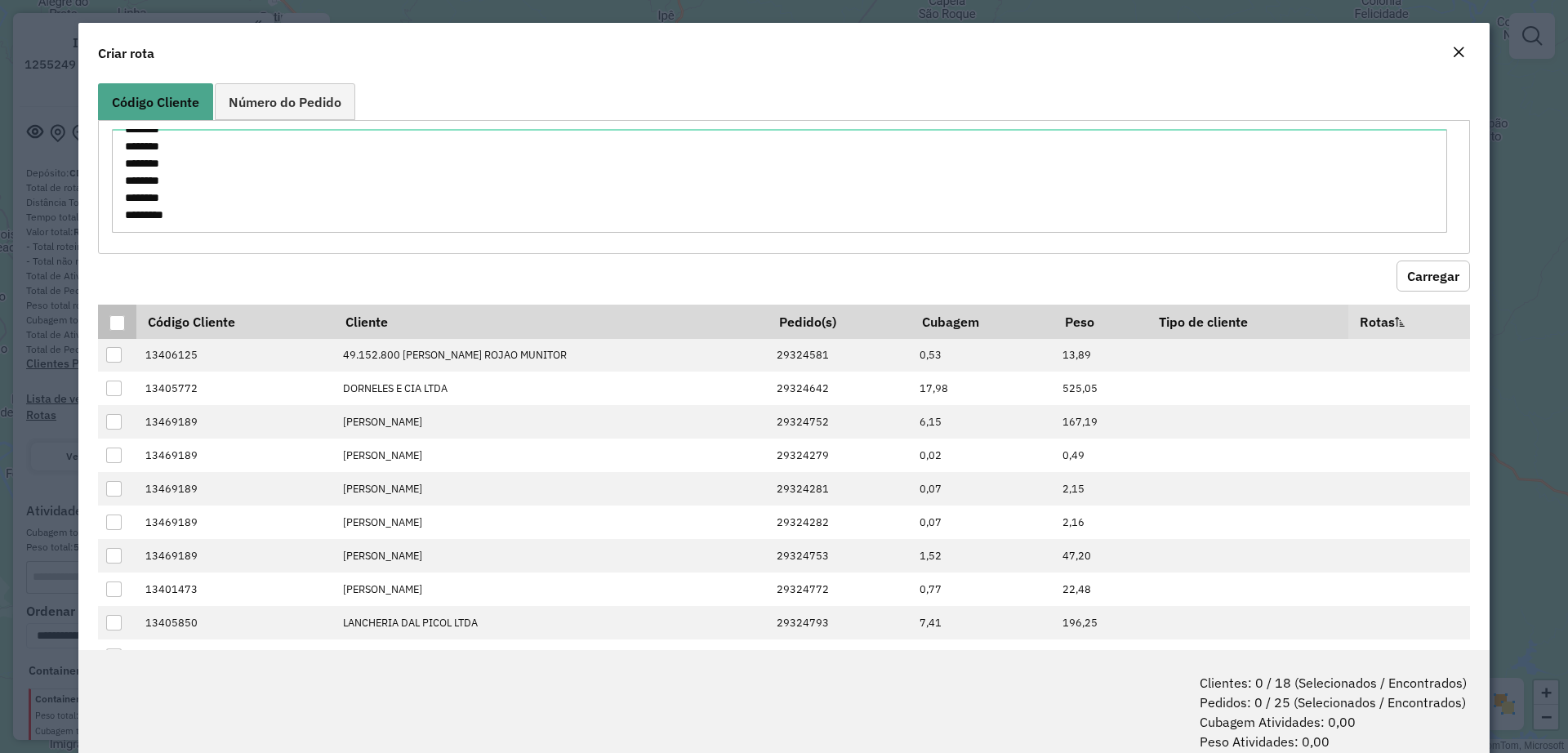
click at [111, 323] on div at bounding box center [117, 323] width 16 height 16
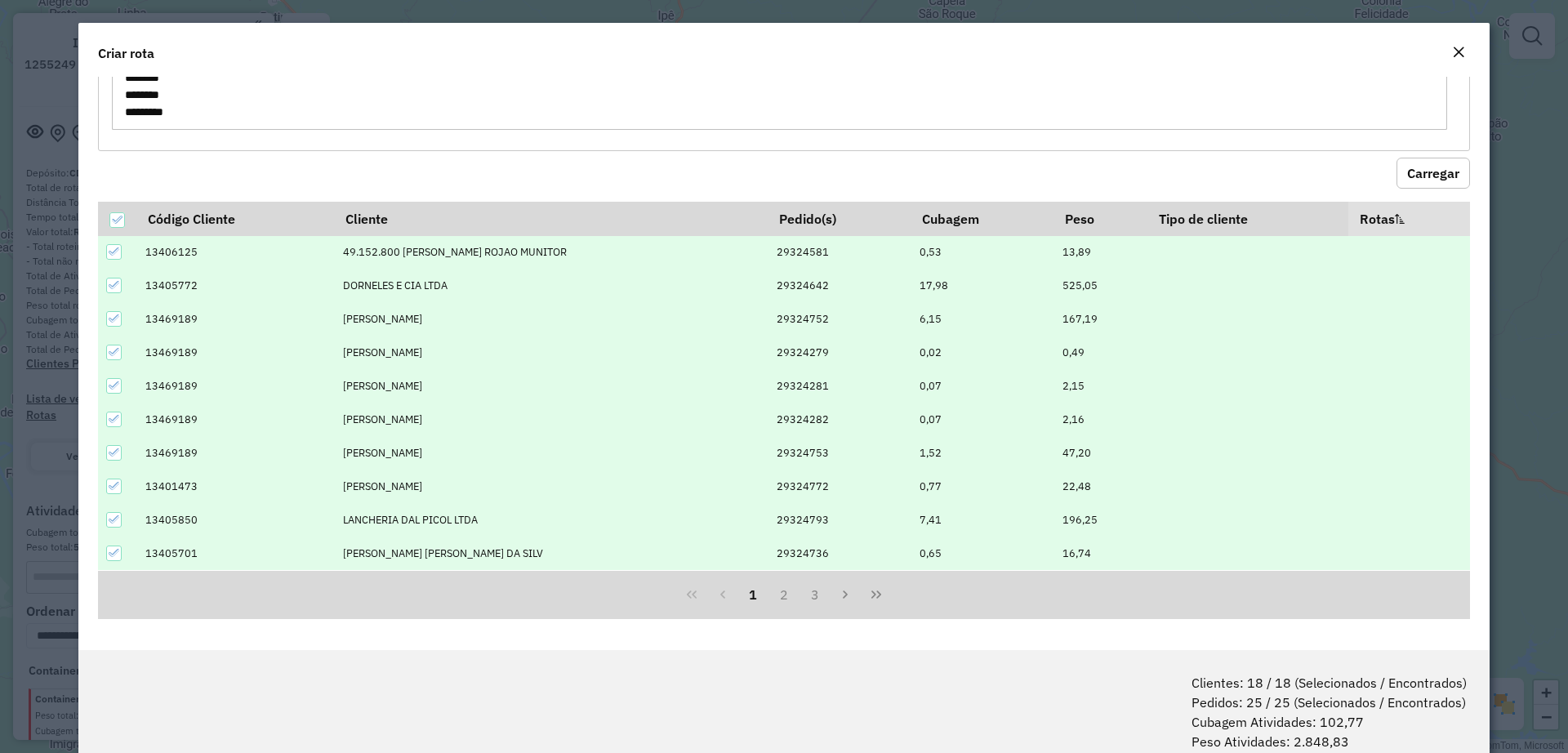
scroll to position [81, 0]
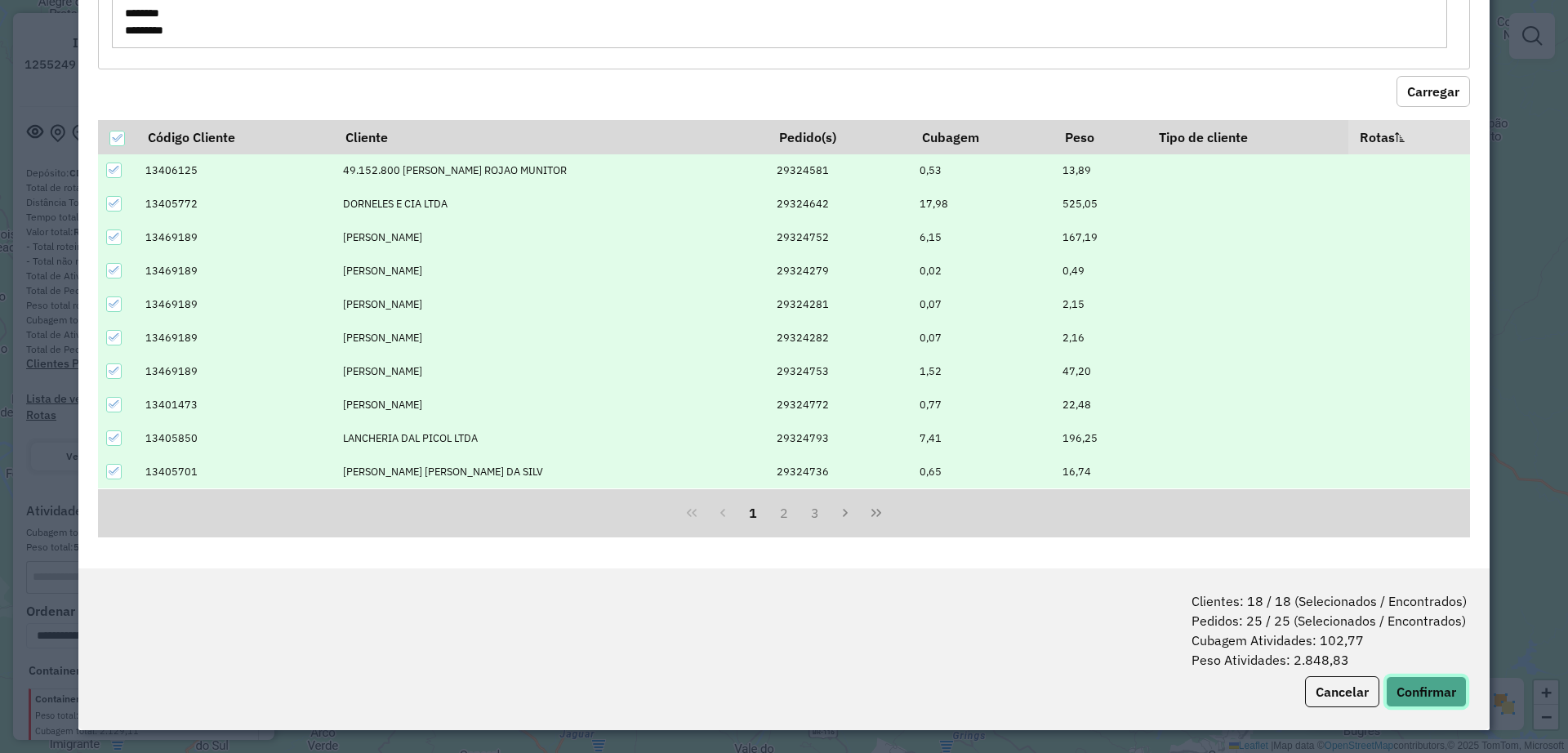
click at [1408, 697] on button "Confirmar" at bounding box center [1425, 691] width 80 height 31
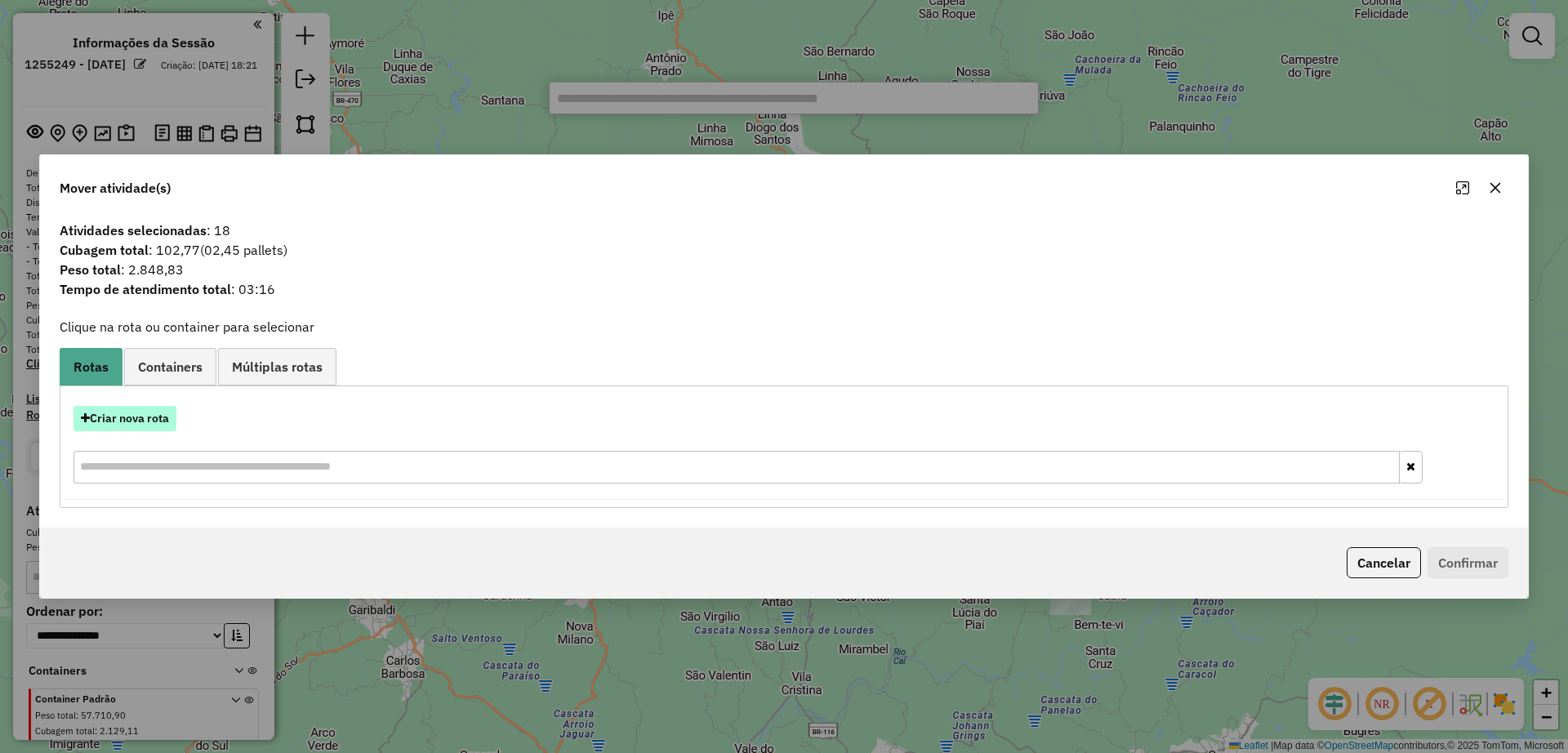
click at [97, 406] on button "Criar nova rota" at bounding box center [125, 418] width 103 height 26
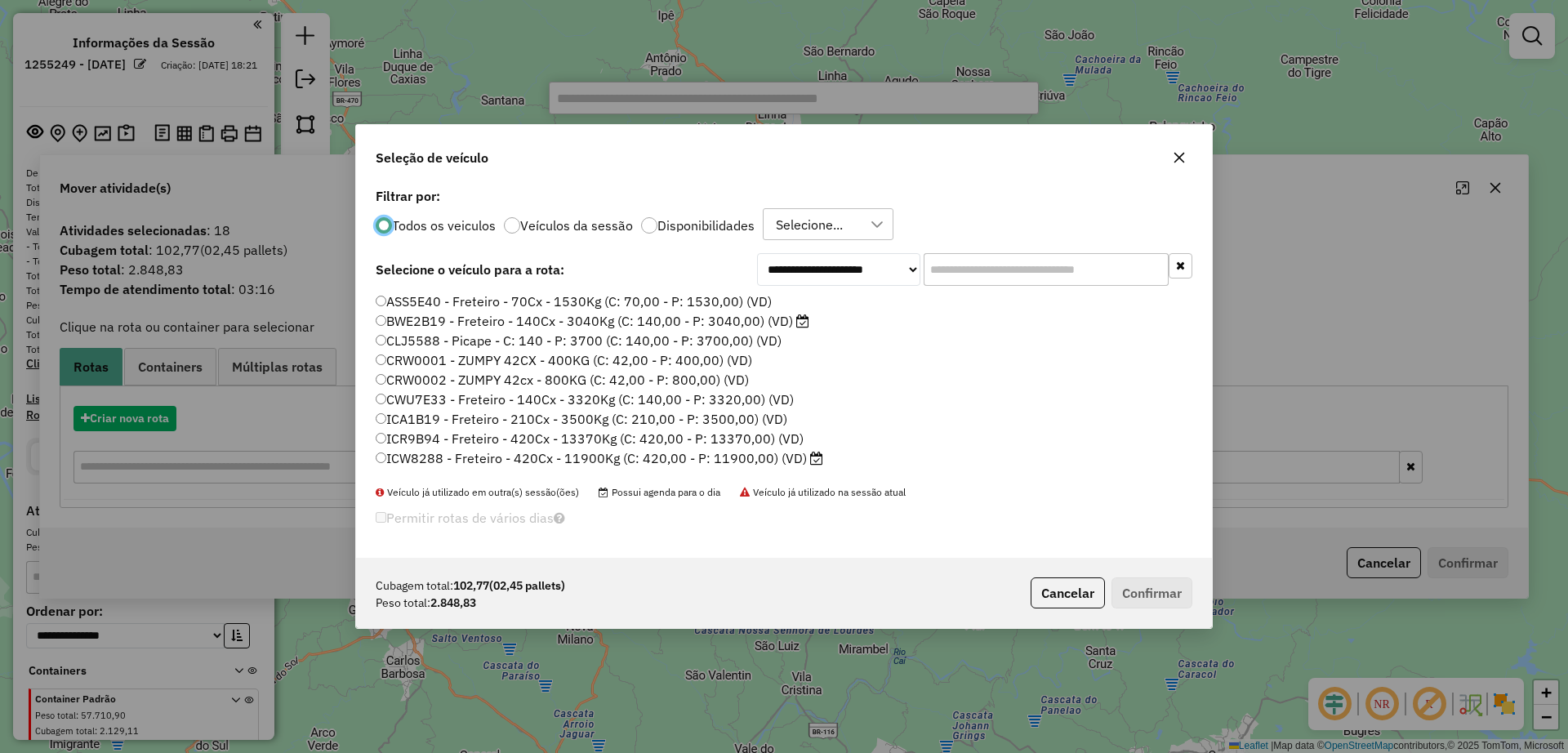
scroll to position [9, 5]
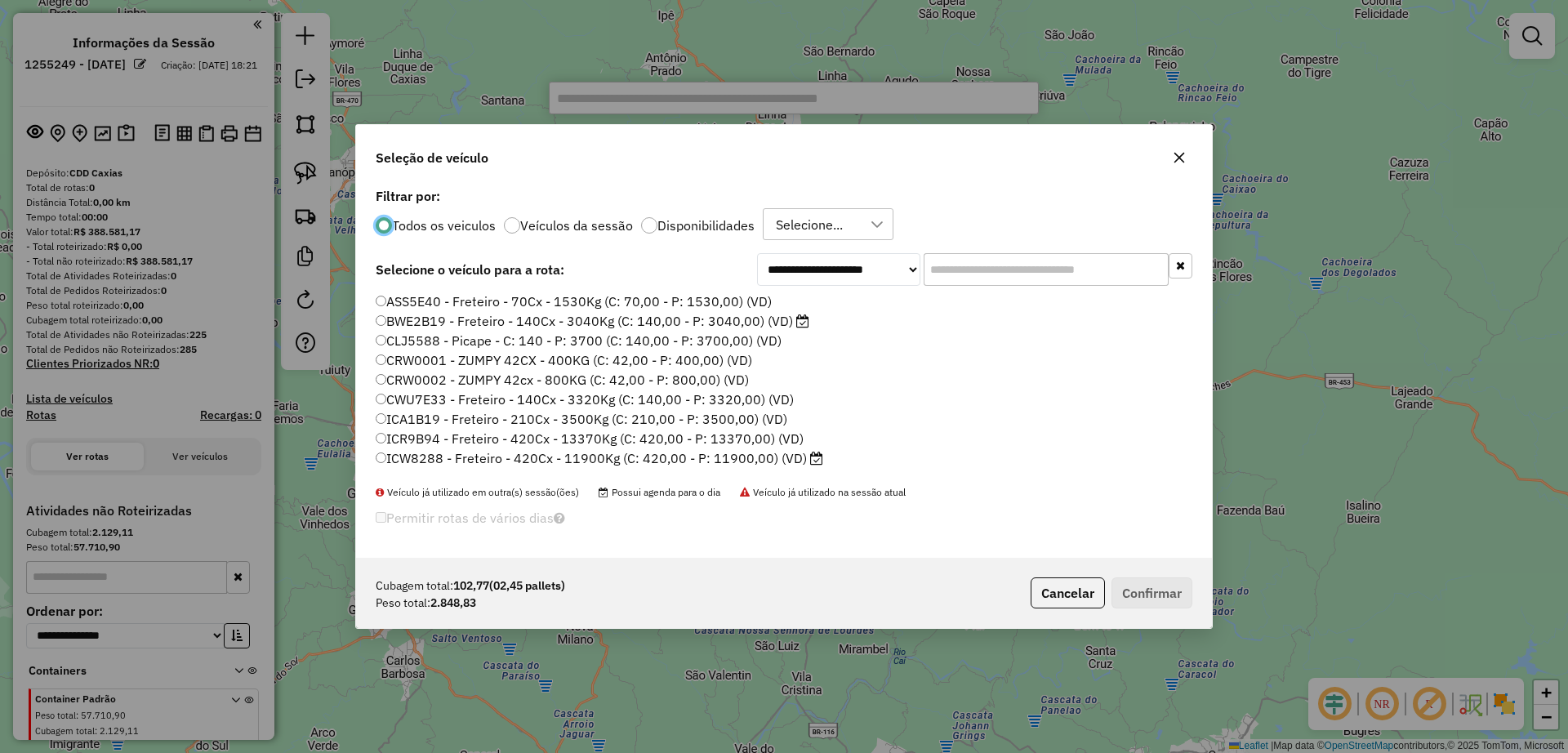
click at [999, 263] on input "text" at bounding box center [1046, 269] width 245 height 32
paste input "*******"
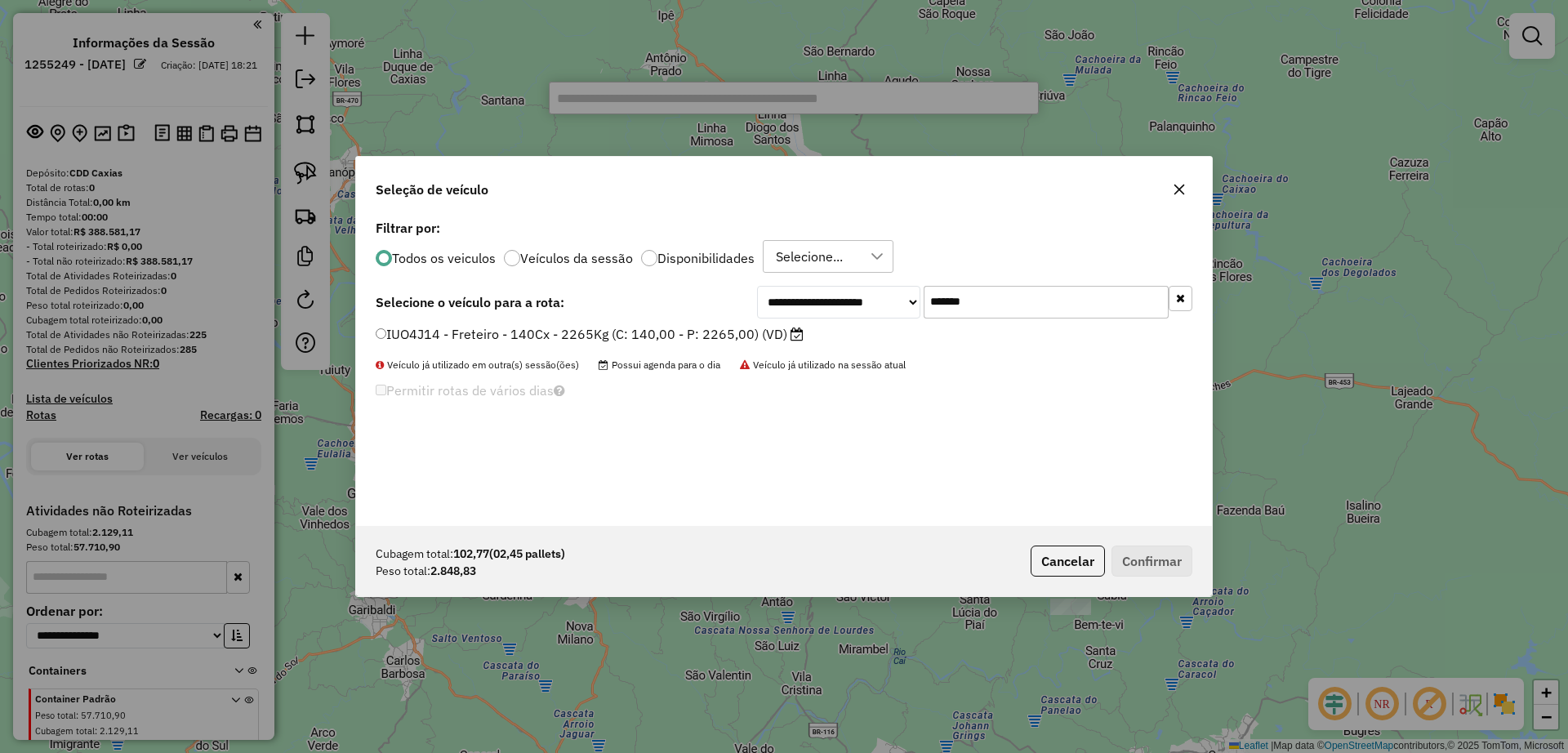
type input "*******"
click at [658, 338] on label "IUO4J14 - Freteiro - 140Cx - 2265Kg (C: 140,00 - P: 2265,00) (VD)" at bounding box center [590, 334] width 428 height 20
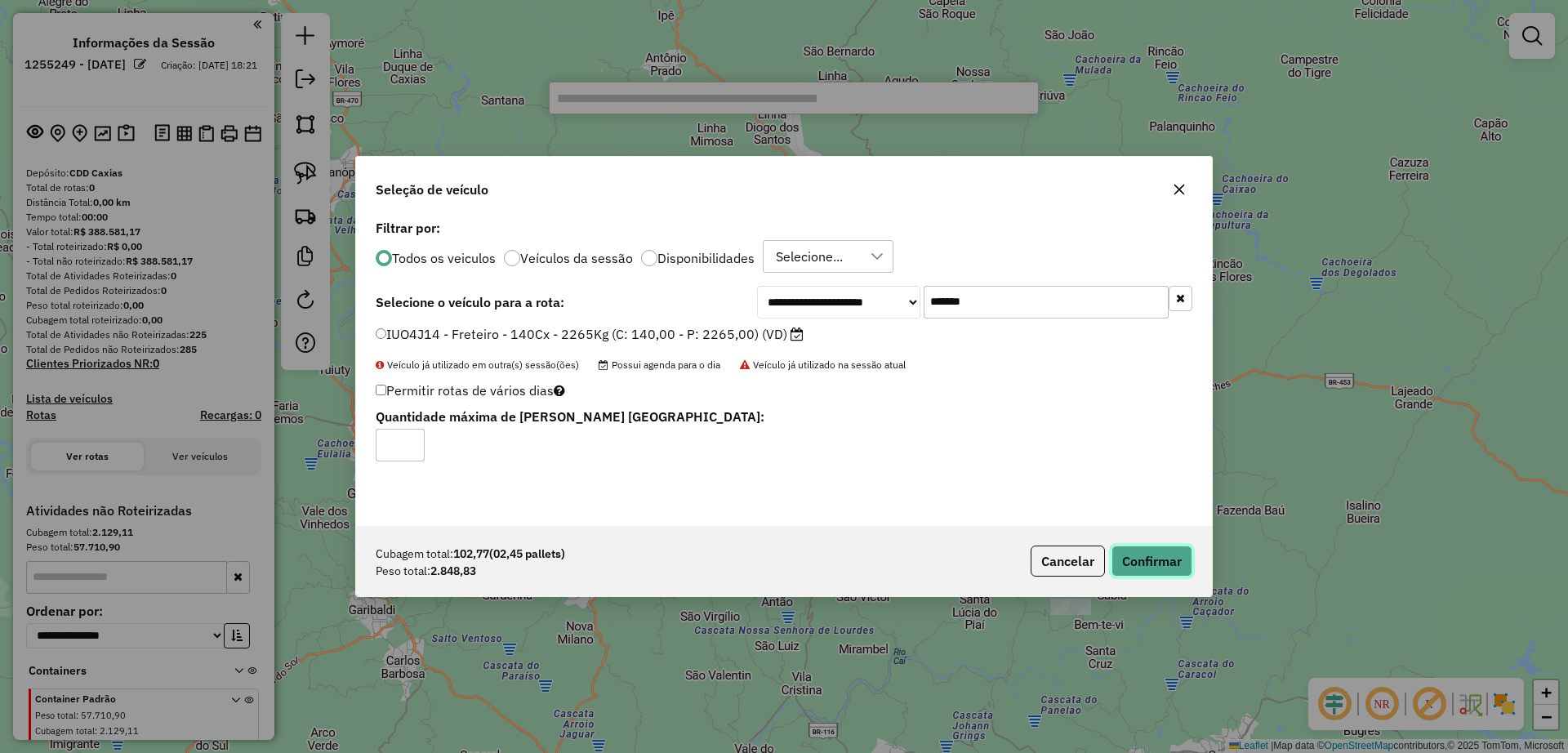
click at [1152, 564] on button "Confirmar" at bounding box center [1151, 561] width 80 height 31
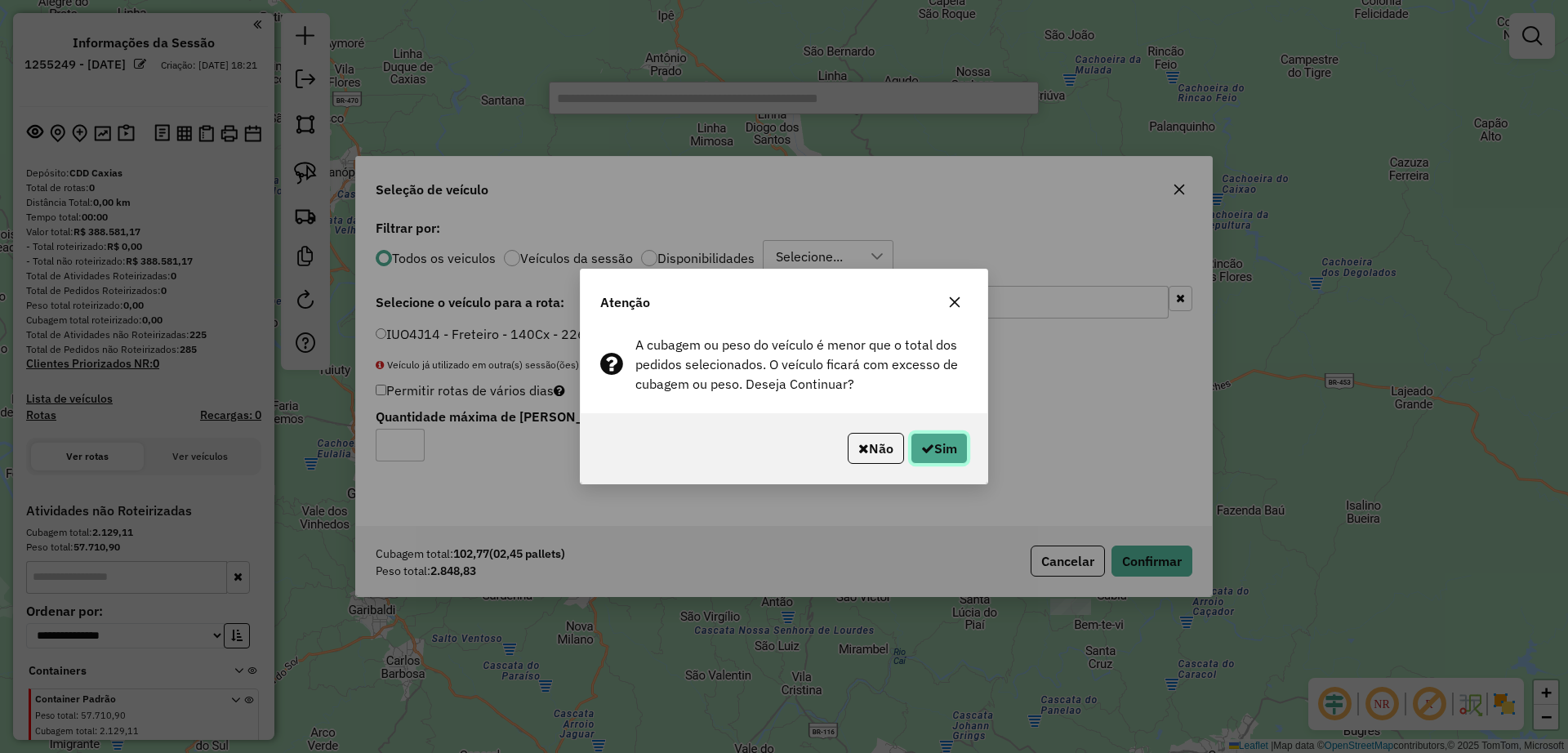
click at [938, 442] on button "Sim" at bounding box center [939, 448] width 57 height 31
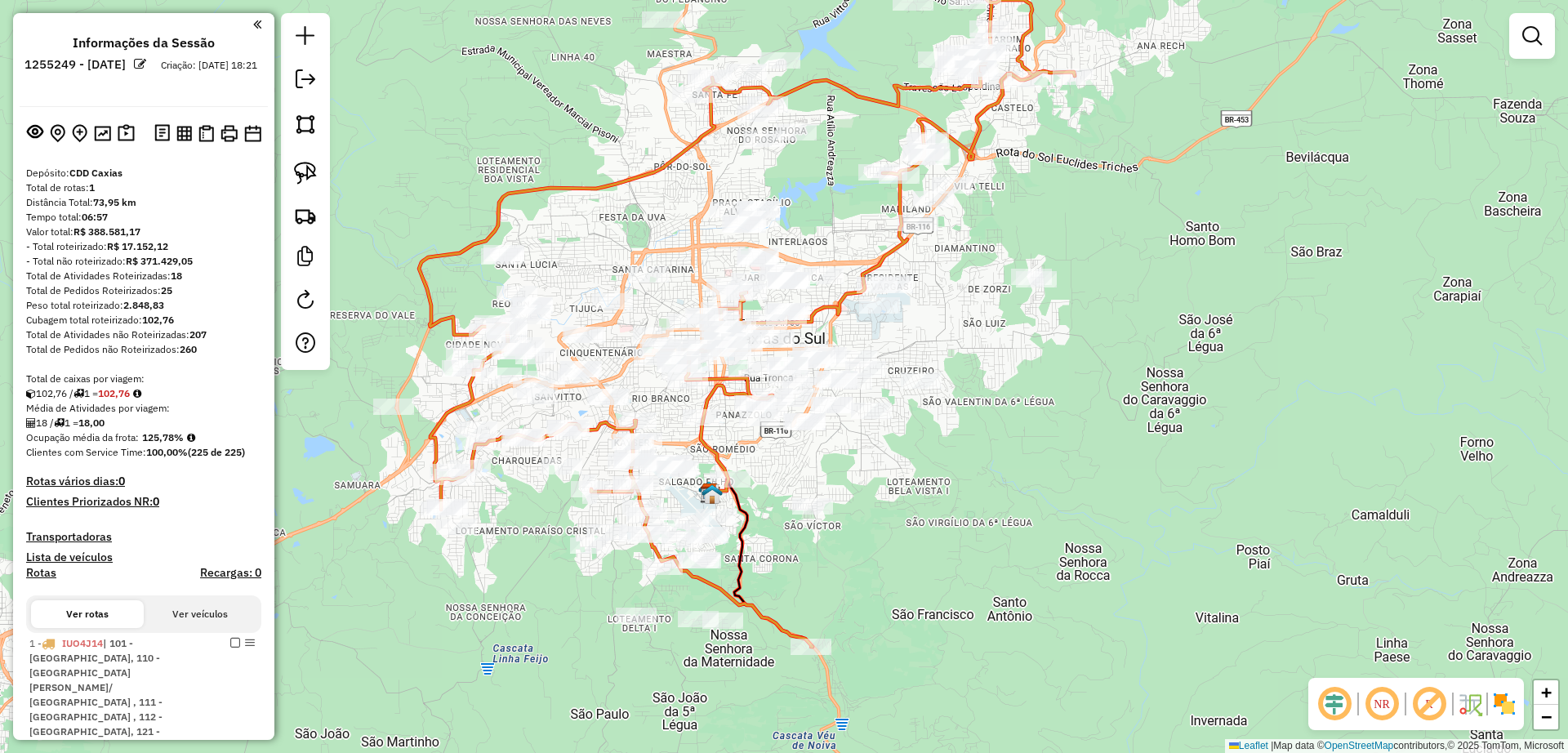
select select "**********"
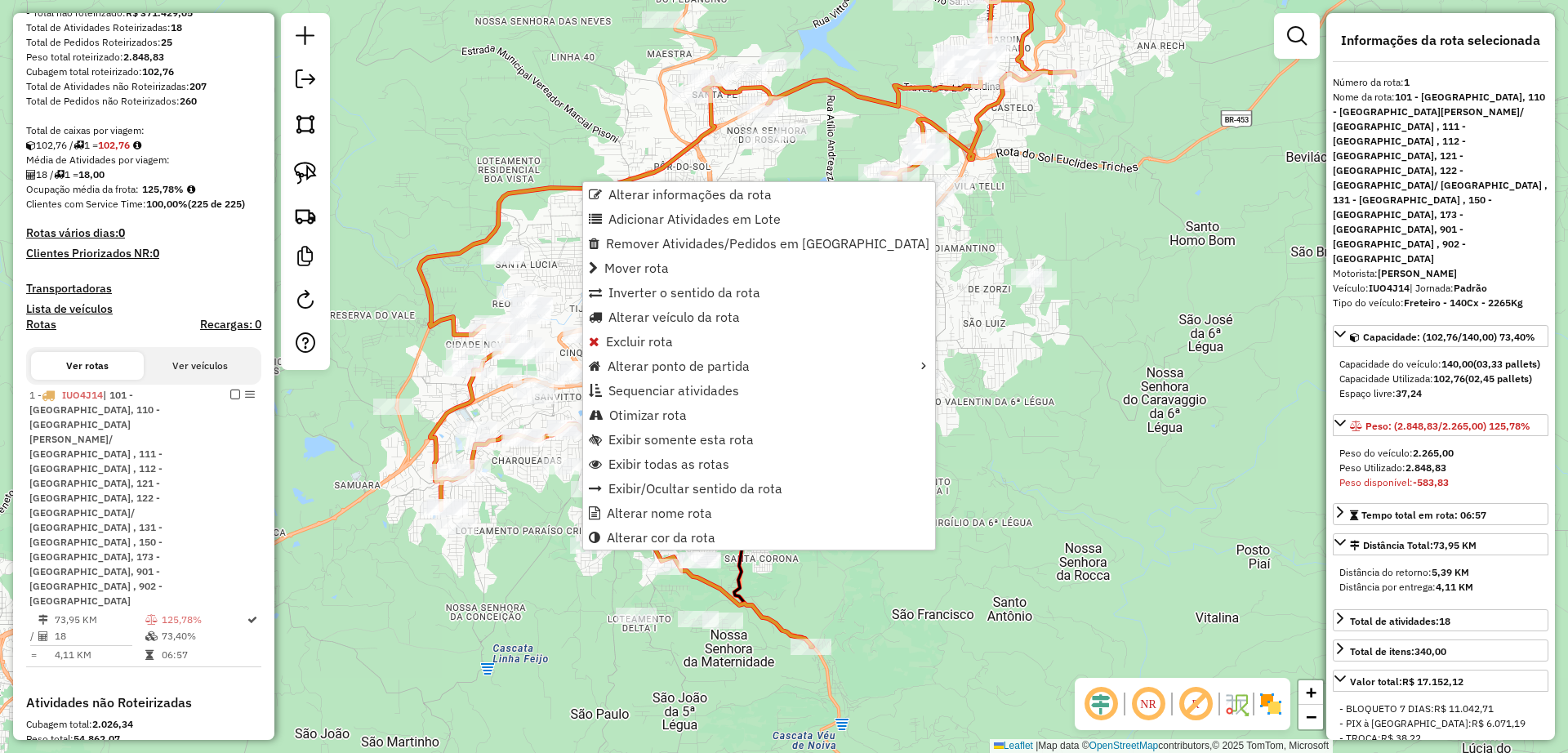
scroll to position [439, 0]
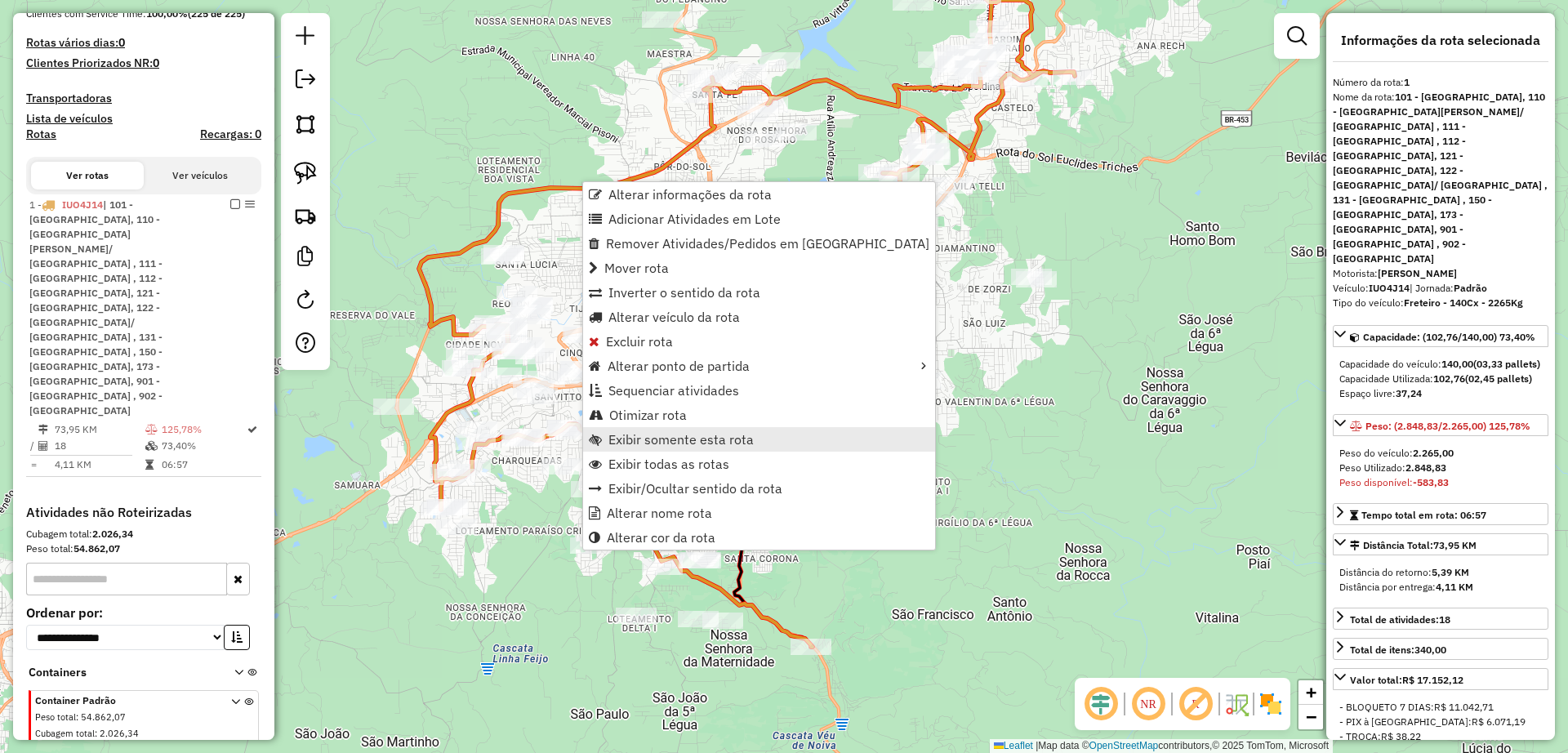
click at [707, 440] on span "Exibir somente esta rota" at bounding box center [681, 440] width 145 height 13
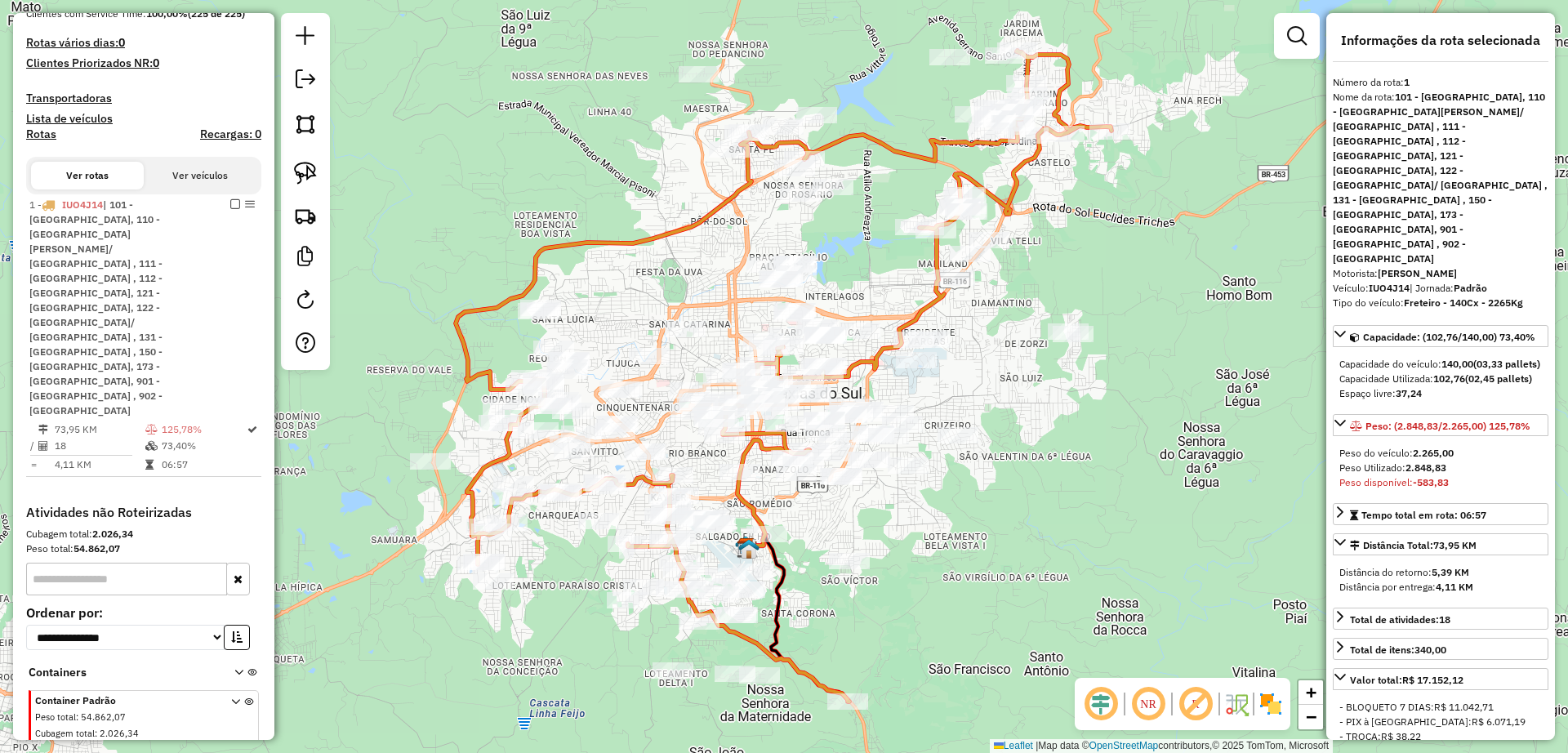
click at [1158, 696] on em at bounding box center [1148, 703] width 39 height 39
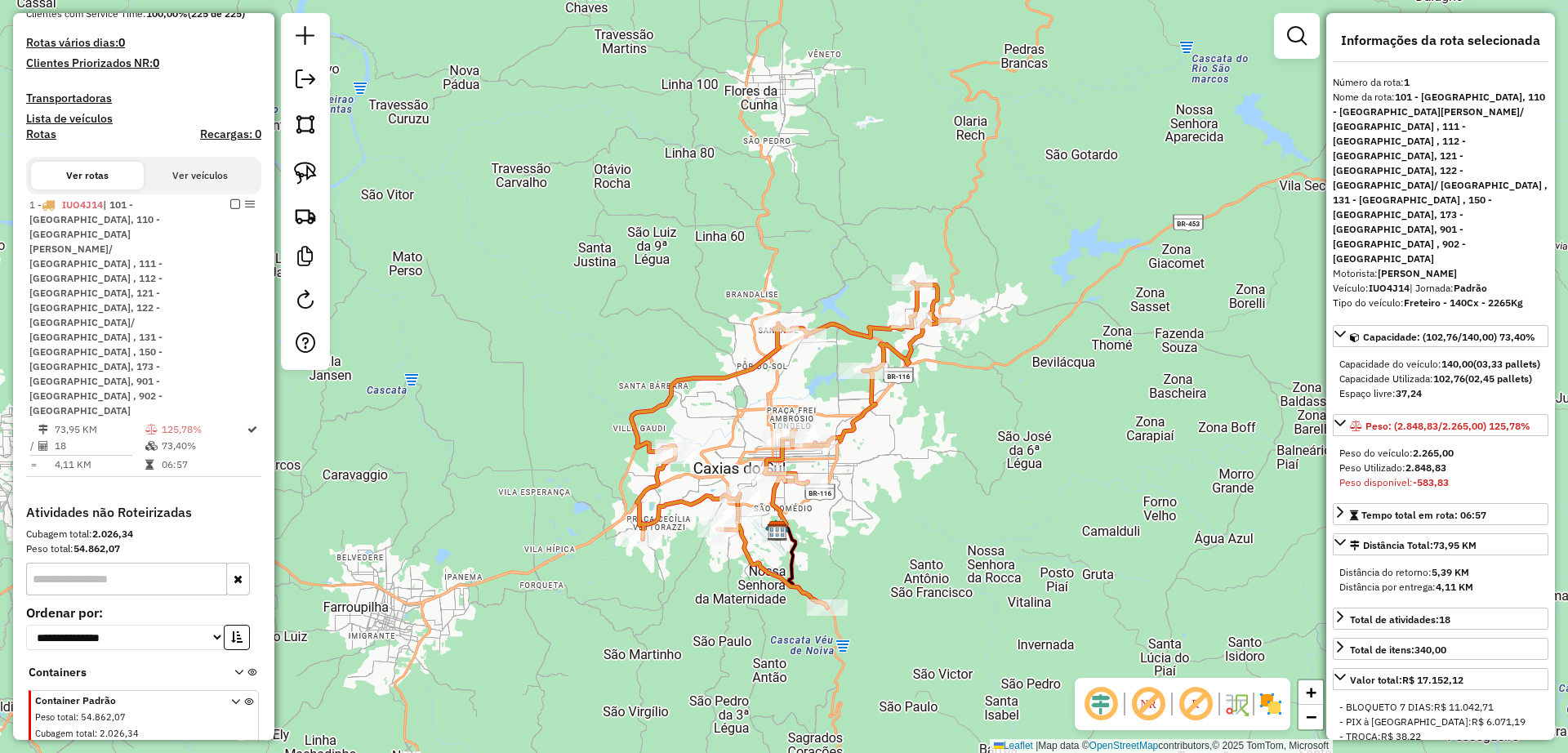
drag, startPoint x: 1036, startPoint y: 527, endPoint x: 928, endPoint y: 510, distance: 109.3
click at [928, 510] on div "Janela de atendimento Grade de atendimento Capacidade Transportadoras Veículos …" at bounding box center [784, 376] width 1568 height 753
click at [1145, 708] on em at bounding box center [1148, 703] width 39 height 39
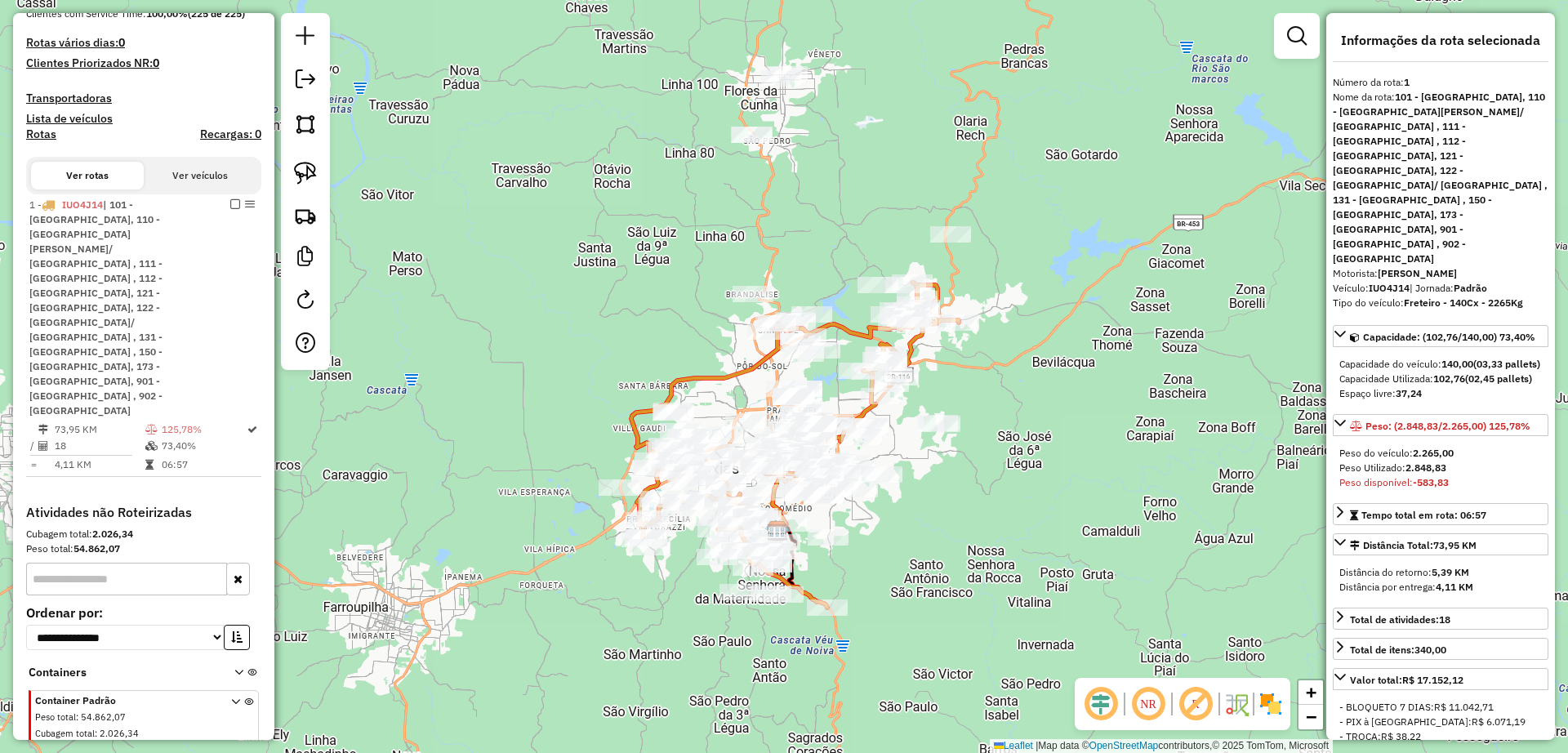
click at [1146, 708] on em at bounding box center [1148, 703] width 39 height 39
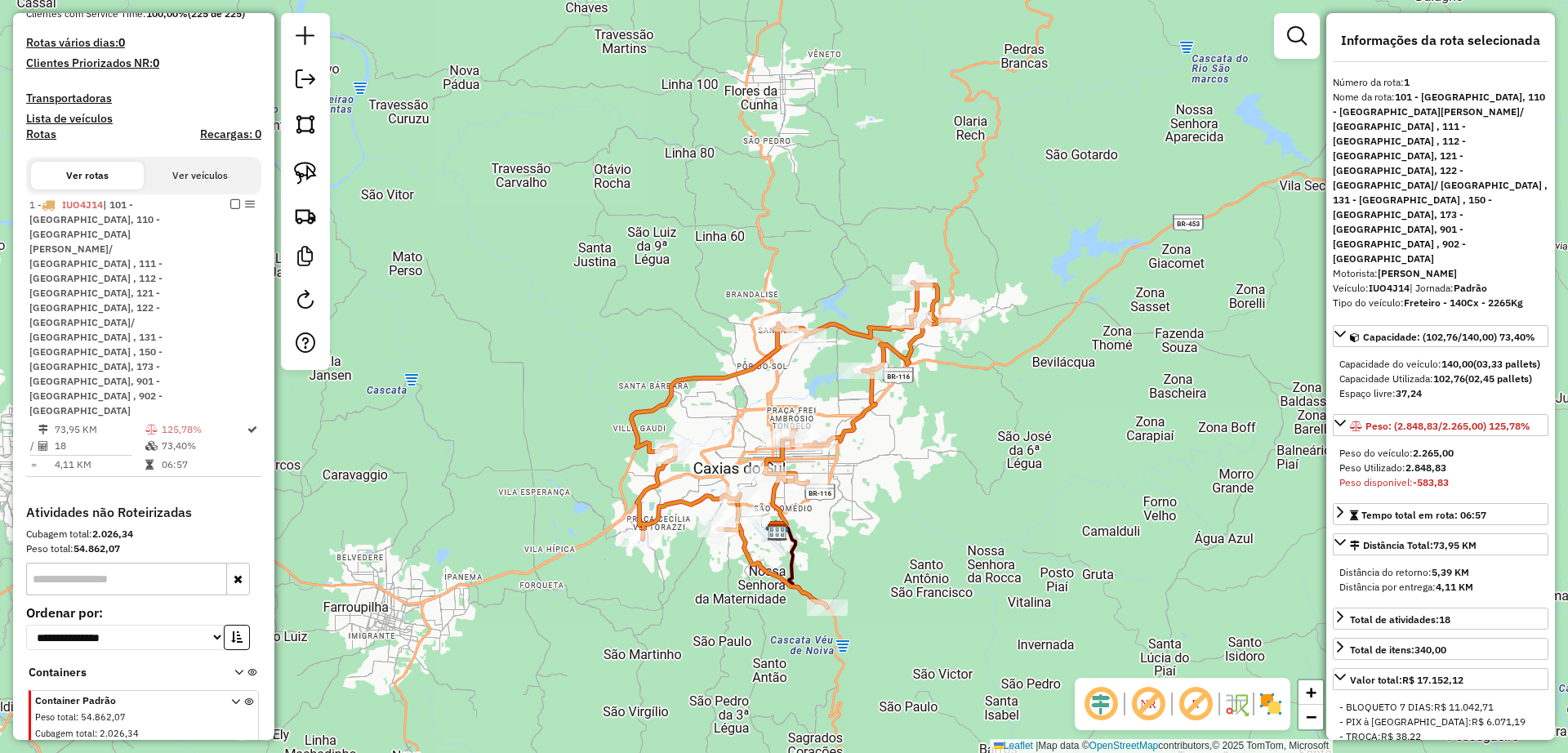
click at [1144, 698] on em at bounding box center [1148, 703] width 39 height 39
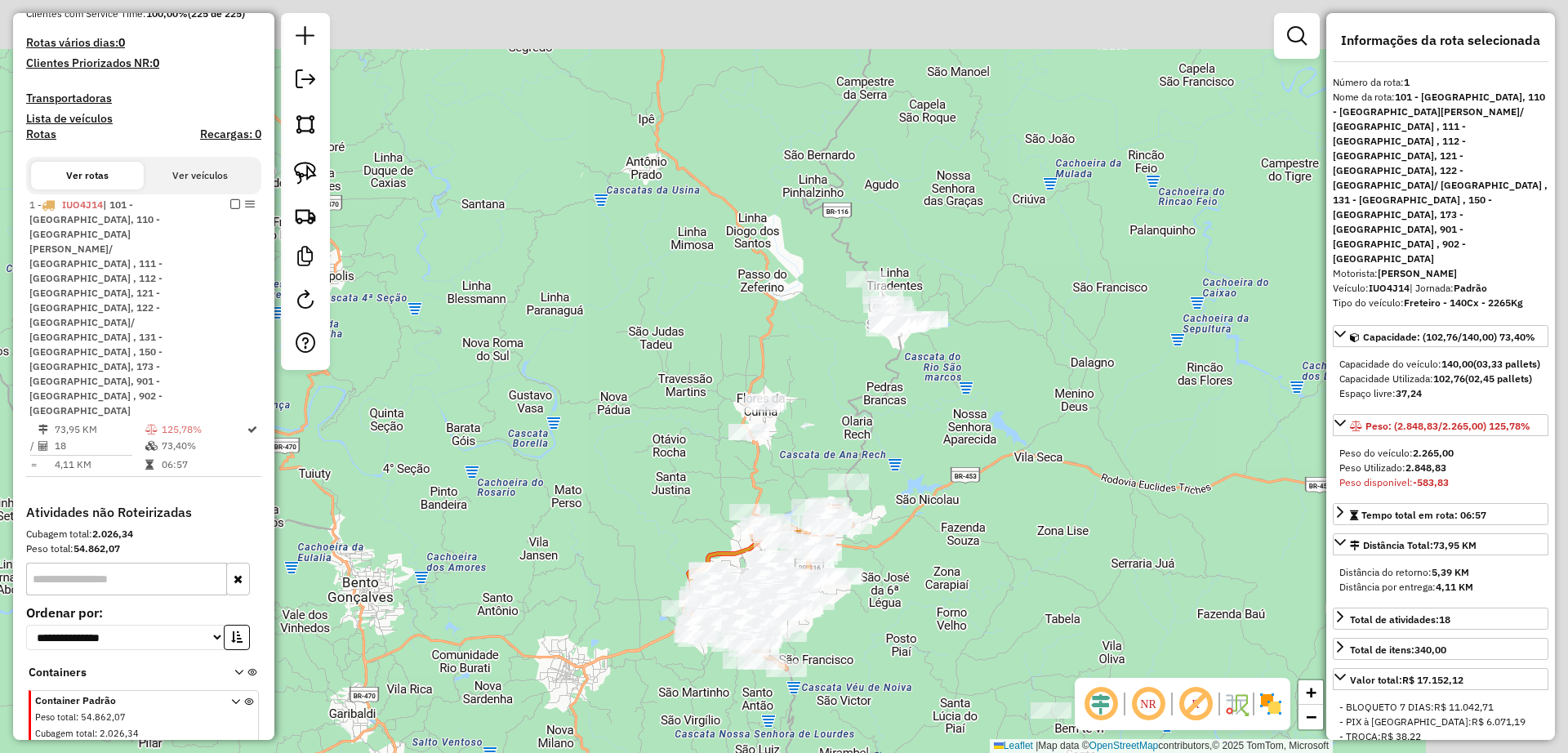
drag, startPoint x: 1117, startPoint y: 372, endPoint x: 941, endPoint y: 537, distance: 241.2
click at [941, 537] on div "Janela de atendimento Grade de atendimento Capacidade Transportadoras Veículos …" at bounding box center [784, 376] width 1568 height 753
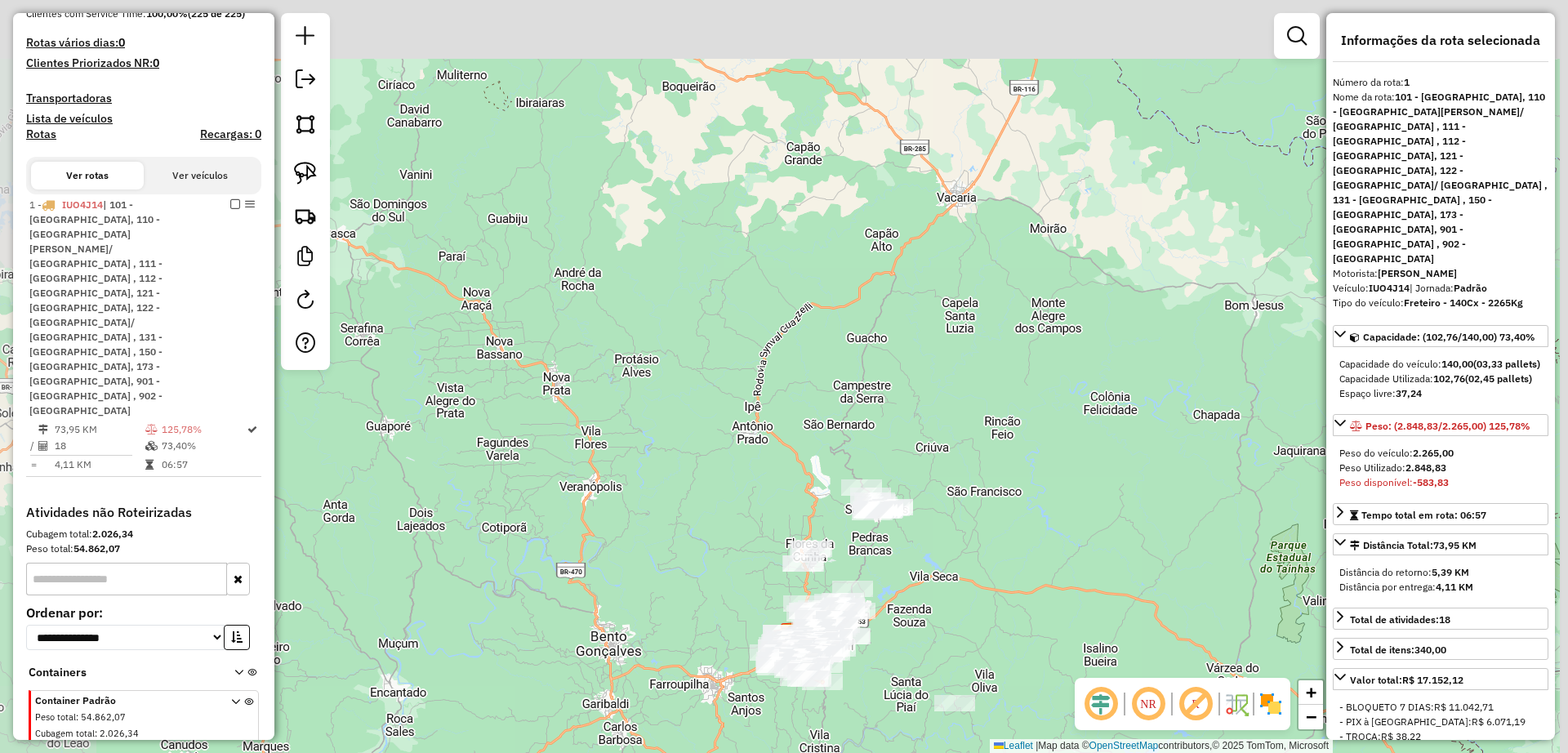
drag, startPoint x: 986, startPoint y: 452, endPoint x: 949, endPoint y: 523, distance: 80.1
click at [949, 523] on div "Janela de atendimento Grade de atendimento Capacidade Transportadoras Veículos …" at bounding box center [784, 376] width 1568 height 753
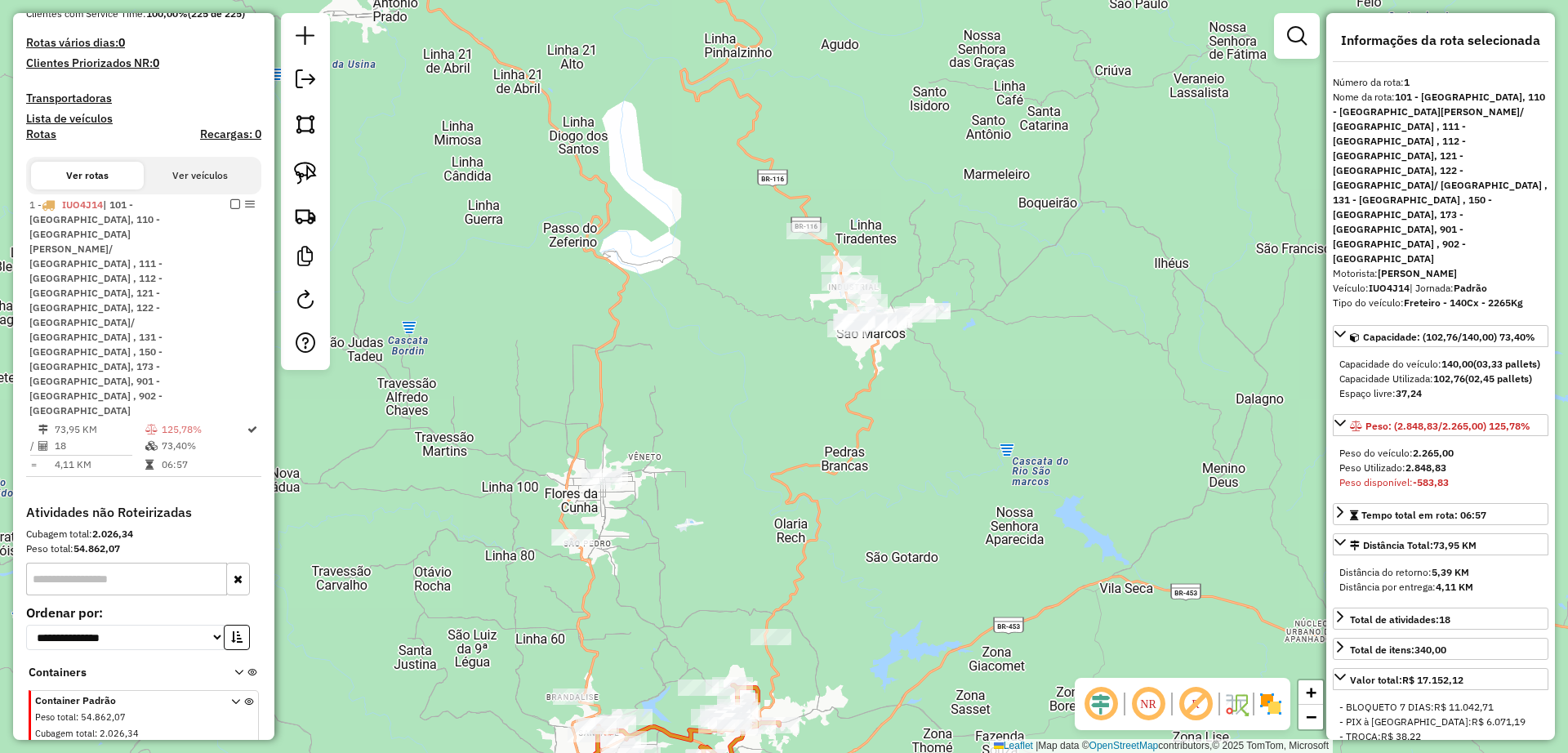
drag, startPoint x: 859, startPoint y: 598, endPoint x: 862, endPoint y: 590, distance: 8.5
click at [862, 590] on div "Janela de atendimento Grade de atendimento Capacidade Transportadoras Veículos …" at bounding box center [784, 376] width 1568 height 753
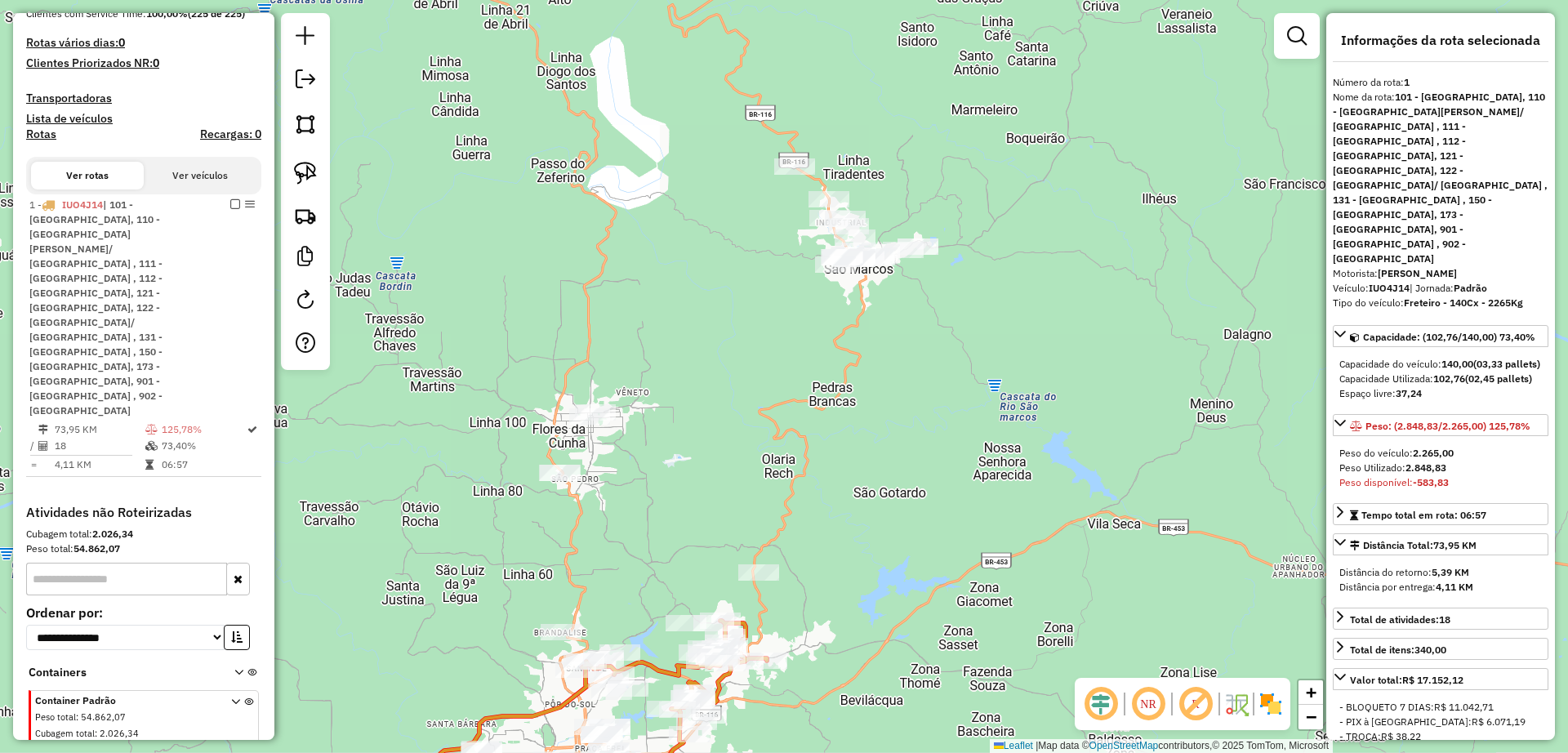
drag, startPoint x: 809, startPoint y: 548, endPoint x: 793, endPoint y: 489, distance: 61.1
click at [793, 489] on div "Janela de atendimento Grade de atendimento Capacidade Transportadoras Veículos …" at bounding box center [784, 376] width 1568 height 753
drag, startPoint x: 295, startPoint y: 177, endPoint x: 1043, endPoint y: 395, distance: 779.1
click at [297, 176] on img at bounding box center [306, 173] width 23 height 23
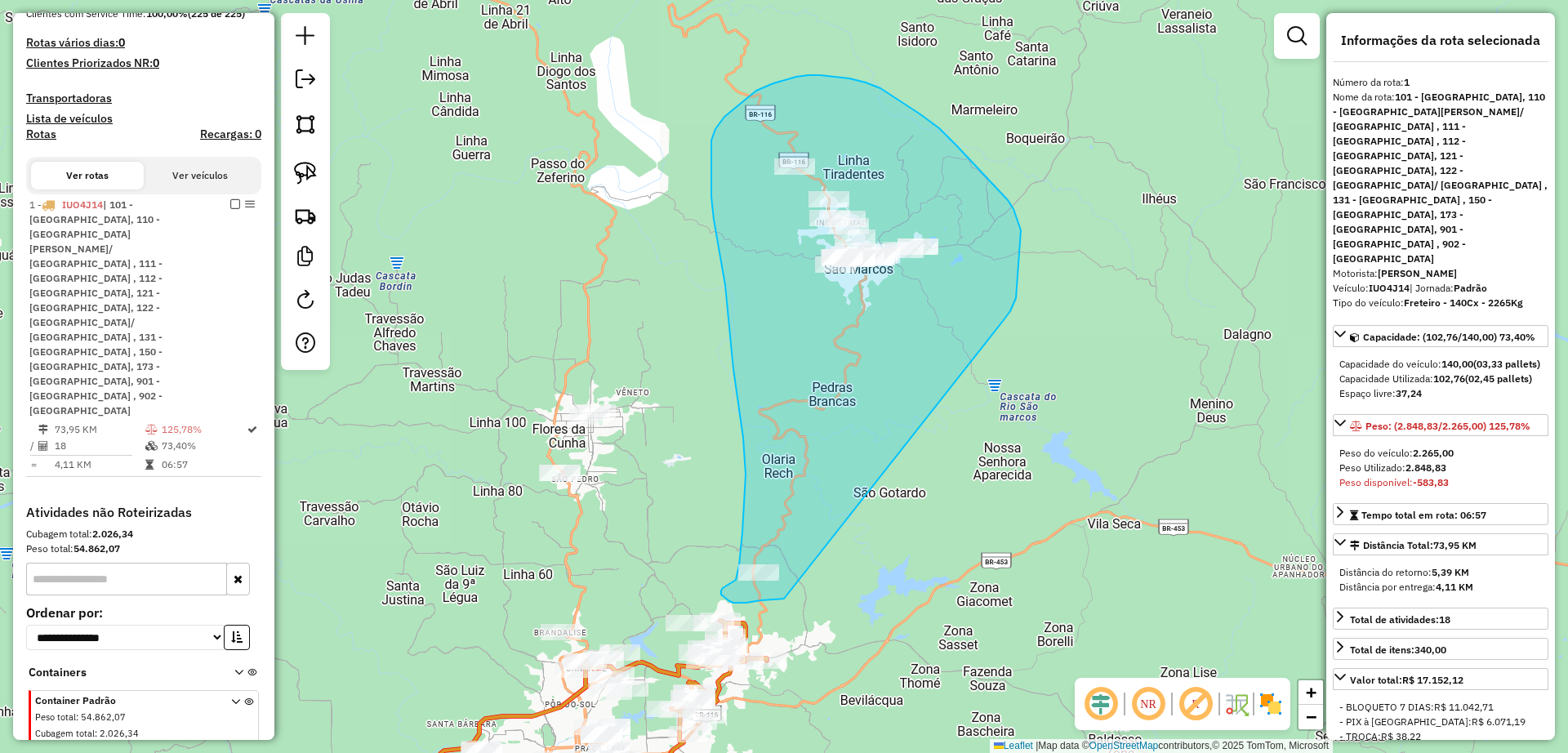
drag, startPoint x: 1016, startPoint y: 298, endPoint x: 784, endPoint y: 599, distance: 380.0
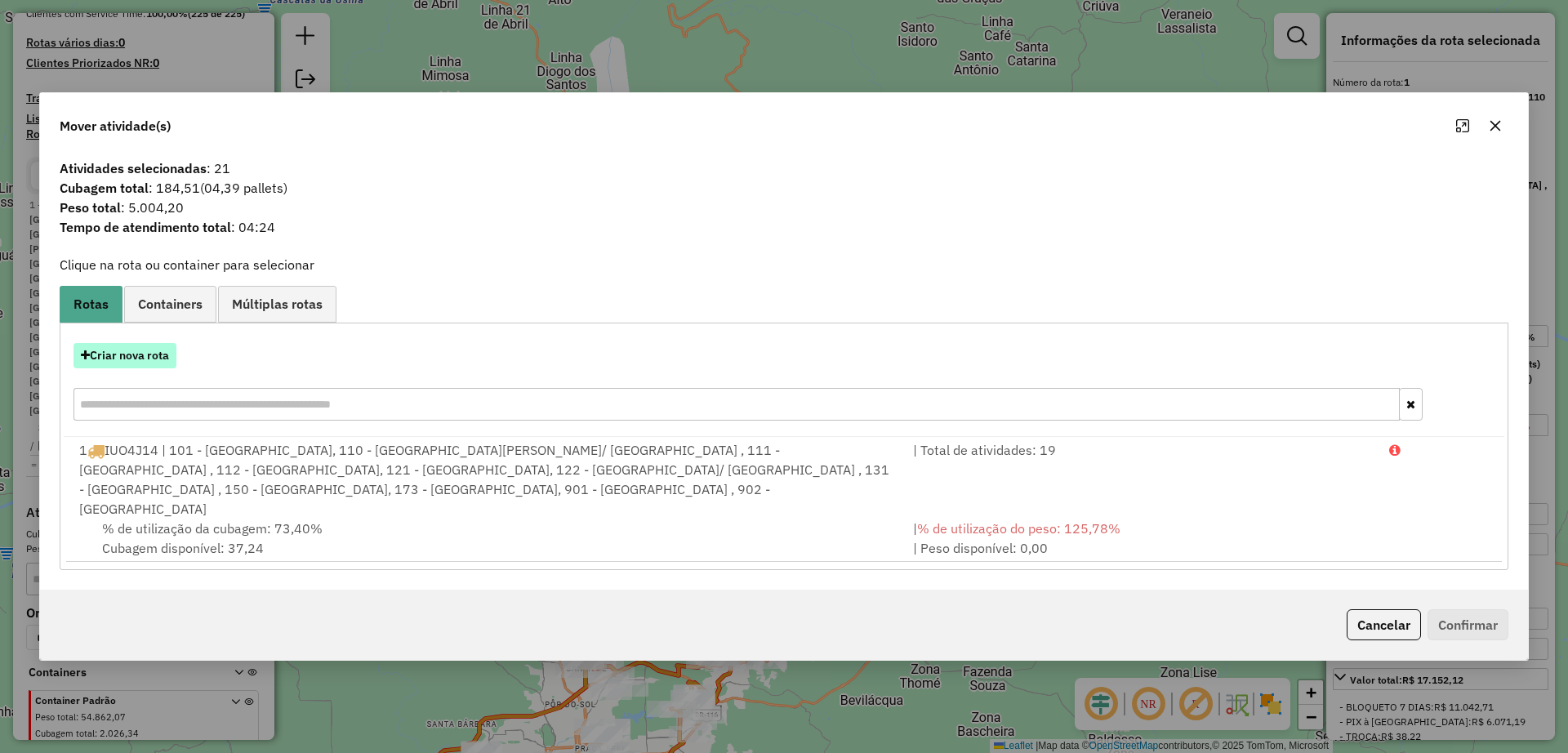
click at [111, 368] on button "Criar nova rota" at bounding box center [125, 356] width 103 height 26
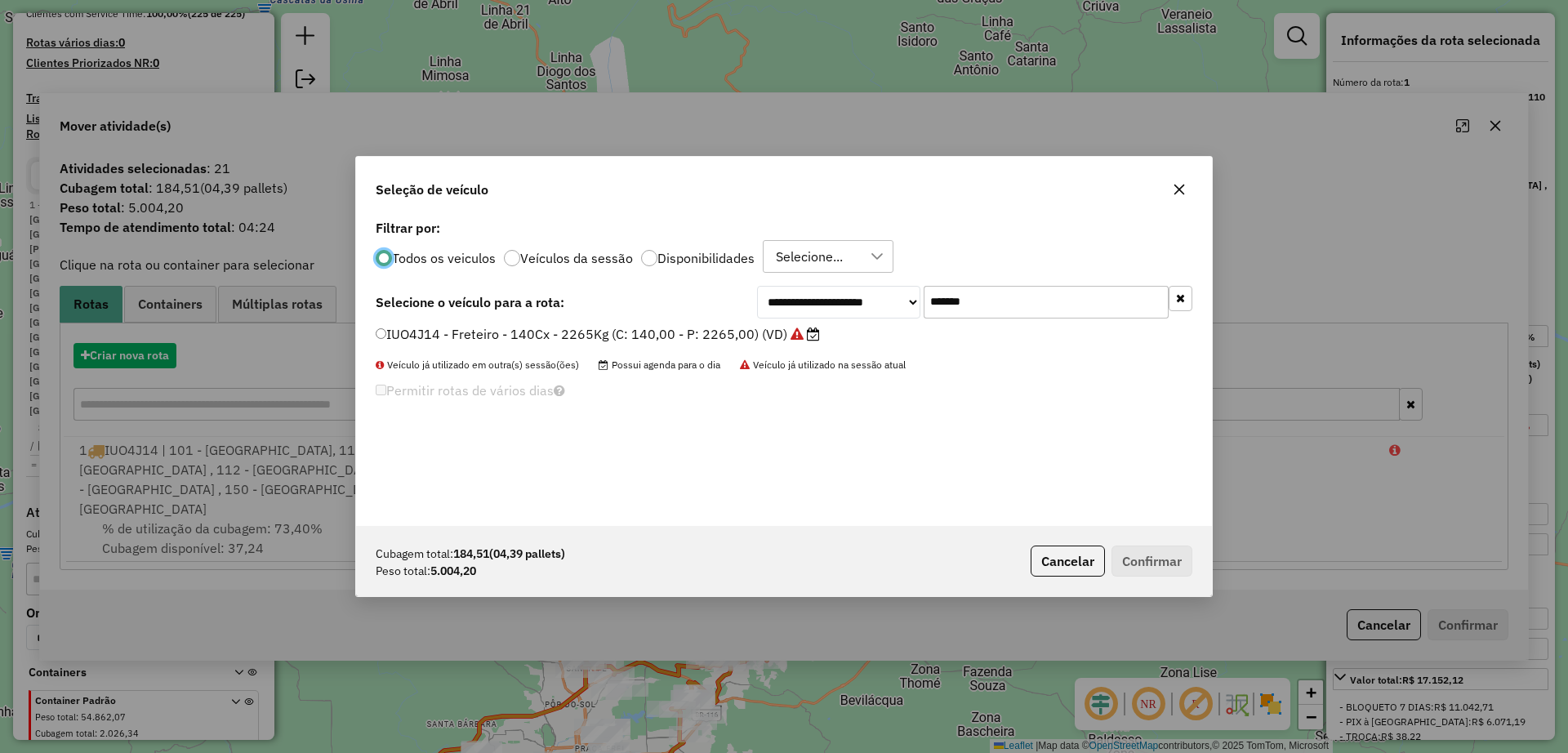
scroll to position [9, 5]
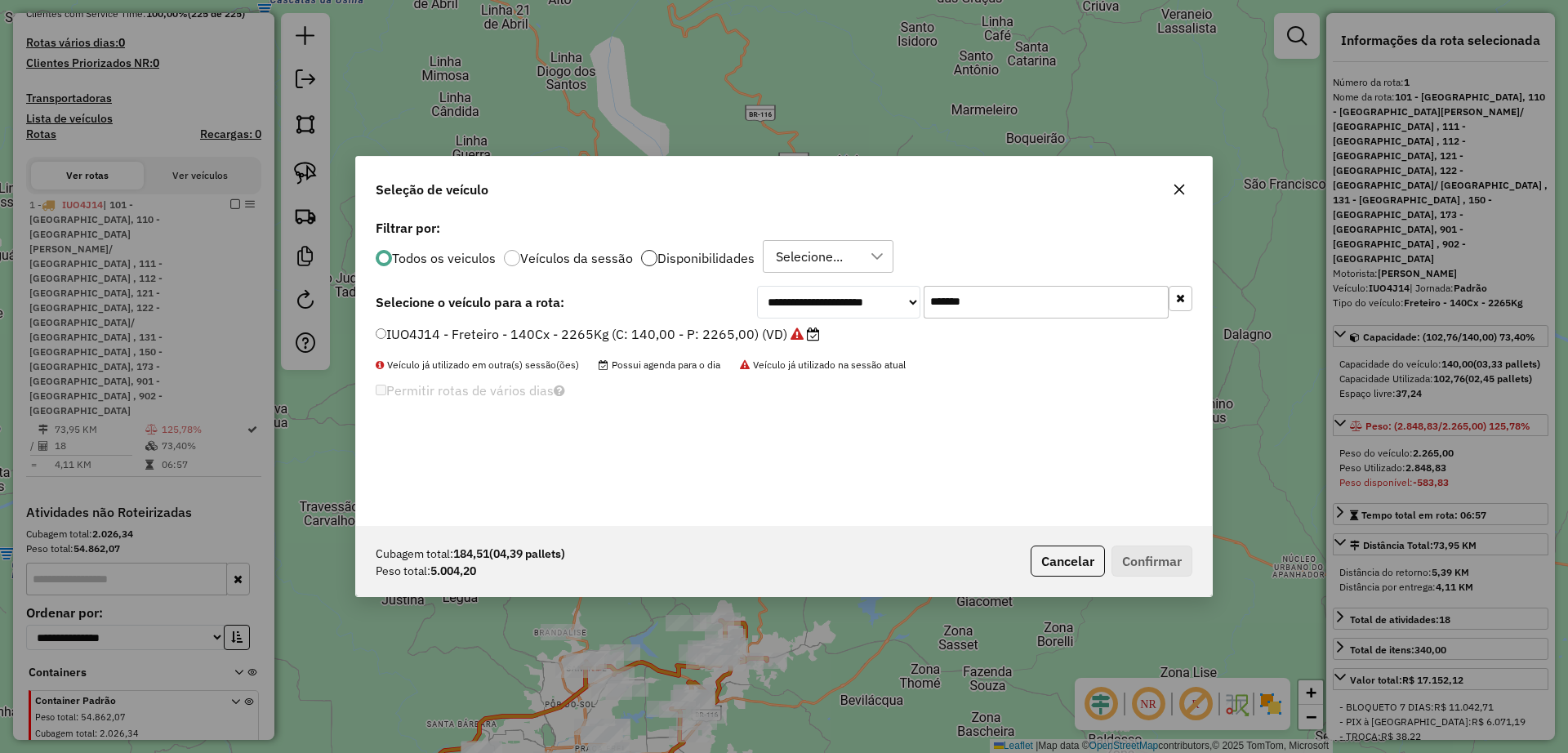
click at [643, 255] on div at bounding box center [649, 258] width 17 height 17
click at [433, 253] on label "Todos os veiculos" at bounding box center [444, 258] width 104 height 13
click at [1177, 299] on icon "button" at bounding box center [1180, 299] width 9 height 12
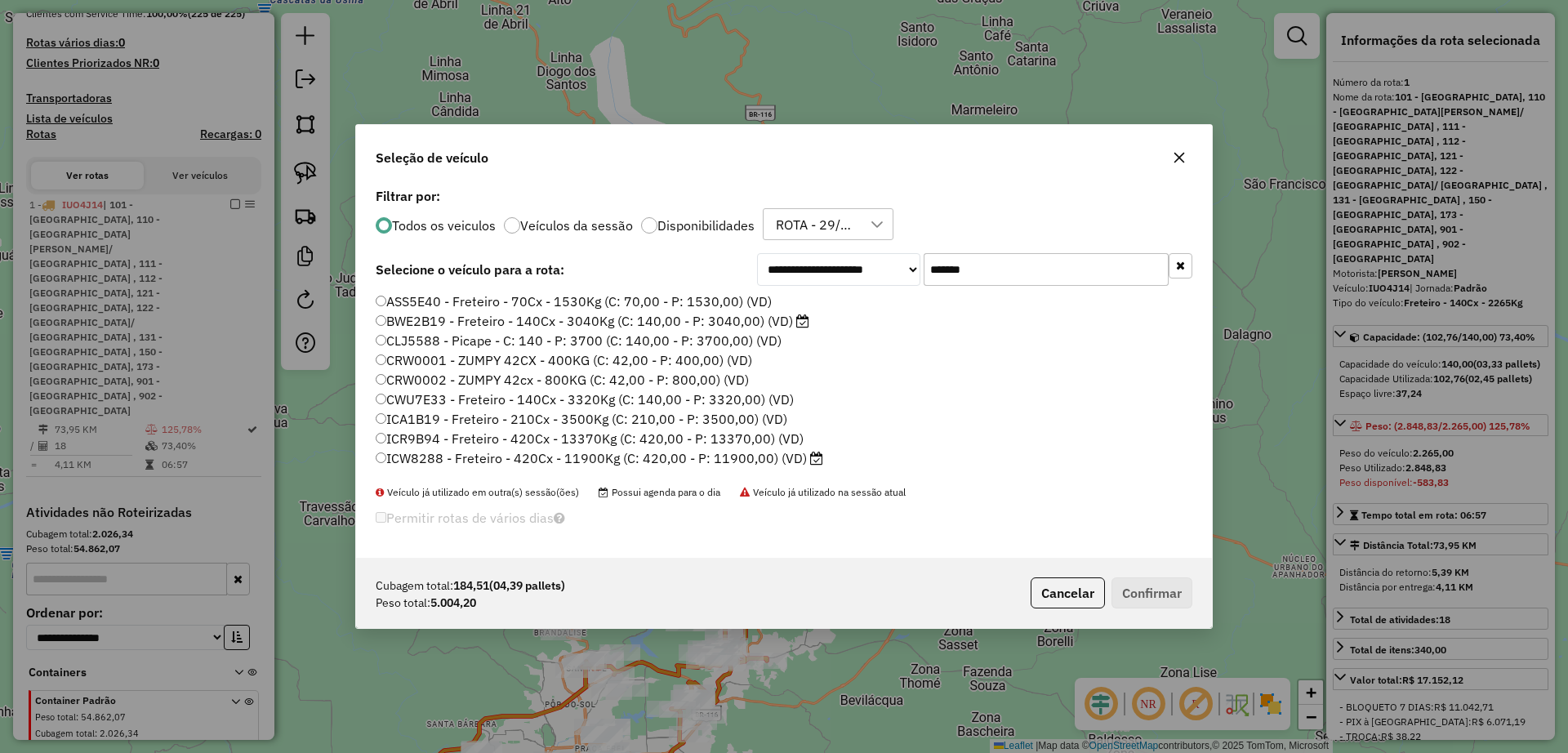
click at [682, 220] on label "Disponibilidades" at bounding box center [706, 226] width 97 height 13
click at [575, 436] on label "RLI8H57 - F. Fixa - 210Cx - 5700Kg (C: 210,00 - P: 5700,00) (VD)" at bounding box center [584, 439] width 417 height 20
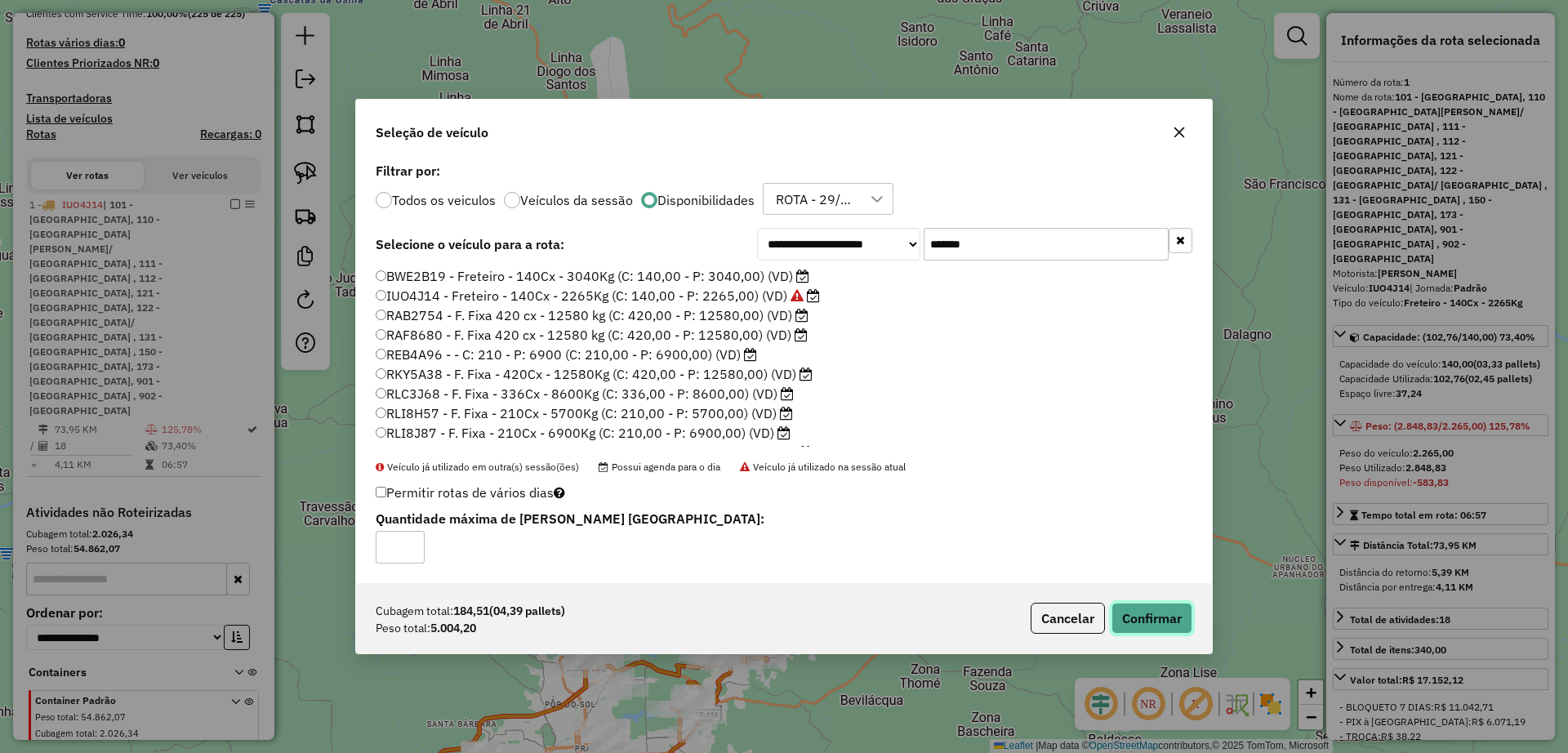
click at [1158, 613] on button "Confirmar" at bounding box center [1151, 618] width 80 height 31
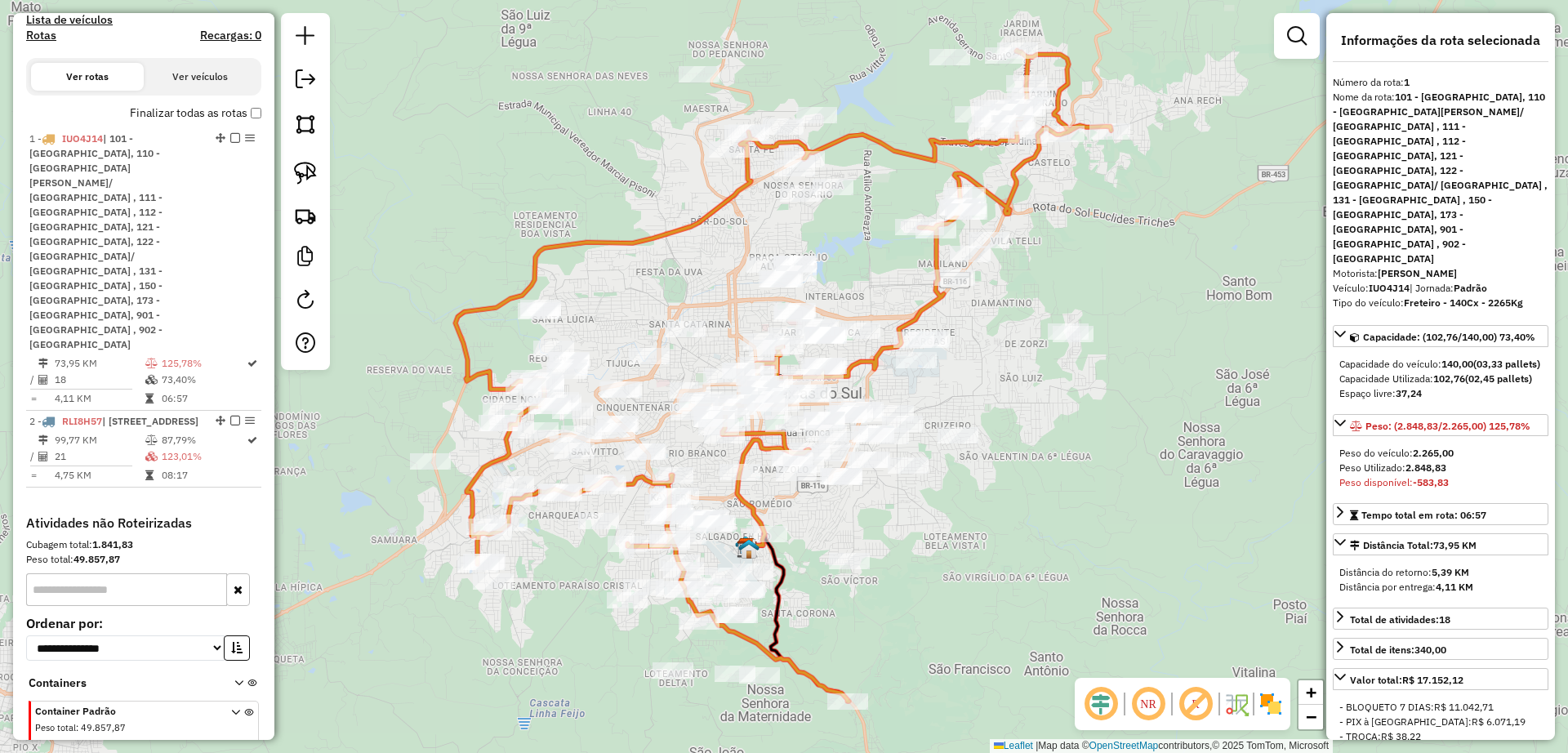
scroll to position [563, 0]
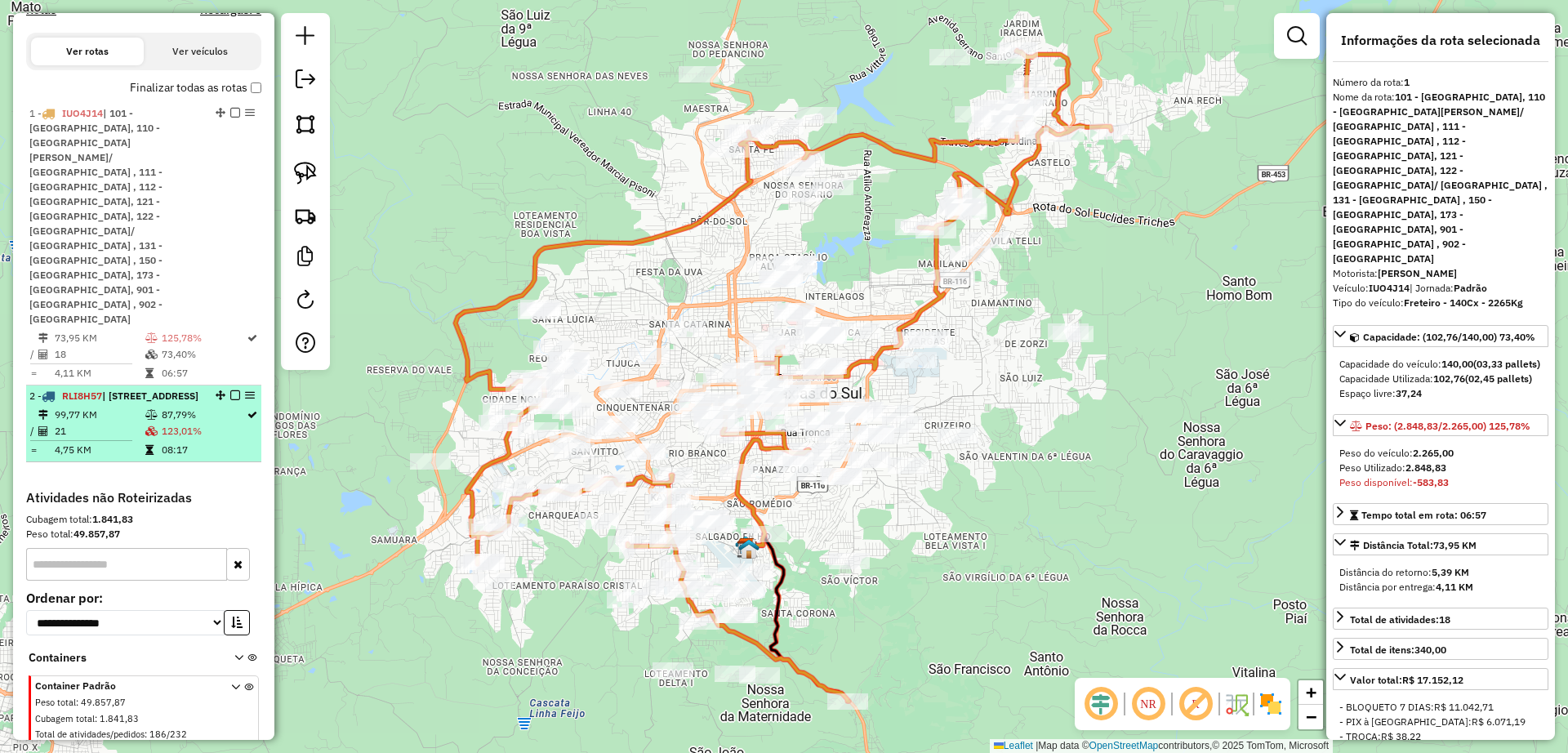
click at [132, 389] on div "2 - RLI8H57 | [STREET_ADDRESS]" at bounding box center [115, 396] width 173 height 15
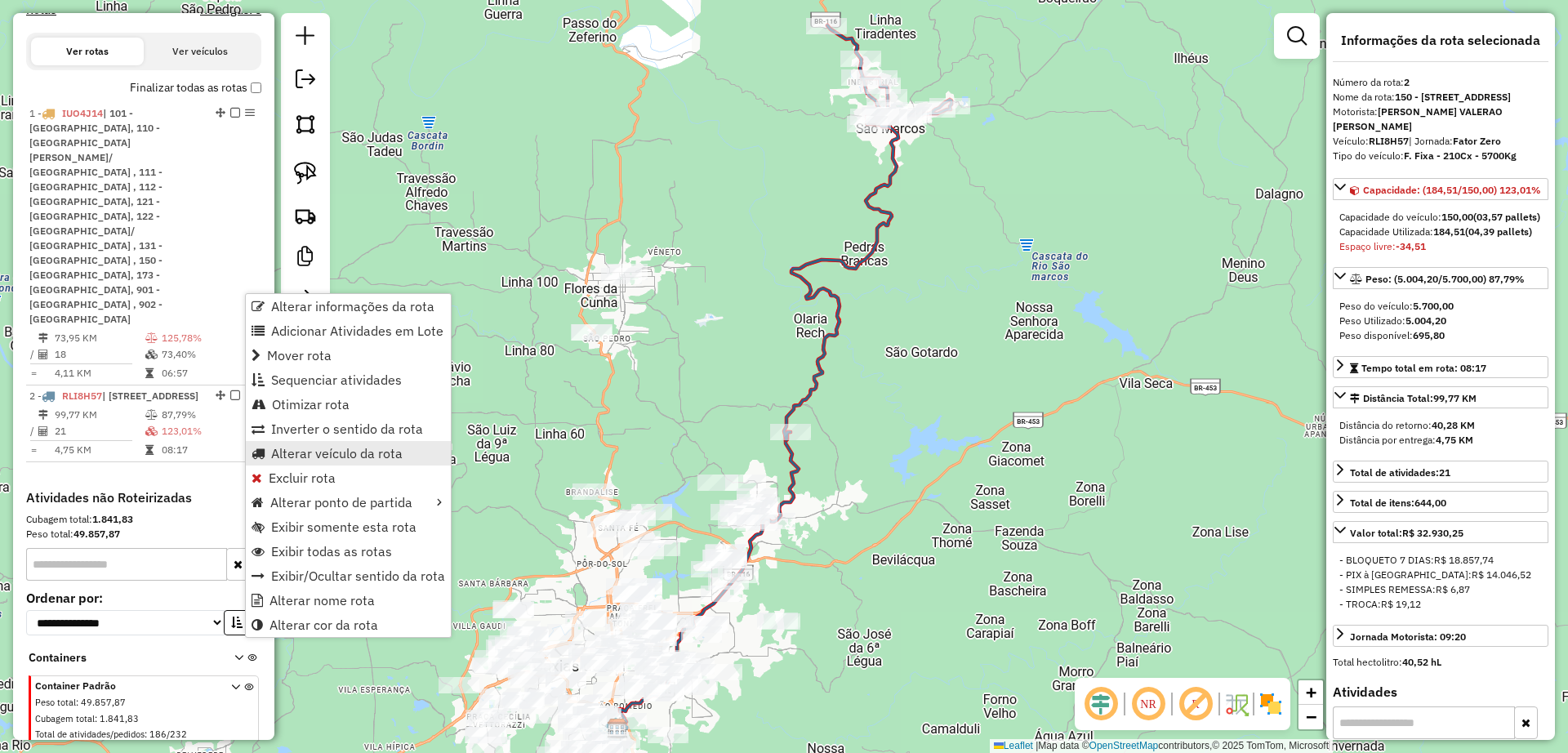
click at [337, 447] on span "Alterar veículo da rota" at bounding box center [337, 454] width 132 height 13
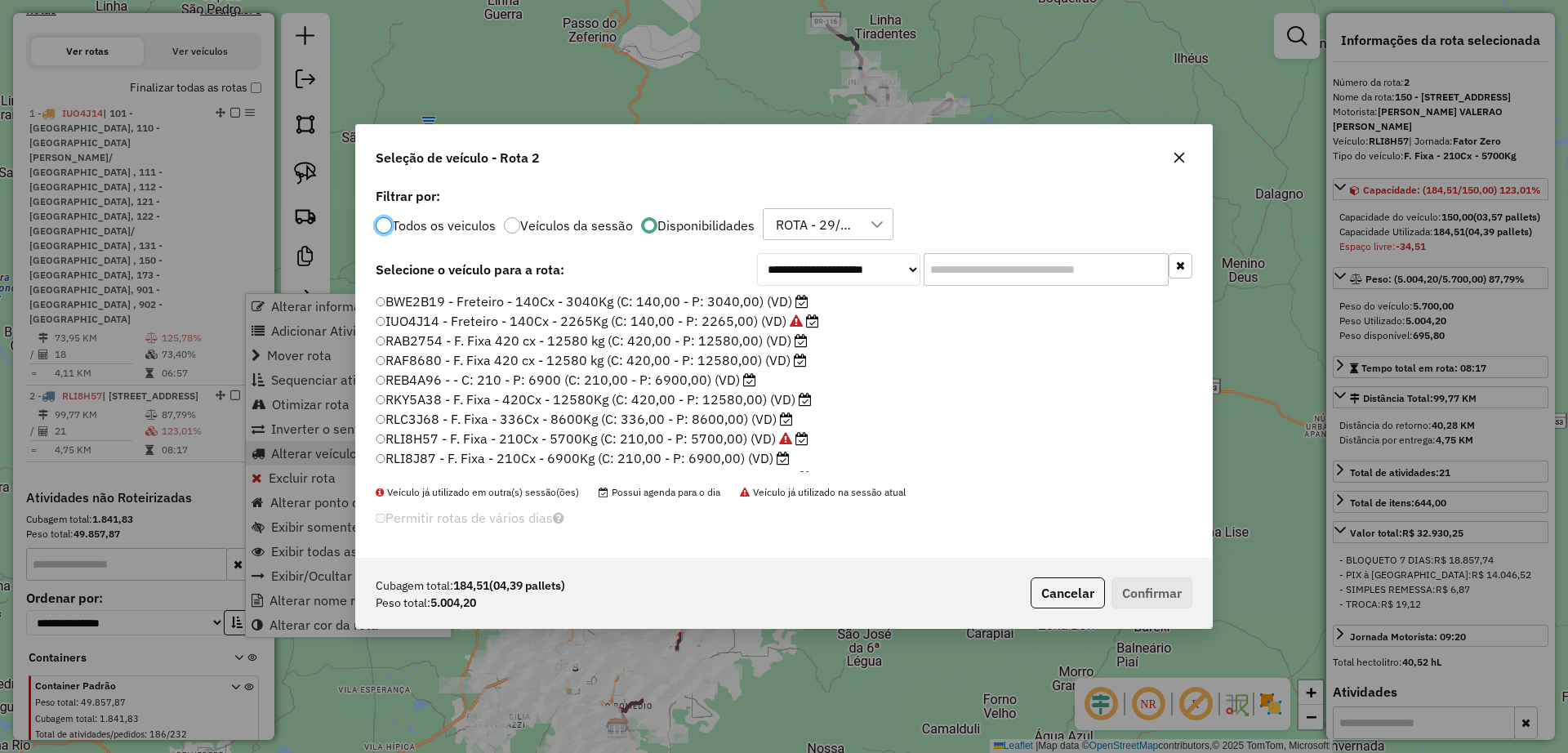
scroll to position [9, 5]
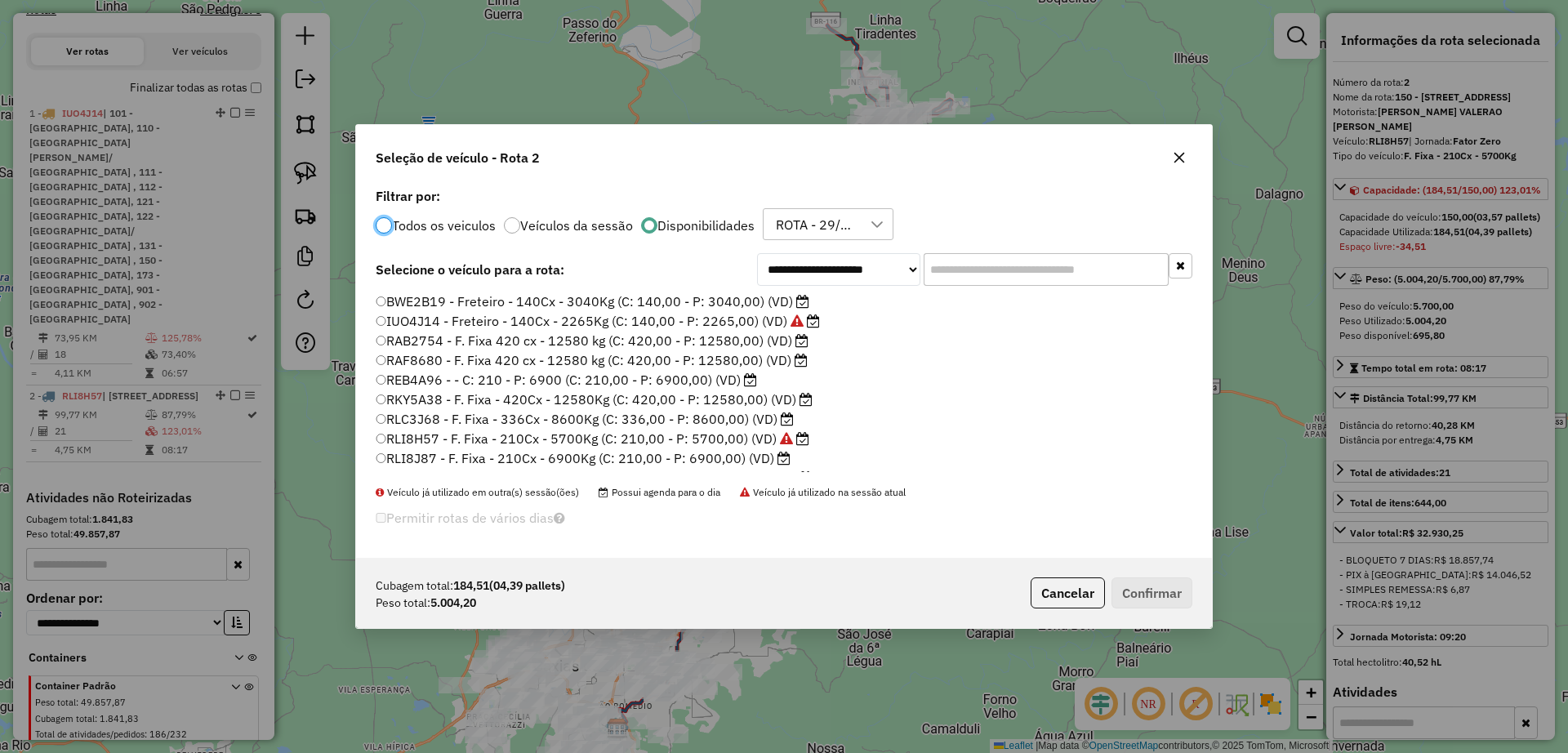
click at [580, 415] on label "RLC3J68 - F. Fixa - 336Cx - 8600Kg (C: 336,00 - P: 8600,00) (VD)" at bounding box center [585, 419] width 418 height 20
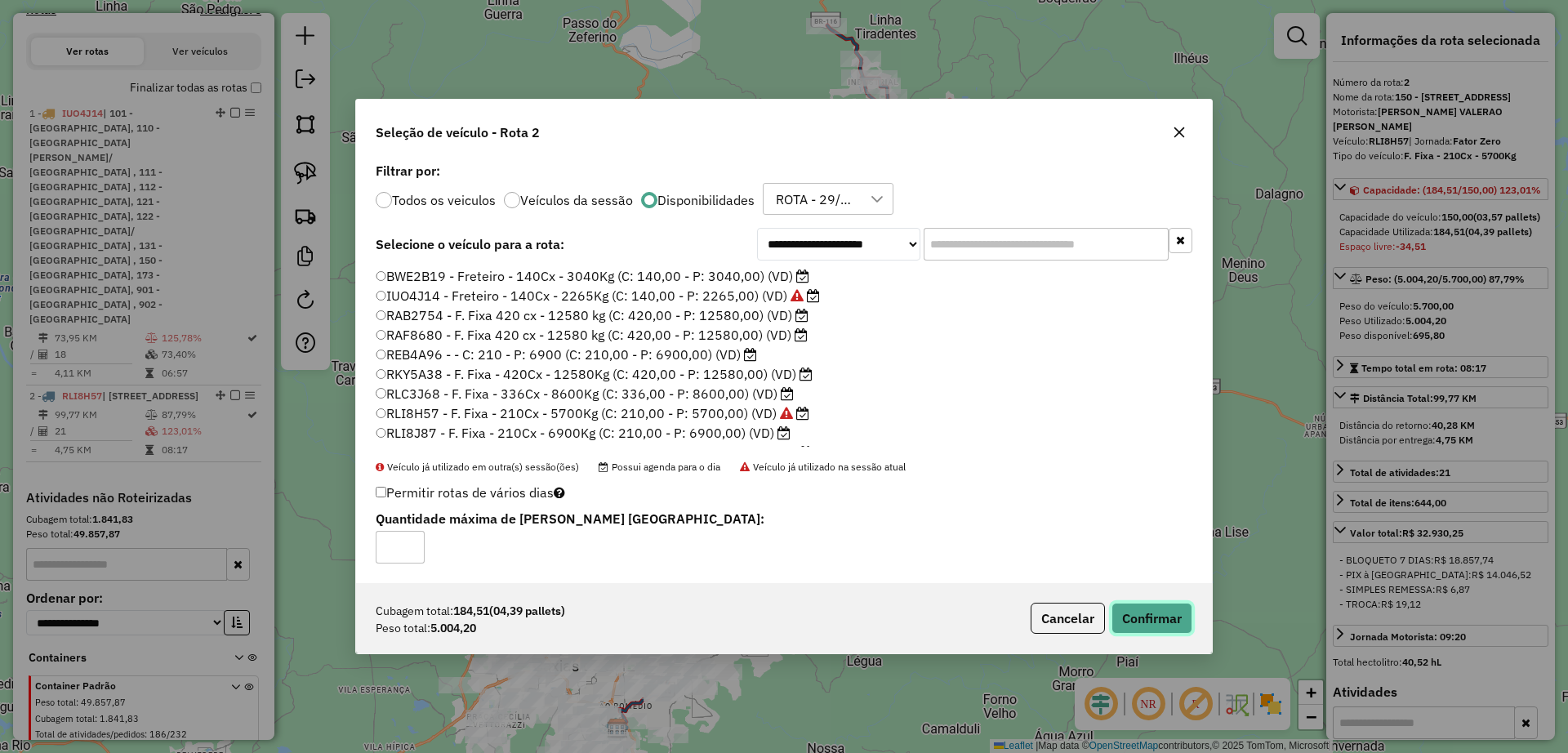
drag, startPoint x: 1140, startPoint y: 615, endPoint x: 1131, endPoint y: 610, distance: 10.3
click at [1138, 615] on button "Confirmar" at bounding box center [1151, 618] width 80 height 31
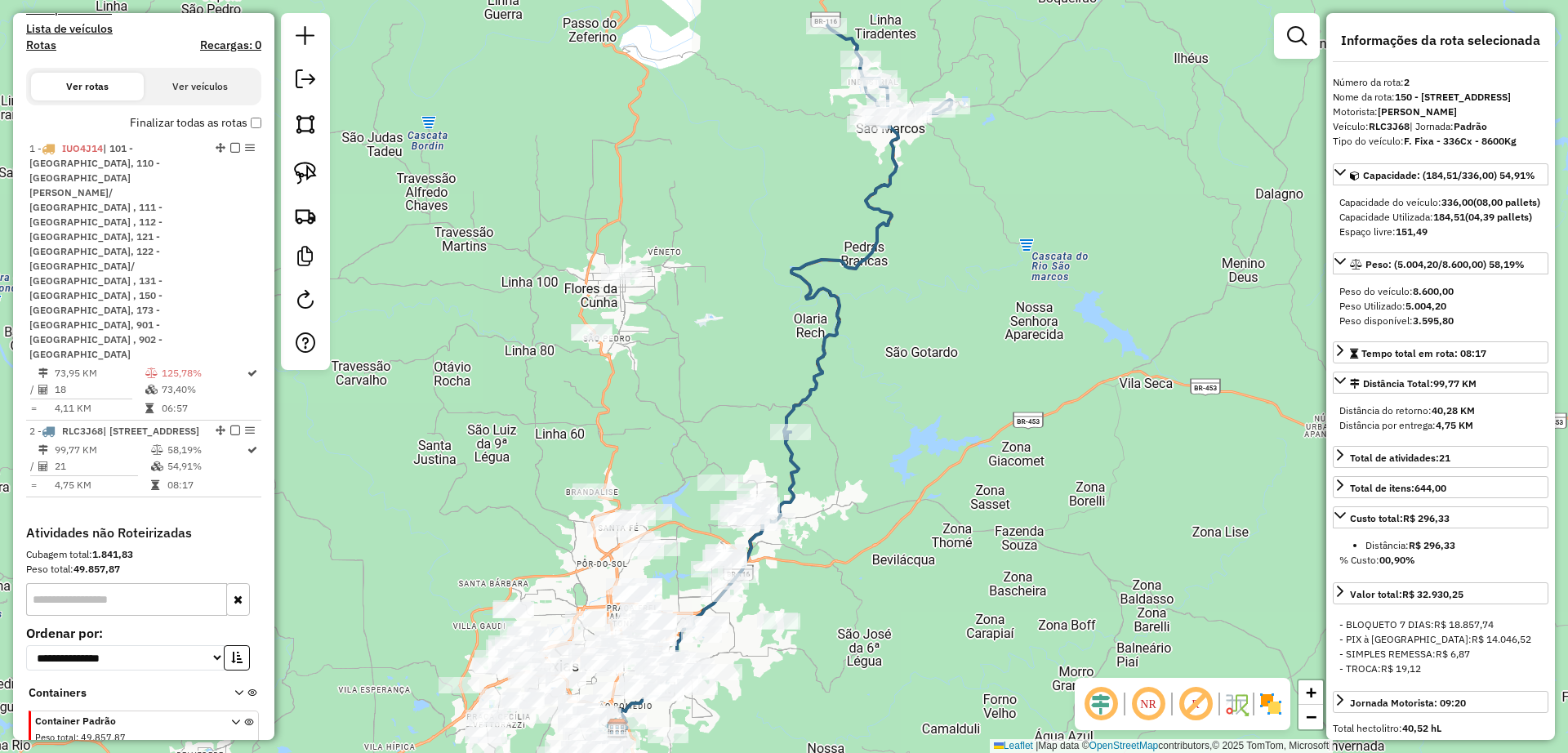
scroll to position [598, 0]
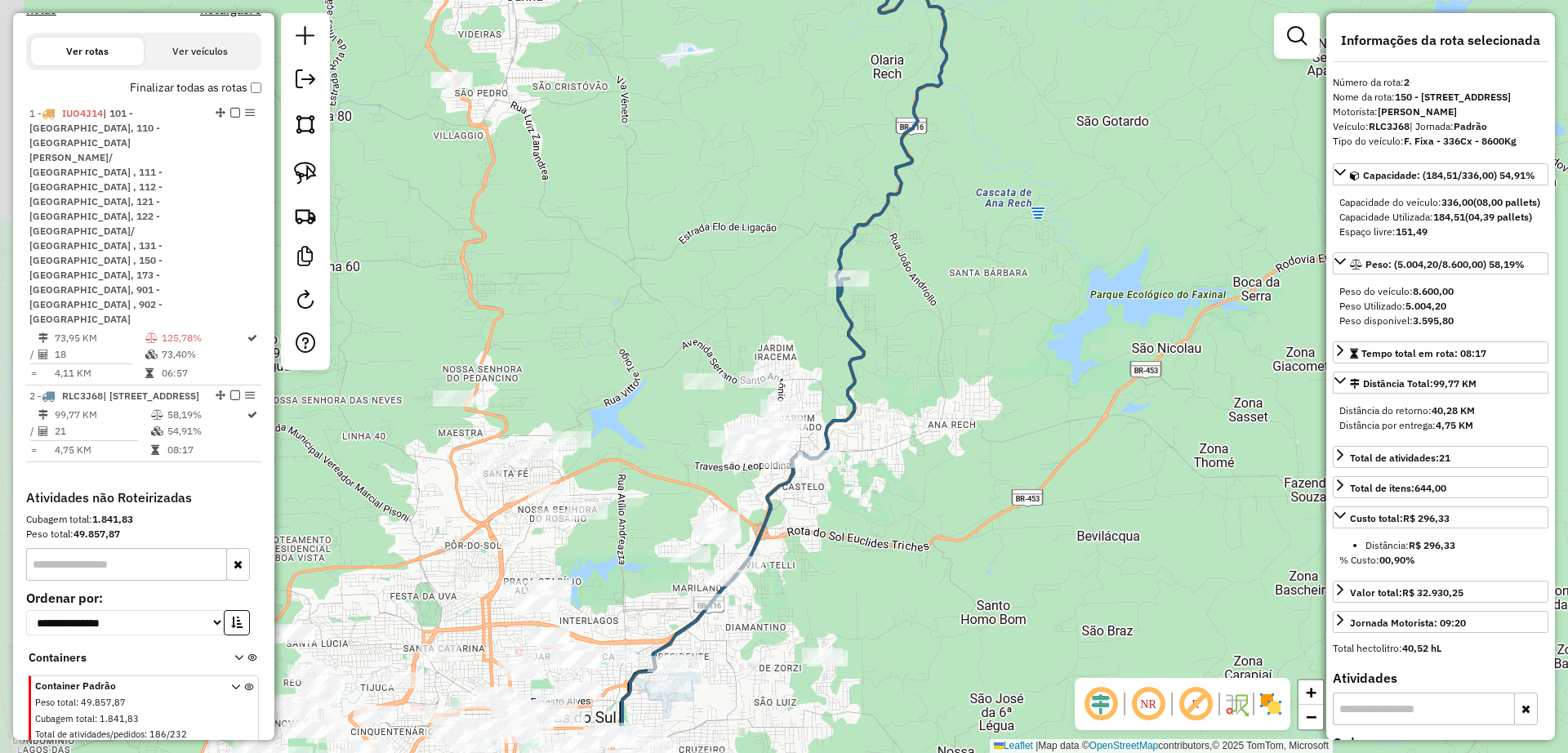
drag, startPoint x: 812, startPoint y: 552, endPoint x: 868, endPoint y: 463, distance: 105.2
click at [868, 463] on div "Janela de atendimento Grade de atendimento Capacidade Transportadoras Veículos …" at bounding box center [784, 376] width 1568 height 753
click at [304, 176] on img at bounding box center [306, 173] width 23 height 23
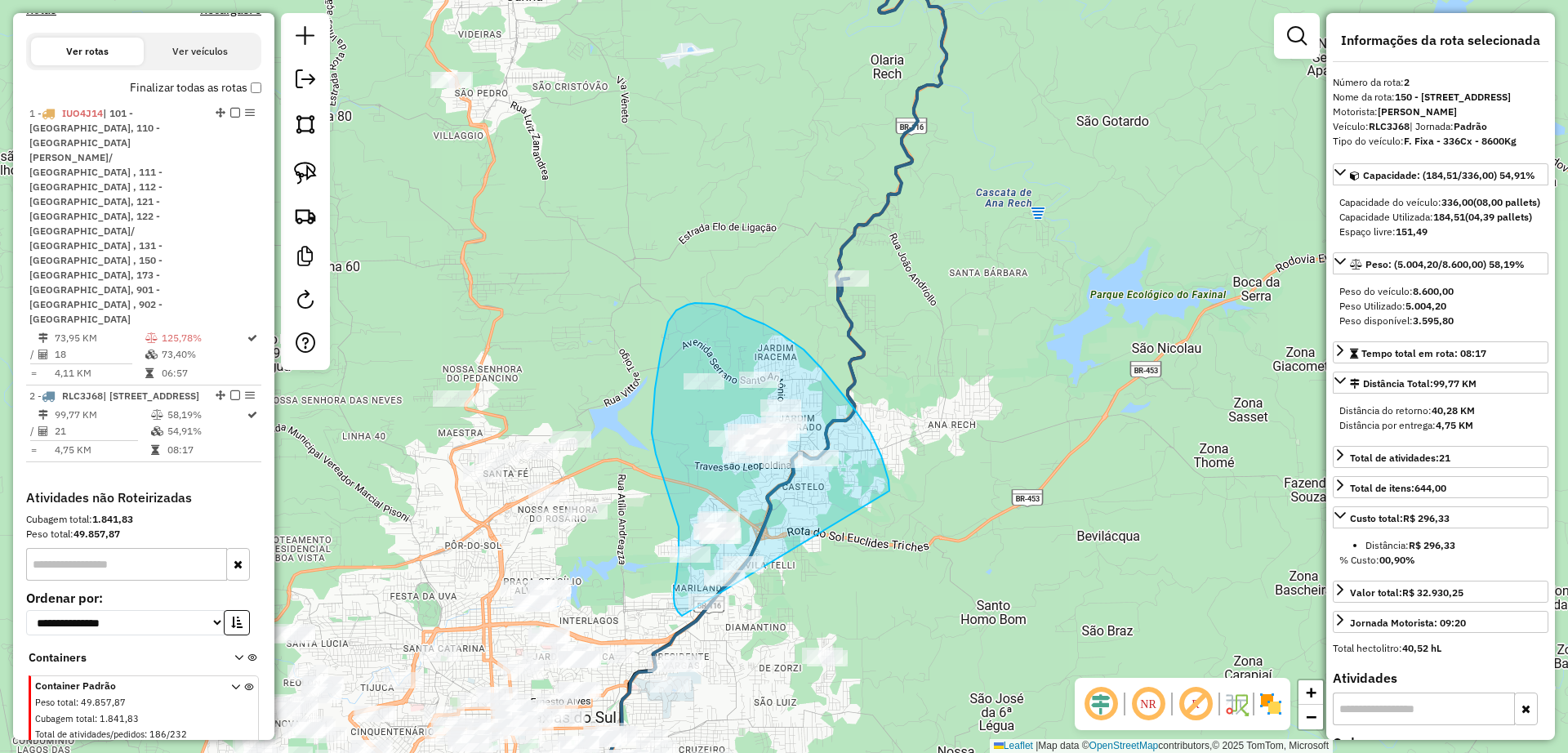
drag, startPoint x: 822, startPoint y: 368, endPoint x: 710, endPoint y: 617, distance: 273.0
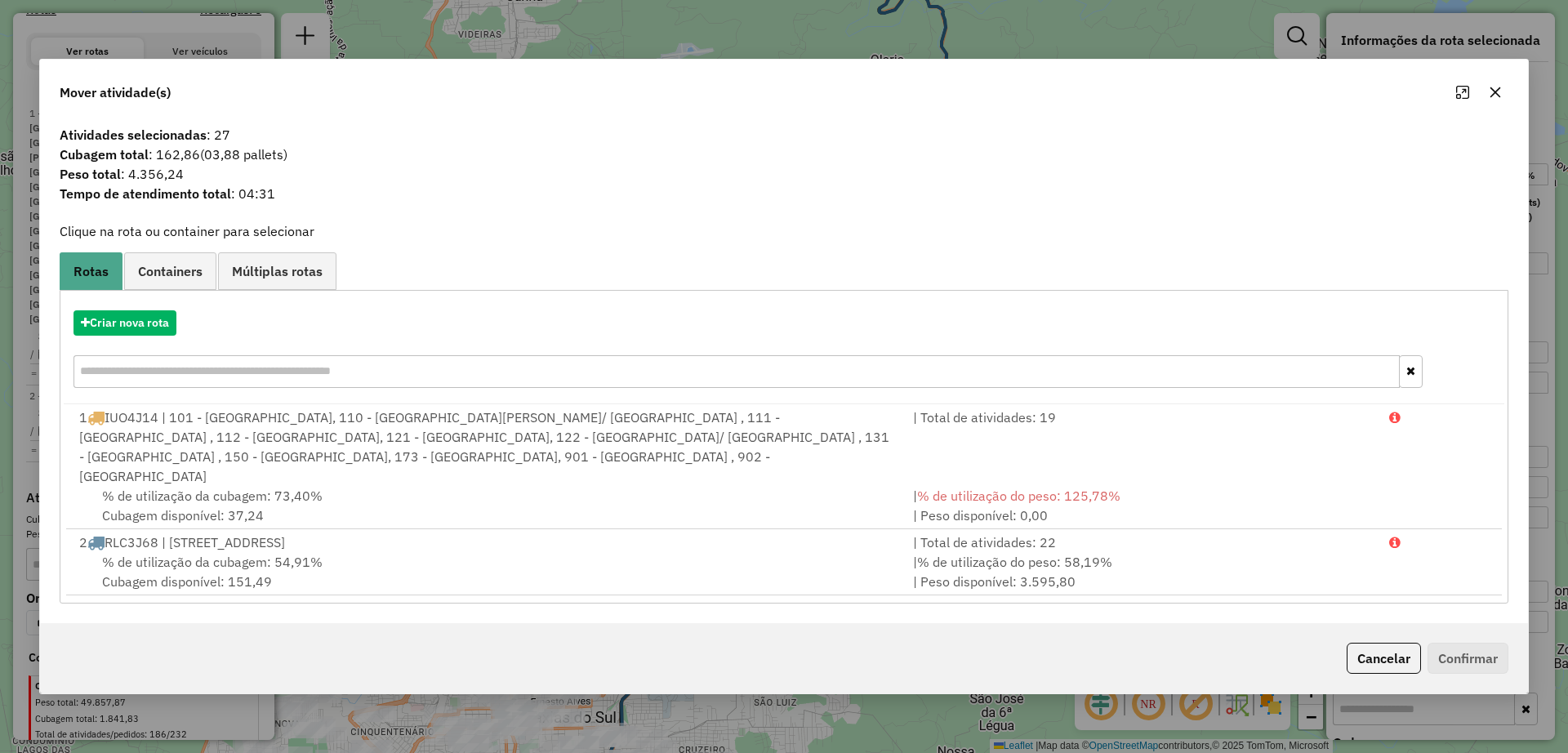
click at [1494, 98] on icon "button" at bounding box center [1495, 92] width 11 height 11
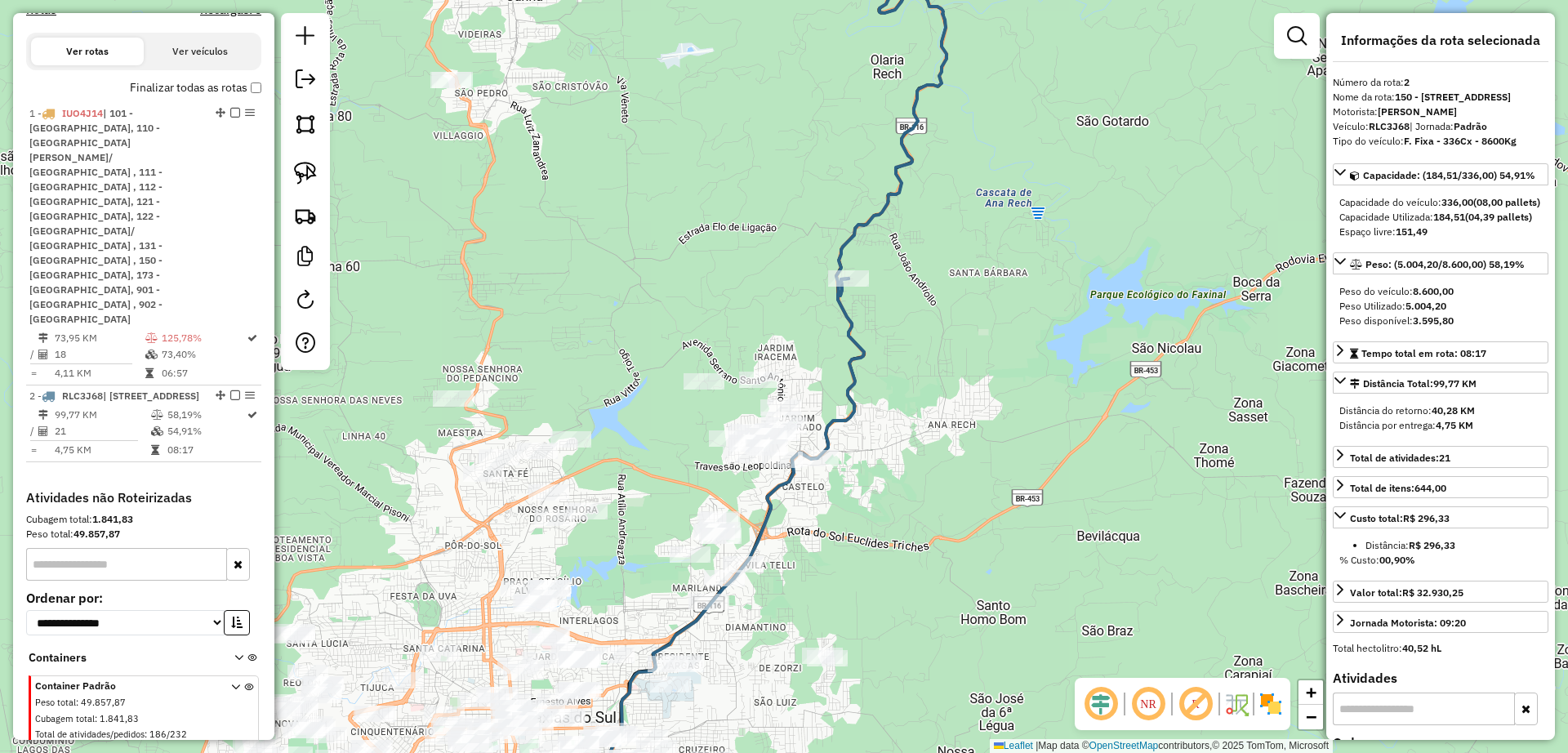
click at [1263, 707] on img at bounding box center [1271, 704] width 27 height 27
